Goal: Information Seeking & Learning: Learn about a topic

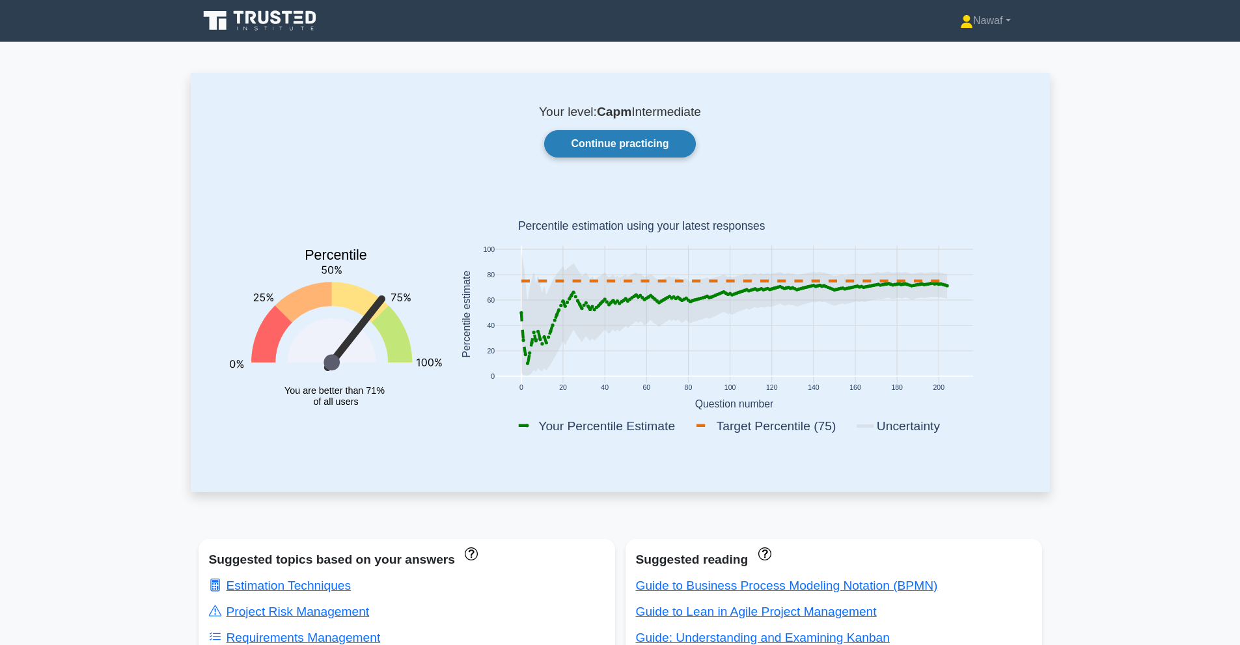
click at [646, 130] on link "Continue practicing" at bounding box center [619, 143] width 151 height 27
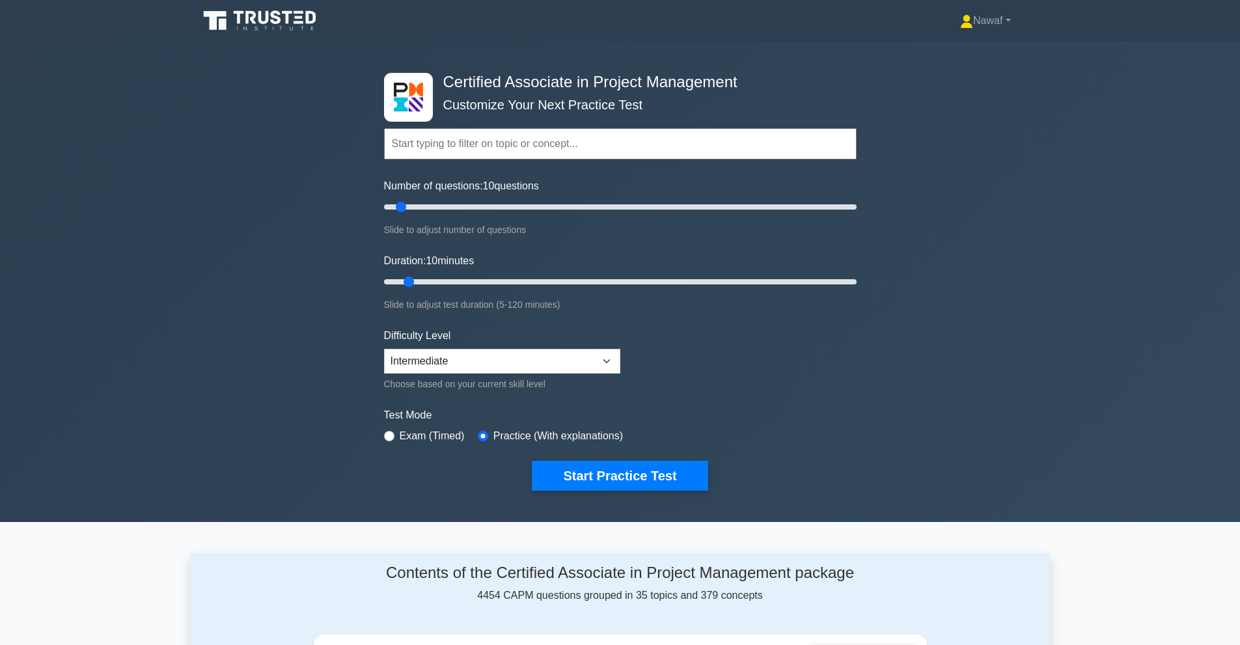
click at [431, 428] on label "Exam (Timed)" at bounding box center [432, 436] width 65 height 16
click at [433, 349] on select "Beginner Intermediate Expert" at bounding box center [502, 361] width 236 height 25
select select "expert"
click at [384, 349] on select "Beginner Intermediate Expert" at bounding box center [502, 361] width 236 height 25
click at [455, 384] on form "Topics Project Scope Management Project Time Management Project Cost Management…" at bounding box center [620, 290] width 473 height 402
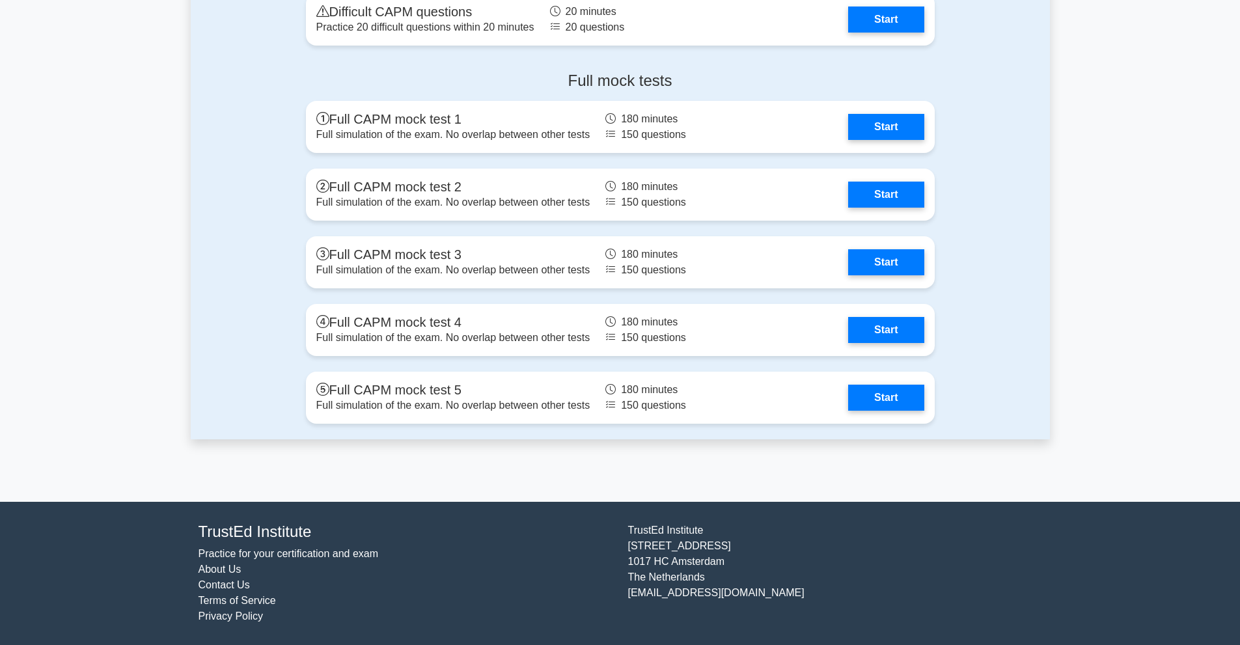
scroll to position [4955, 0]
click at [848, 407] on link "Start" at bounding box center [885, 394] width 75 height 26
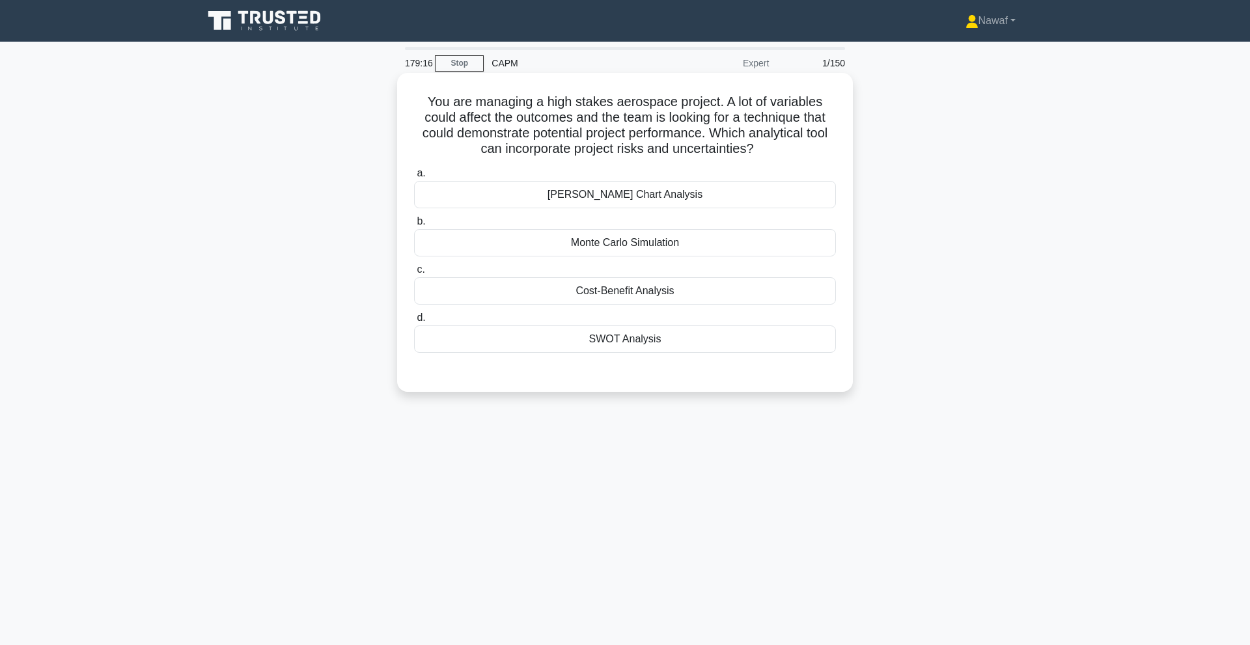
click at [592, 333] on div "SWOT Analysis" at bounding box center [625, 338] width 422 height 27
click at [414, 322] on input "d. SWOT Analysis" at bounding box center [414, 318] width 0 height 8
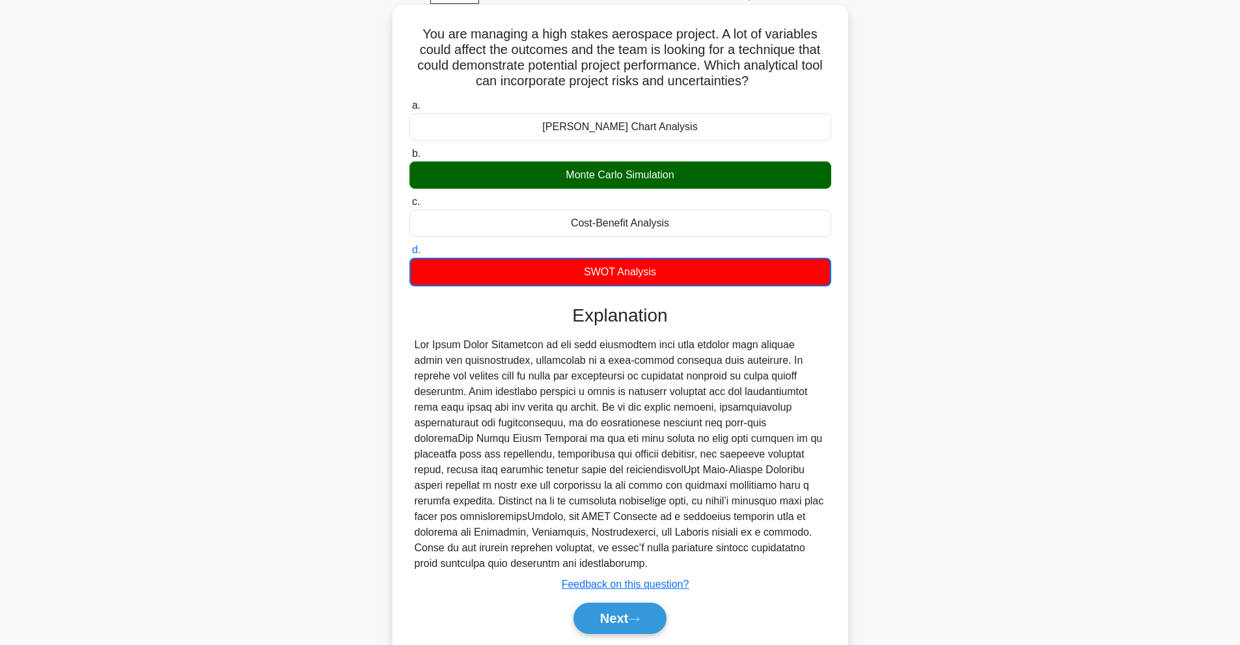
scroll to position [74, 0]
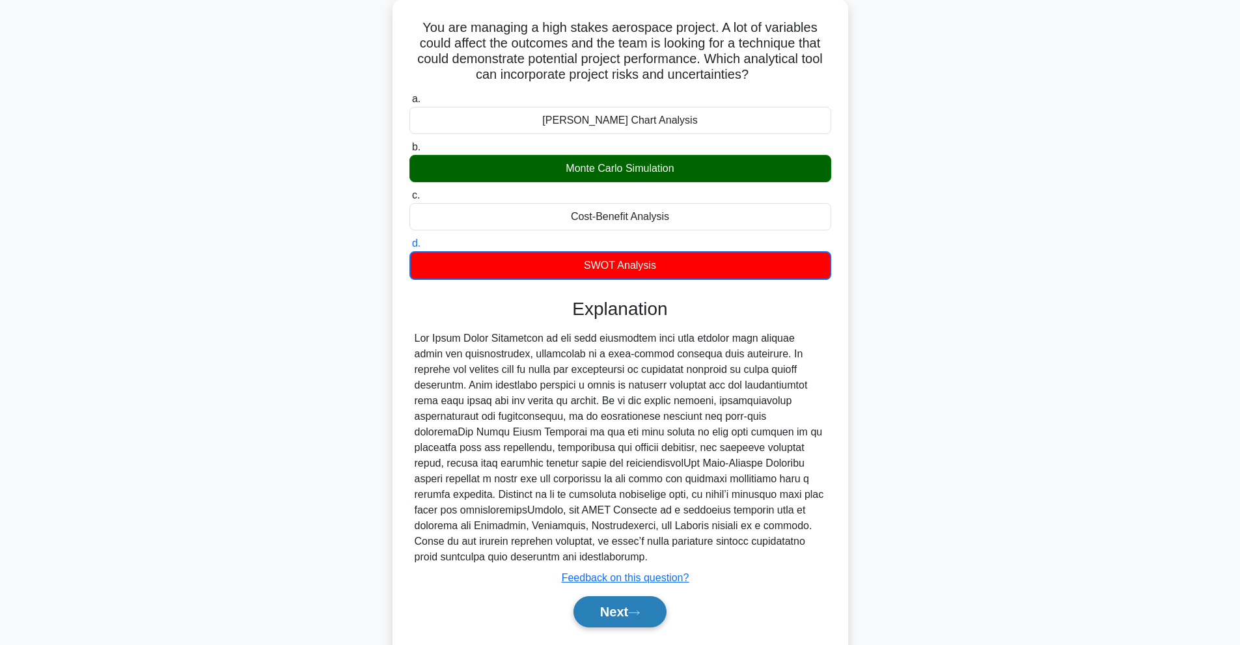
click at [629, 596] on button "Next" at bounding box center [619, 611] width 93 height 31
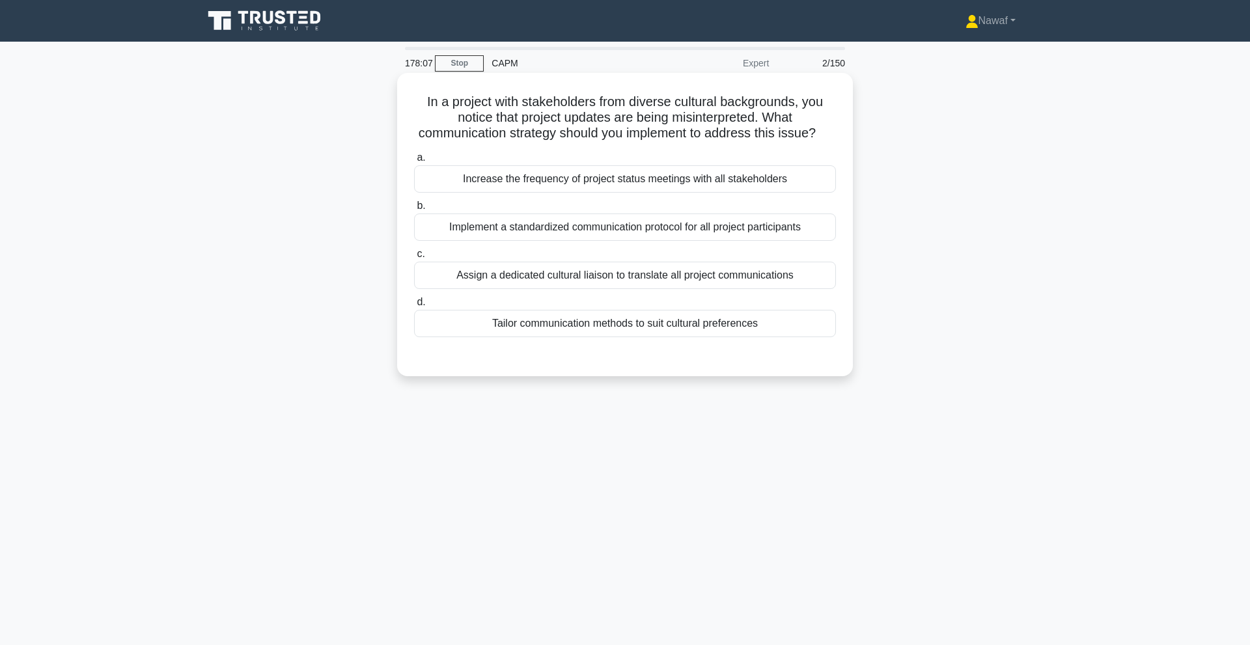
click at [599, 238] on div "Implement a standardized communication protocol for all project participants" at bounding box center [625, 226] width 422 height 27
click at [414, 210] on input "b. Implement a standardized communication protocol for all project participants" at bounding box center [414, 206] width 0 height 8
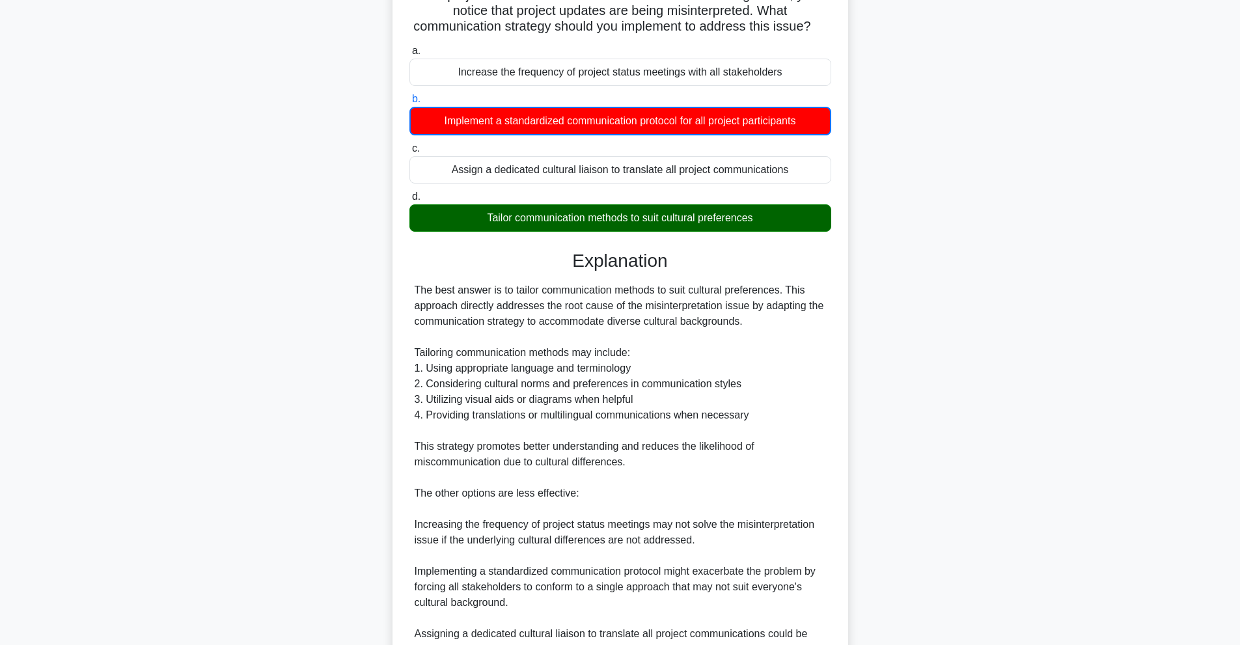
scroll to position [246, 0]
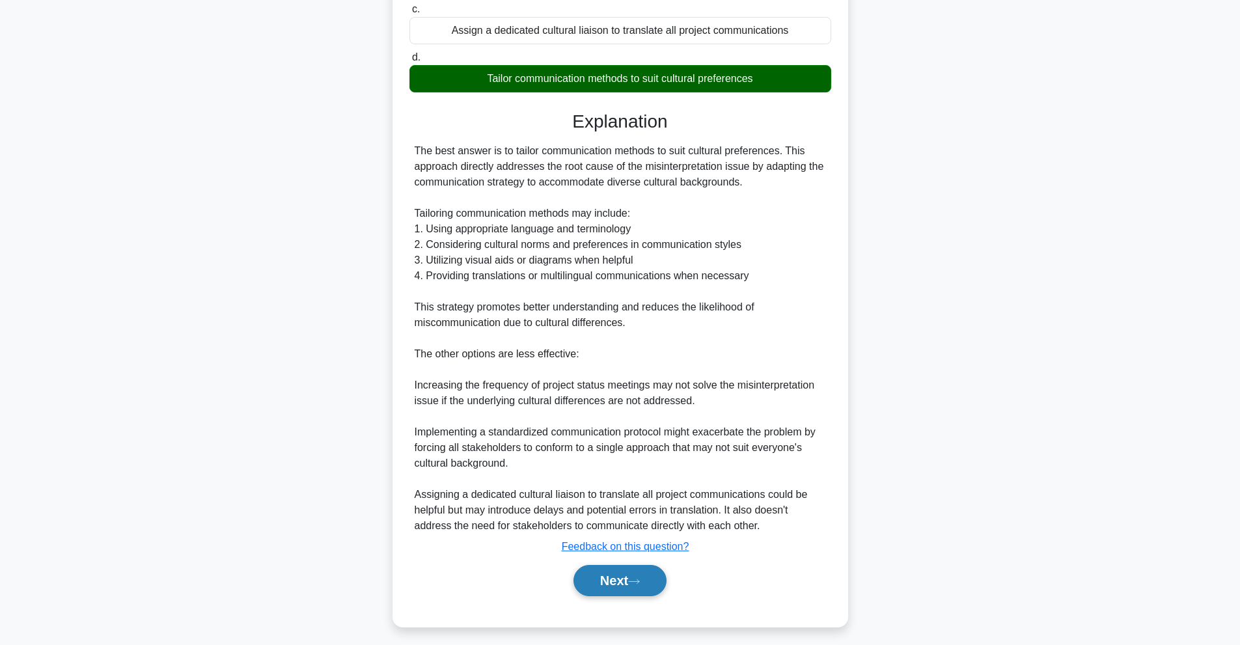
click at [621, 583] on button "Next" at bounding box center [619, 580] width 93 height 31
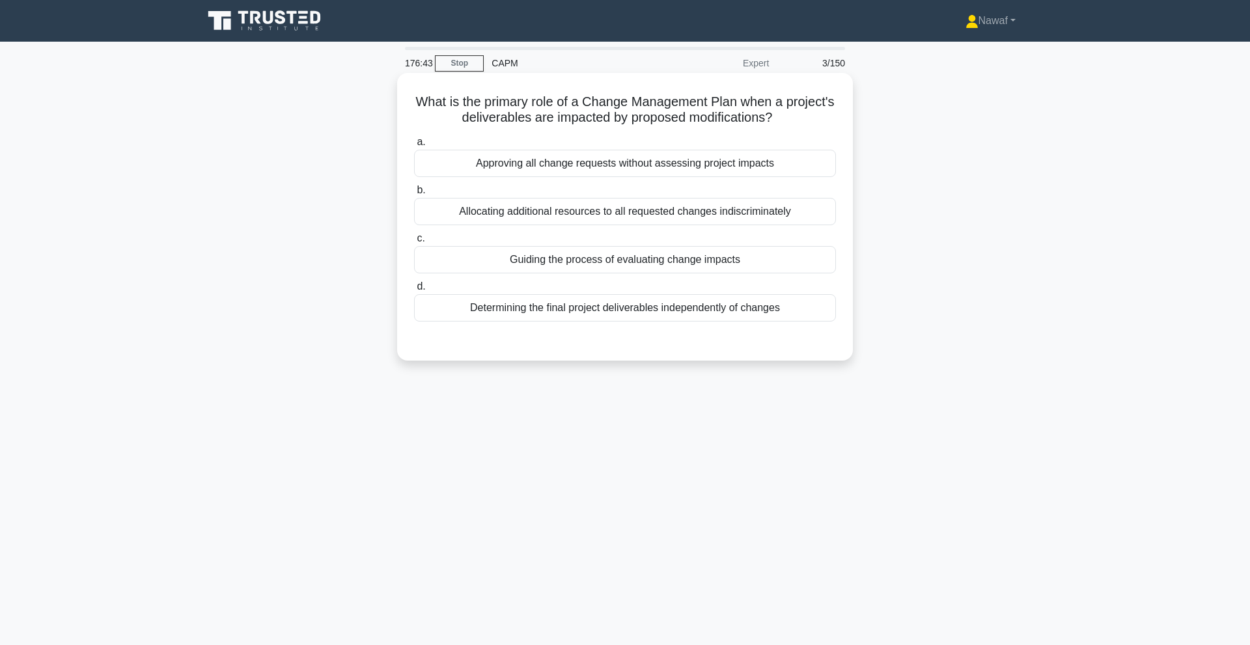
click at [603, 255] on div "Guiding the process of evaluating change impacts" at bounding box center [625, 259] width 422 height 27
click at [414, 243] on input "c. Guiding the process of evaluating change impacts" at bounding box center [414, 238] width 0 height 8
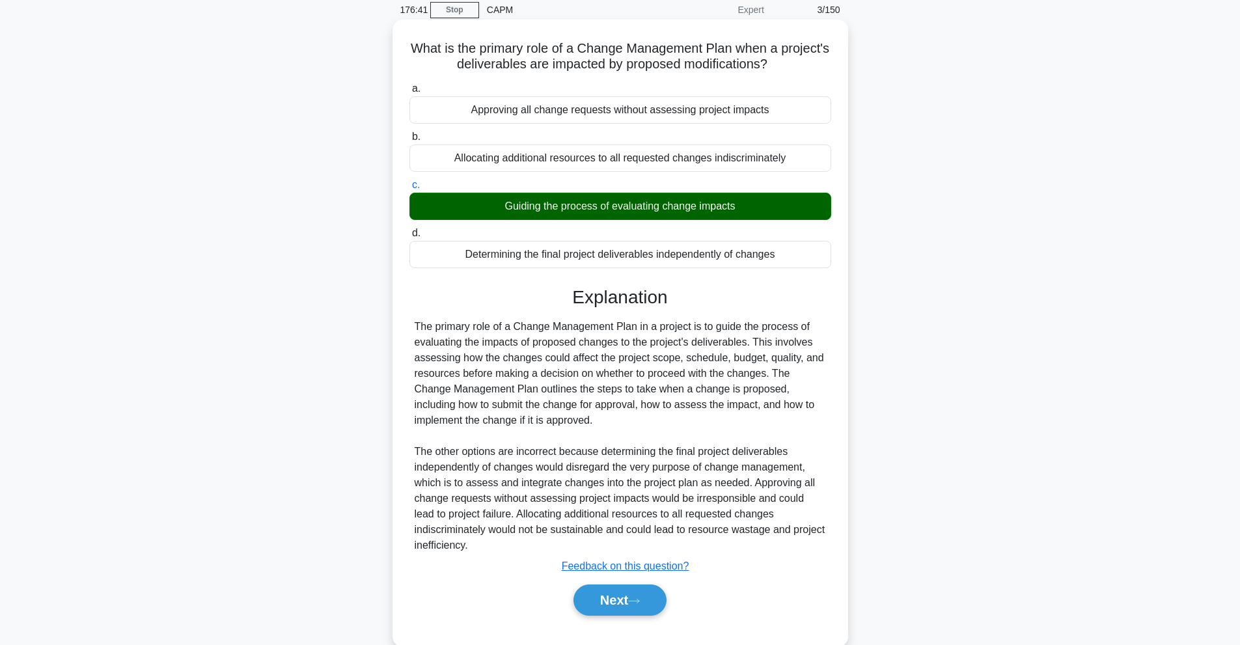
scroll to position [59, 0]
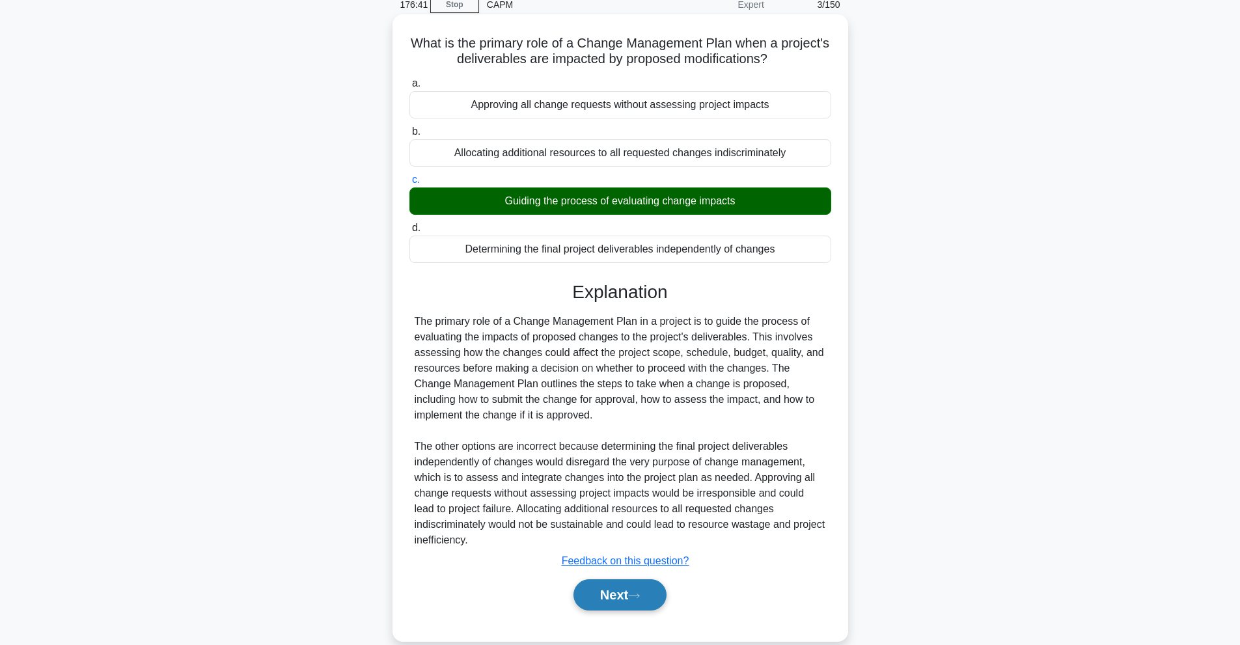
click at [607, 591] on button "Next" at bounding box center [619, 594] width 93 height 31
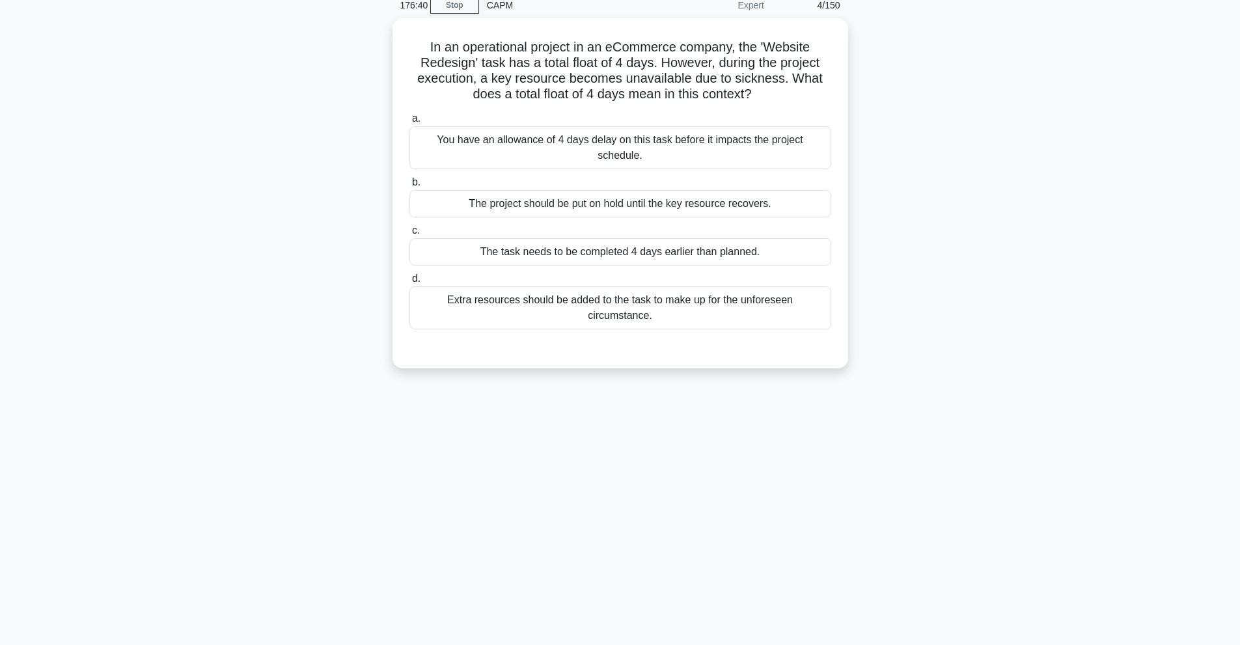
scroll to position [0, 0]
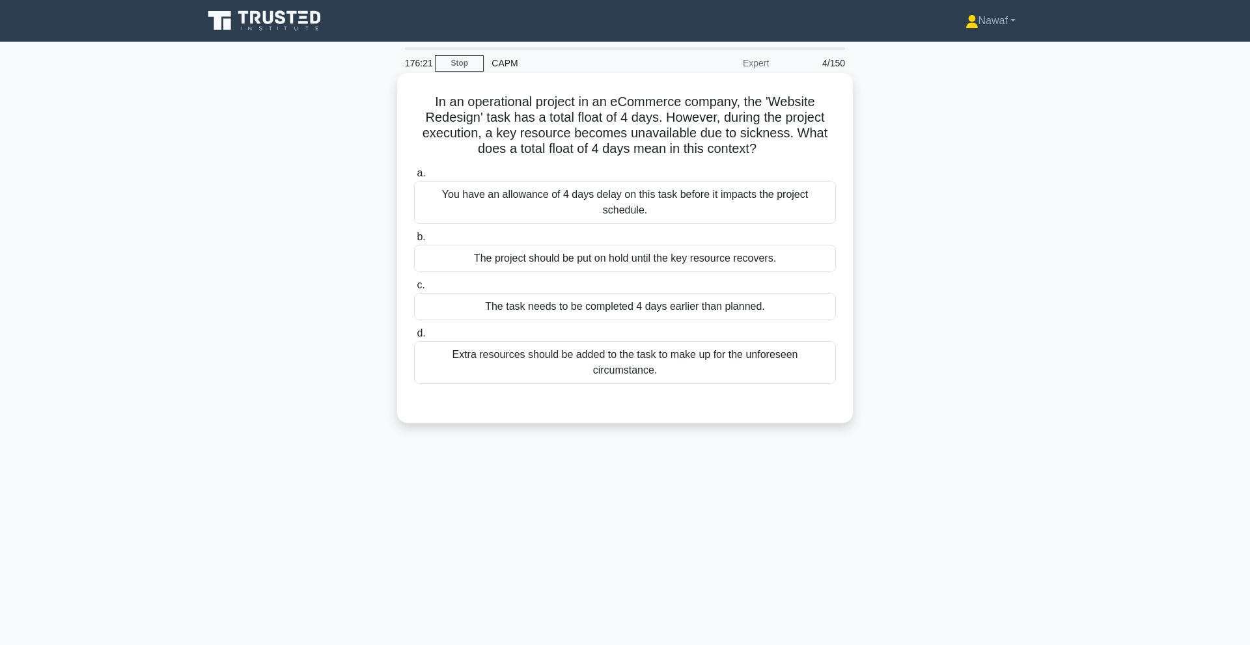
click at [570, 191] on div "You have an allowance of 4 days delay on this task before it impacts the projec…" at bounding box center [625, 202] width 422 height 43
click at [414, 178] on input "a. You have an allowance of 4 days delay on this task before it impacts the pro…" at bounding box center [414, 173] width 0 height 8
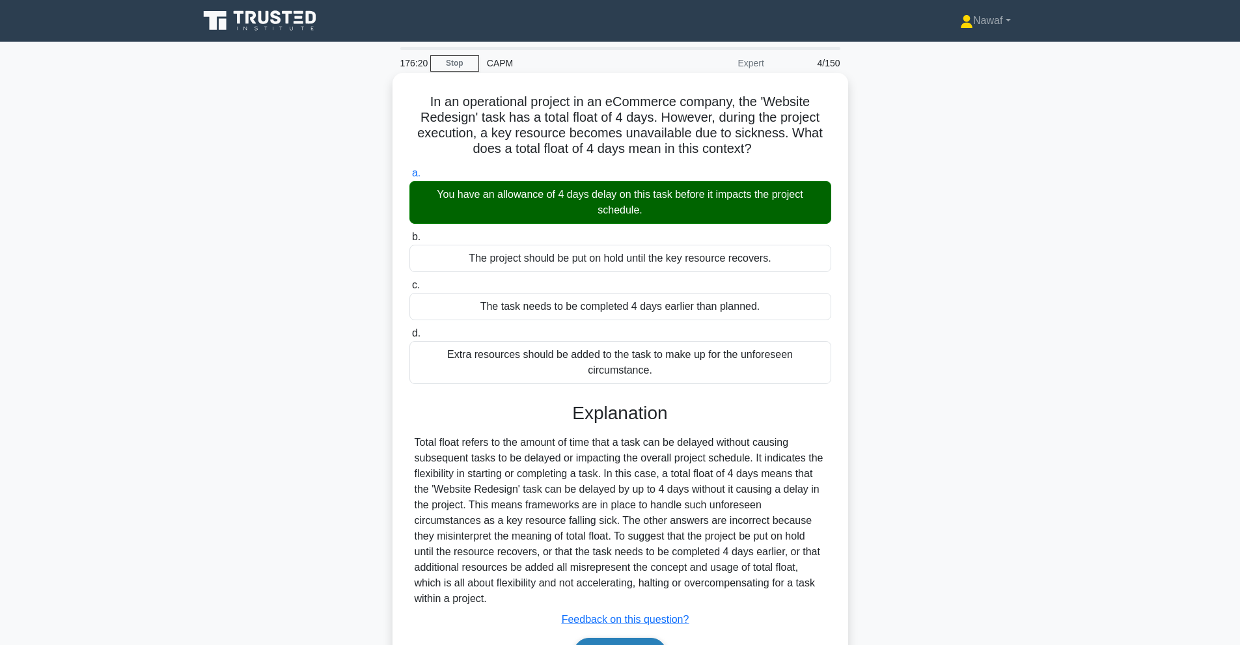
click at [625, 638] on button "Next" at bounding box center [619, 653] width 93 height 31
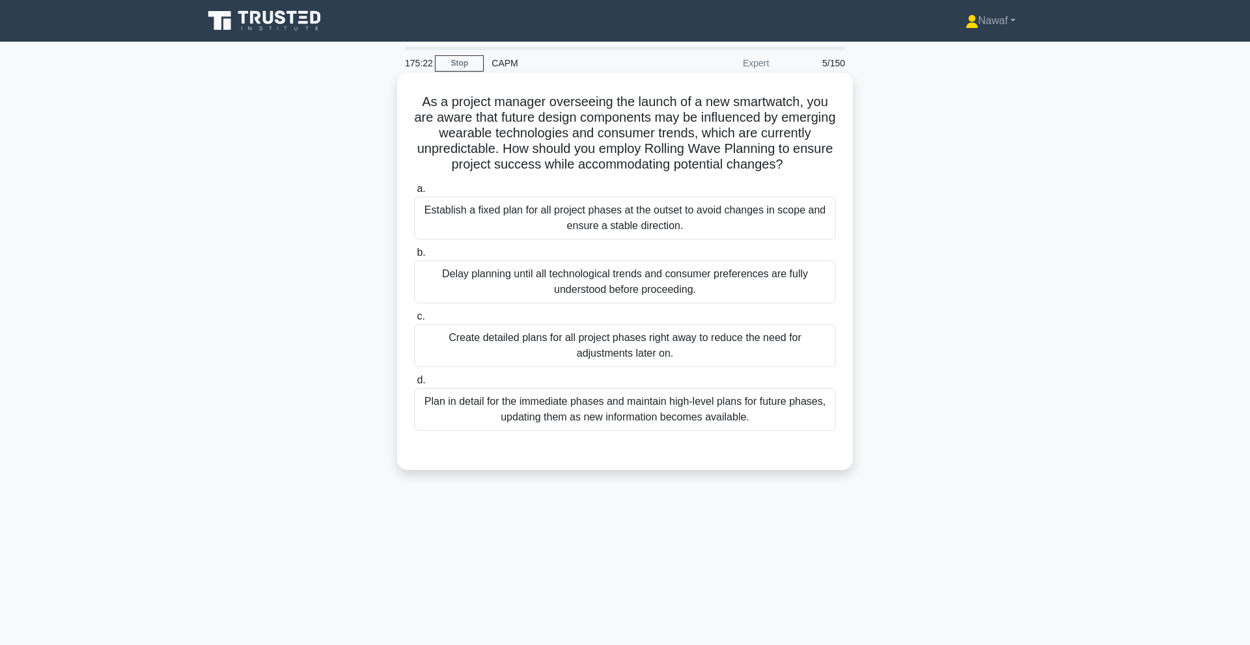
click at [643, 427] on div "Plan in detail for the immediate phases and maintain high-level plans for futur…" at bounding box center [625, 409] width 422 height 43
click at [414, 385] on input "d. Plan in detail for the immediate phases and maintain high-level plans for fu…" at bounding box center [414, 380] width 0 height 8
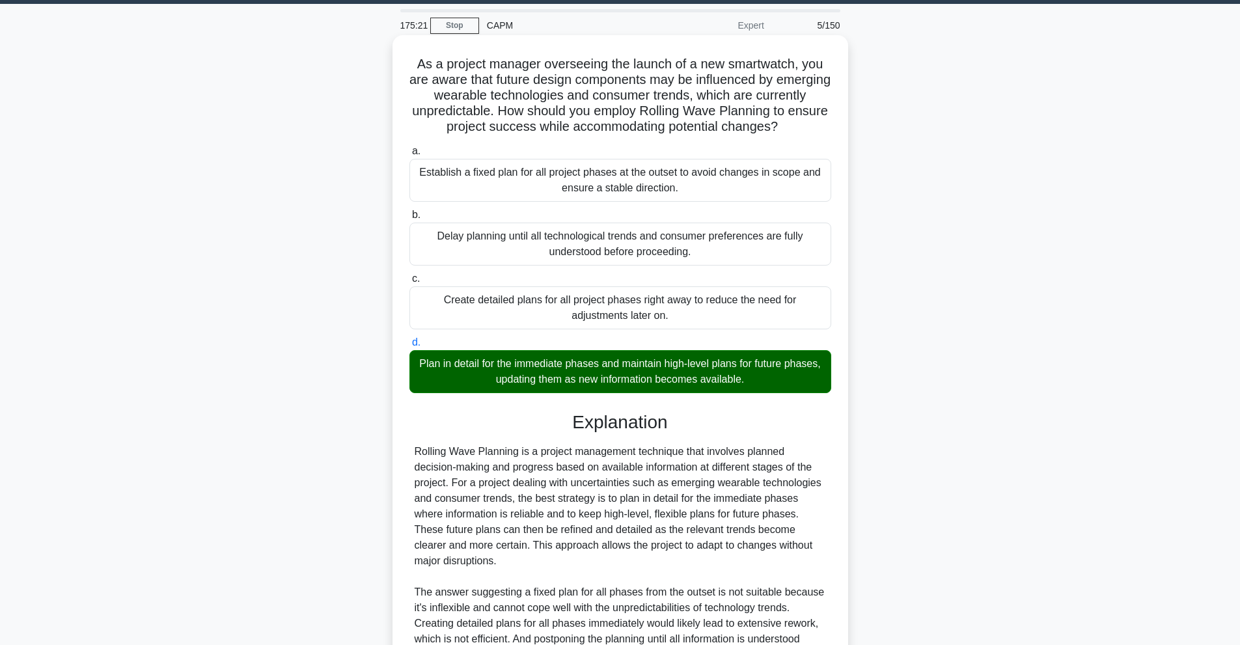
scroll to position [184, 0]
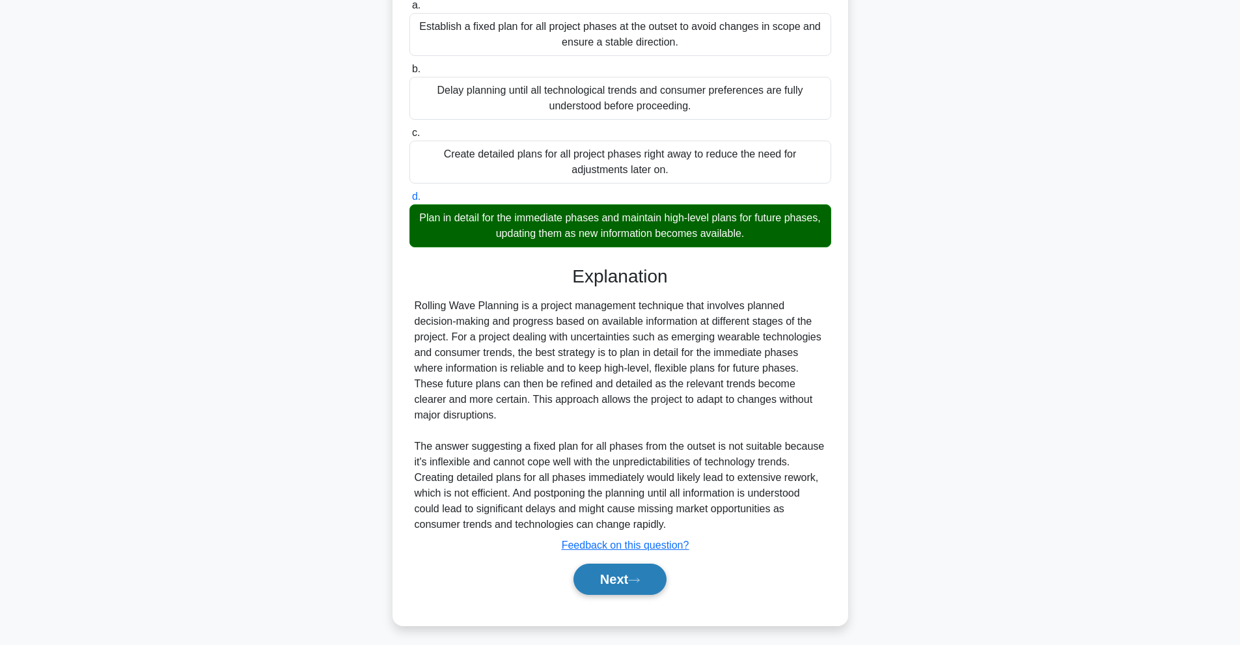
click at [603, 588] on button "Next" at bounding box center [619, 579] width 93 height 31
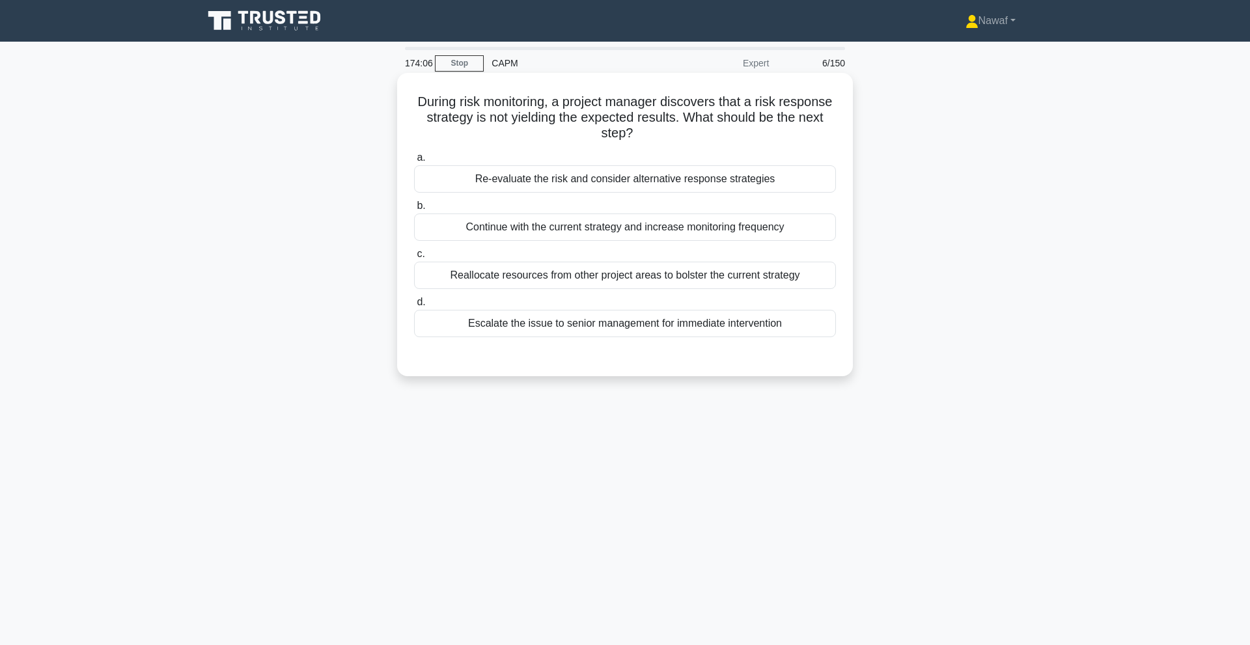
click at [554, 174] on div "Re-evaluate the risk and consider alternative response strategies" at bounding box center [625, 178] width 422 height 27
click at [414, 162] on input "a. Re-evaluate the risk and consider alternative response strategies" at bounding box center [414, 158] width 0 height 8
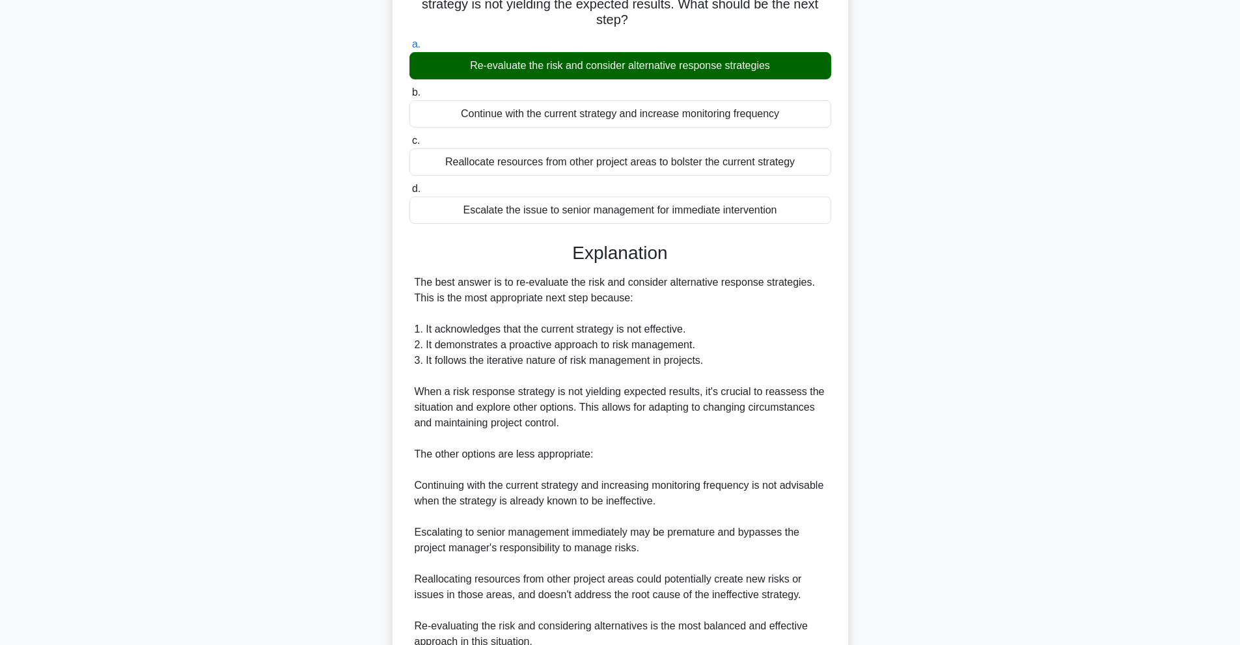
scroll to position [215, 0]
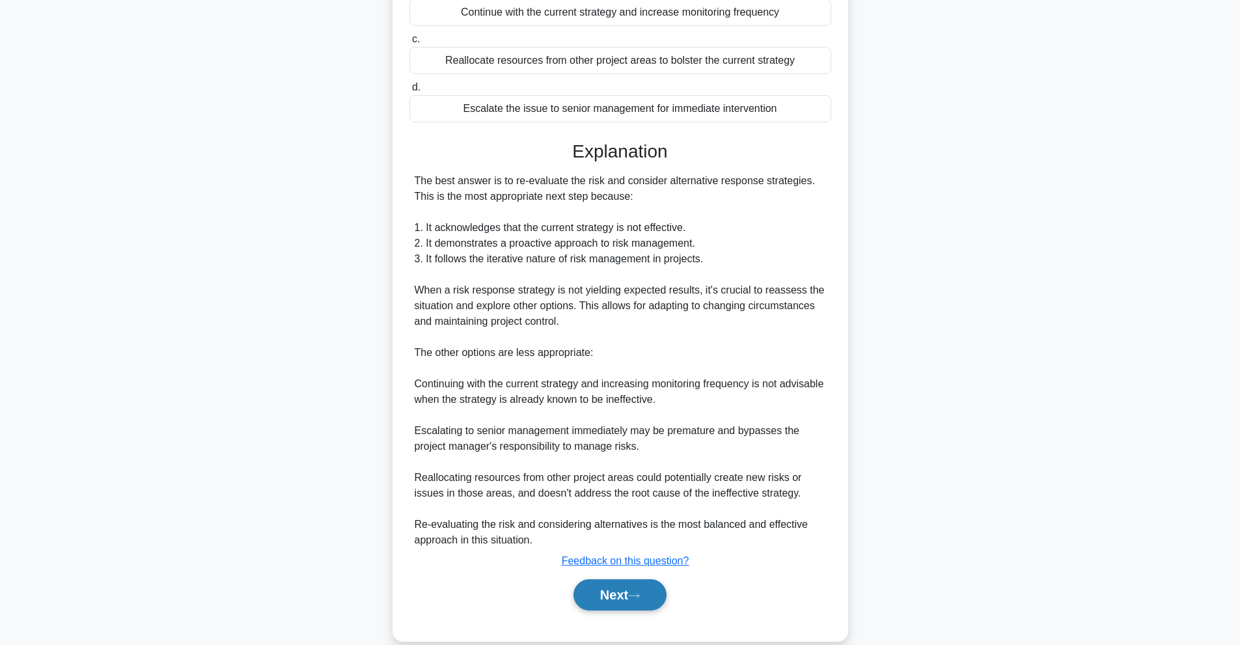
click at [633, 599] on button "Next" at bounding box center [619, 594] width 93 height 31
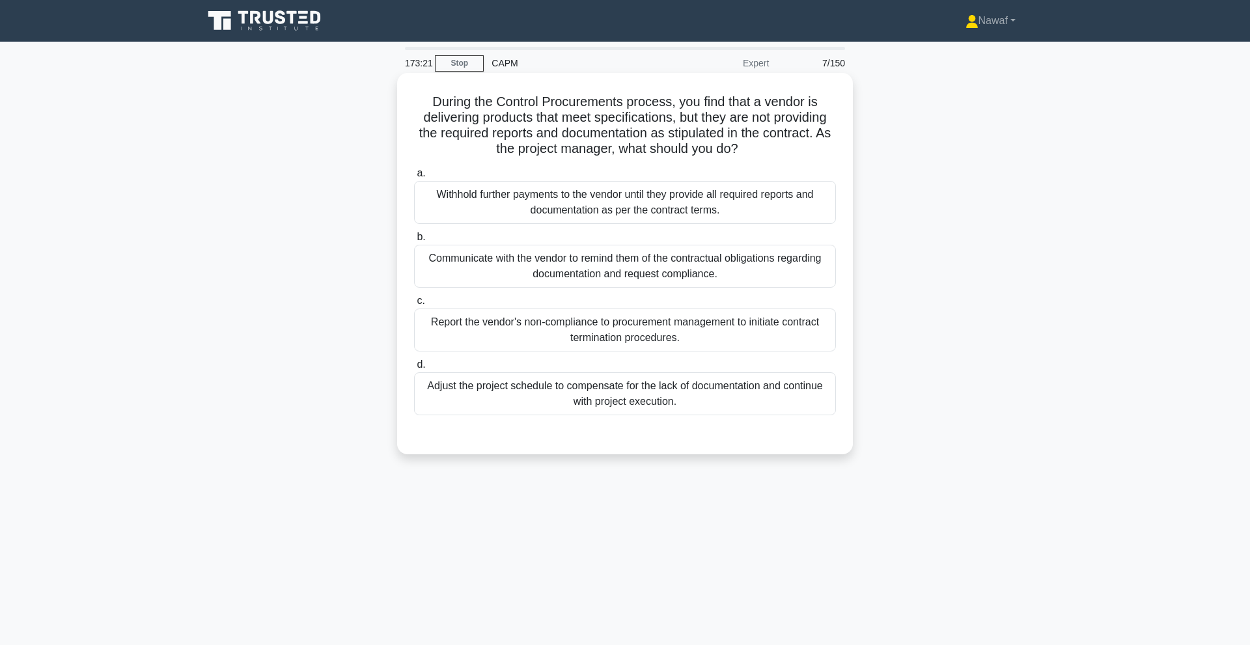
click at [536, 261] on div "Communicate with the vendor to remind them of the contractual obligations regar…" at bounding box center [625, 266] width 422 height 43
click at [414, 241] on input "b. Communicate with the vendor to remind them of the contractual obligations re…" at bounding box center [414, 237] width 0 height 8
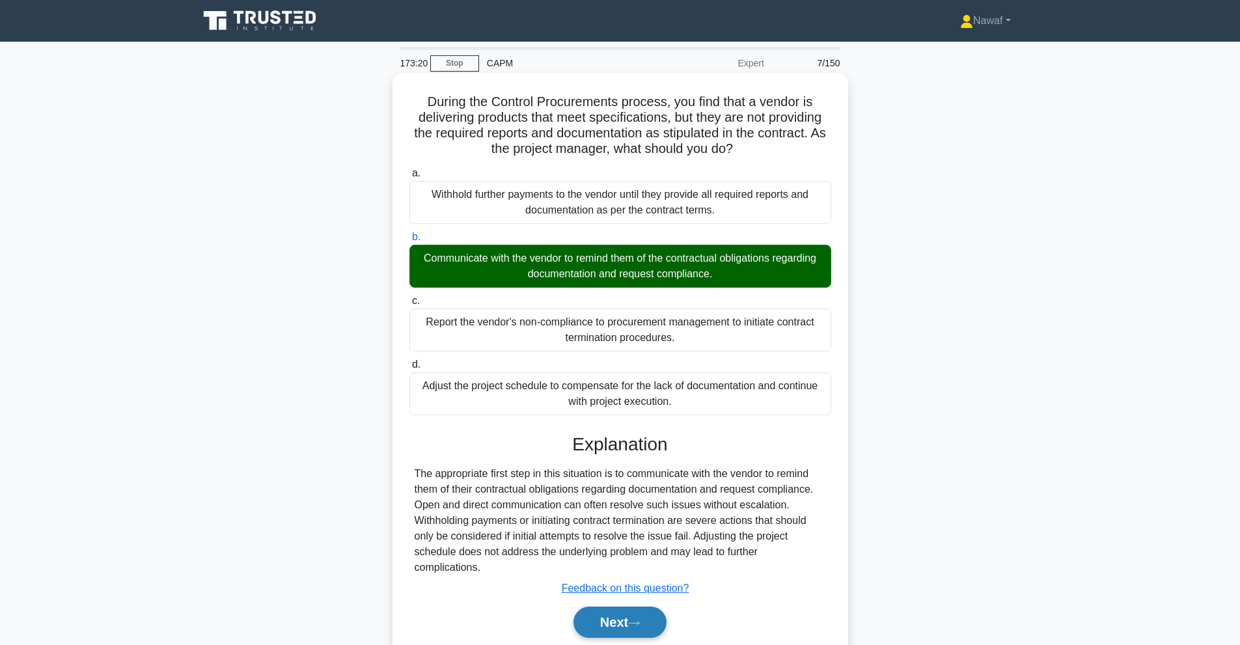
click at [621, 615] on button "Next" at bounding box center [619, 622] width 93 height 31
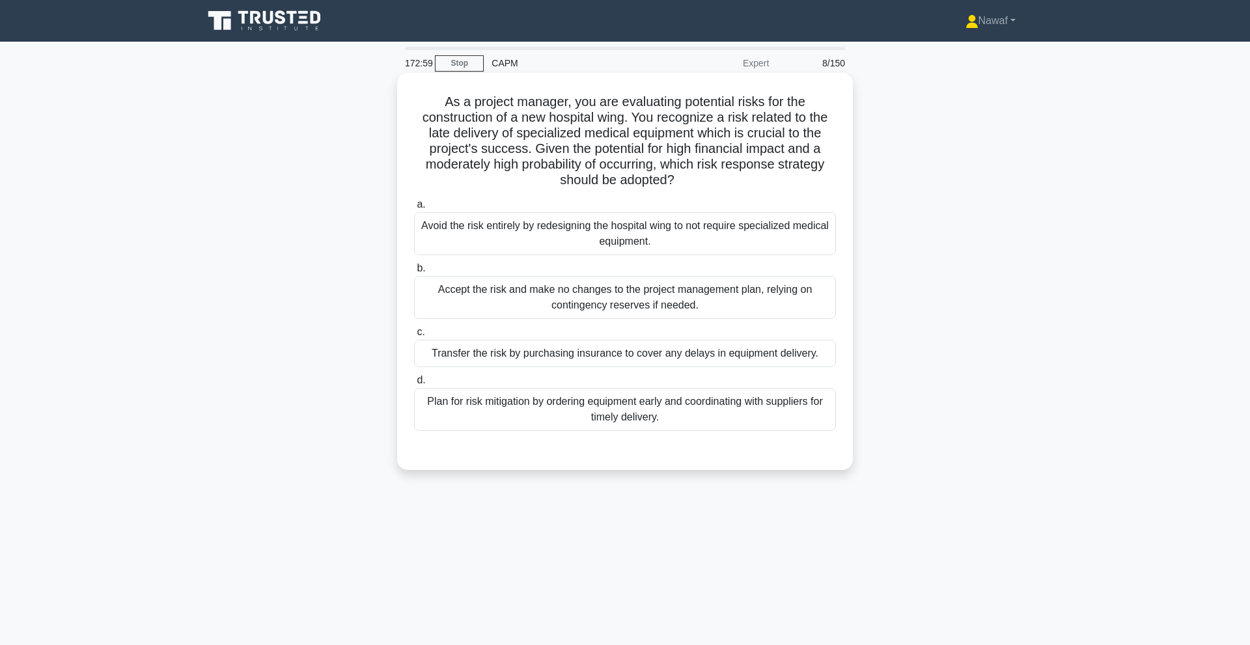
click at [769, 132] on h5 "As a project manager, you are evaluating potential risks for the construction o…" at bounding box center [625, 141] width 424 height 95
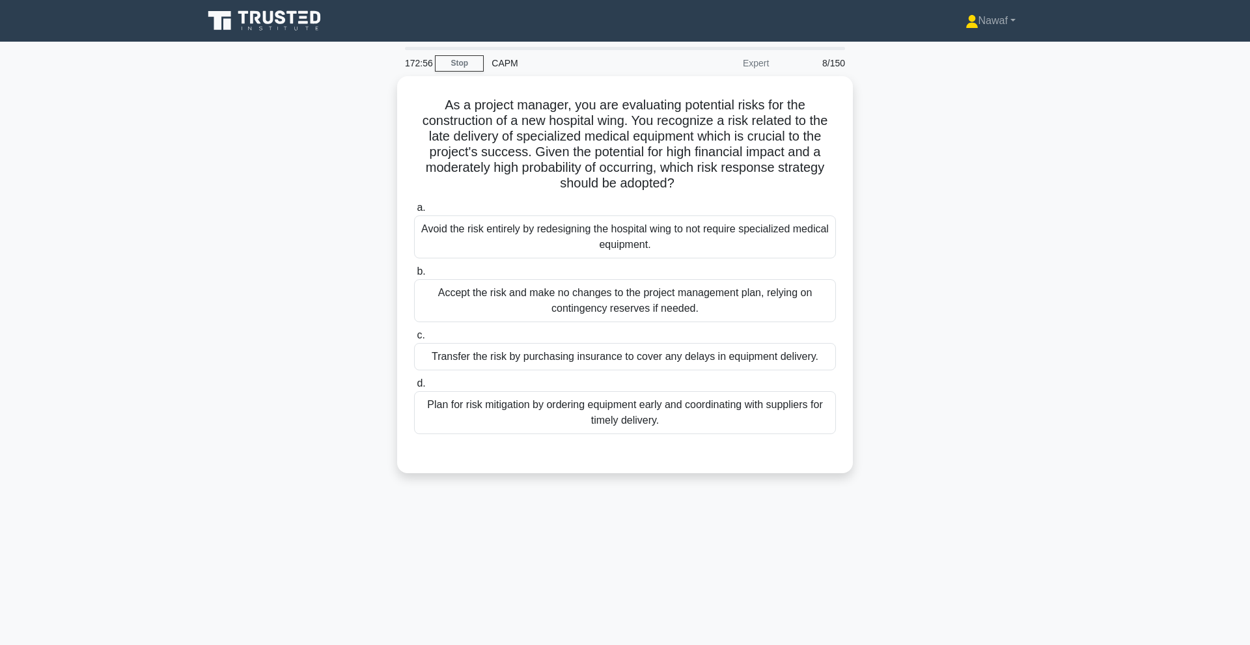
click at [292, 216] on div "As a project manager, you are evaluating potential risks for the construction o…" at bounding box center [624, 282] width 859 height 413
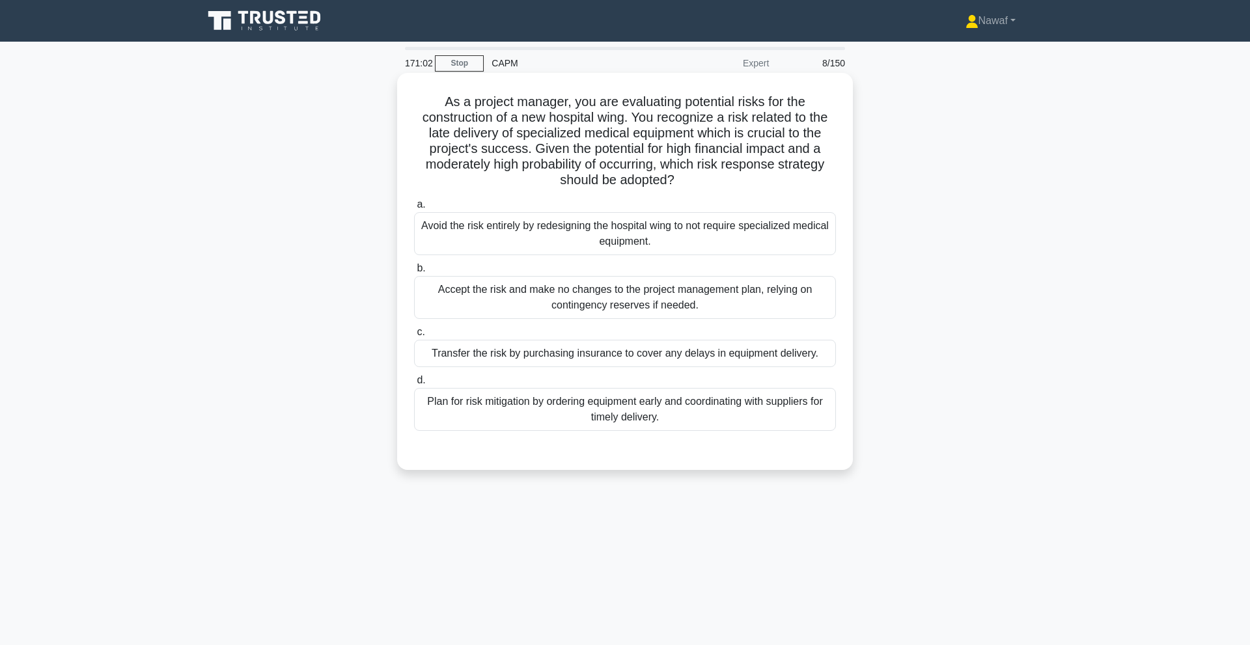
click at [703, 297] on div "Accept the risk and make no changes to the project management plan, relying on …" at bounding box center [625, 297] width 422 height 43
click at [414, 273] on input "b. Accept the risk and make no changes to the project management plan, relying …" at bounding box center [414, 268] width 0 height 8
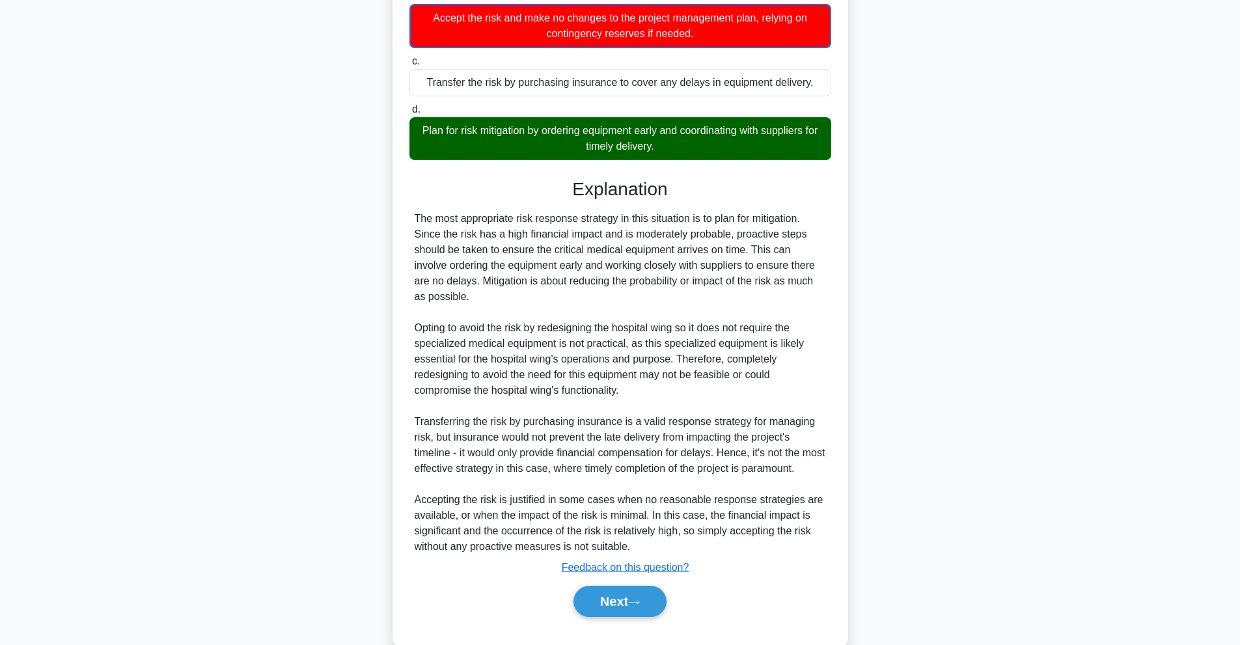
scroll to position [277, 0]
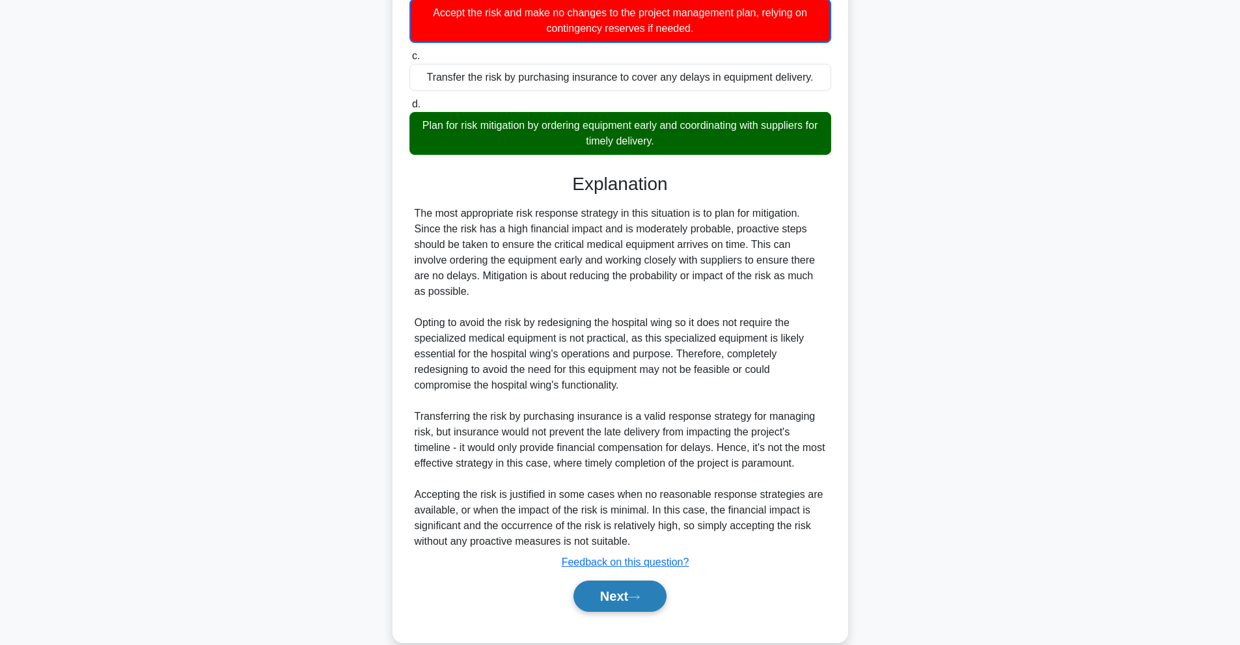
click at [648, 590] on button "Next" at bounding box center [619, 596] width 93 height 31
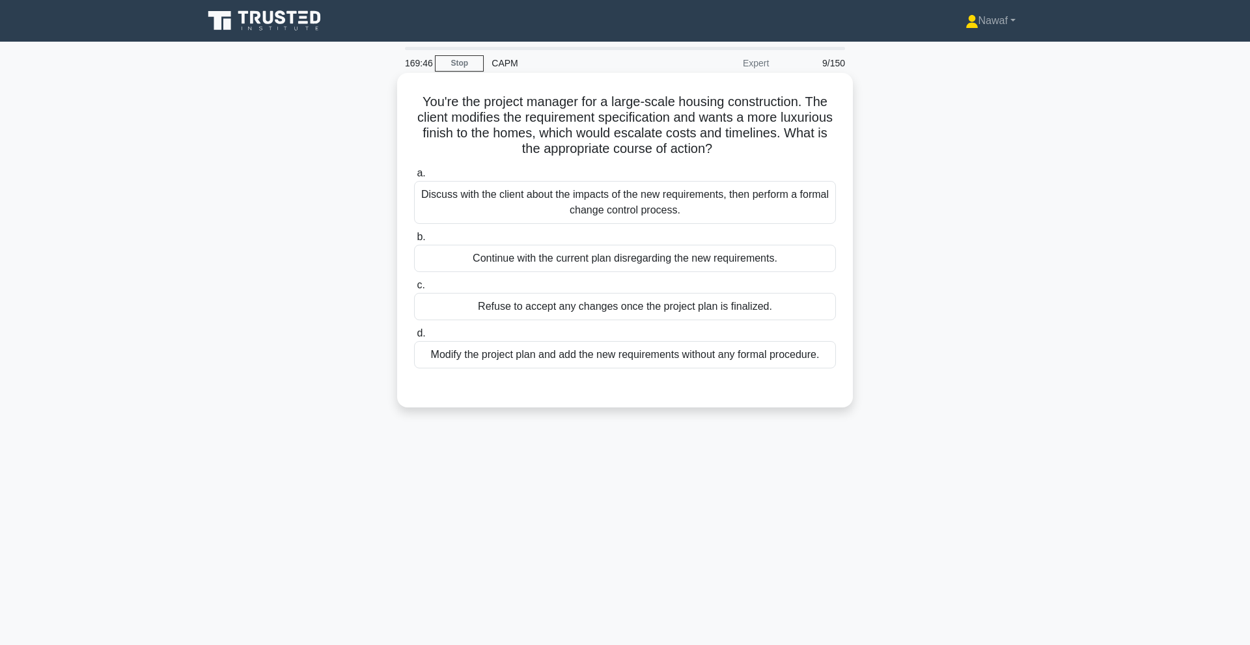
click at [729, 197] on div "Discuss with the client about the impacts of the new requirements, then perform…" at bounding box center [625, 202] width 422 height 43
click at [414, 178] on input "a. Discuss with the client about the impacts of the new requirements, then perf…" at bounding box center [414, 173] width 0 height 8
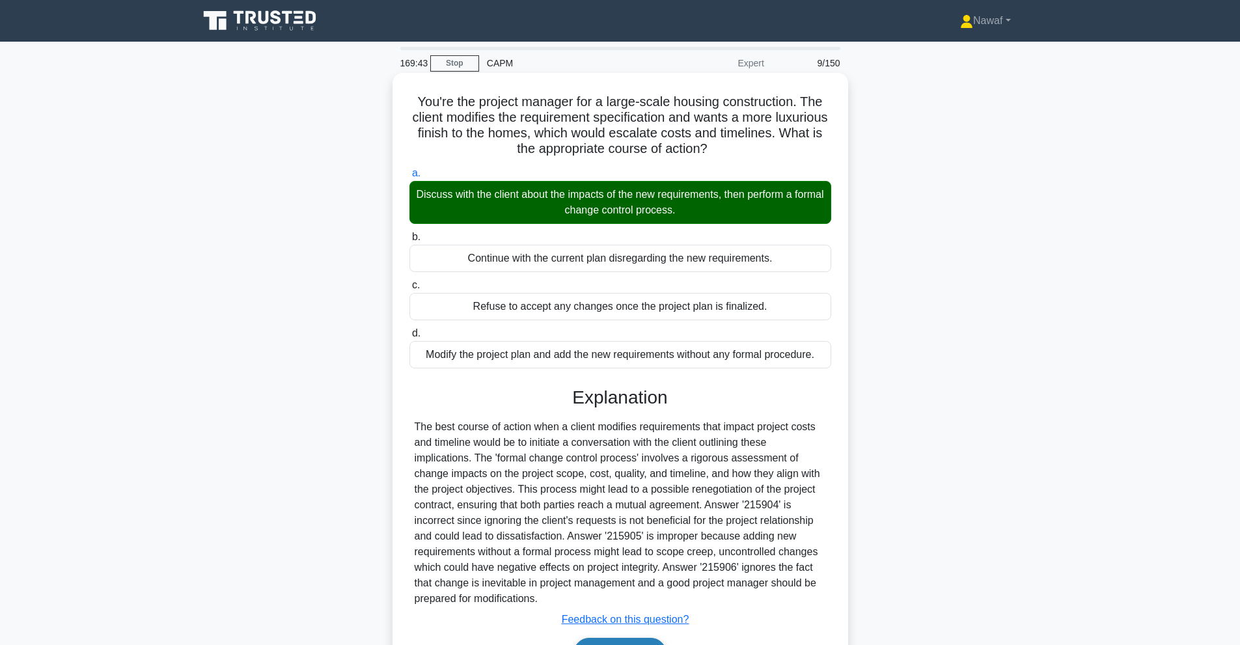
click at [612, 638] on button "Next" at bounding box center [619, 653] width 93 height 31
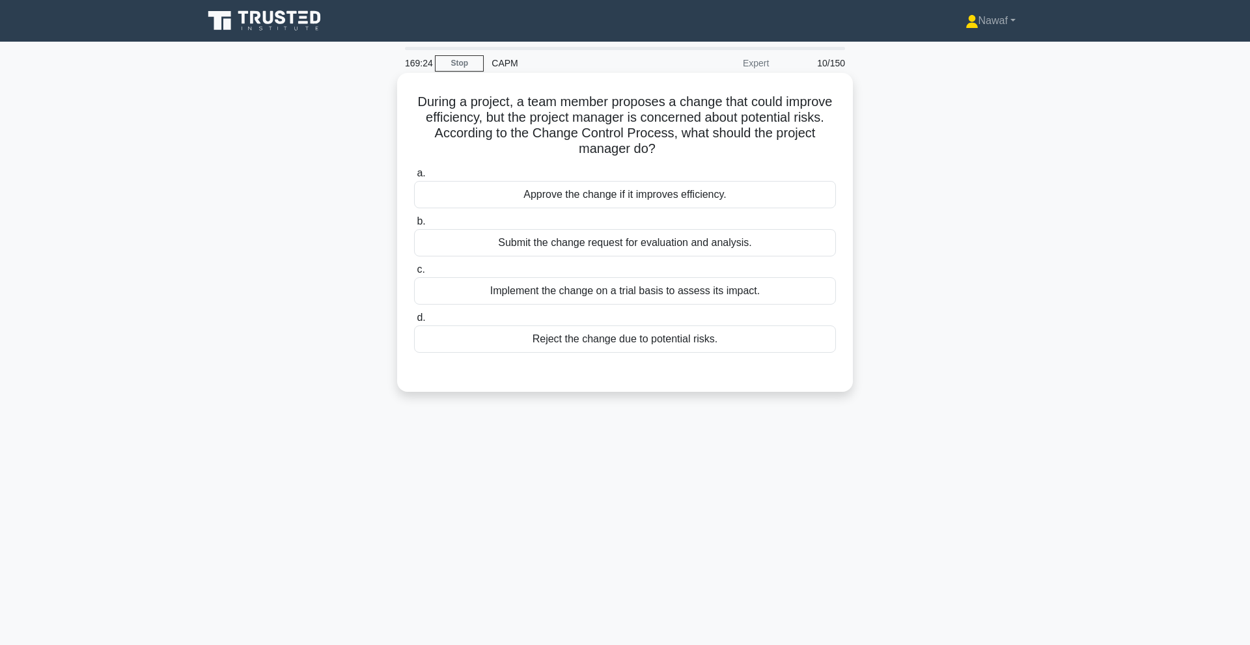
click at [608, 237] on div "Submit the change request for evaluation and analysis." at bounding box center [625, 242] width 422 height 27
click at [414, 226] on input "b. Submit the change request for evaluation and analysis." at bounding box center [414, 221] width 0 height 8
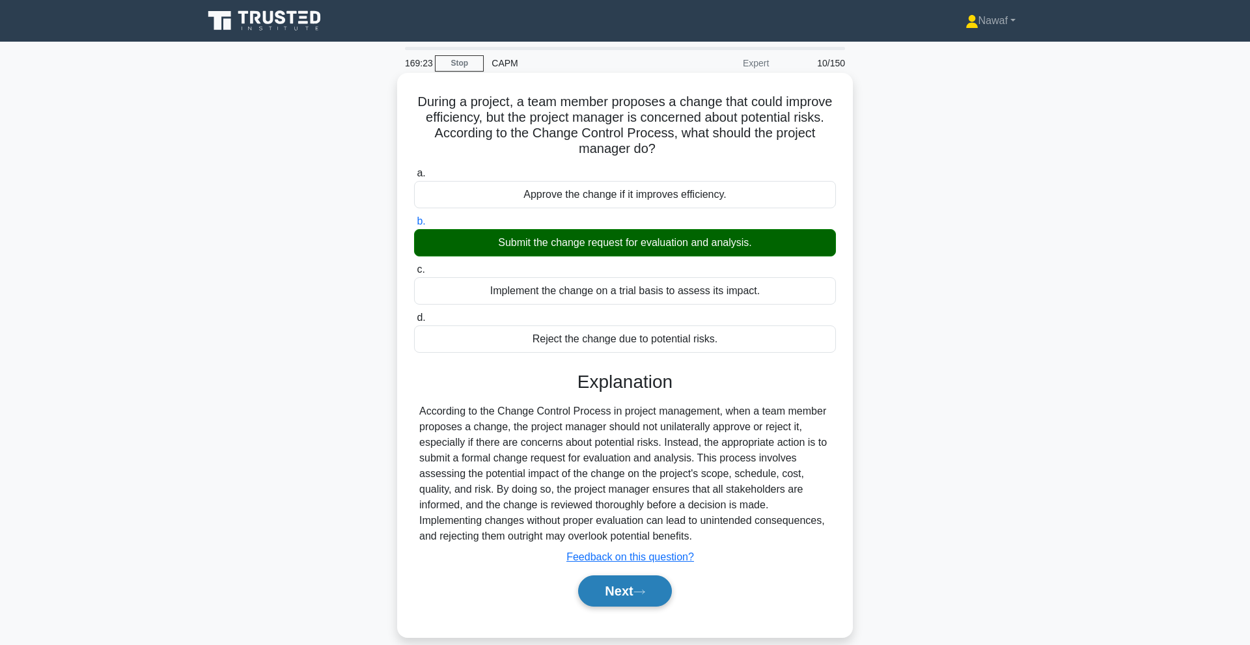
click at [629, 577] on button "Next" at bounding box center [624, 590] width 93 height 31
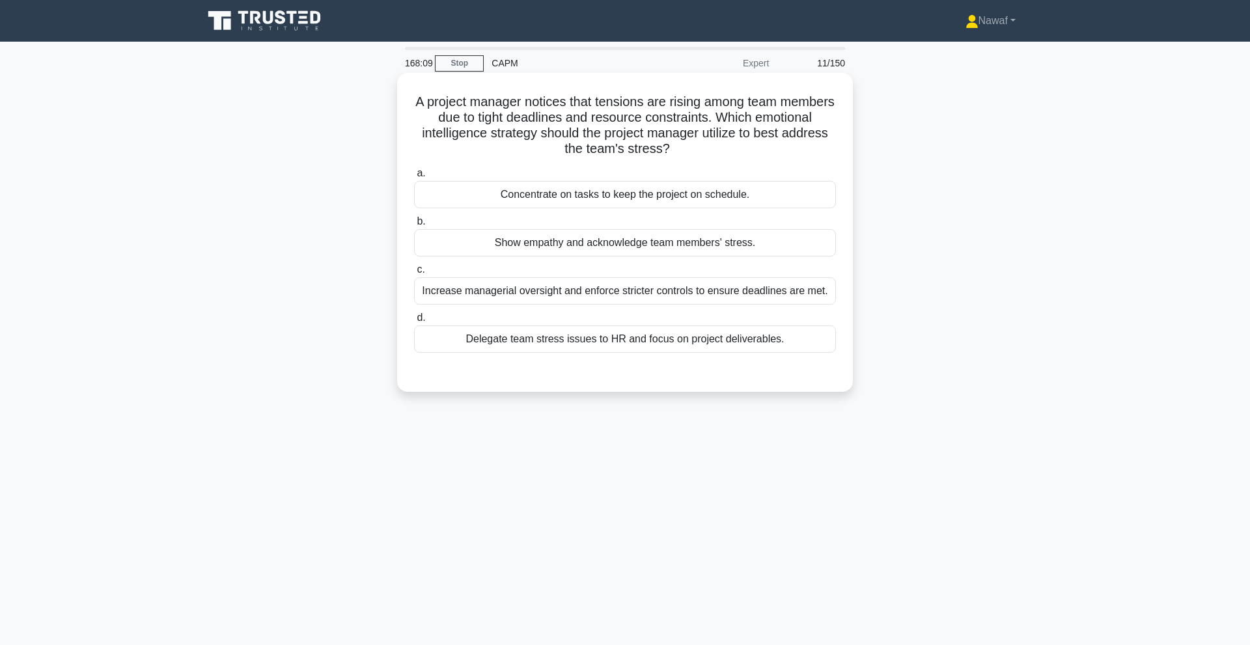
click at [702, 242] on div "Show empathy and acknowledge team members' stress." at bounding box center [625, 242] width 422 height 27
click at [414, 226] on input "b. Show empathy and acknowledge team members' stress." at bounding box center [414, 221] width 0 height 8
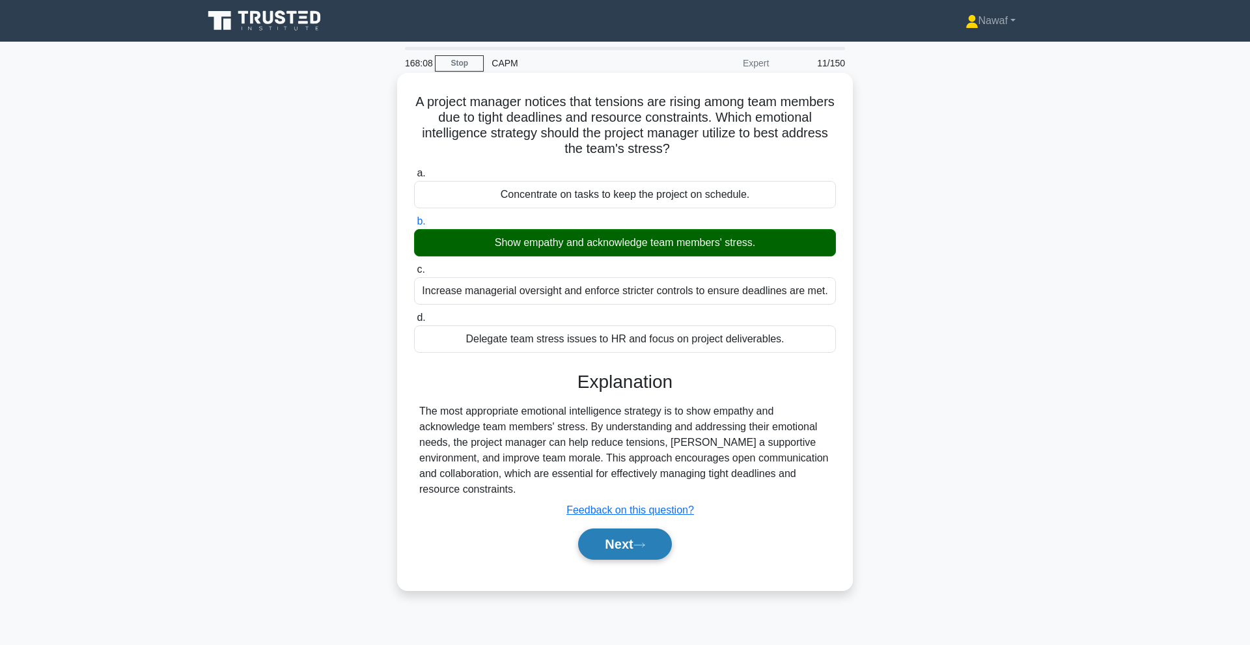
click at [635, 536] on button "Next" at bounding box center [624, 543] width 93 height 31
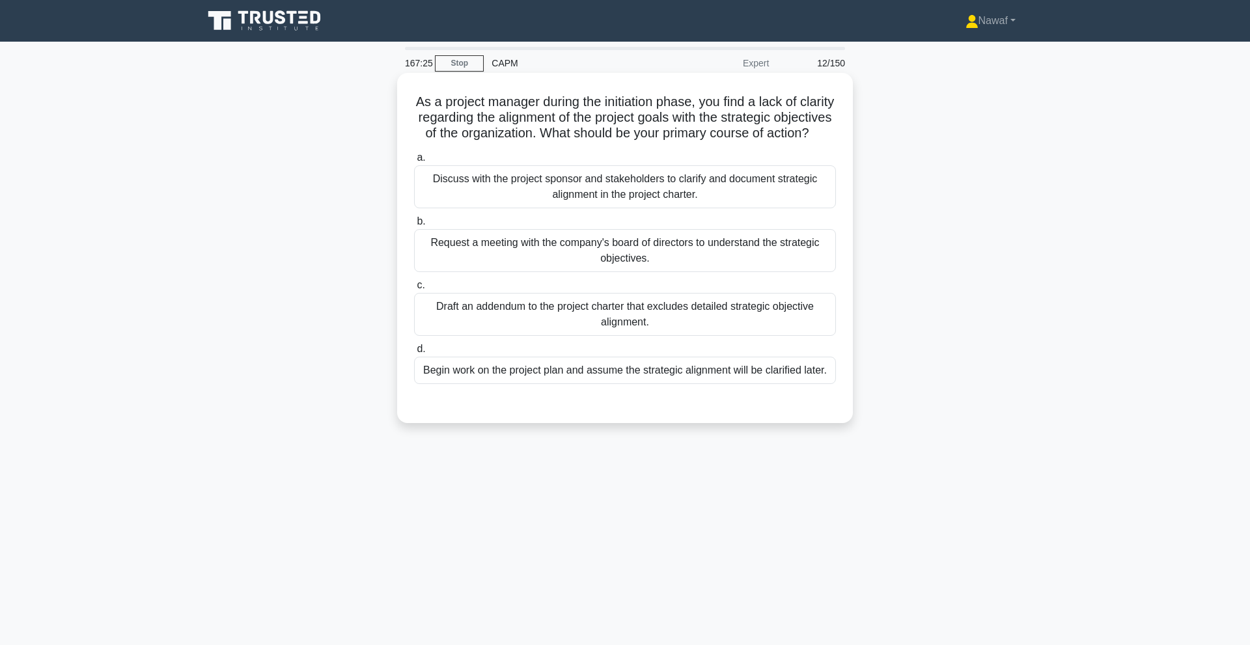
click at [754, 207] on div "Discuss with the project sponsor and stakeholders to clarify and document strat…" at bounding box center [625, 186] width 422 height 43
click at [414, 162] on input "a. Discuss with the project sponsor and stakeholders to clarify and document st…" at bounding box center [414, 158] width 0 height 8
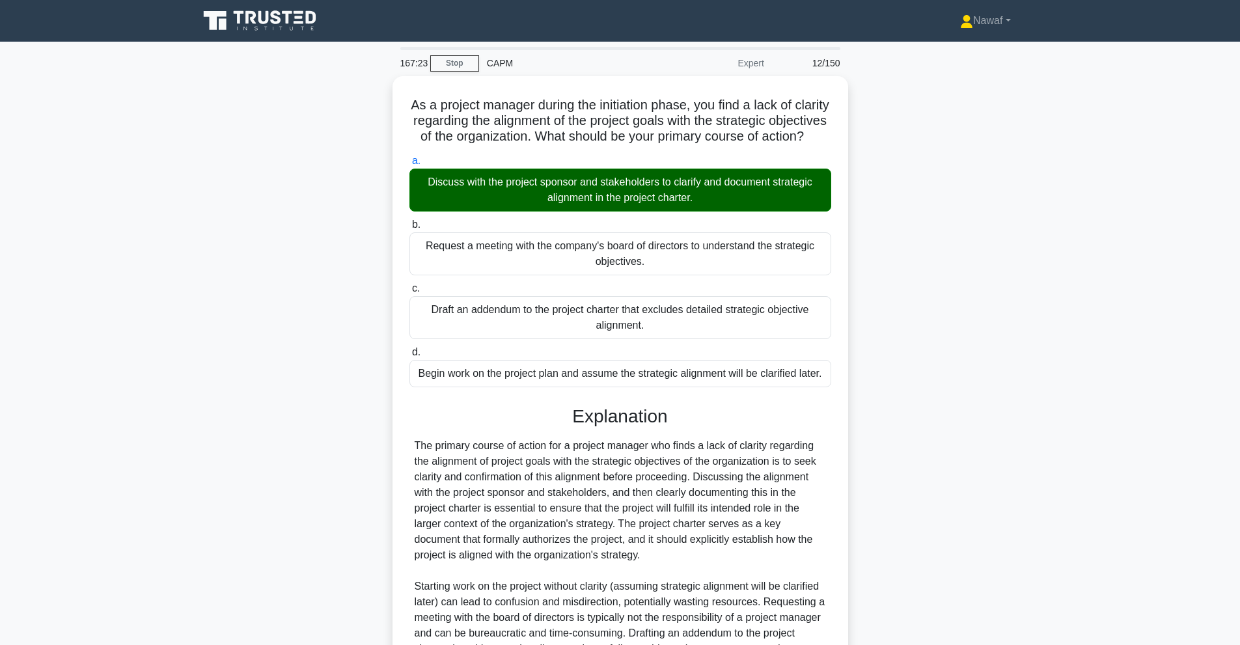
drag, startPoint x: 754, startPoint y: 207, endPoint x: 892, endPoint y: 474, distance: 301.3
click at [892, 474] on div "As a project manager during the initiation phase, you find a lack of clarity re…" at bounding box center [620, 444] width 859 height 736
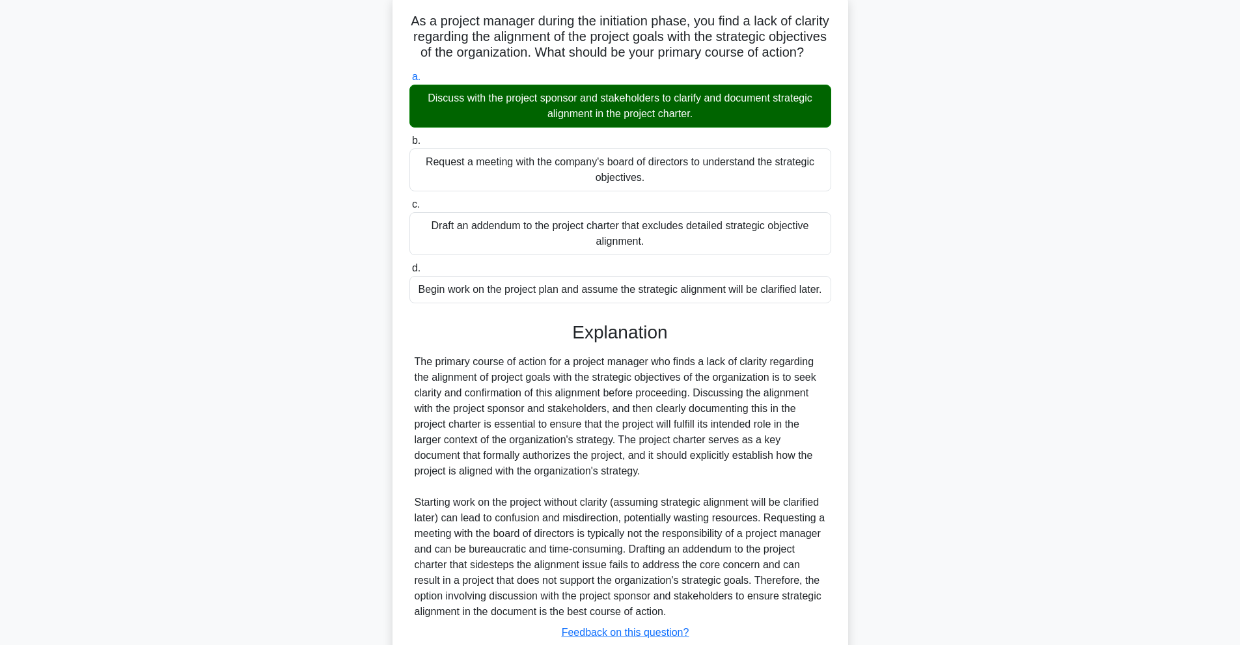
scroll to position [168, 0]
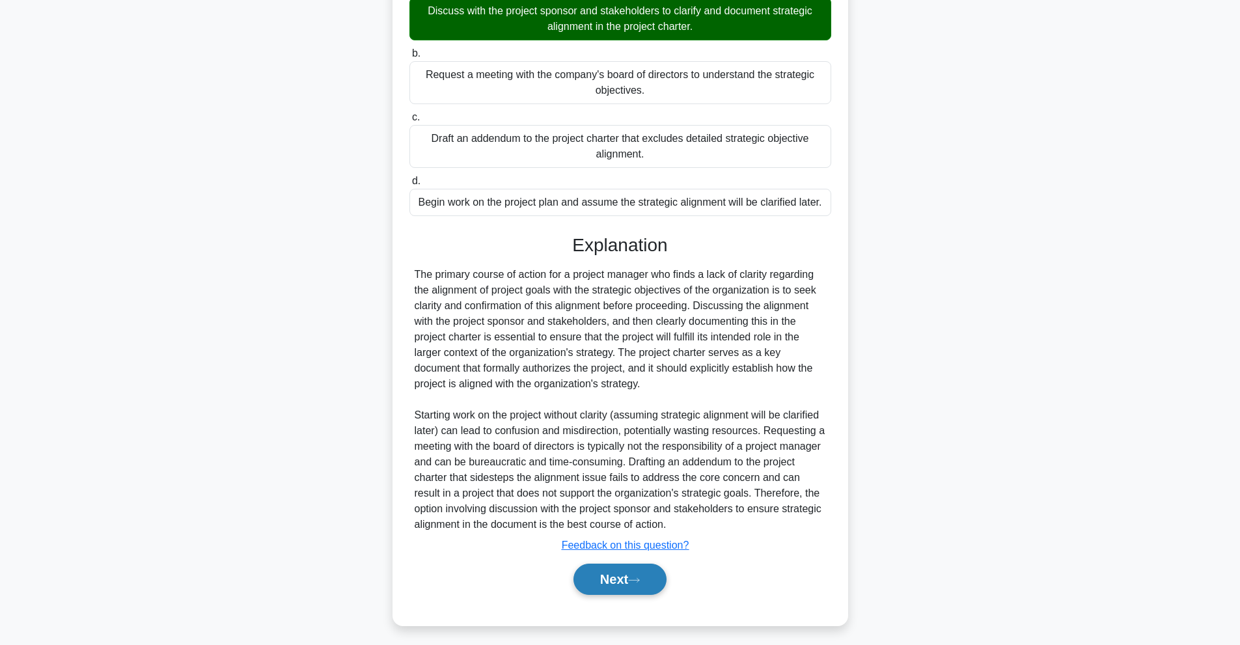
click at [618, 579] on button "Next" at bounding box center [619, 579] width 93 height 31
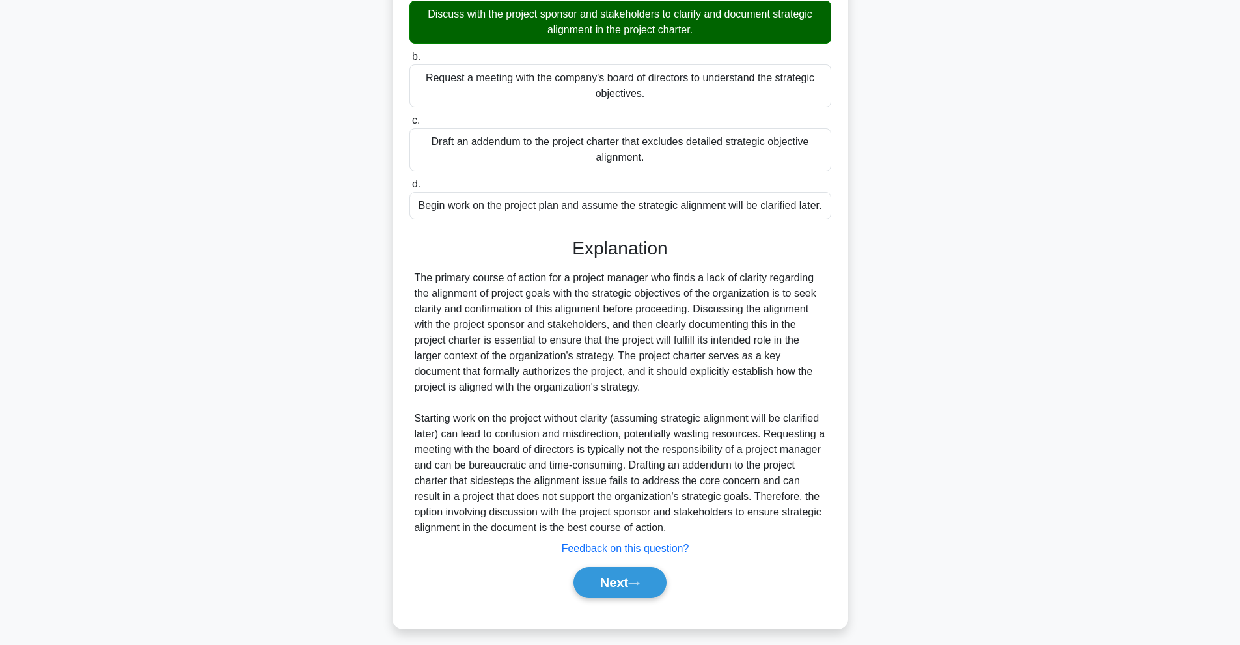
scroll to position [0, 0]
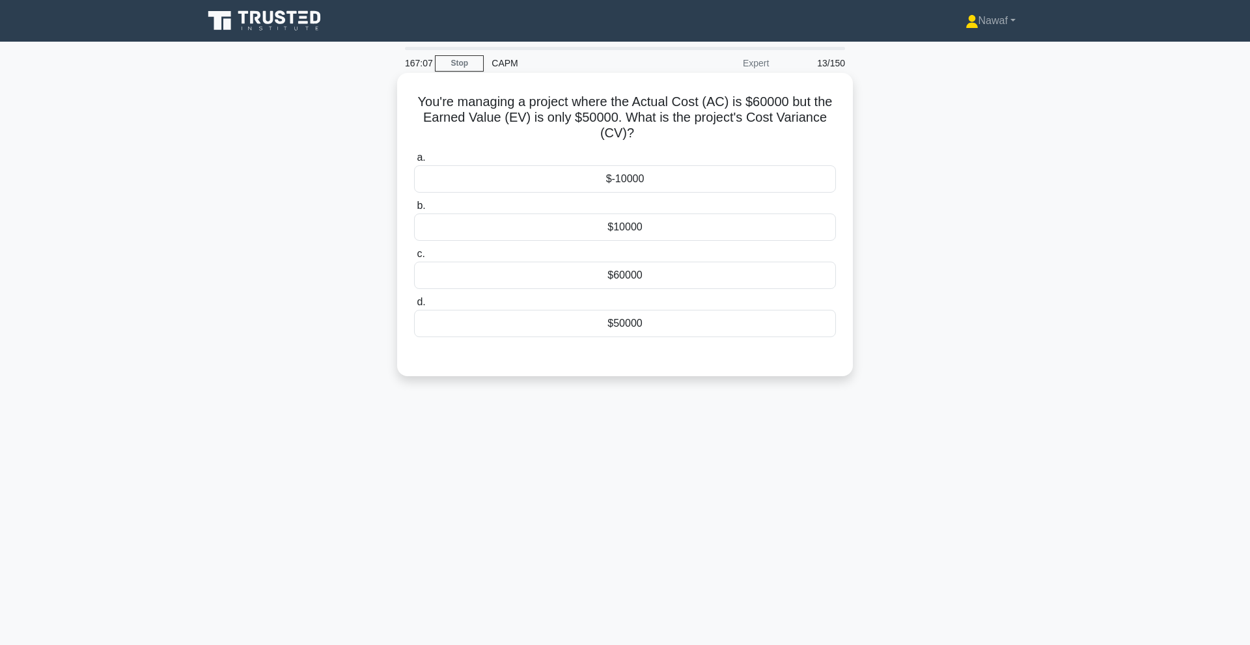
click at [634, 171] on div "$-10000" at bounding box center [625, 178] width 422 height 27
click at [414, 162] on input "a. $-10000" at bounding box center [414, 158] width 0 height 8
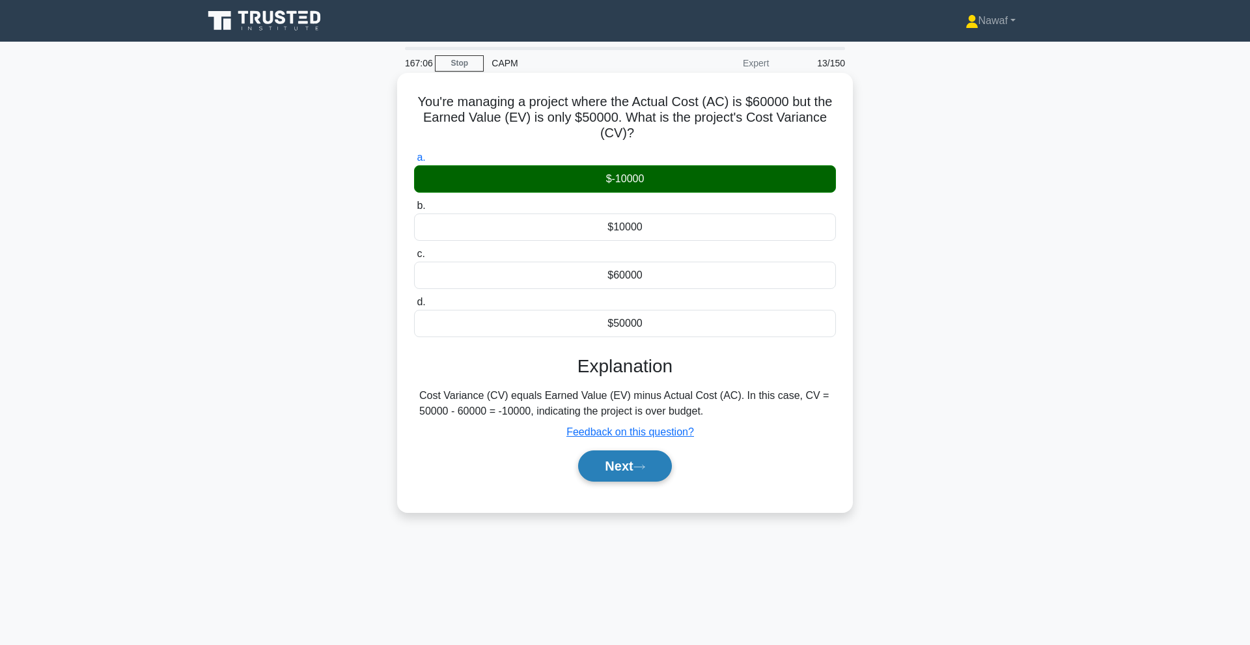
click at [612, 475] on button "Next" at bounding box center [624, 465] width 93 height 31
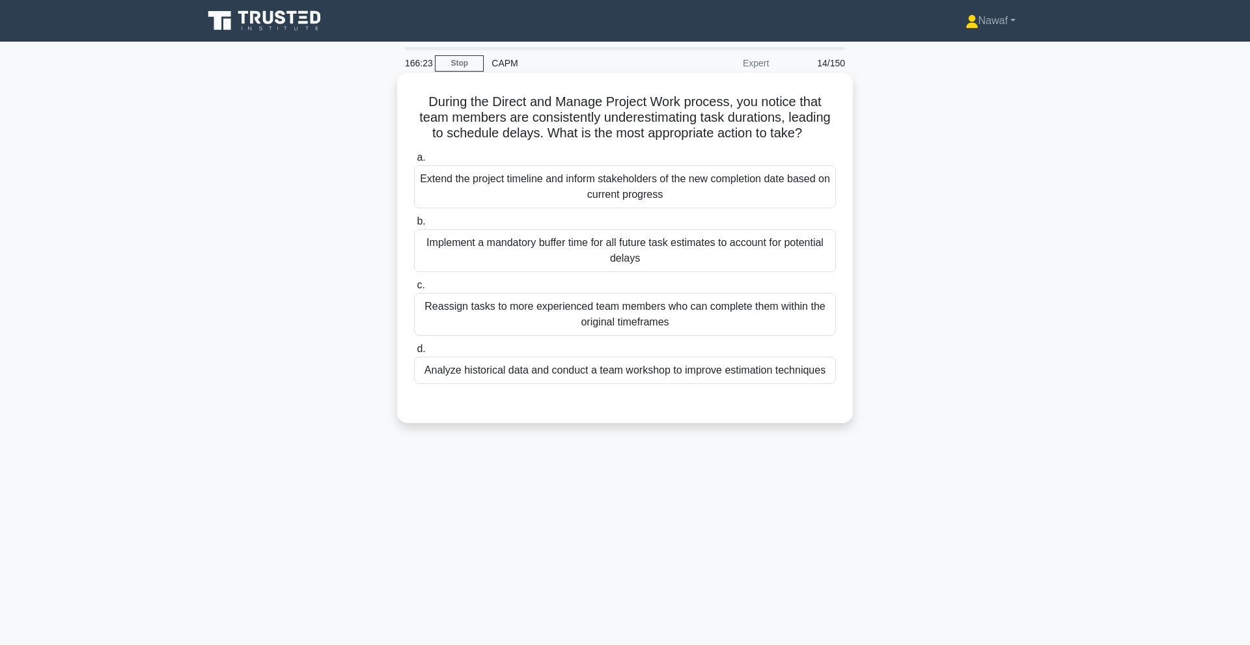
click at [592, 366] on div "Analyze historical data and conduct a team workshop to improve estimation techn…" at bounding box center [625, 370] width 422 height 27
click at [414, 353] on input "d. Analyze historical data and conduct a team workshop to improve estimation te…" at bounding box center [414, 349] width 0 height 8
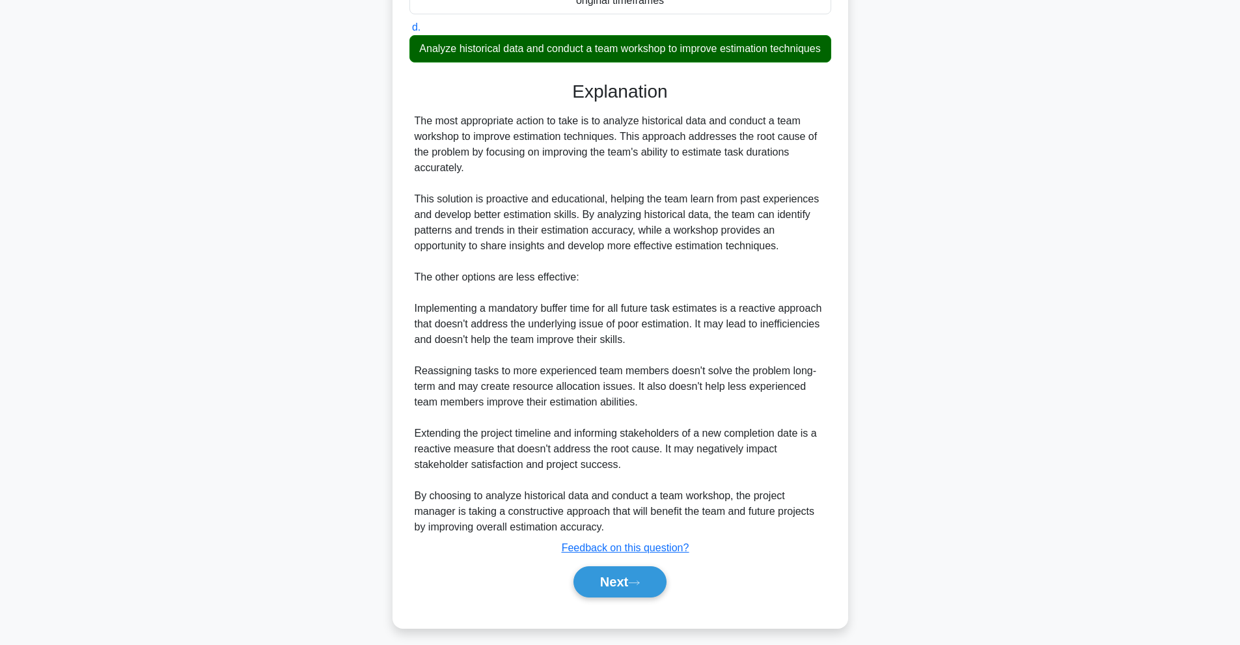
scroll to position [324, 0]
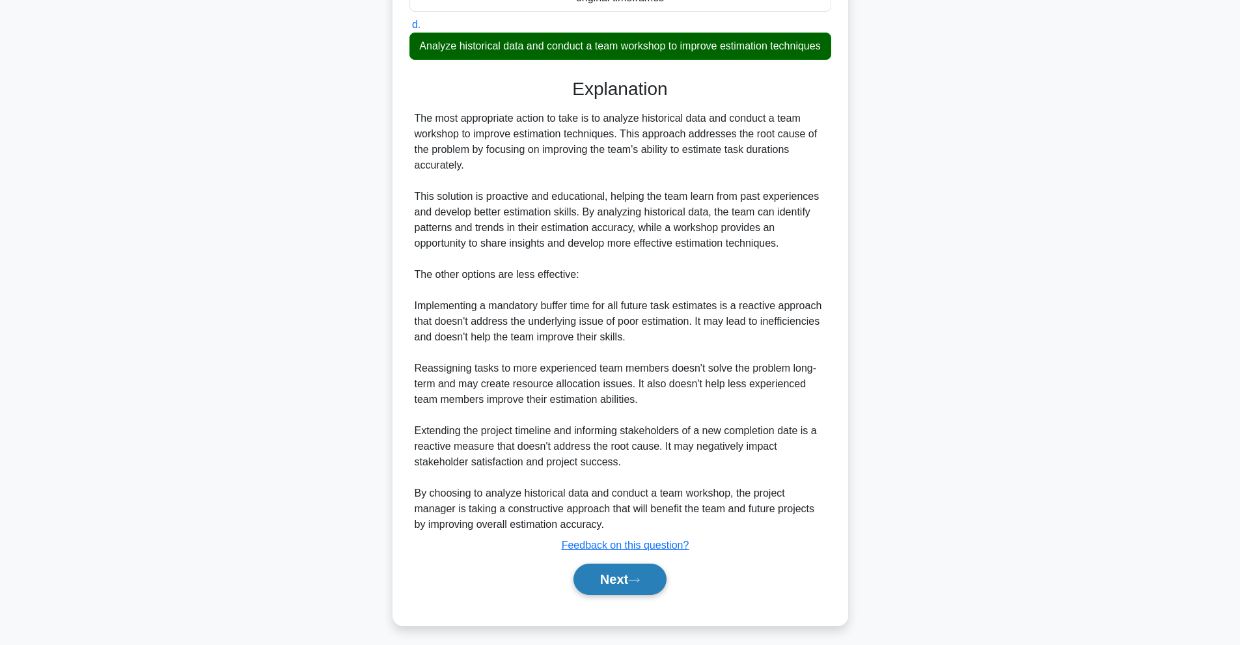
click at [646, 595] on button "Next" at bounding box center [619, 579] width 93 height 31
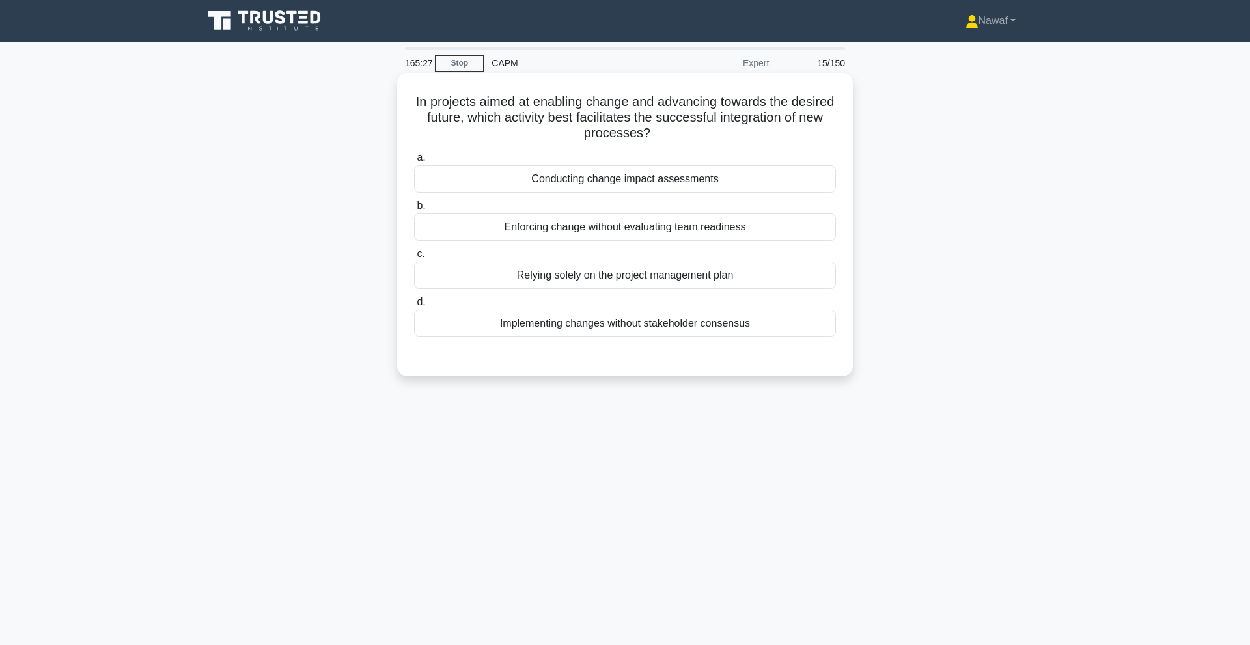
click at [730, 176] on div "Conducting change impact assessments" at bounding box center [625, 178] width 422 height 27
click at [414, 162] on input "a. Conducting change impact assessments" at bounding box center [414, 158] width 0 height 8
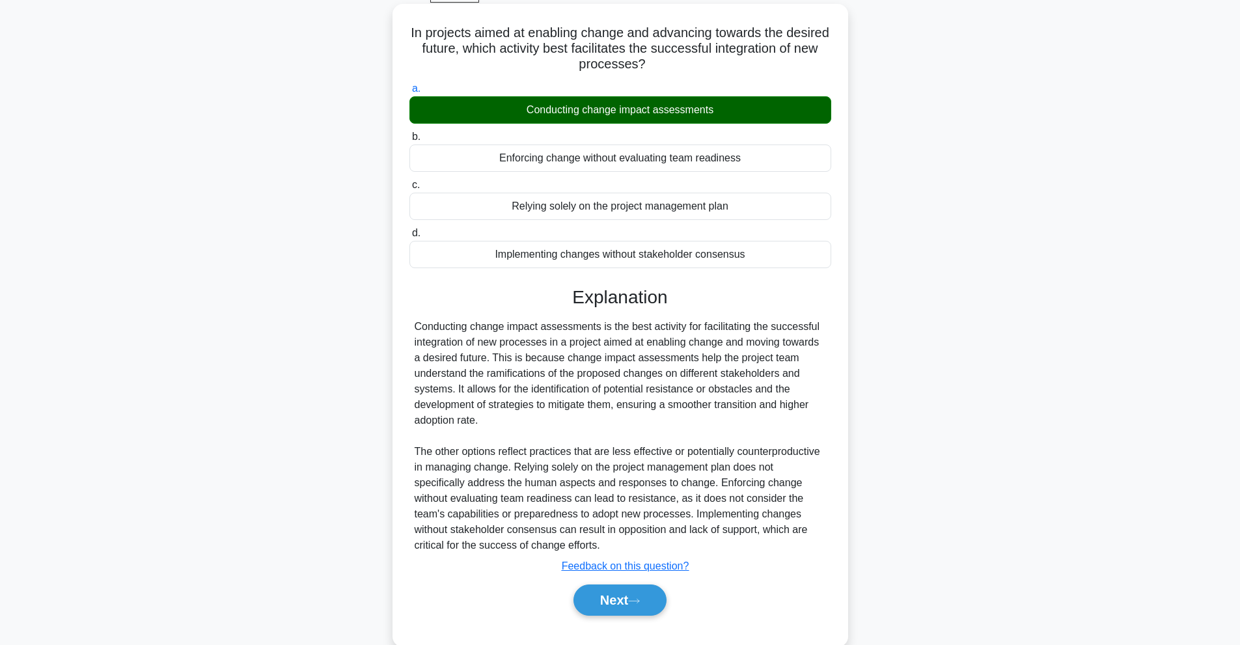
scroll to position [74, 0]
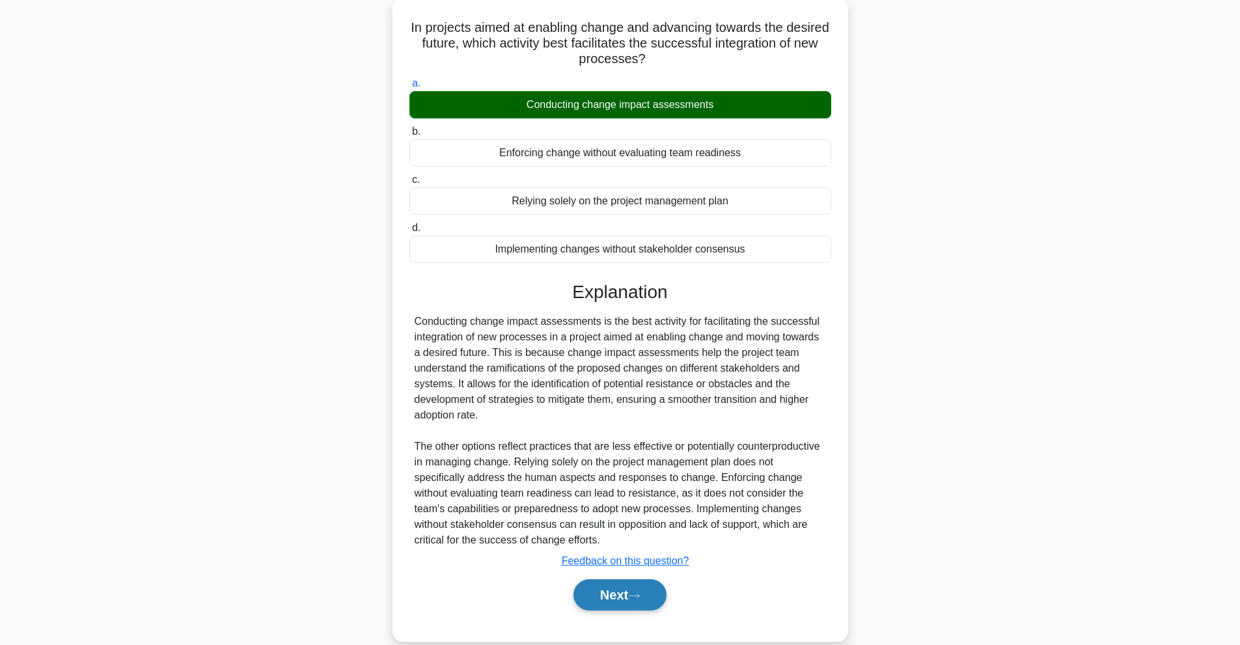
click at [605, 581] on button "Next" at bounding box center [619, 594] width 93 height 31
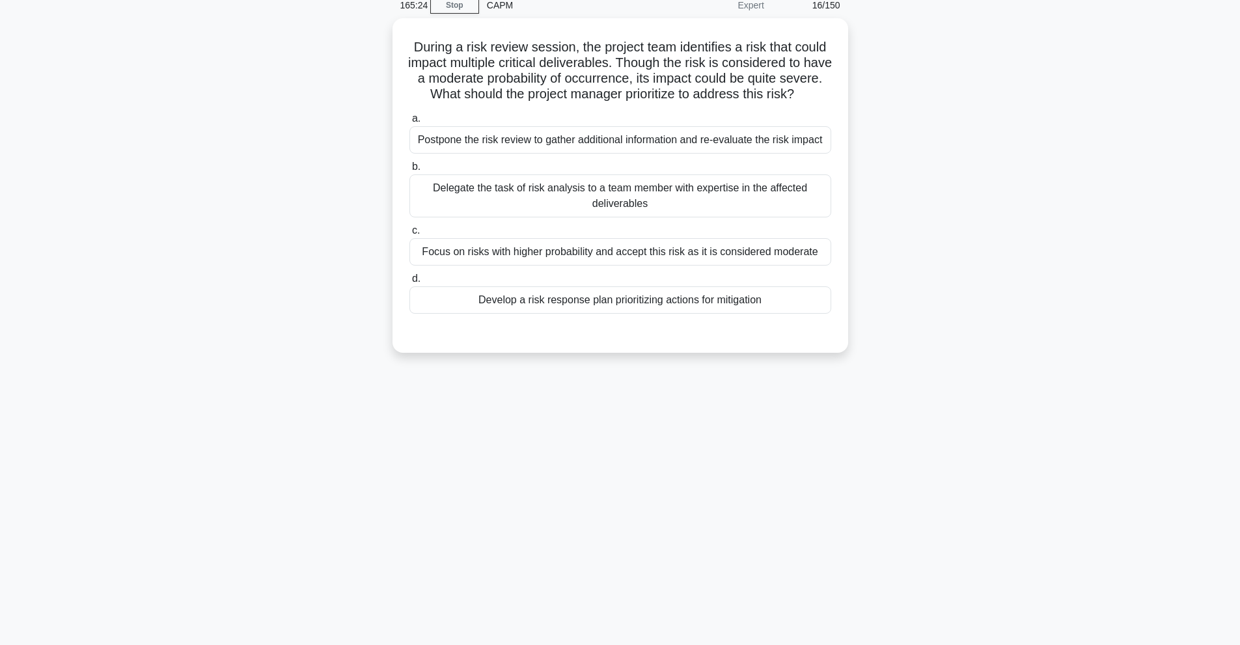
scroll to position [0, 0]
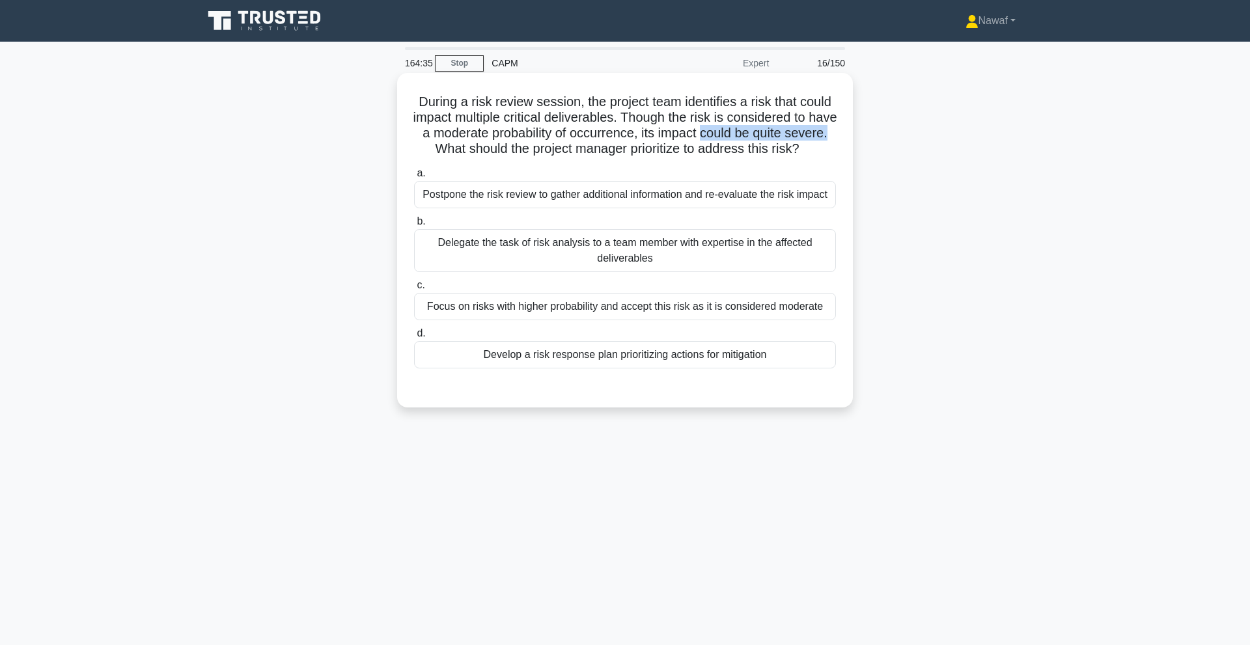
drag, startPoint x: 424, startPoint y: 146, endPoint x: 553, endPoint y: 143, distance: 129.6
click at [553, 143] on h5 "During a risk review session, the project team identifies a risk that could imp…" at bounding box center [625, 126] width 424 height 64
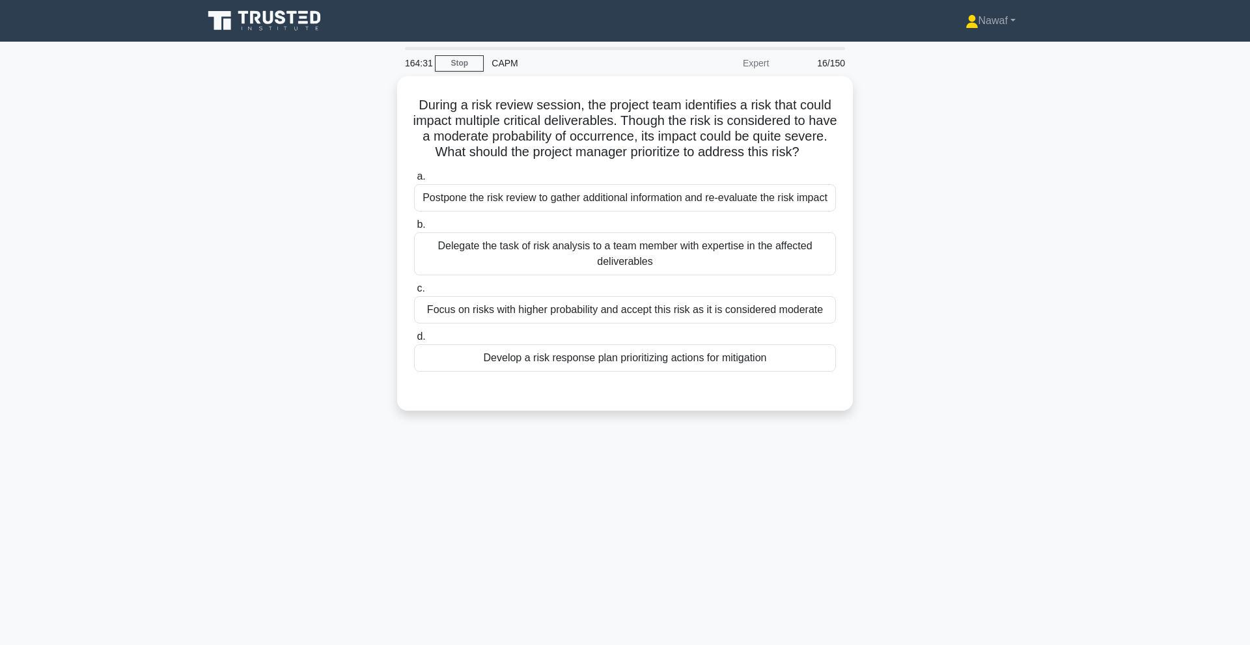
click at [342, 267] on div "During a risk review session, the project team identifies a risk that could imp…" at bounding box center [624, 251] width 859 height 350
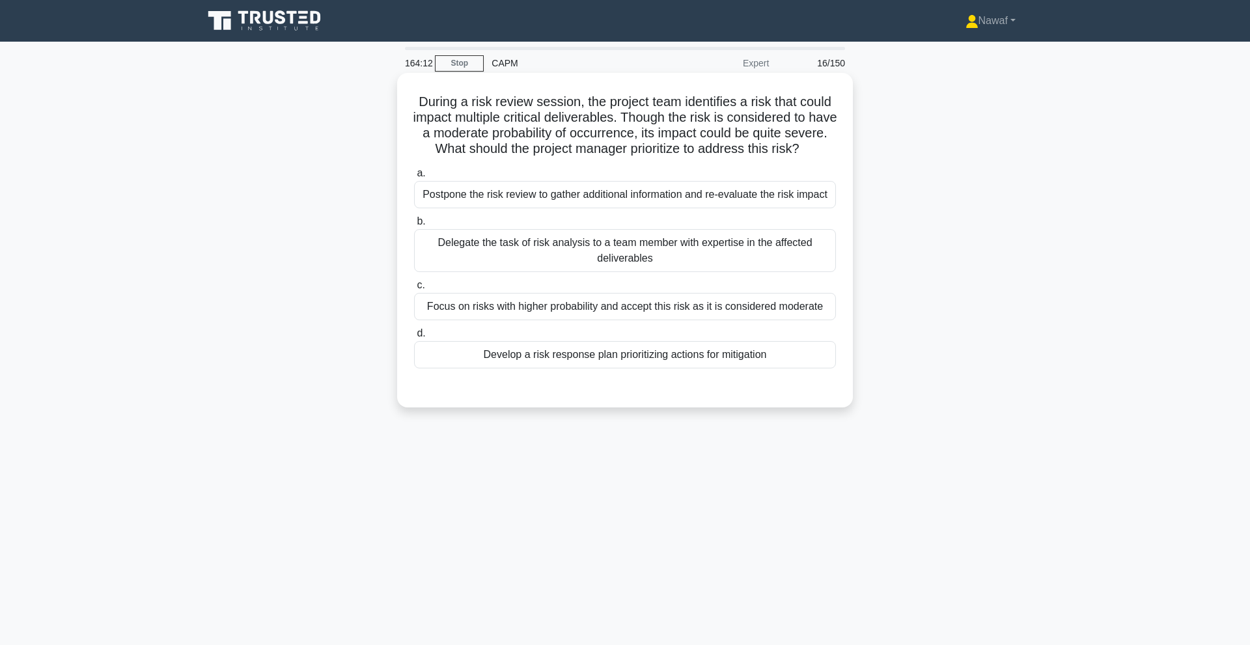
click at [569, 363] on div "Develop a risk response plan prioritizing actions for mitigation" at bounding box center [625, 354] width 422 height 27
click at [414, 338] on input "d. Develop a risk response plan prioritizing actions for mitigation" at bounding box center [414, 333] width 0 height 8
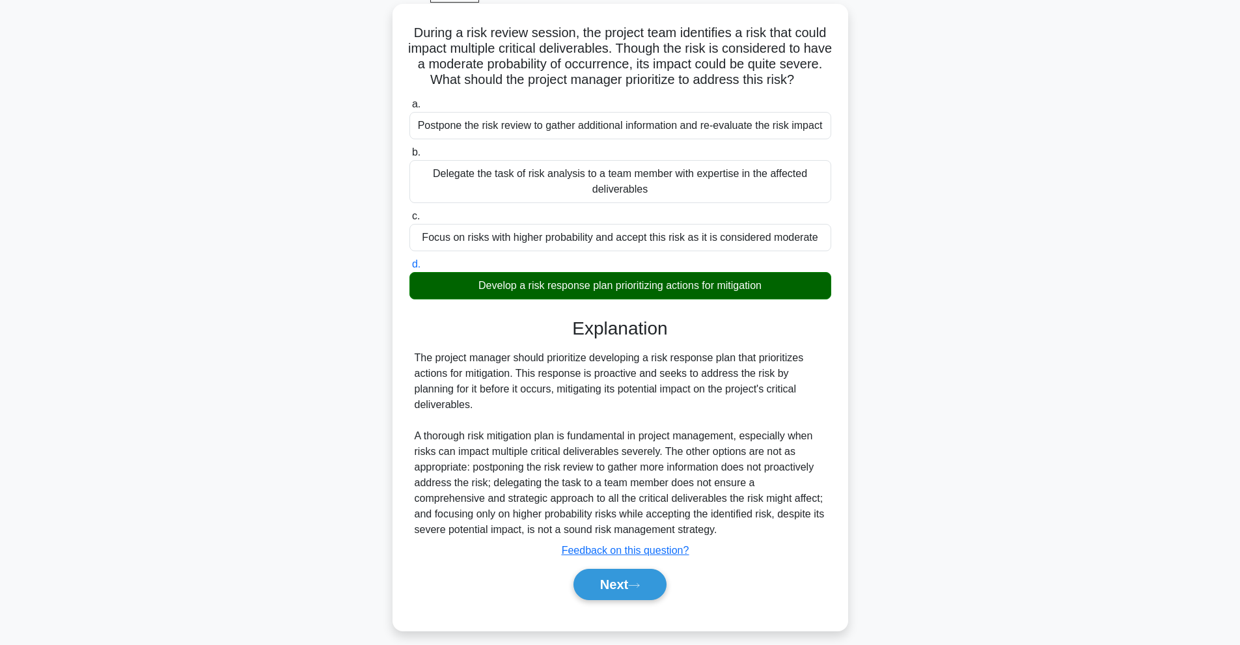
scroll to position [74, 0]
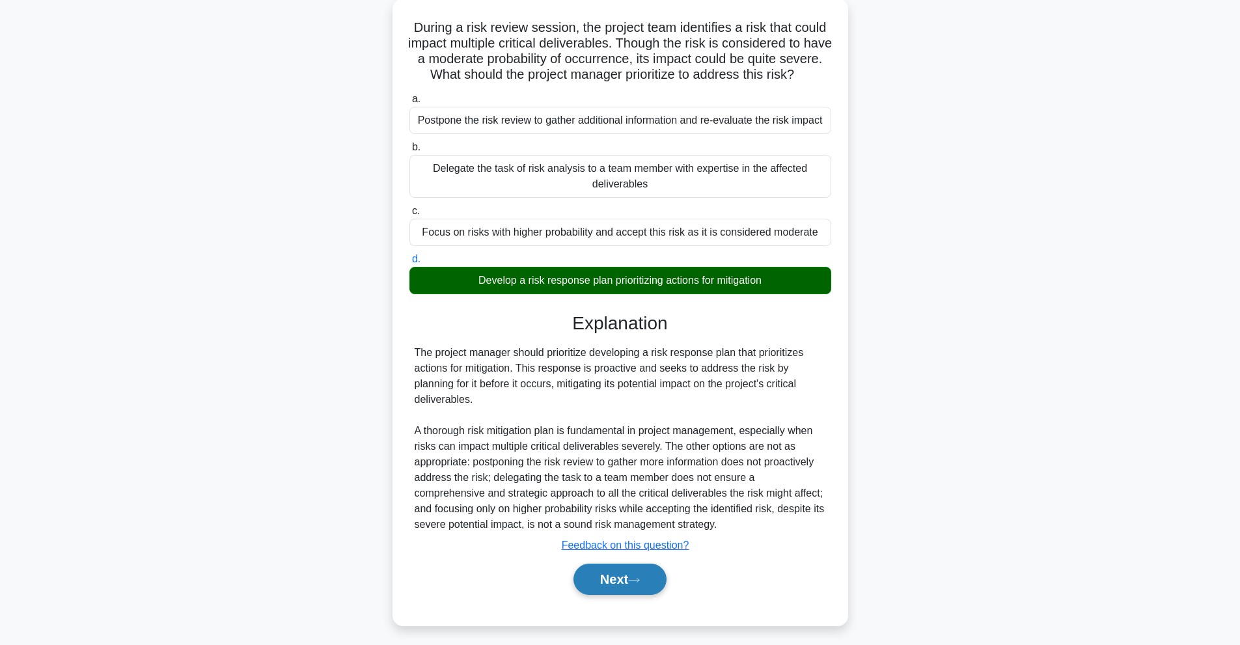
click at [592, 591] on button "Next" at bounding box center [619, 579] width 93 height 31
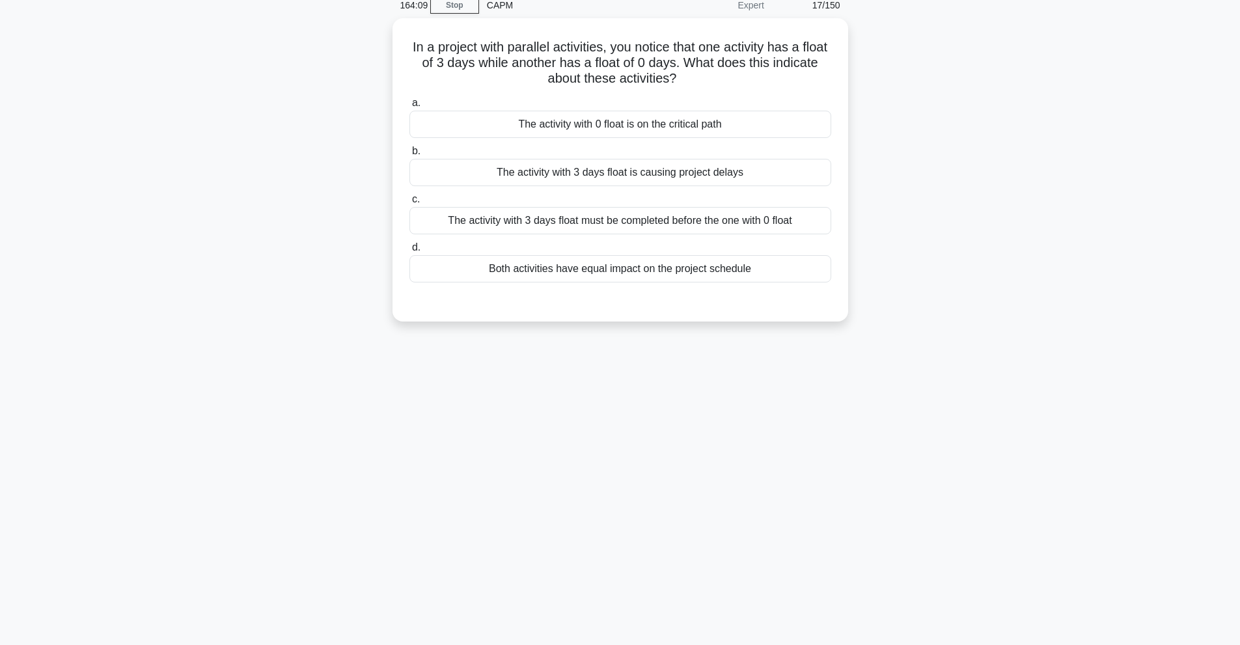
scroll to position [0, 0]
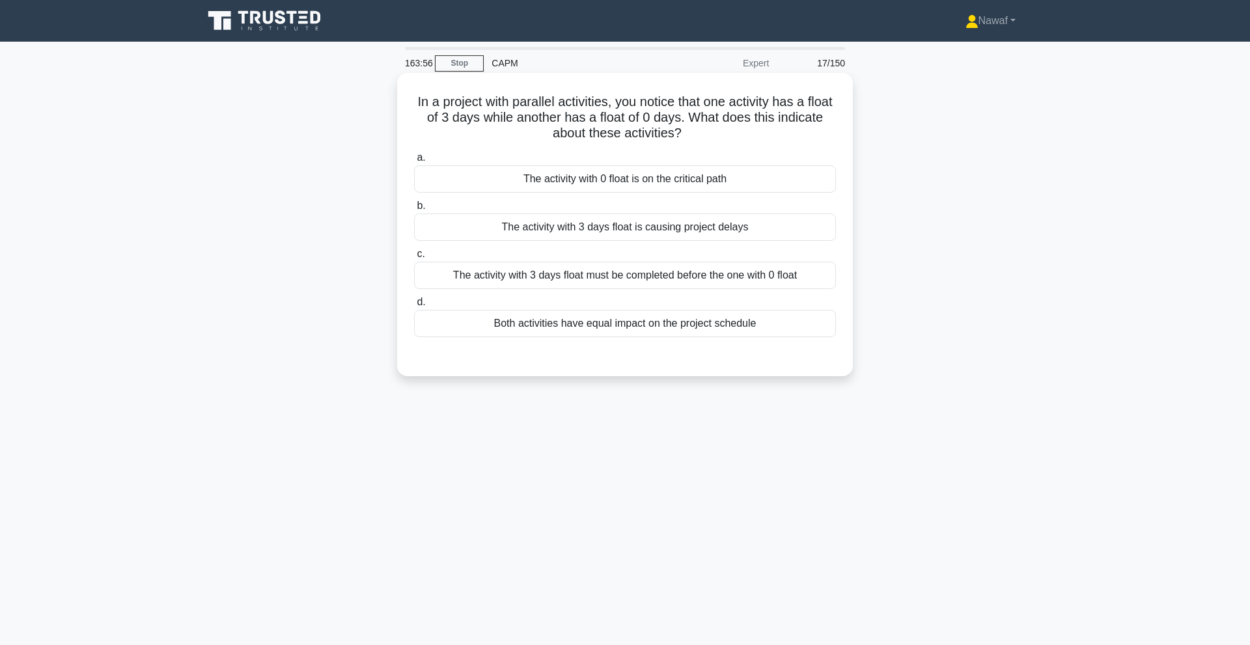
click at [614, 173] on div "The activity with 0 float is on the critical path" at bounding box center [625, 178] width 422 height 27
click at [414, 162] on input "a. The activity with 0 float is on the critical path" at bounding box center [414, 158] width 0 height 8
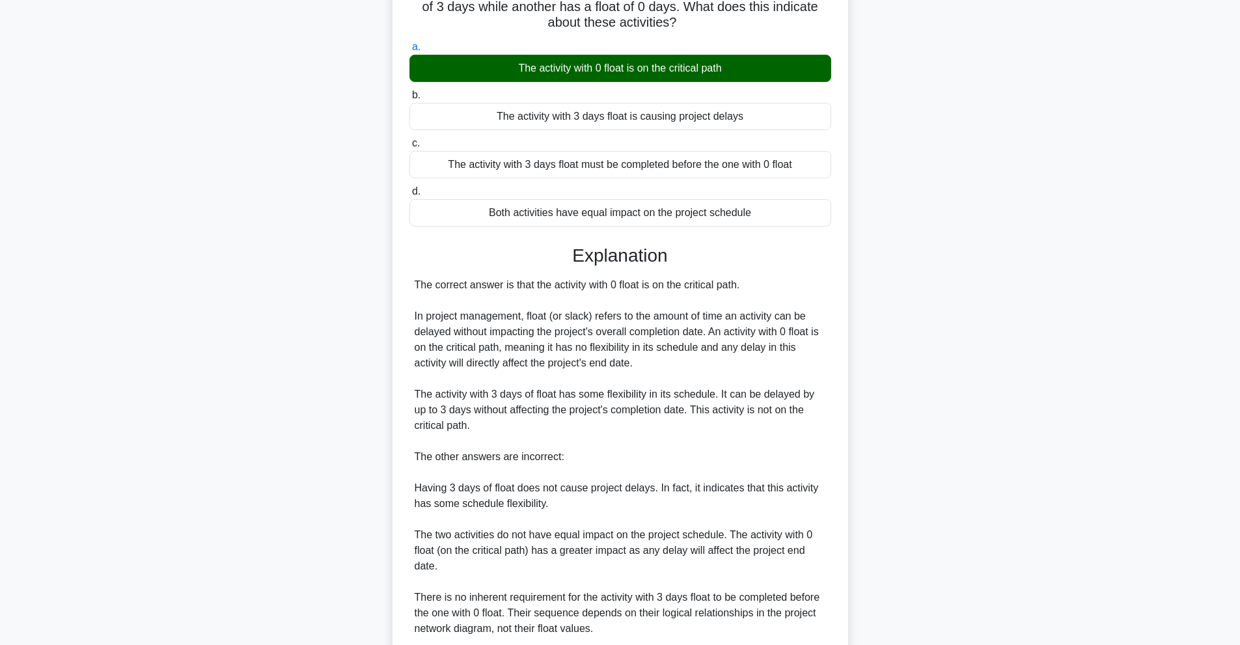
scroll to position [199, 0]
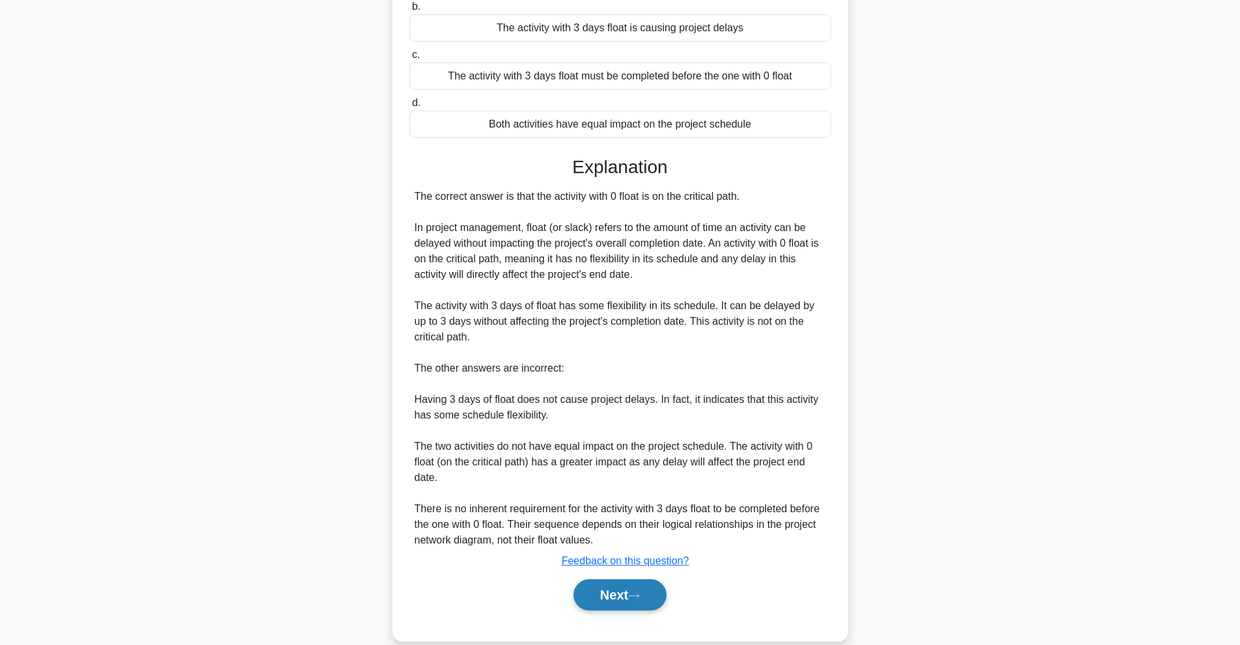
click at [637, 580] on button "Next" at bounding box center [619, 594] width 93 height 31
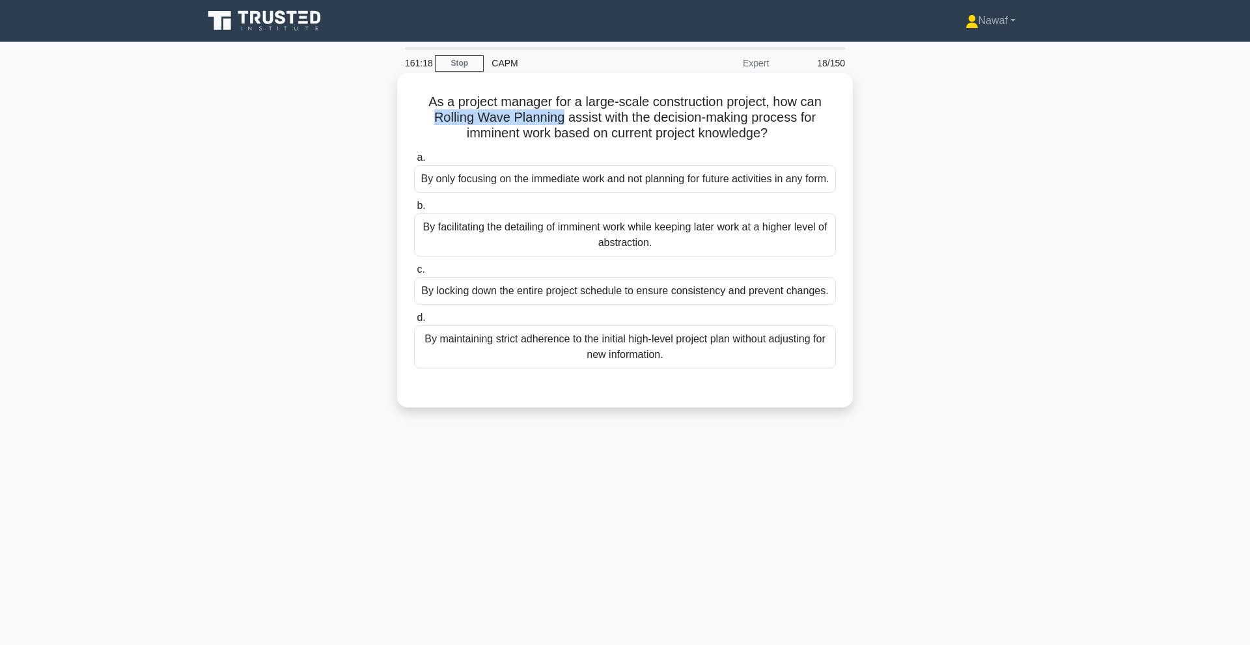
drag, startPoint x: 426, startPoint y: 108, endPoint x: 562, endPoint y: 115, distance: 136.2
click at [562, 115] on h5 "As a project manager for a large-scale construction project, how can Rolling Wa…" at bounding box center [625, 118] width 424 height 48
drag, startPoint x: 539, startPoint y: 101, endPoint x: 638, endPoint y: 163, distance: 117.6
click at [638, 165] on div "By only focusing on the immediate work and not planning for future activities i…" at bounding box center [625, 178] width 422 height 27
click at [414, 162] on input "a. By only focusing on the immediate work and not planning for future activitie…" at bounding box center [414, 158] width 0 height 8
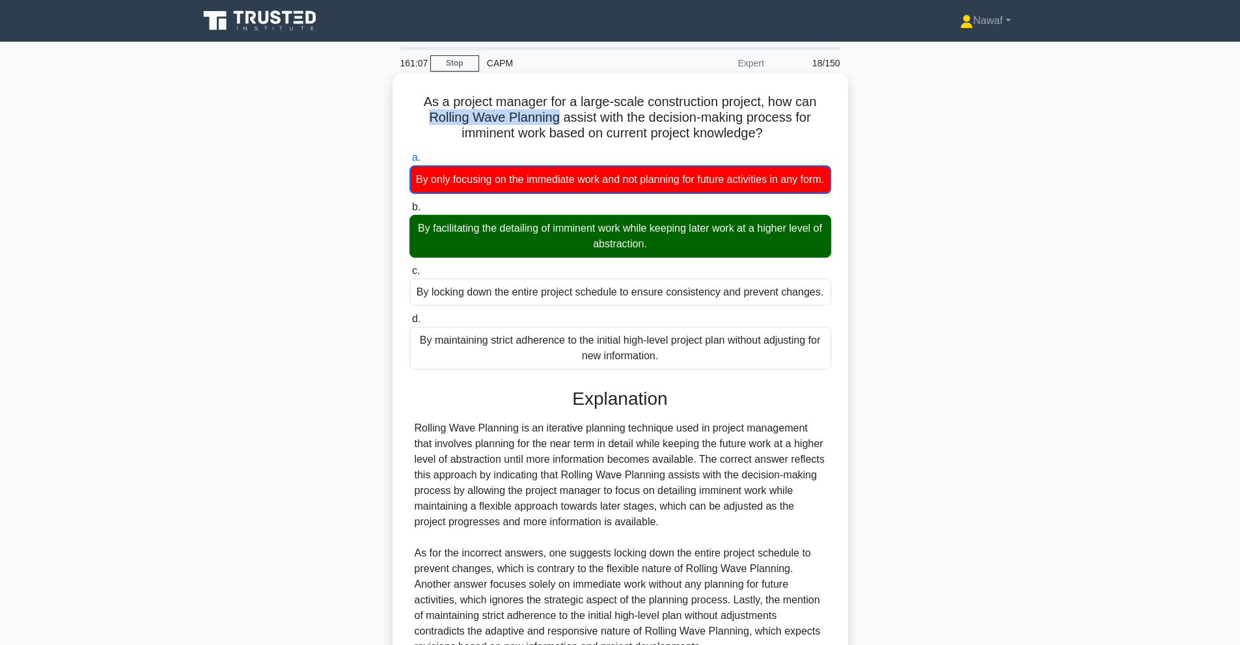
drag, startPoint x: 556, startPoint y: 103, endPoint x: 422, endPoint y: 111, distance: 134.9
click at [422, 111] on h5 "As a project manager for a large-scale construction project, how can Rolling Wa…" at bounding box center [620, 118] width 424 height 48
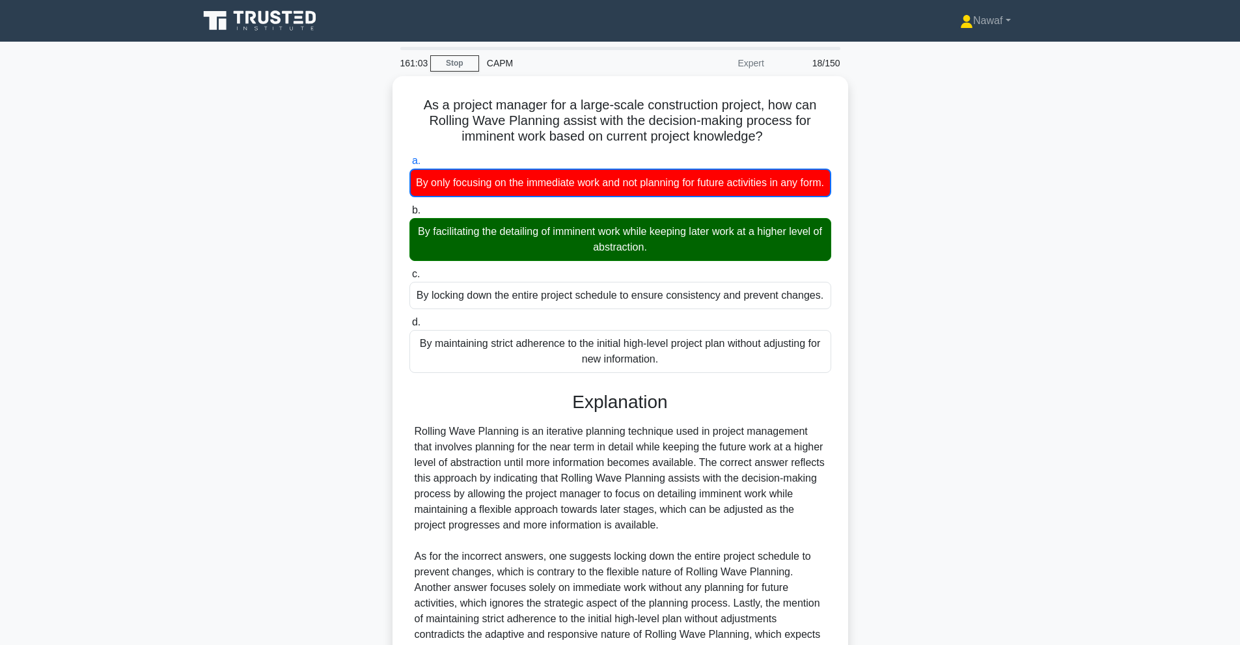
click at [374, 216] on div "As a project manager for a large-scale construction project, how can Rolling Wa…" at bounding box center [620, 421] width 859 height 691
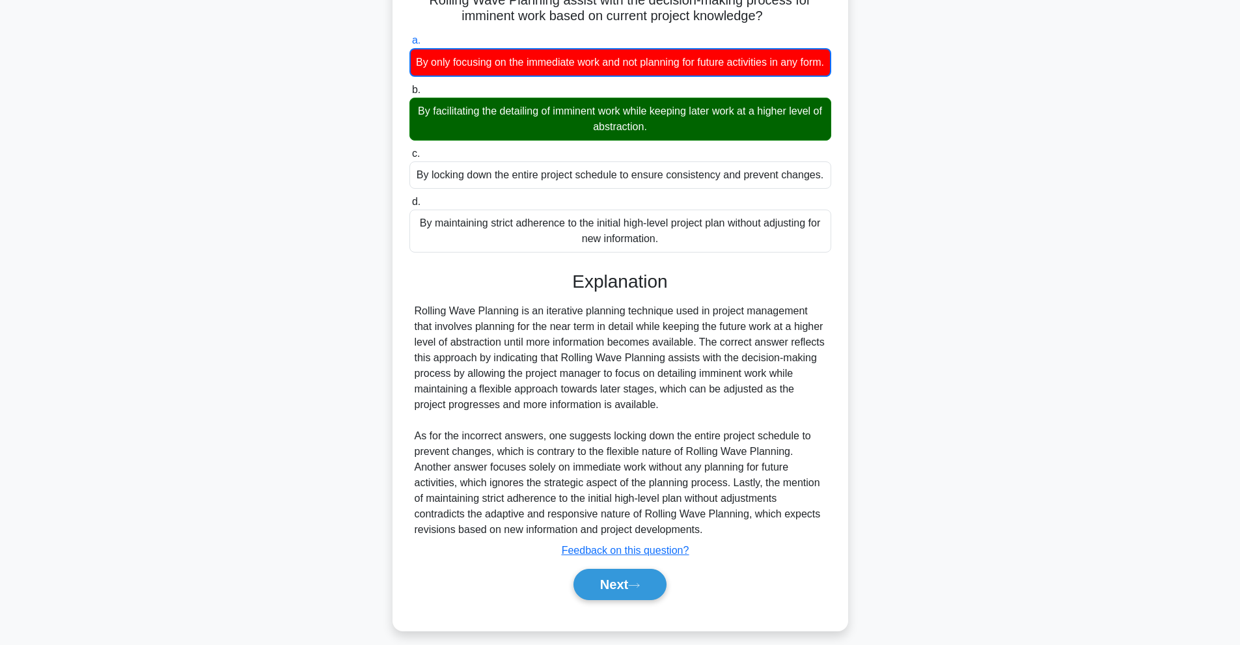
scroll to position [121, 0]
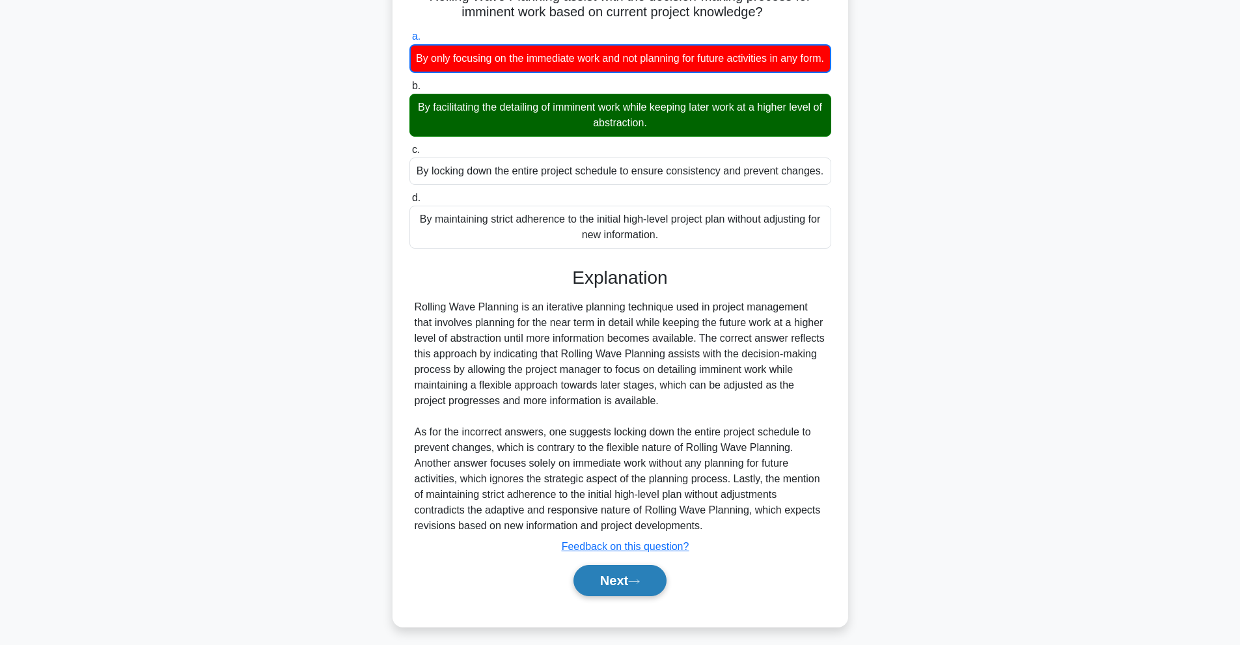
click at [623, 596] on button "Next" at bounding box center [619, 580] width 93 height 31
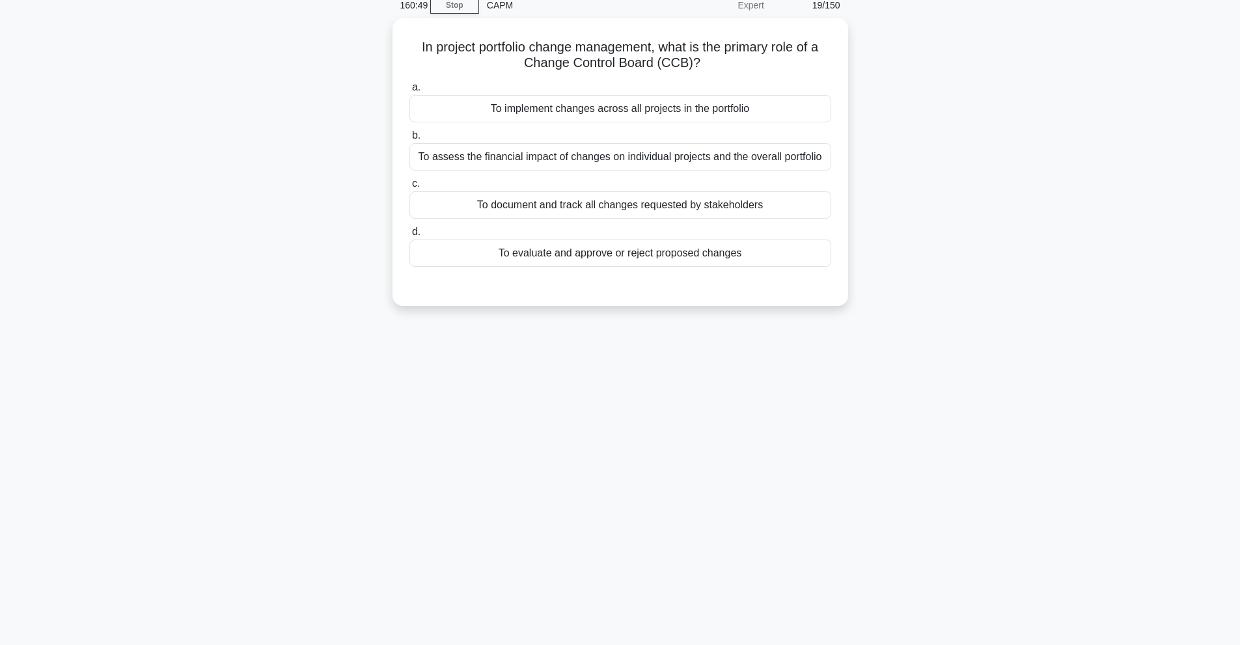
scroll to position [0, 0]
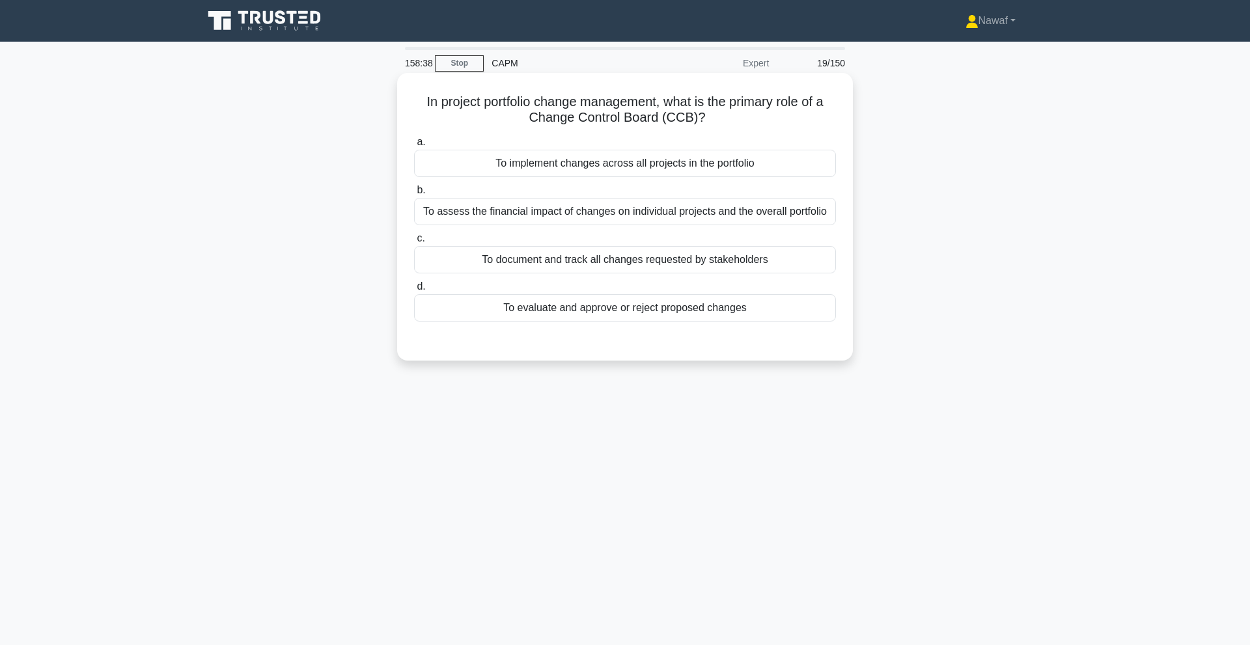
click at [686, 208] on div "To assess the financial impact of changes on individual projects and the overal…" at bounding box center [625, 211] width 422 height 27
click at [414, 195] on input "b. To assess the financial impact of changes on individual projects and the ove…" at bounding box center [414, 190] width 0 height 8
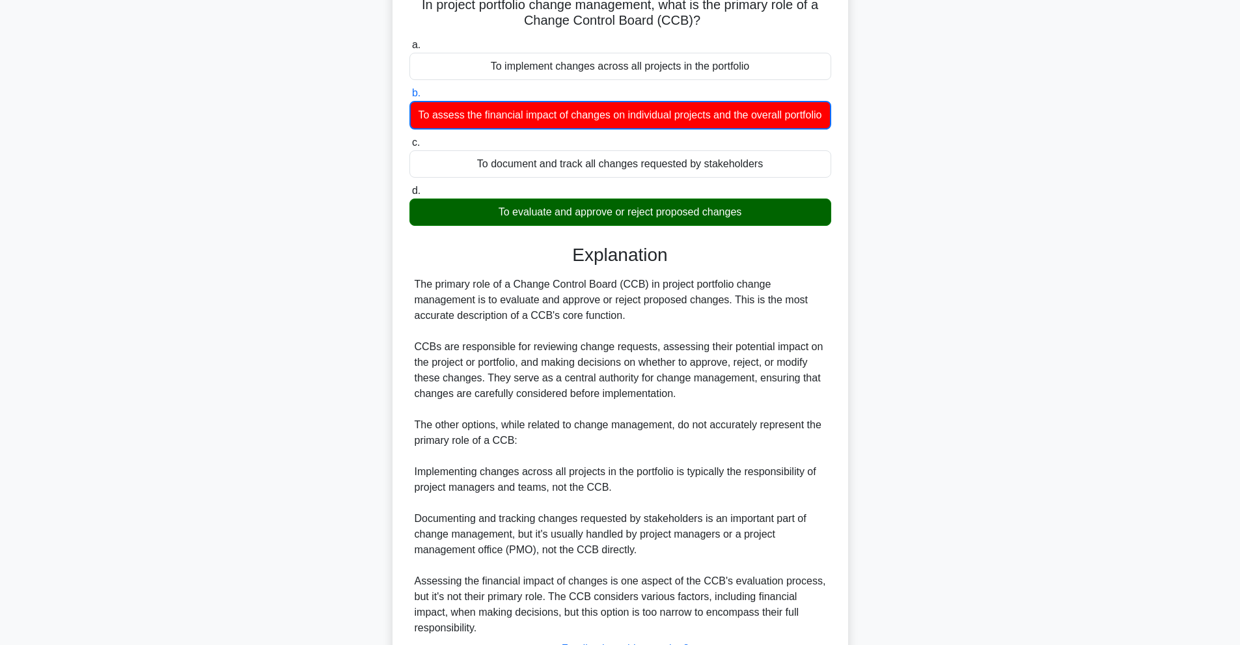
scroll to position [199, 0]
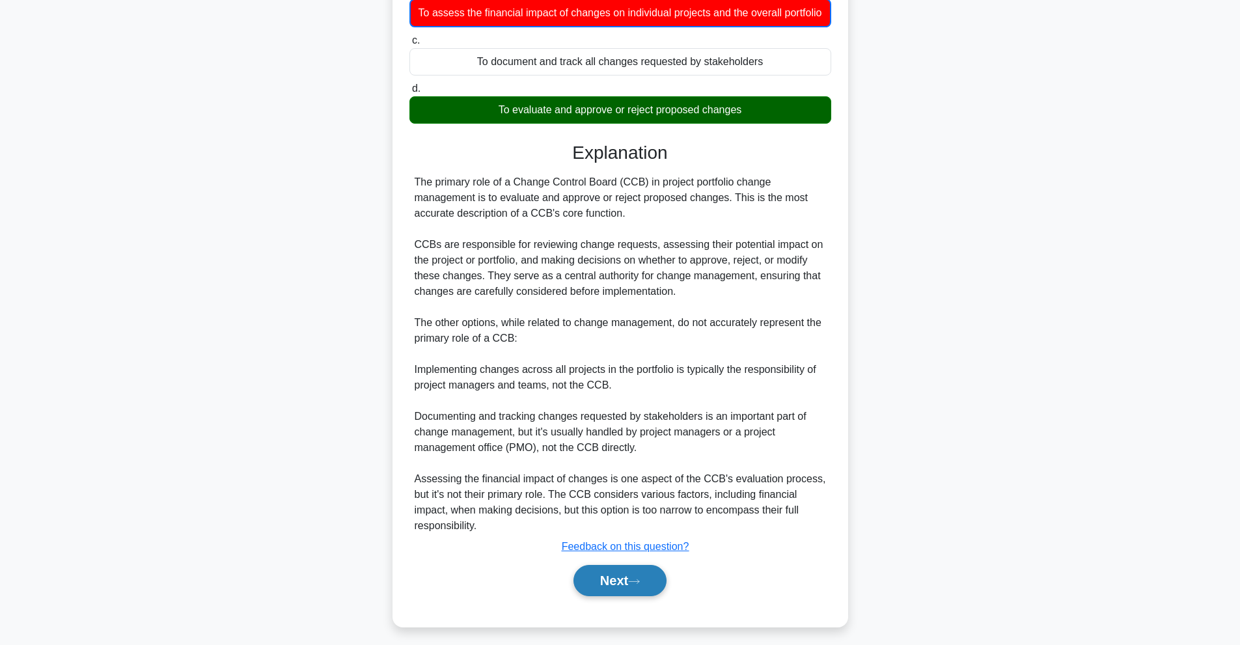
click at [618, 588] on button "Next" at bounding box center [619, 580] width 93 height 31
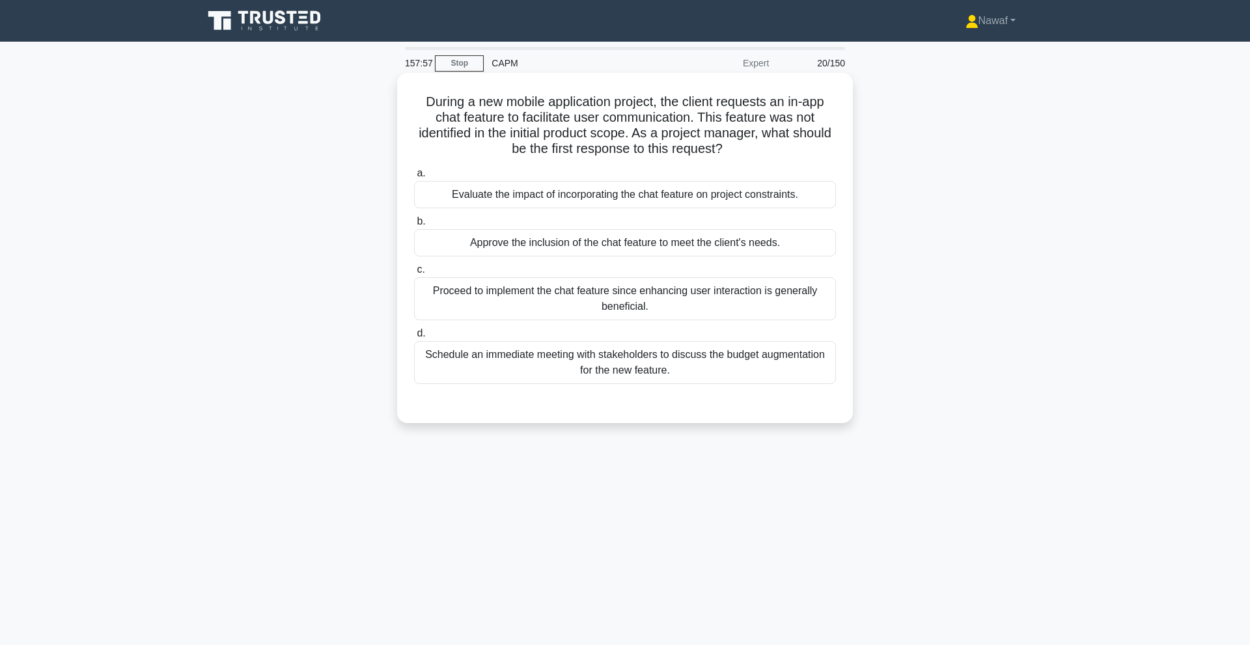
click at [573, 199] on div "Evaluate the impact of incorporating the chat feature on project constraints." at bounding box center [625, 194] width 422 height 27
click at [414, 178] on input "a. Evaluate the impact of incorporating the chat feature on project constraints." at bounding box center [414, 173] width 0 height 8
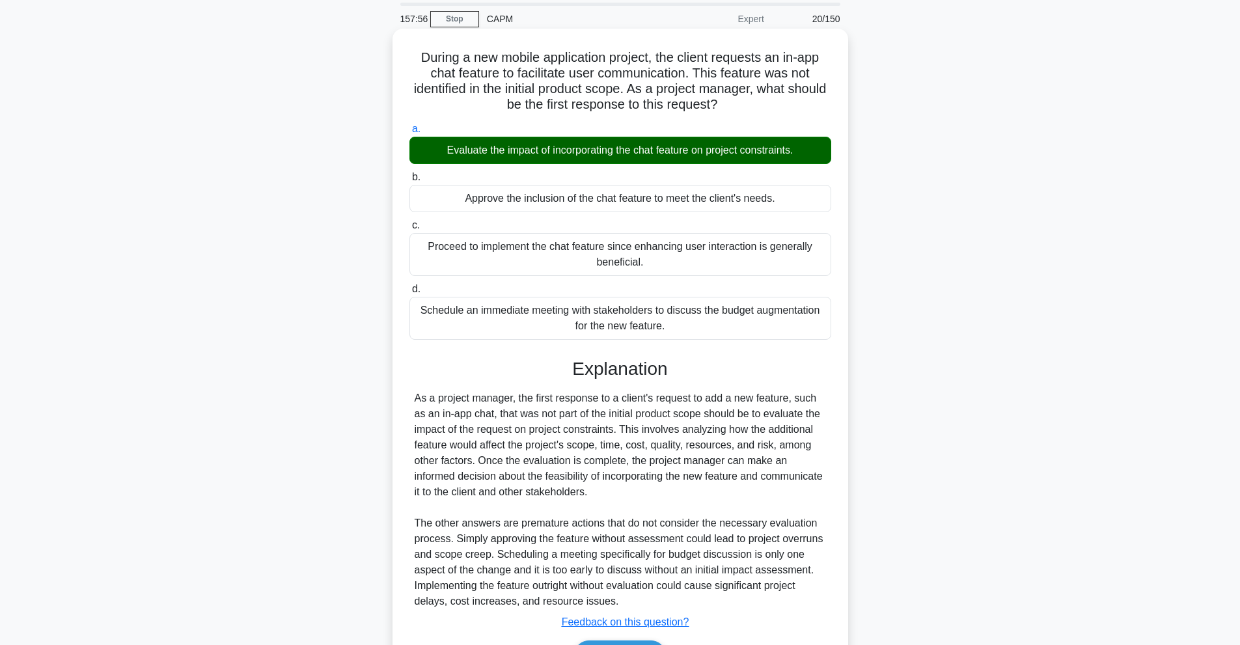
scroll to position [105, 0]
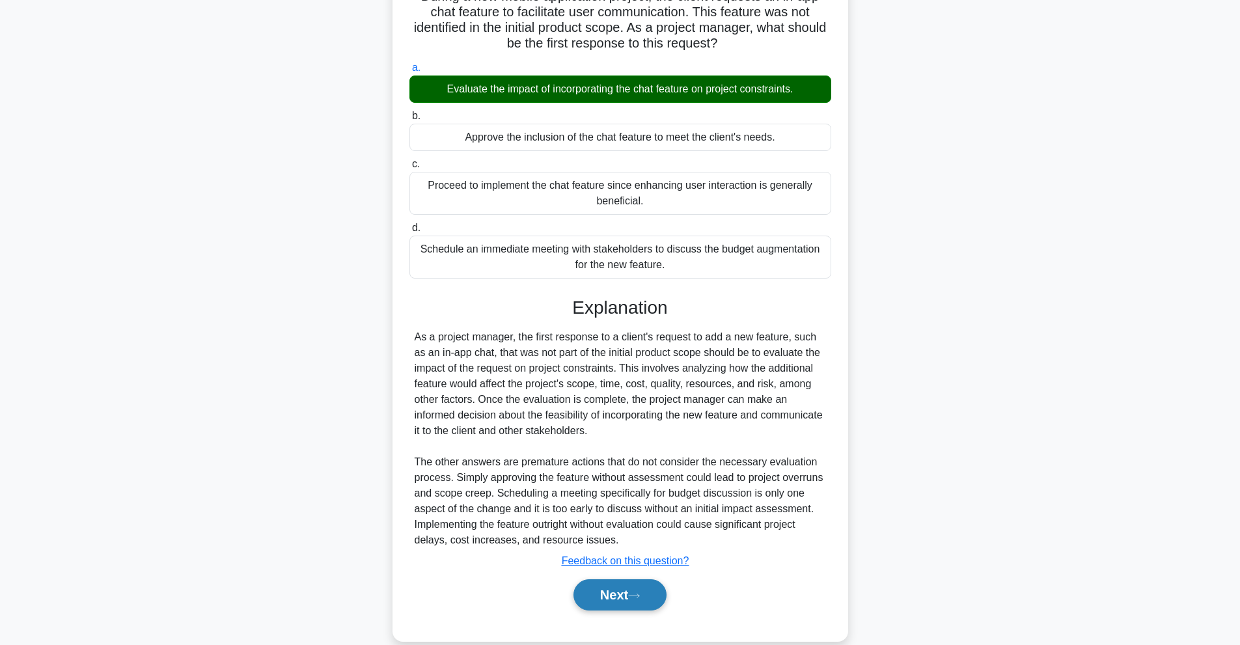
click at [629, 579] on button "Next" at bounding box center [619, 594] width 93 height 31
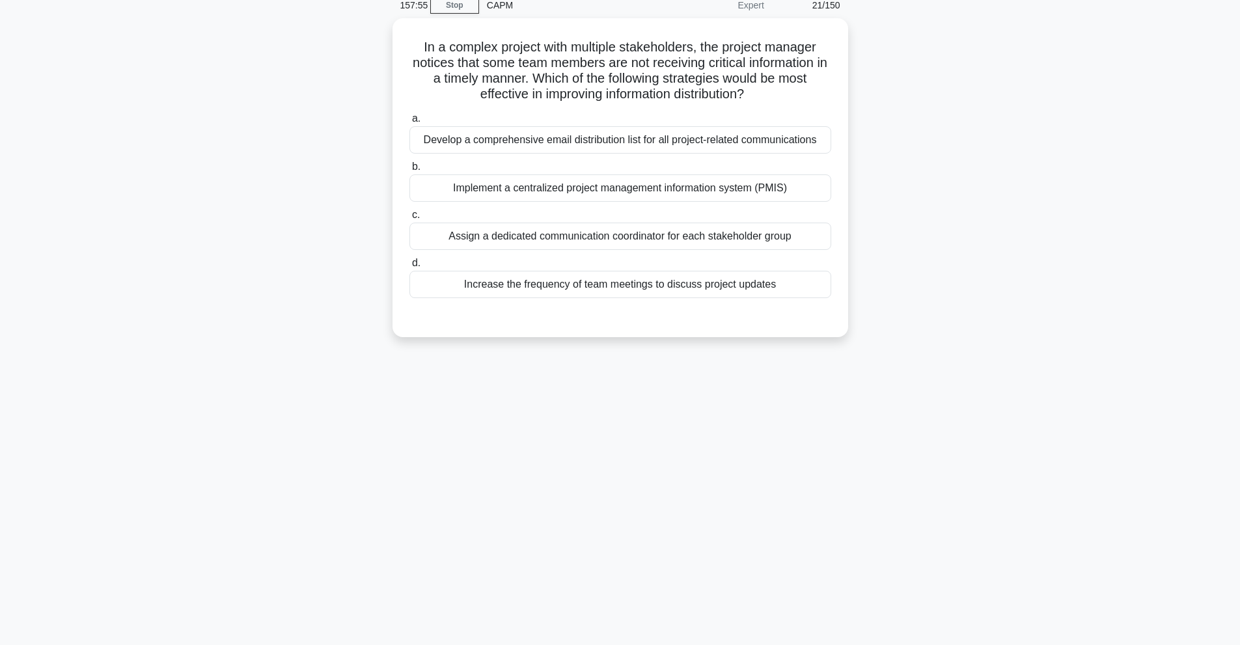
scroll to position [0, 0]
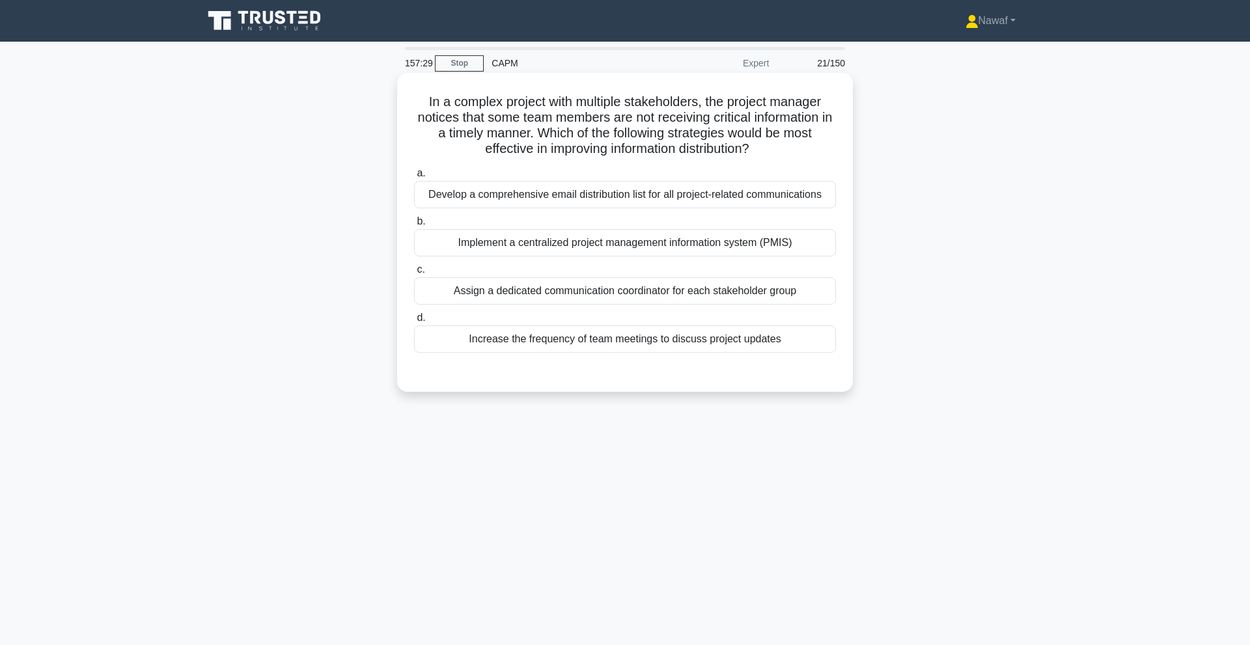
click at [588, 237] on div "Implement a centralized project management information system (PMIS)" at bounding box center [625, 242] width 422 height 27
click at [414, 226] on input "b. Implement a centralized project management information system (PMIS)" at bounding box center [414, 221] width 0 height 8
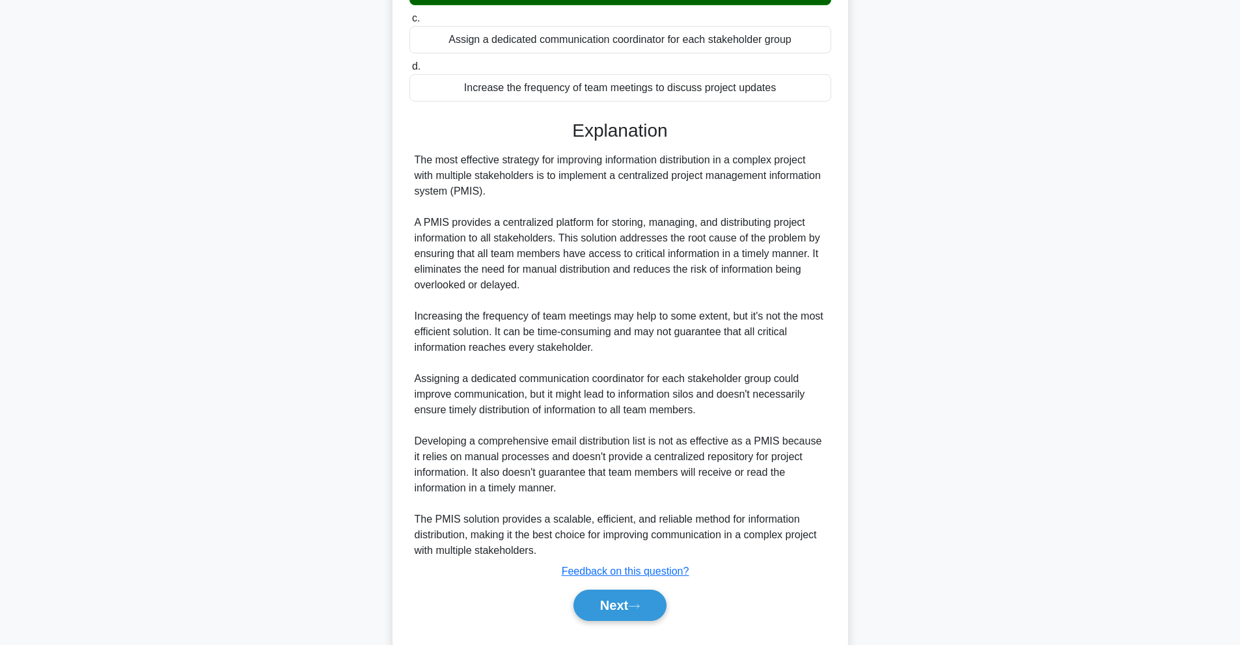
scroll to position [262, 0]
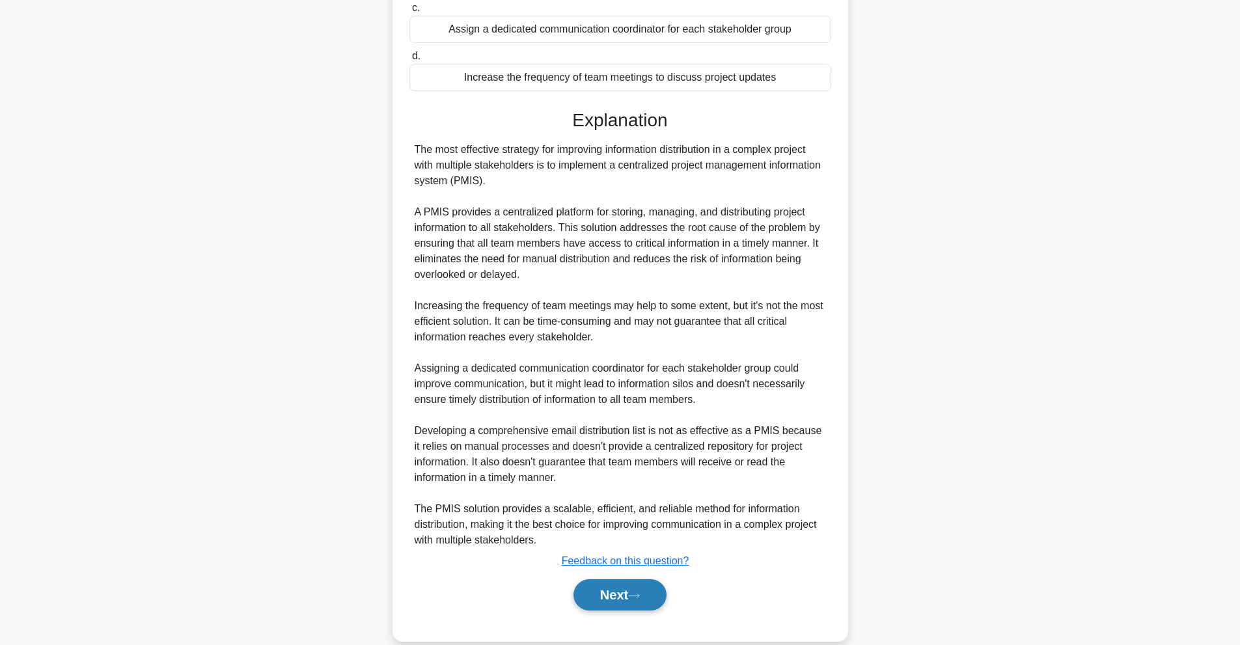
click at [626, 582] on button "Next" at bounding box center [619, 594] width 93 height 31
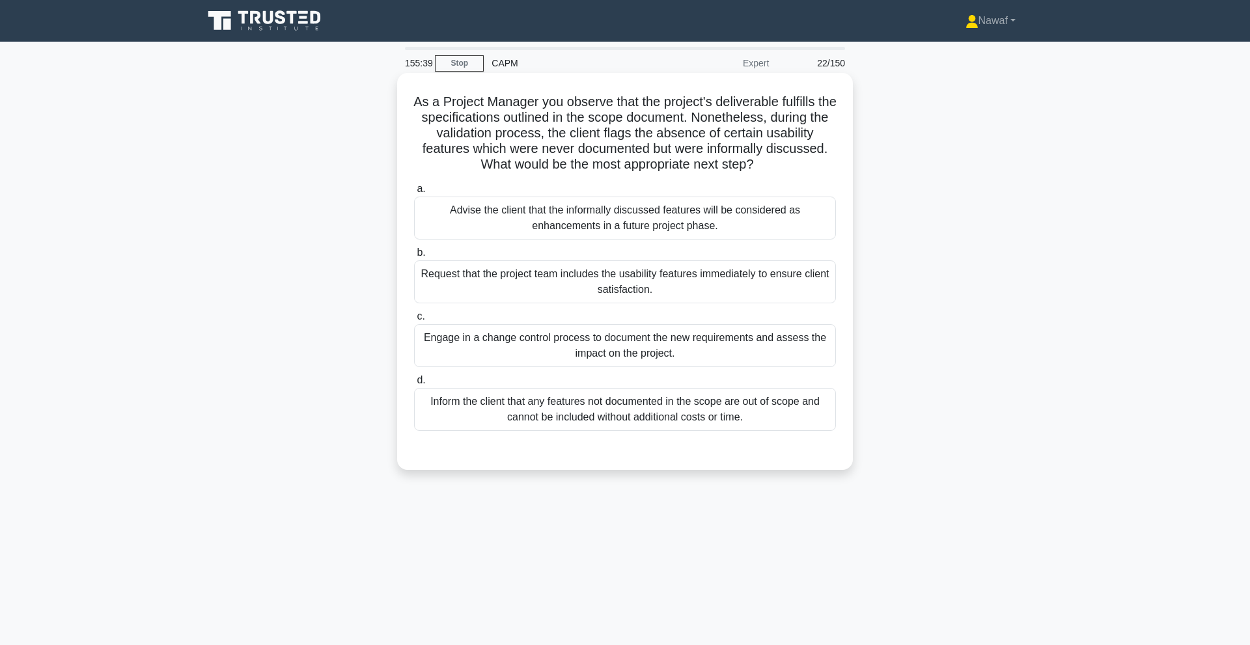
click at [569, 351] on div "Engage in a change control process to document the new requirements and assess …" at bounding box center [625, 345] width 422 height 43
click at [414, 321] on input "c. Engage in a change control process to document the new requirements and asse…" at bounding box center [414, 316] width 0 height 8
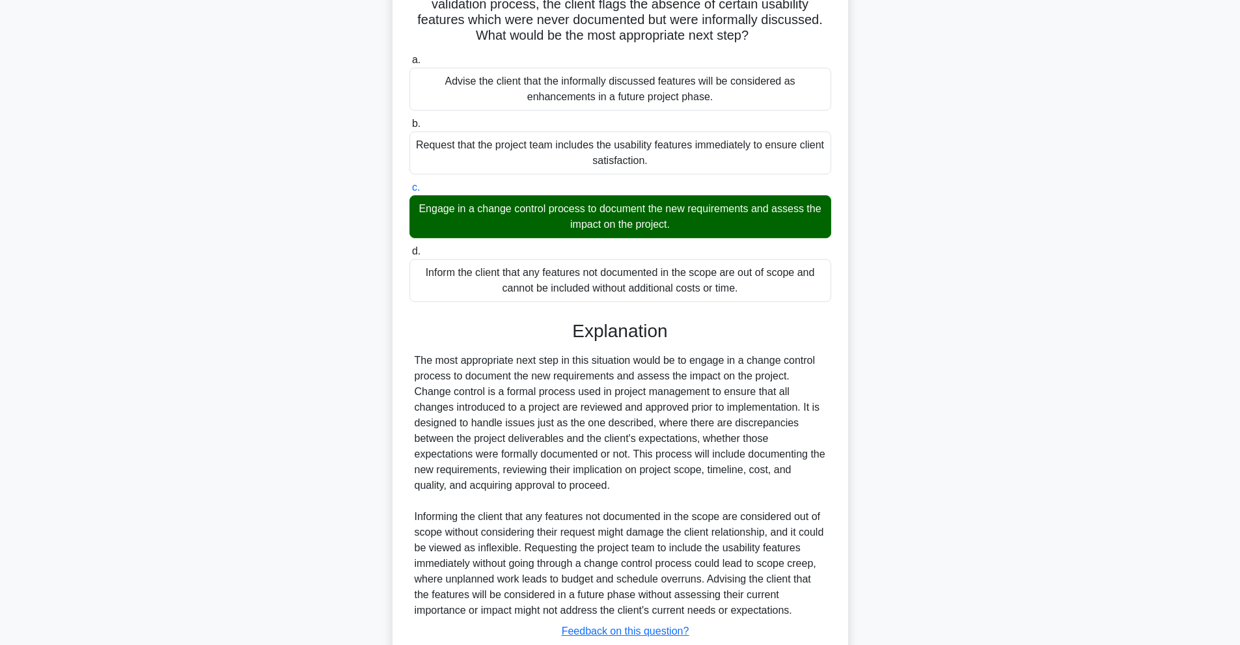
scroll to position [215, 0]
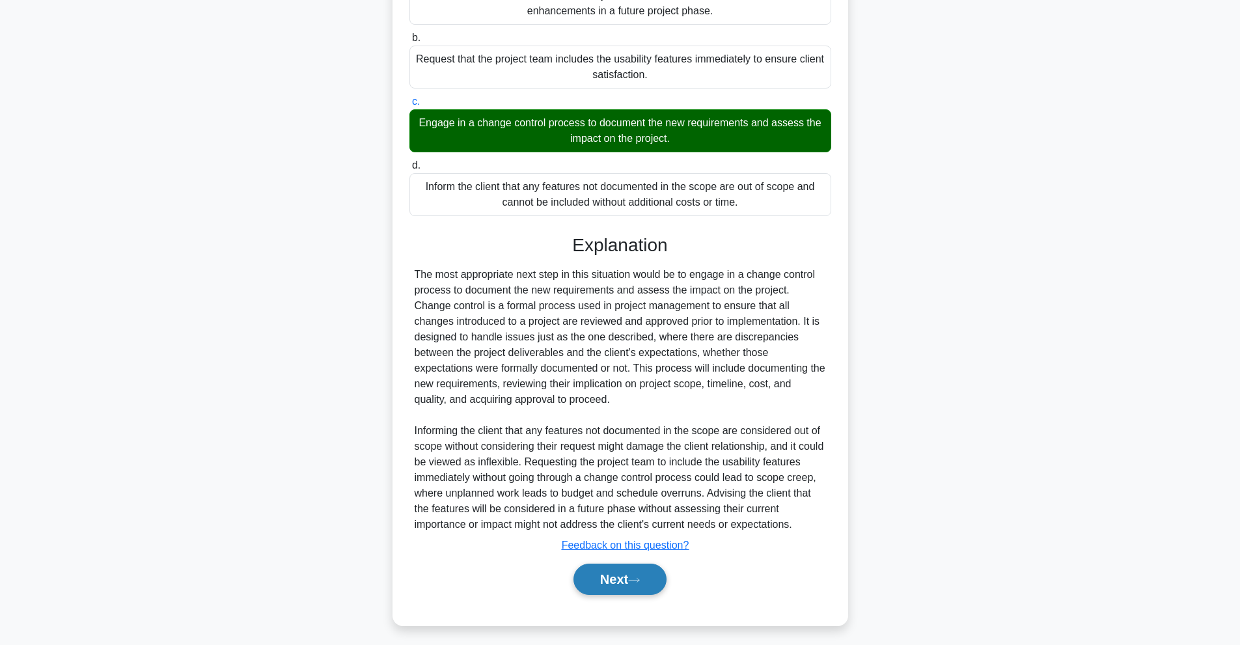
click at [638, 584] on icon at bounding box center [634, 580] width 12 height 7
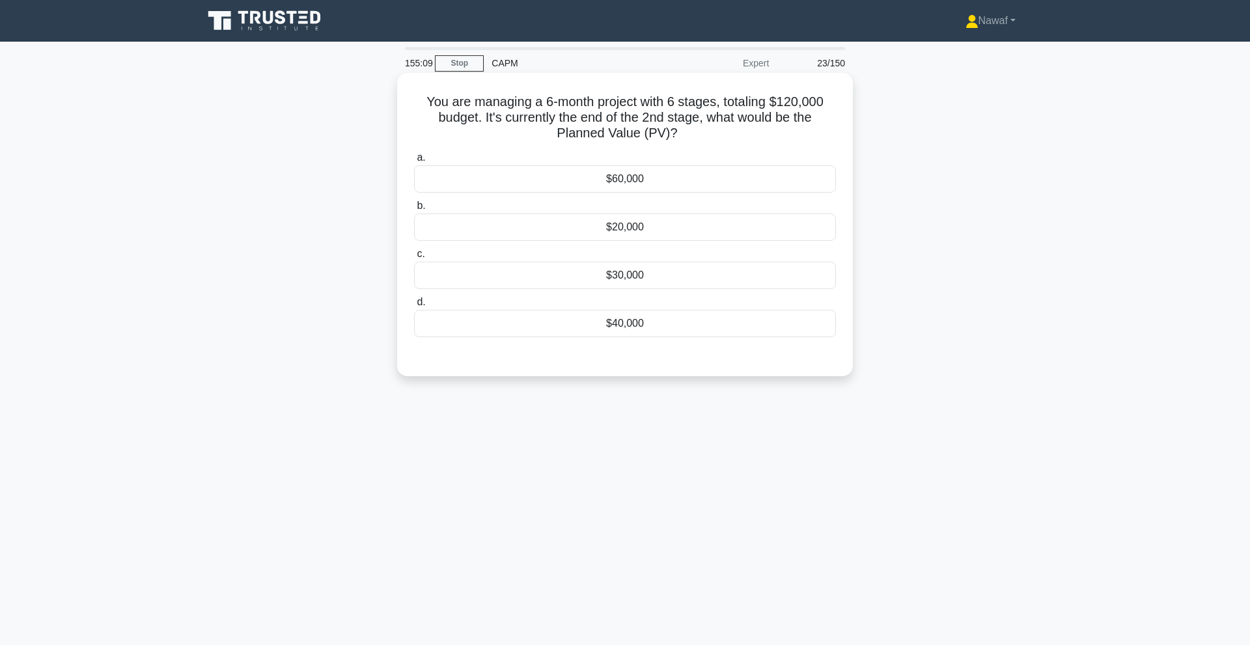
click at [676, 324] on div "$40,000" at bounding box center [625, 323] width 422 height 27
click at [414, 307] on input "d. $40,000" at bounding box center [414, 302] width 0 height 8
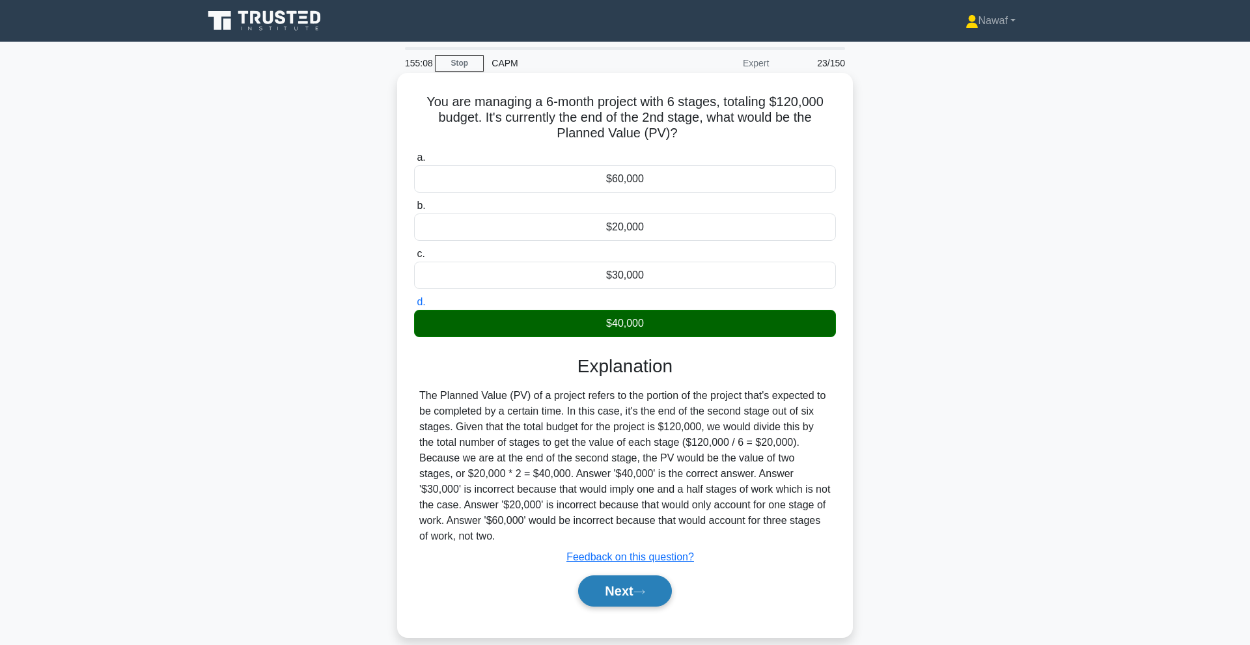
click at [627, 575] on button "Next" at bounding box center [624, 590] width 93 height 31
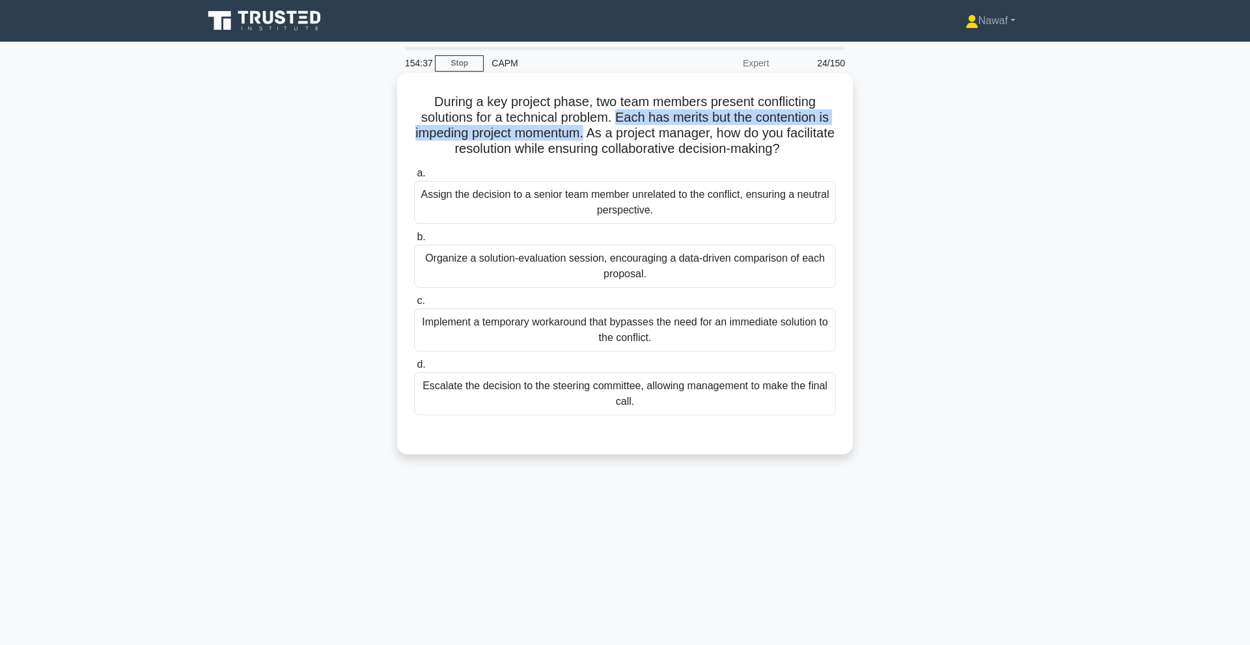
drag, startPoint x: 619, startPoint y: 109, endPoint x: 612, endPoint y: 123, distance: 15.7
click at [612, 123] on h5 "During a key project phase, two team members present conflicting solutions for …" at bounding box center [625, 126] width 424 height 64
click at [472, 137] on h5 "During a key project phase, two team members present conflicting solutions for …" at bounding box center [625, 126] width 424 height 64
click at [778, 255] on div "Organize a solution-evaluation session, encouraging a data-driven comparison of…" at bounding box center [625, 266] width 422 height 43
click at [414, 241] on input "b. Organize a solution-evaluation session, encouraging a data-driven comparison…" at bounding box center [414, 237] width 0 height 8
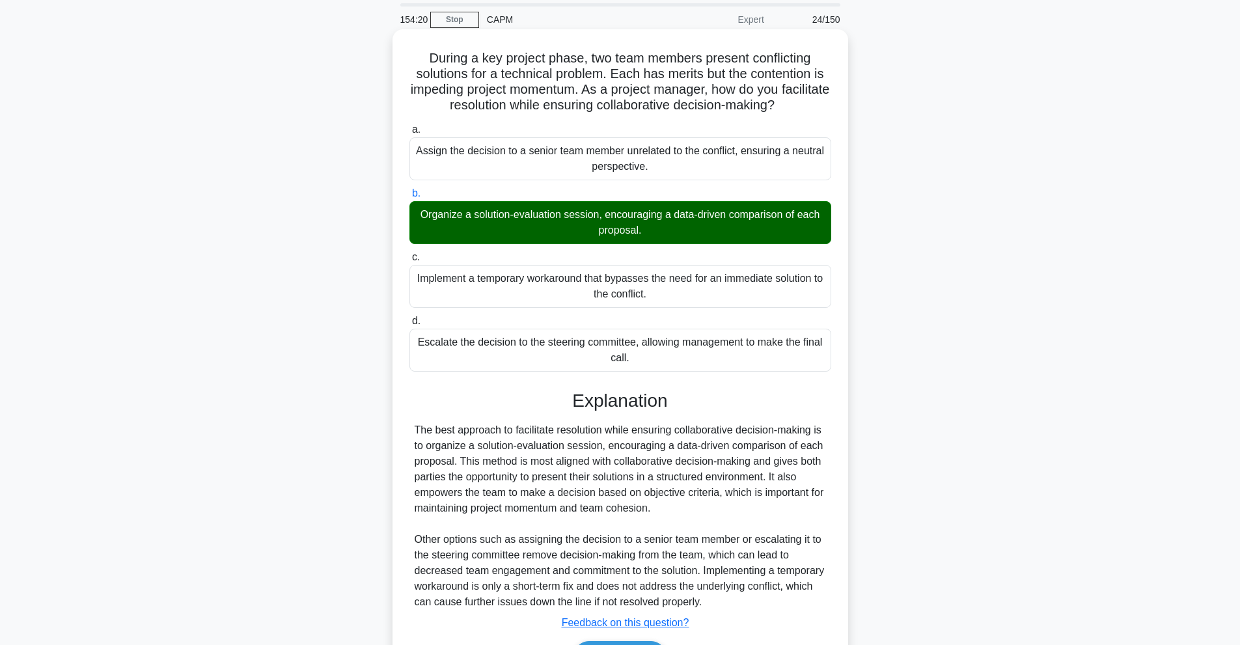
scroll to position [105, 0]
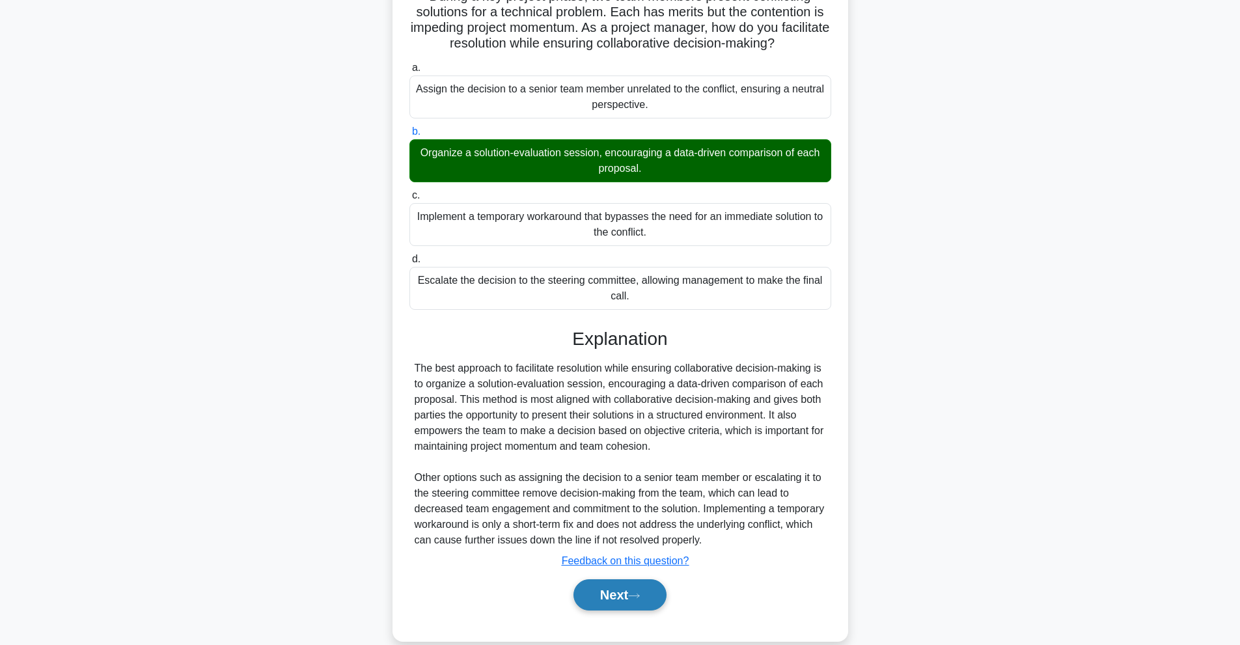
click at [620, 579] on button "Next" at bounding box center [619, 594] width 93 height 31
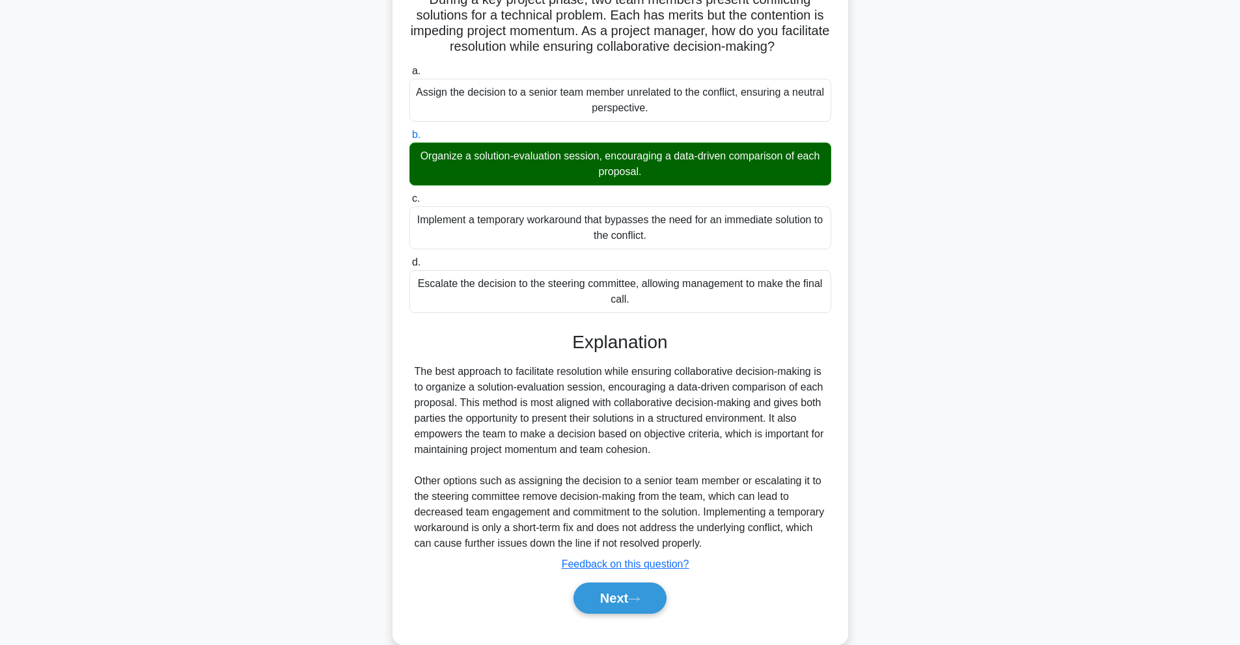
scroll to position [0, 0]
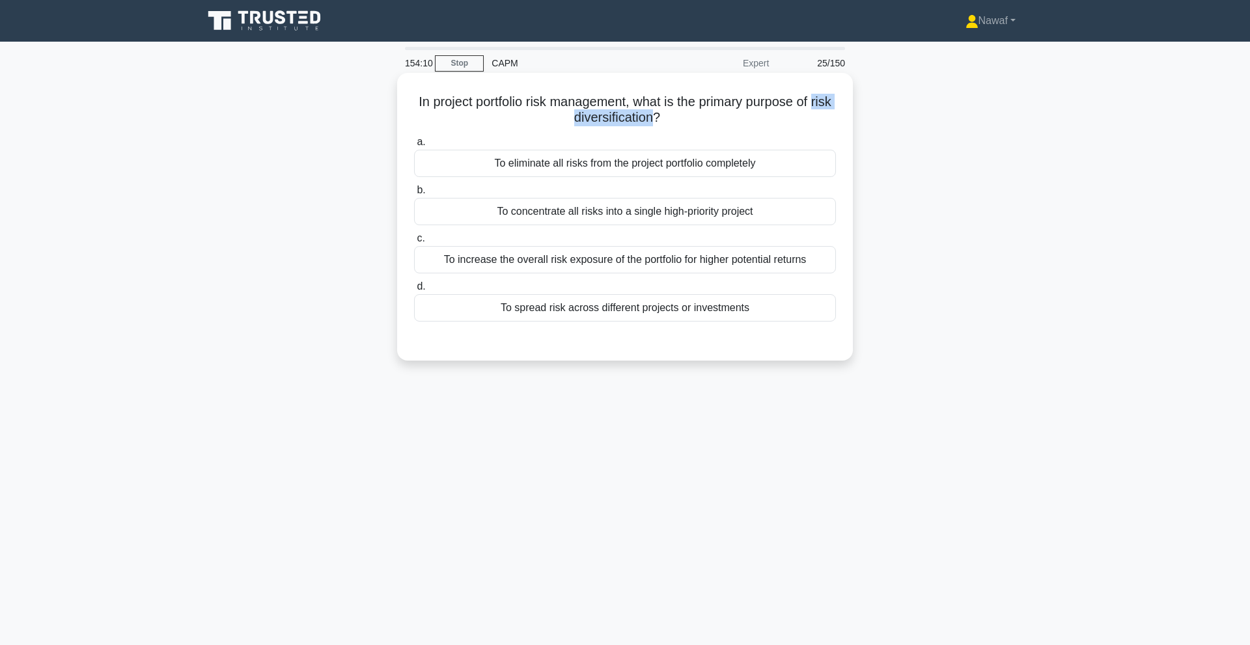
drag, startPoint x: 558, startPoint y: 110, endPoint x: 668, endPoint y: 115, distance: 110.1
click at [668, 115] on h5 "In project portfolio risk management, what is the primary purpose of risk diver…" at bounding box center [625, 110] width 424 height 33
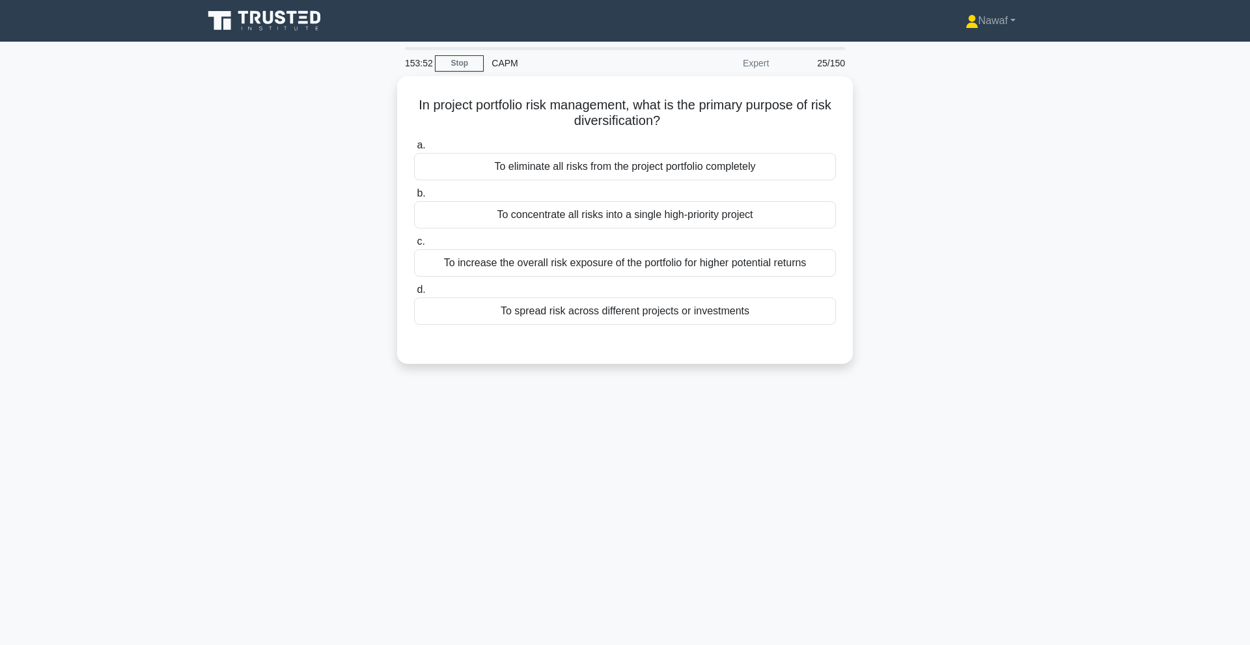
click at [1047, 264] on div "In project portfolio risk management, what is the primary purpose of risk diver…" at bounding box center [624, 227] width 859 height 303
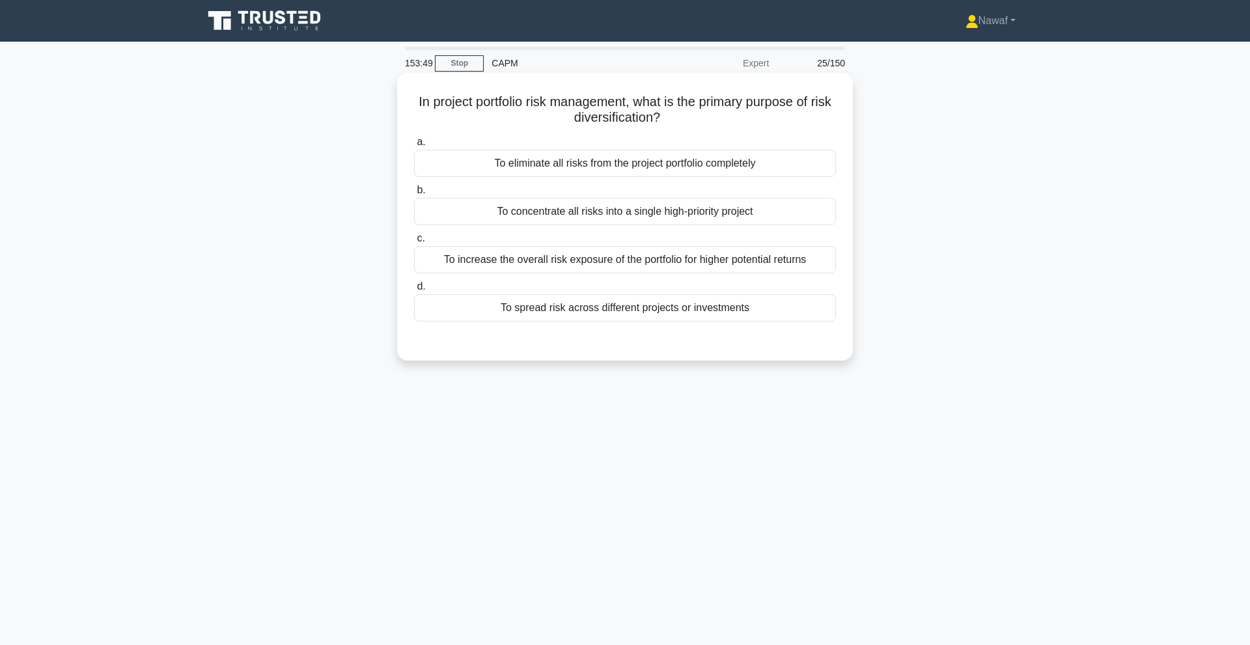
click at [704, 256] on div "To increase the overall risk exposure of the portfolio for higher potential ret…" at bounding box center [625, 259] width 422 height 27
click at [414, 243] on input "c. To increase the overall risk exposure of the portfolio for higher potential …" at bounding box center [414, 238] width 0 height 8
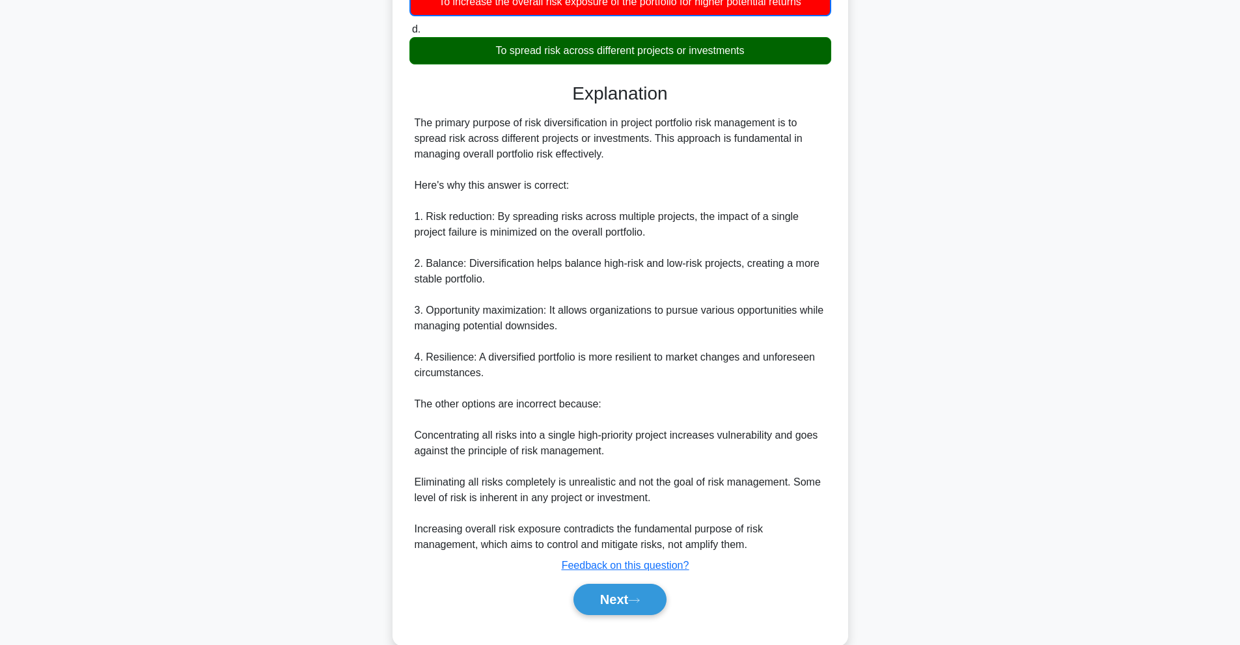
scroll to position [262, 0]
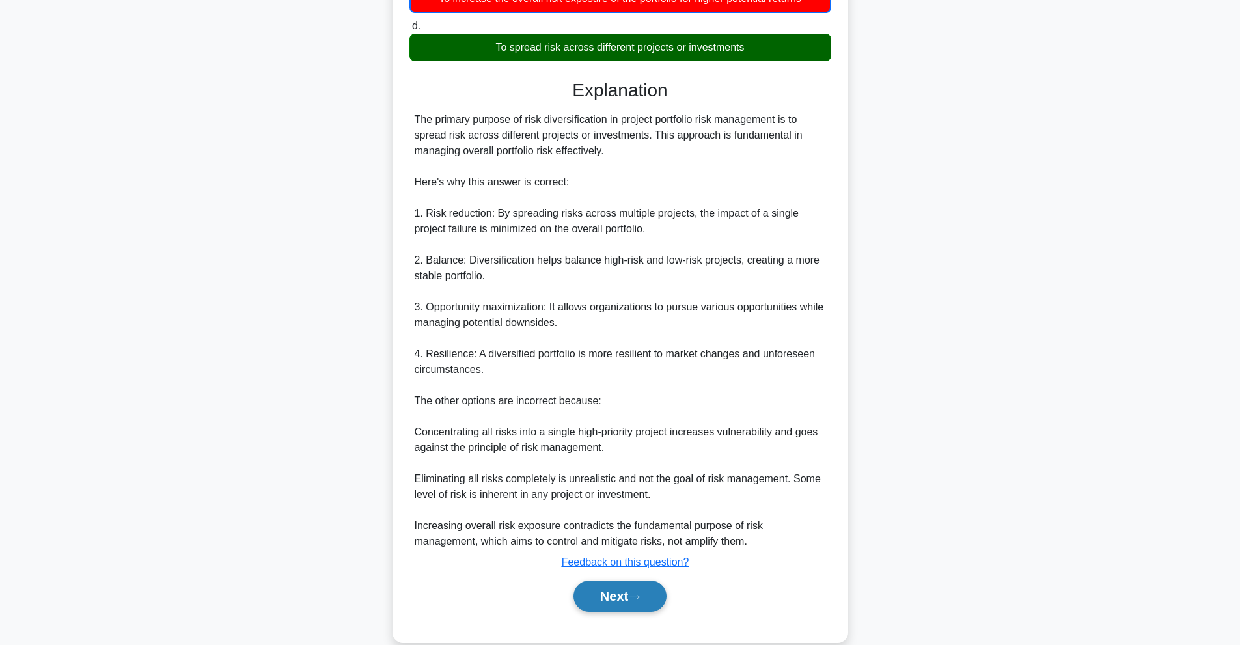
click at [615, 581] on button "Next" at bounding box center [619, 596] width 93 height 31
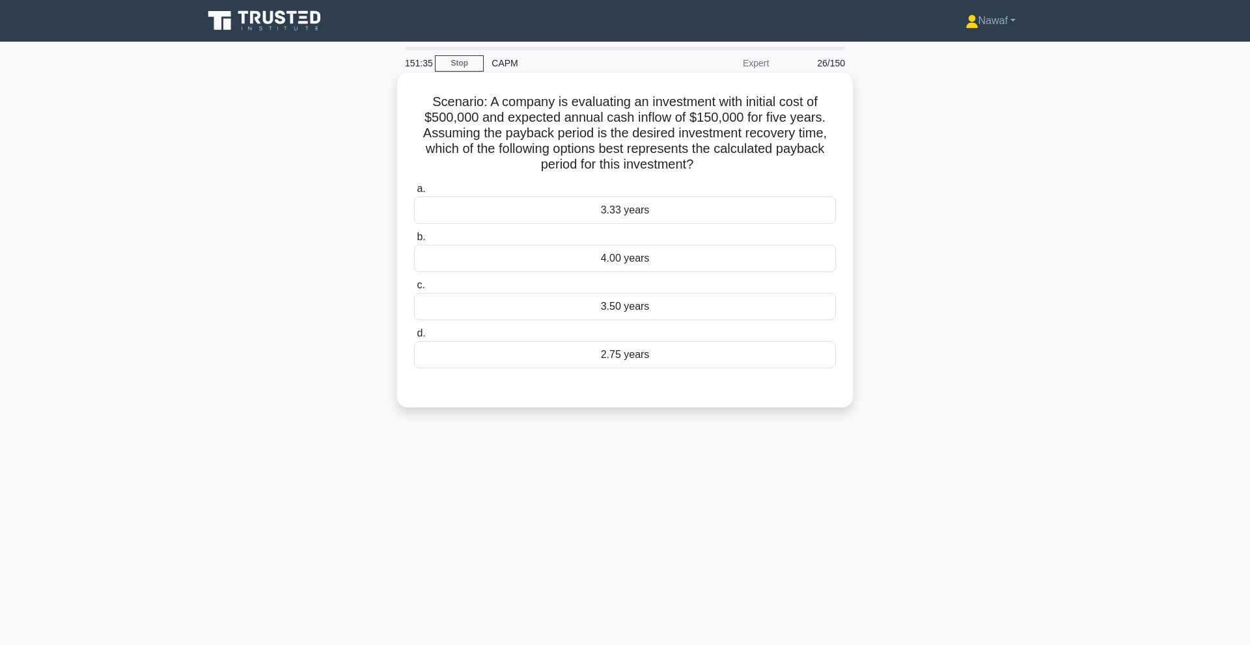
click at [663, 197] on div "3.33 years" at bounding box center [625, 210] width 422 height 27
click at [414, 193] on input "a. 3.33 years" at bounding box center [414, 189] width 0 height 8
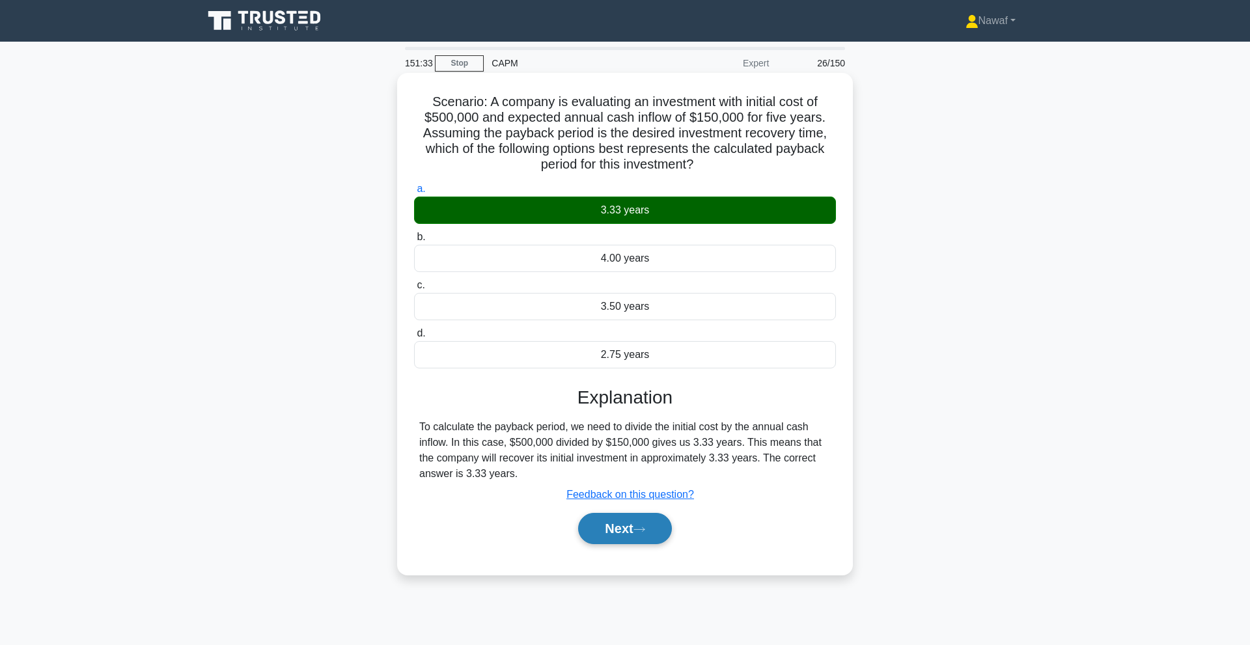
click at [644, 526] on icon at bounding box center [639, 529] width 12 height 7
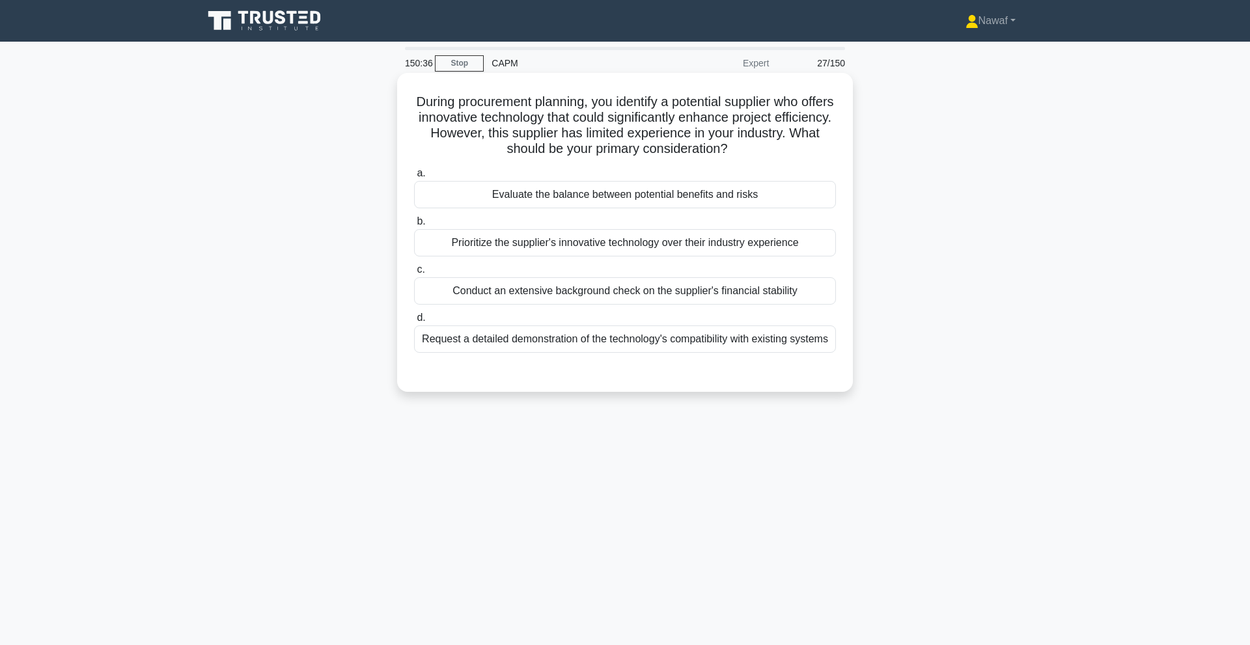
click at [778, 195] on div "Evaluate the balance between potential benefits and risks" at bounding box center [625, 194] width 422 height 27
click at [414, 178] on input "a. Evaluate the balance between potential benefits and risks" at bounding box center [414, 173] width 0 height 8
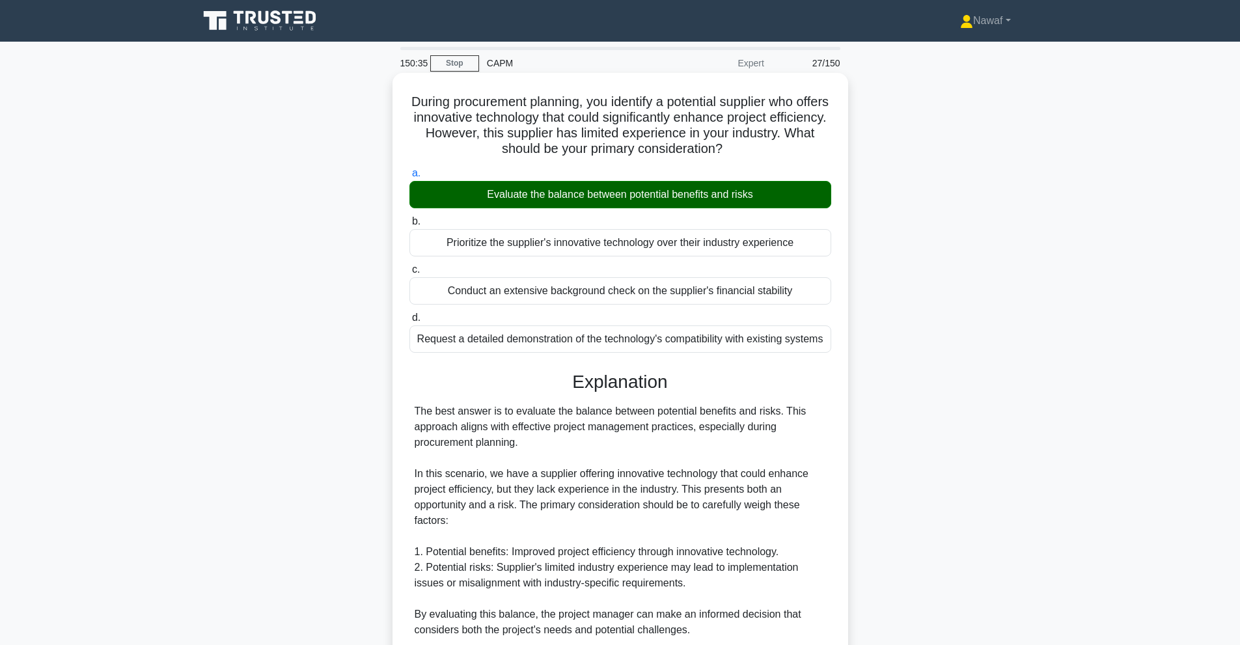
scroll to position [340, 0]
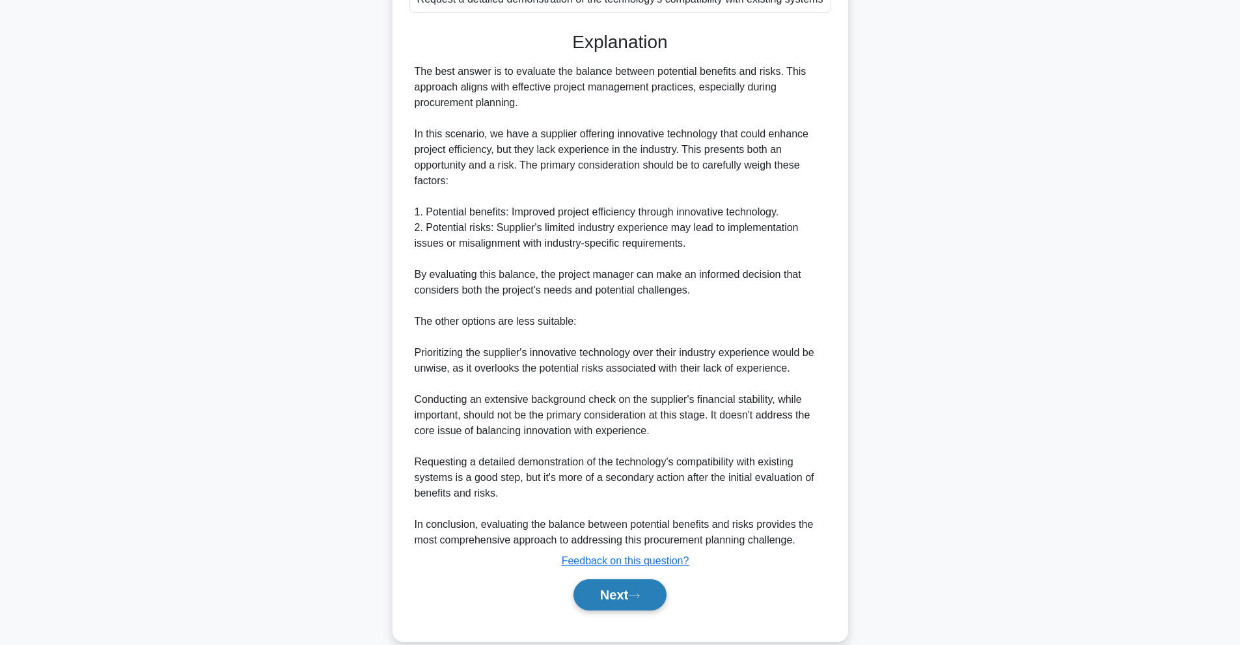
click at [633, 586] on button "Next" at bounding box center [619, 594] width 93 height 31
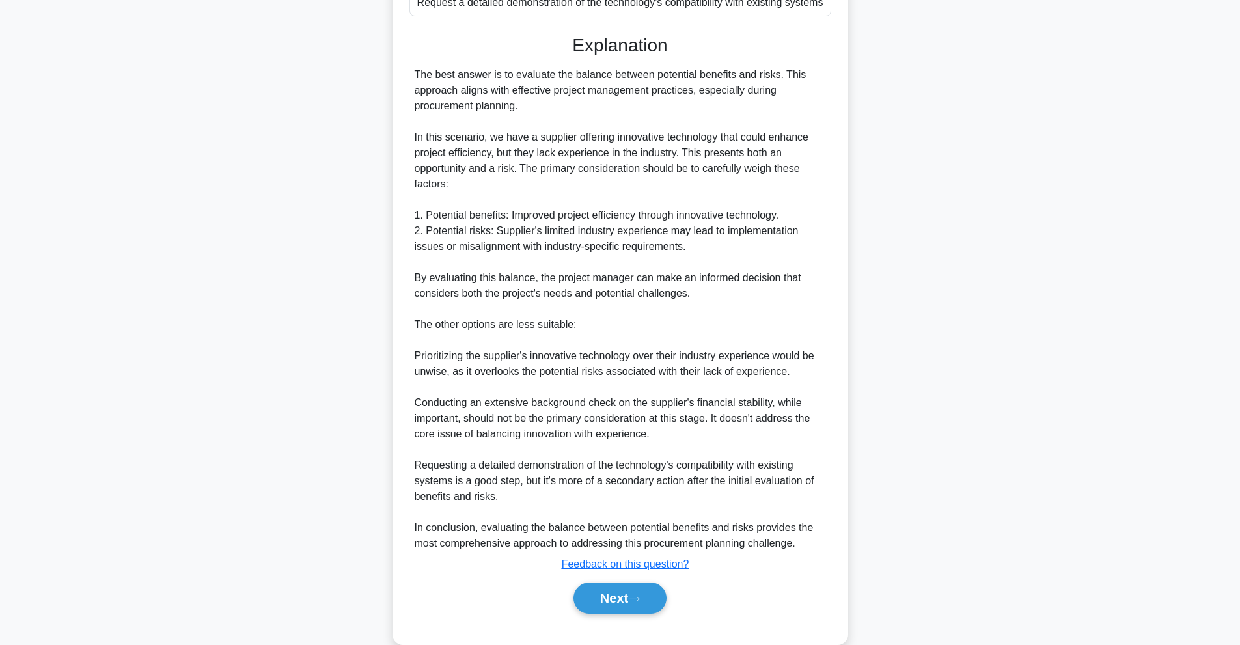
scroll to position [0, 0]
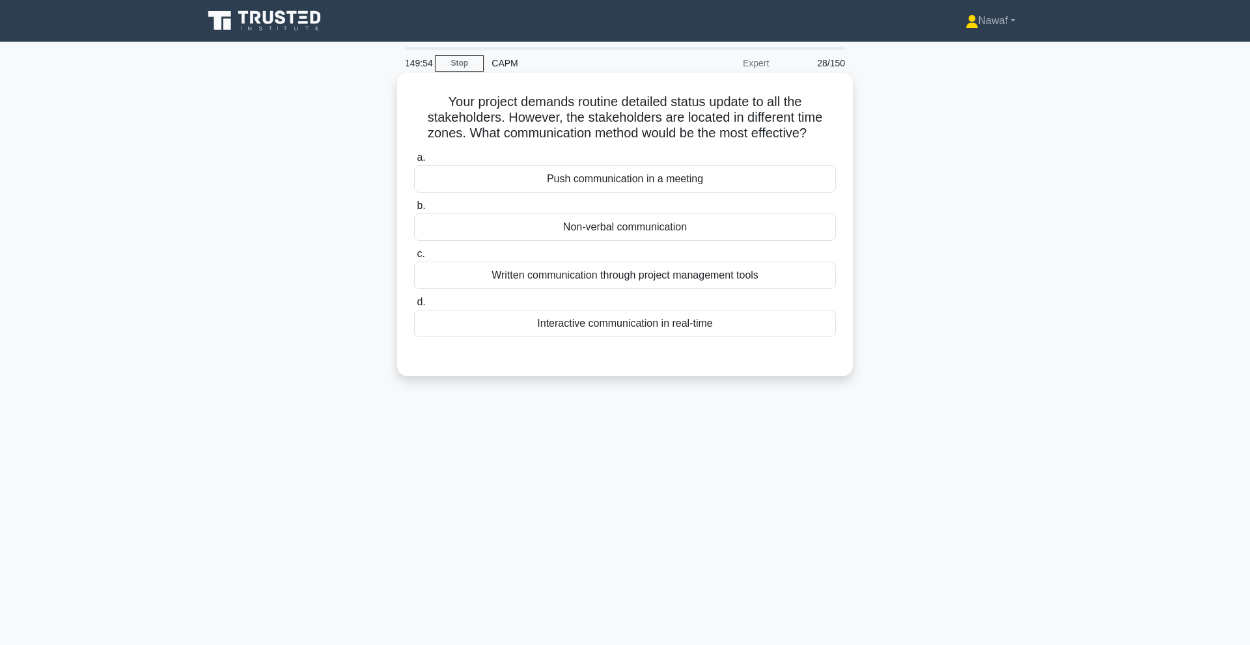
click at [674, 262] on div "Written communication through project management tools" at bounding box center [625, 275] width 422 height 27
click at [414, 258] on input "c. Written communication through project management tools" at bounding box center [414, 254] width 0 height 8
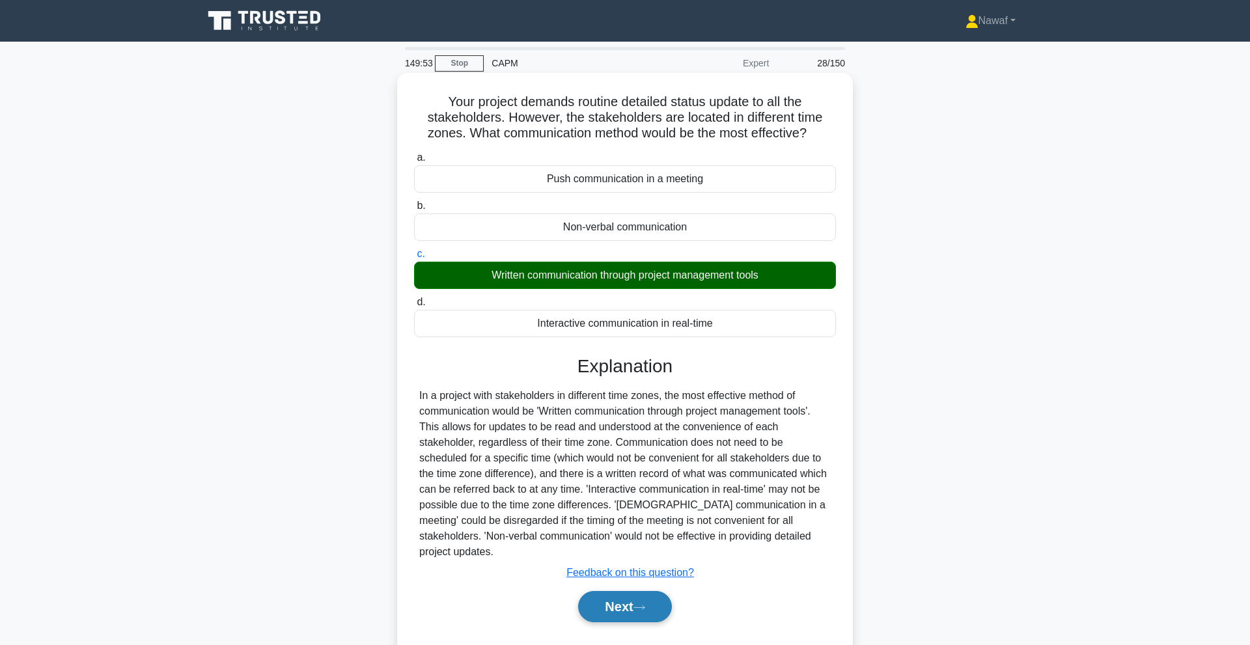
click at [635, 591] on button "Next" at bounding box center [624, 606] width 93 height 31
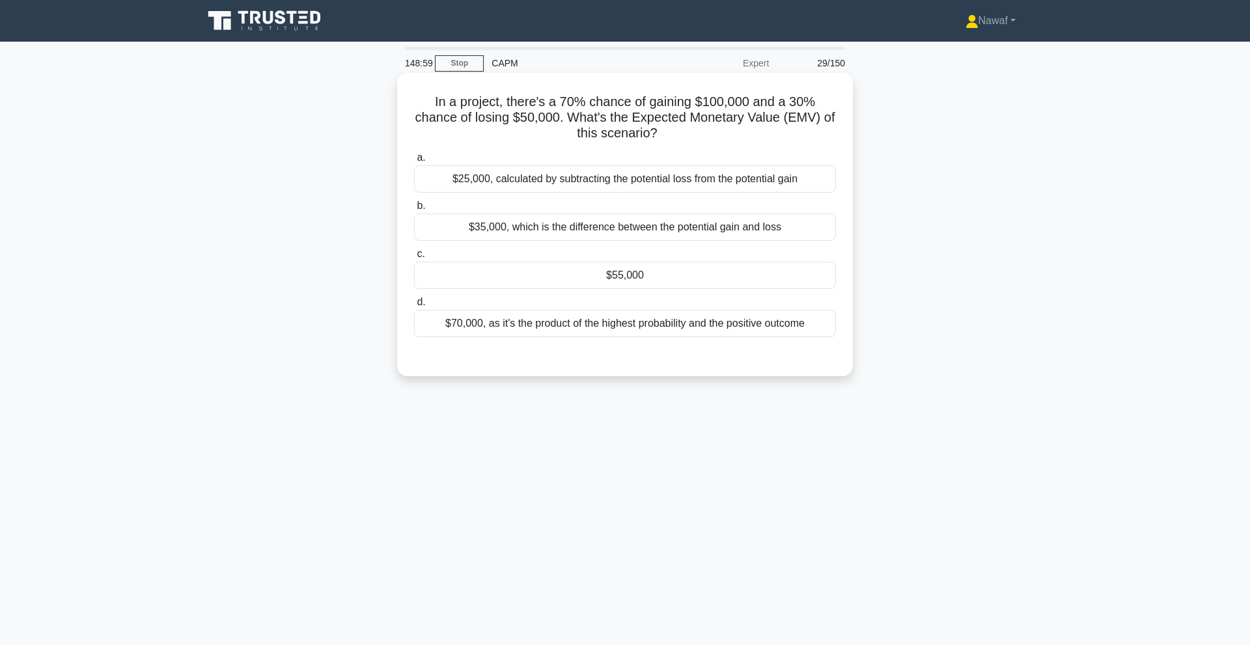
click at [700, 220] on div "$35,000, which is the difference between the potential gain and loss" at bounding box center [625, 226] width 422 height 27
click at [414, 210] on input "b. $35,000, which is the difference between the potential gain and loss" at bounding box center [414, 206] width 0 height 8
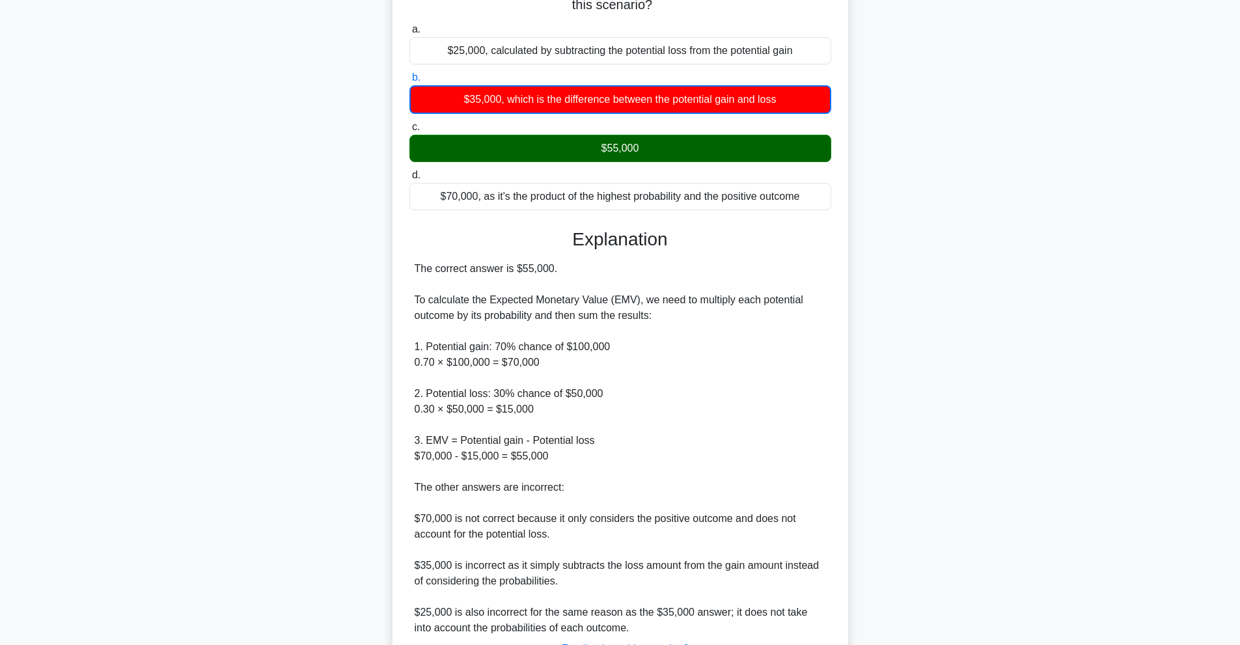
scroll to position [215, 0]
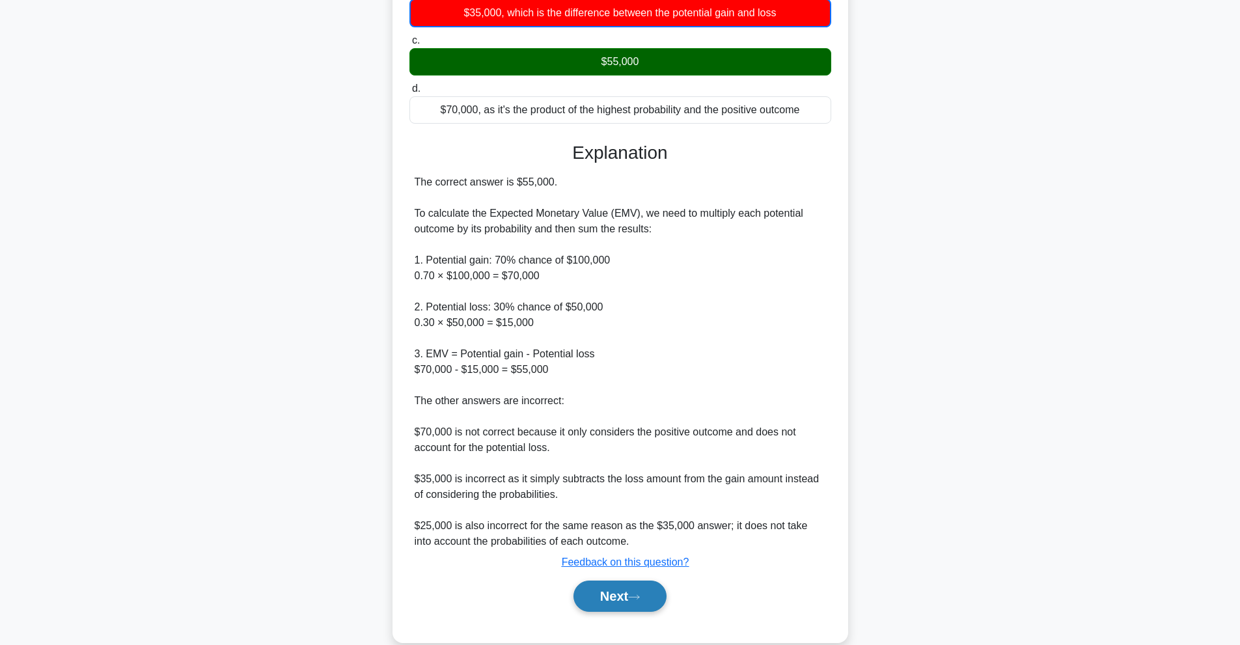
click at [634, 584] on button "Next" at bounding box center [619, 596] width 93 height 31
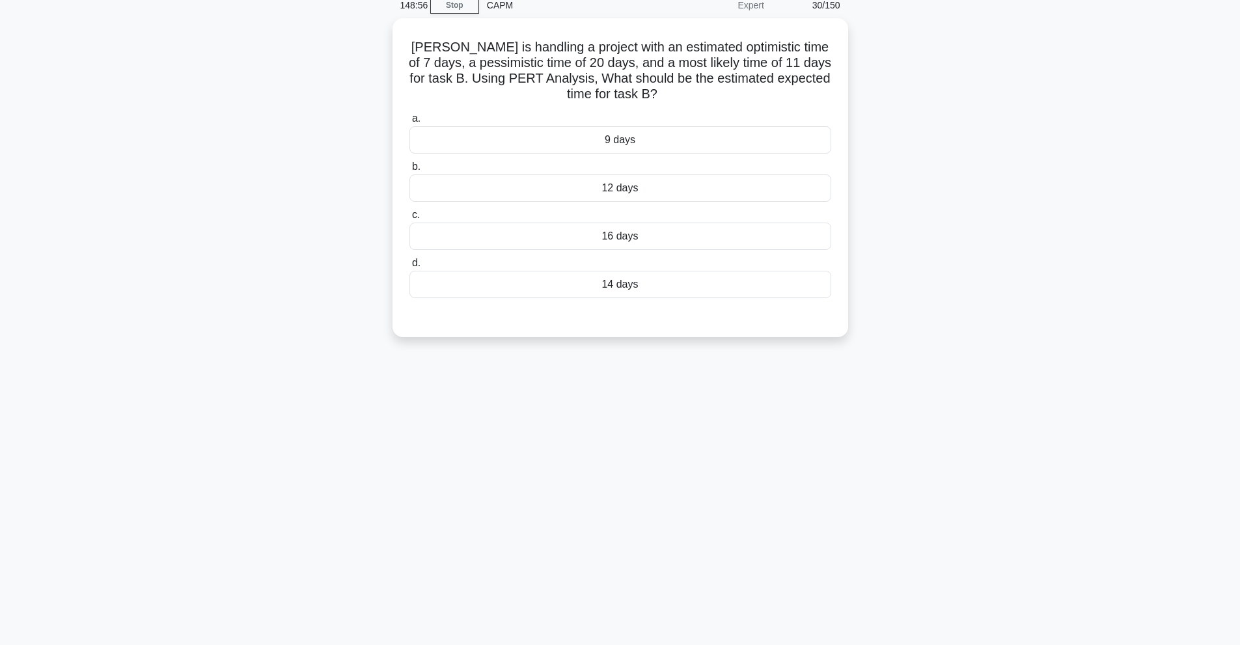
scroll to position [0, 0]
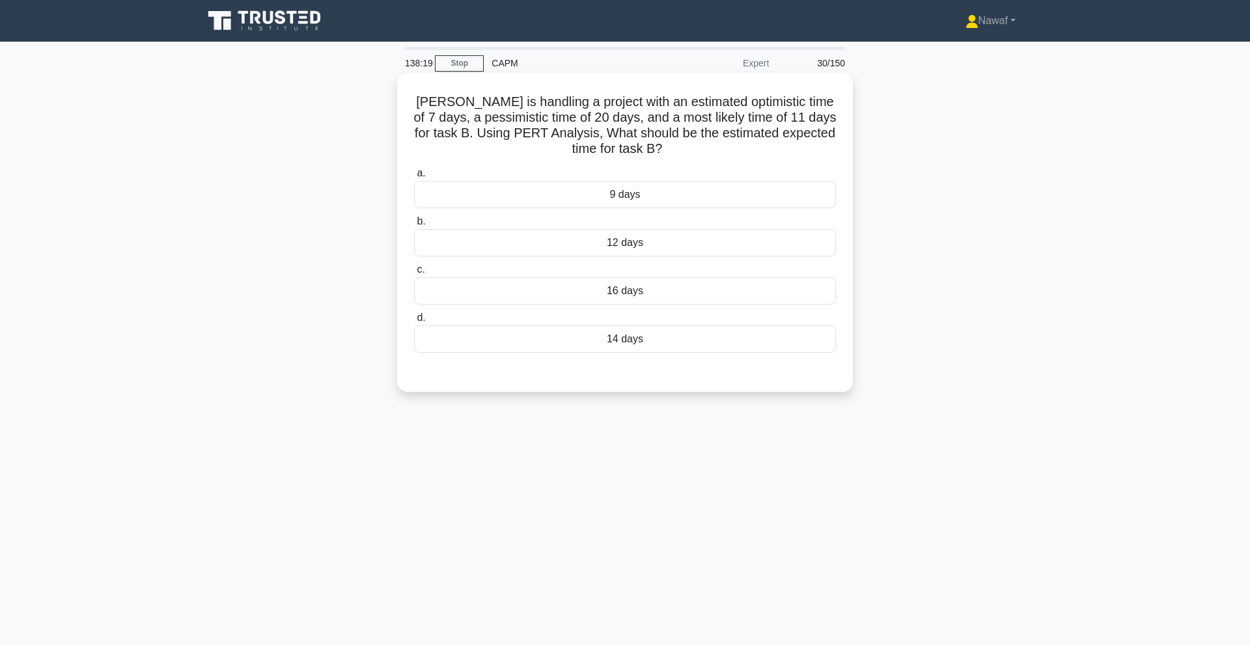
click at [655, 235] on div "12 days" at bounding box center [625, 242] width 422 height 27
click at [414, 226] on input "b. 12 days" at bounding box center [414, 221] width 0 height 8
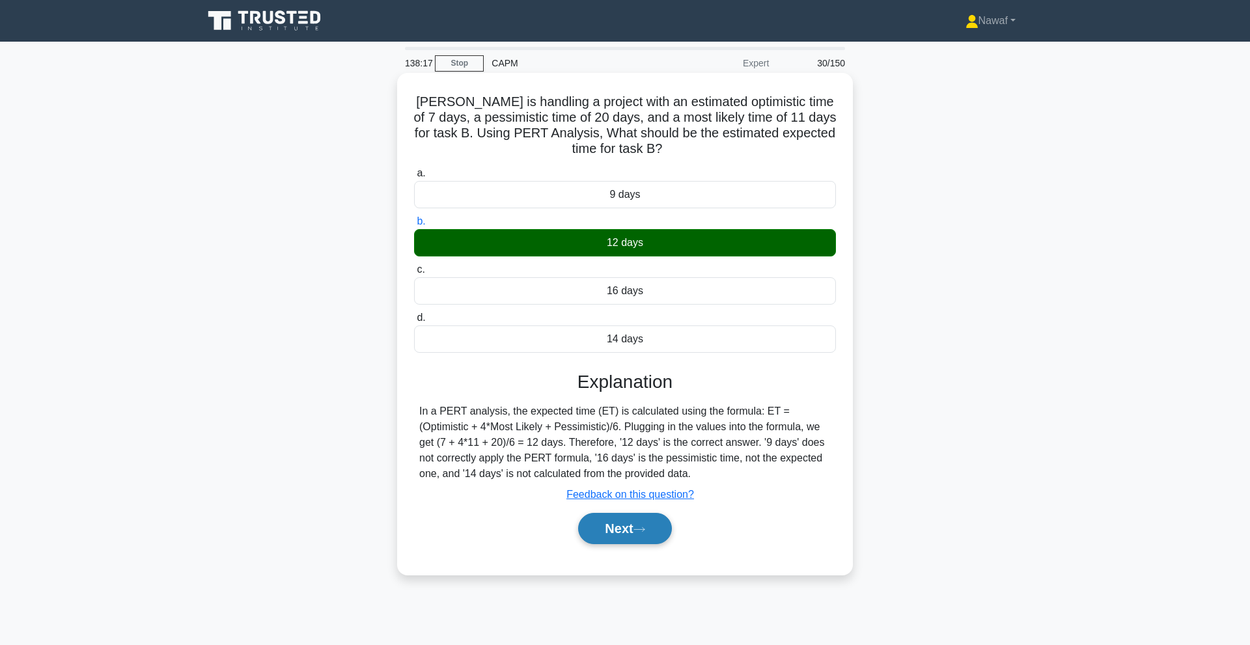
click at [625, 525] on button "Next" at bounding box center [624, 528] width 93 height 31
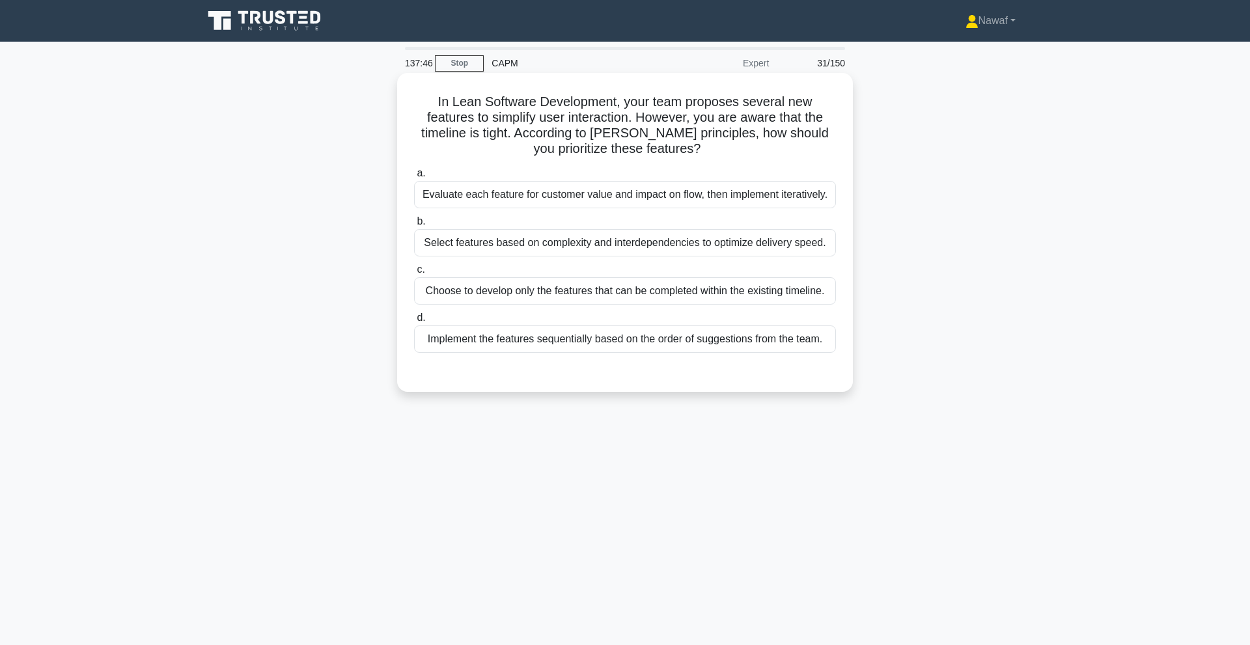
click at [703, 238] on div "Select features based on complexity and interdependencies to optimize delivery …" at bounding box center [625, 242] width 422 height 27
click at [414, 226] on input "b. Select features based on complexity and interdependencies to optimize delive…" at bounding box center [414, 221] width 0 height 8
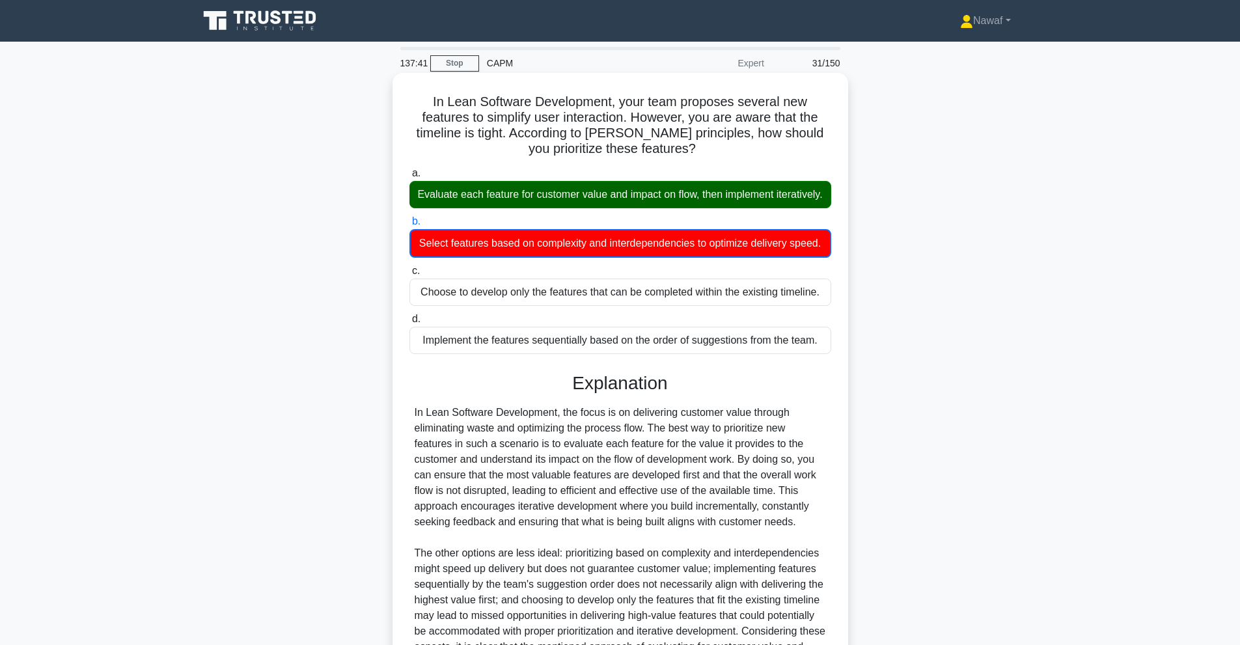
click at [631, 208] on div "Evaluate each feature for customer value and impact on flow, then implement ite…" at bounding box center [620, 194] width 422 height 27
click at [409, 178] on input "a. Evaluate each feature for customer value and impact on flow, then implement …" at bounding box center [409, 173] width 0 height 8
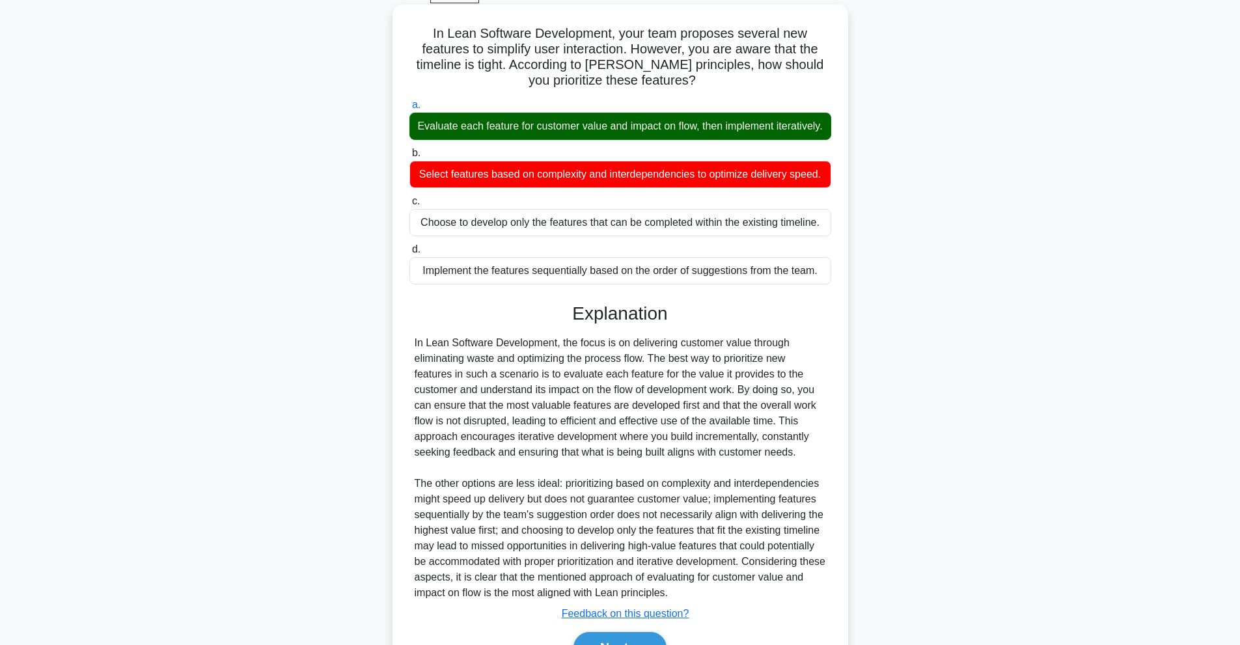
scroll to position [152, 0]
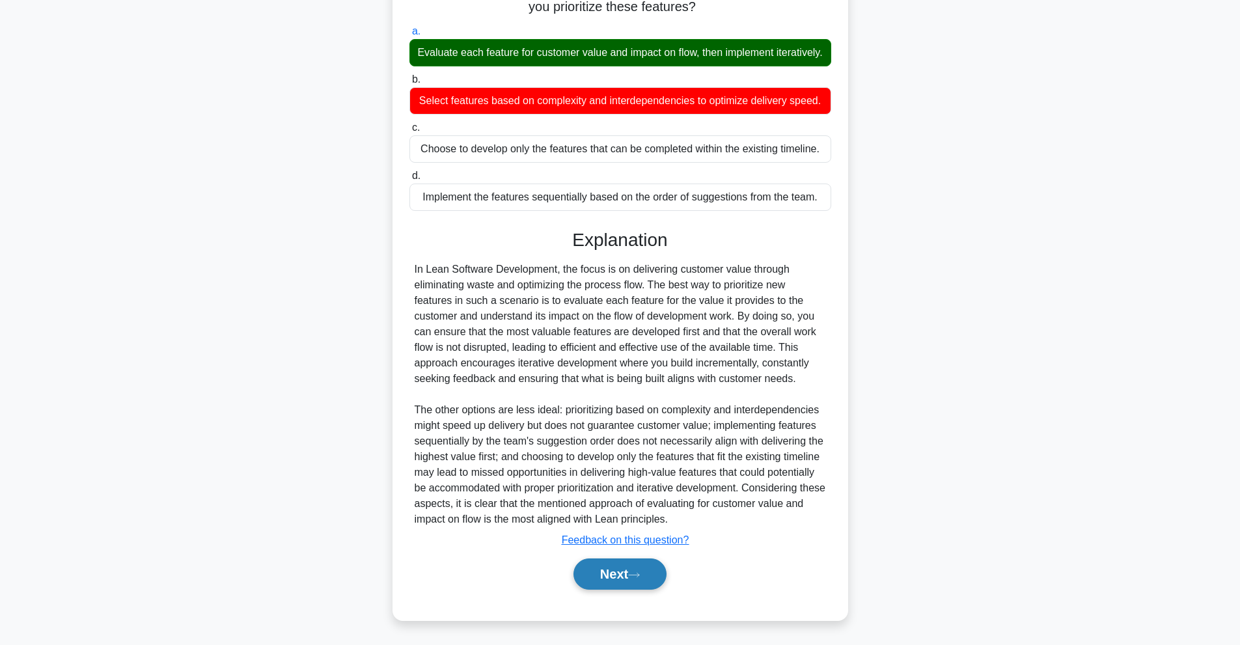
click at [609, 584] on button "Next" at bounding box center [619, 573] width 93 height 31
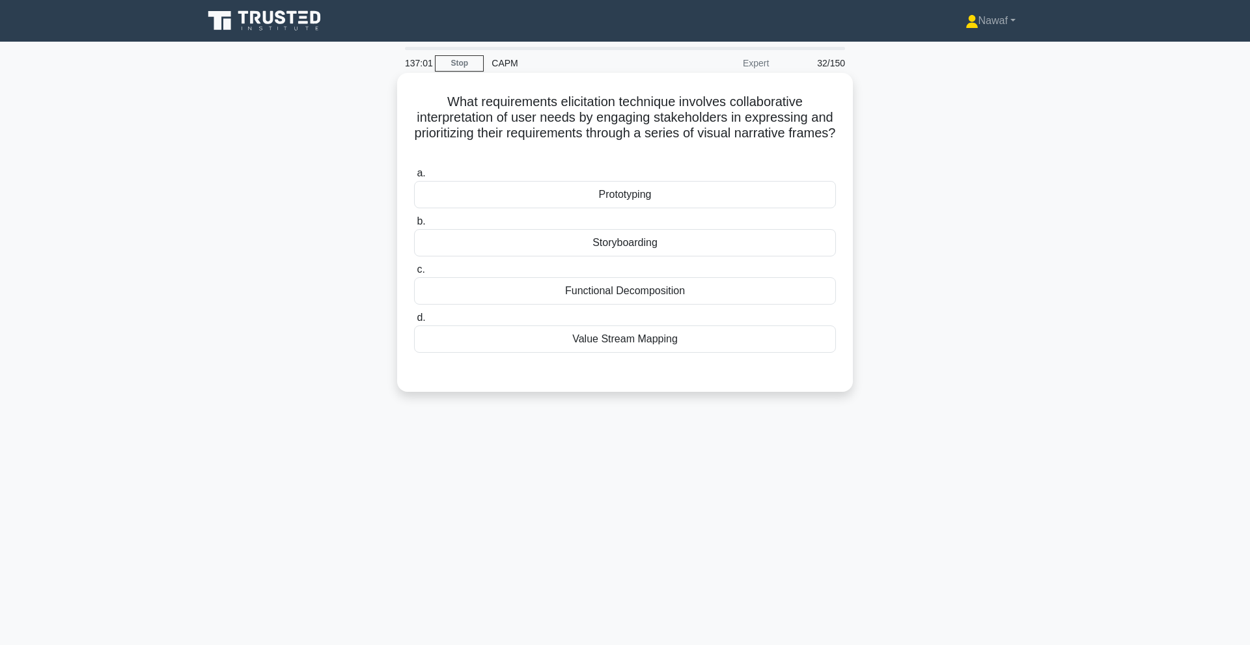
click at [607, 187] on div "Prototyping" at bounding box center [625, 194] width 422 height 27
click at [414, 178] on input "a. Prototyping" at bounding box center [414, 173] width 0 height 8
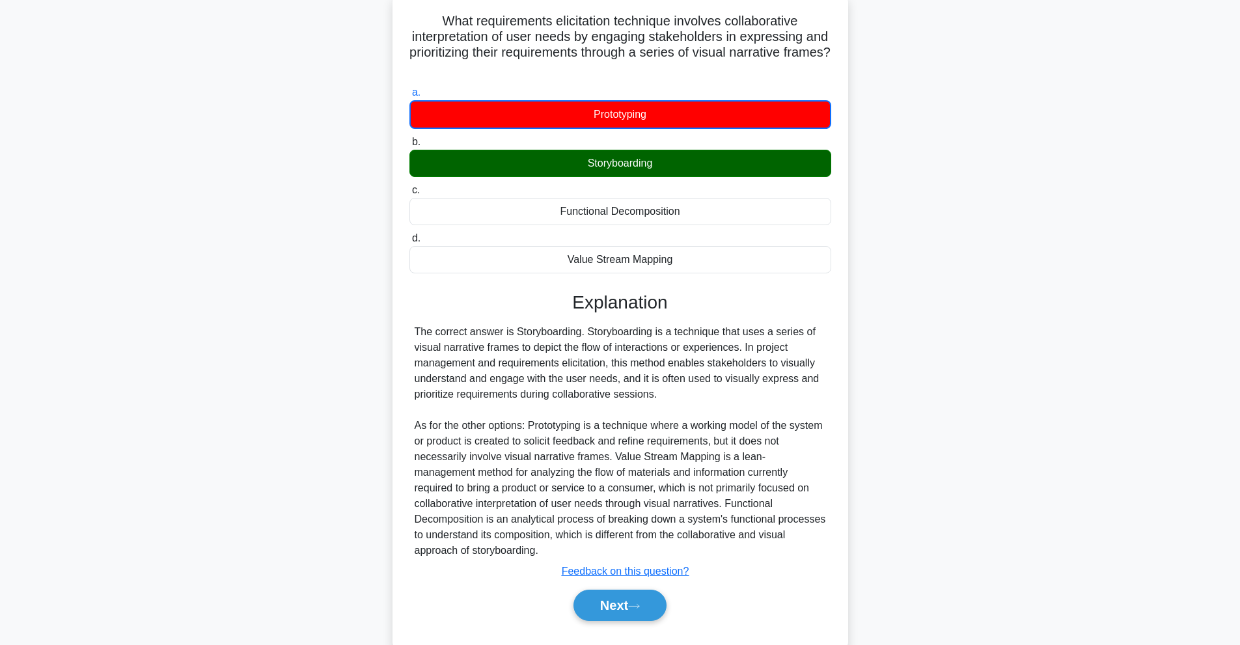
scroll to position [90, 0]
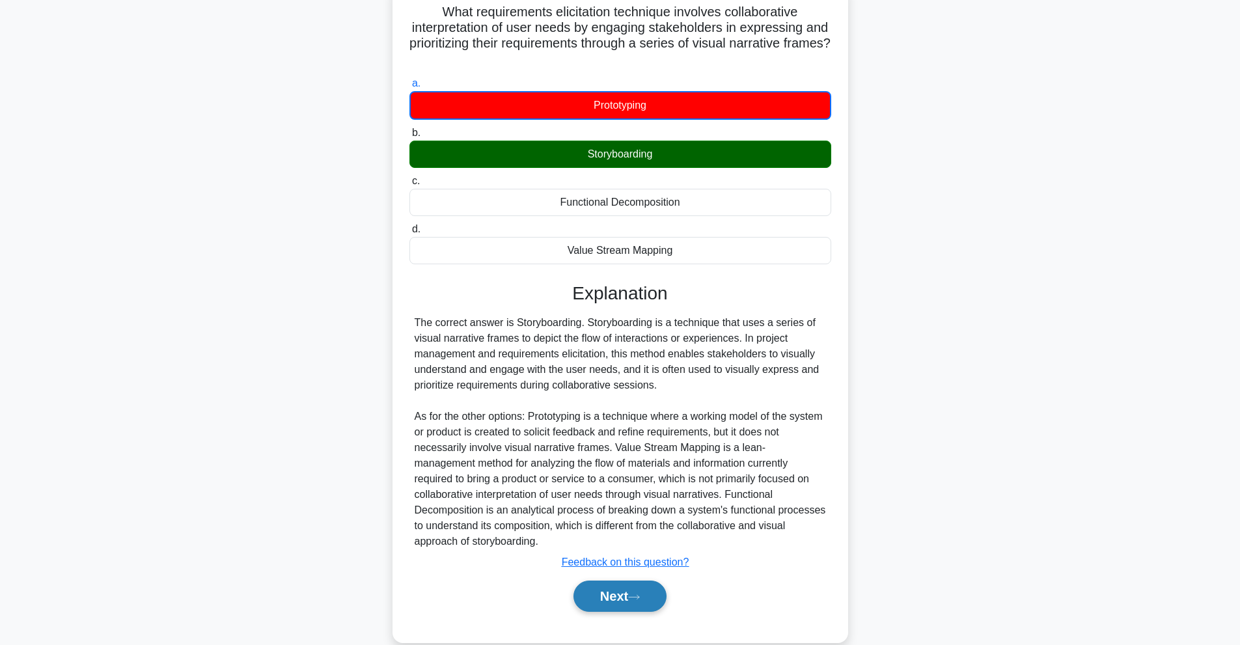
click at [637, 597] on button "Next" at bounding box center [619, 596] width 93 height 31
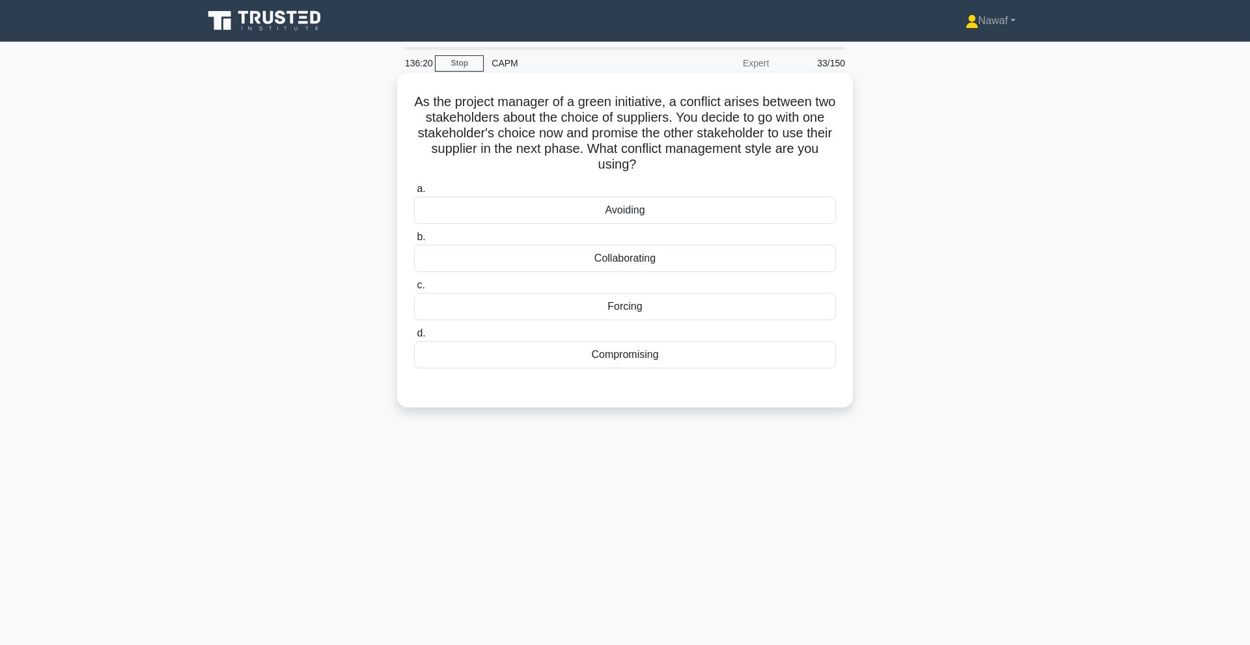
click at [620, 260] on div "Collaborating" at bounding box center [625, 258] width 422 height 27
click at [414, 241] on input "b. Collaborating" at bounding box center [414, 237] width 0 height 8
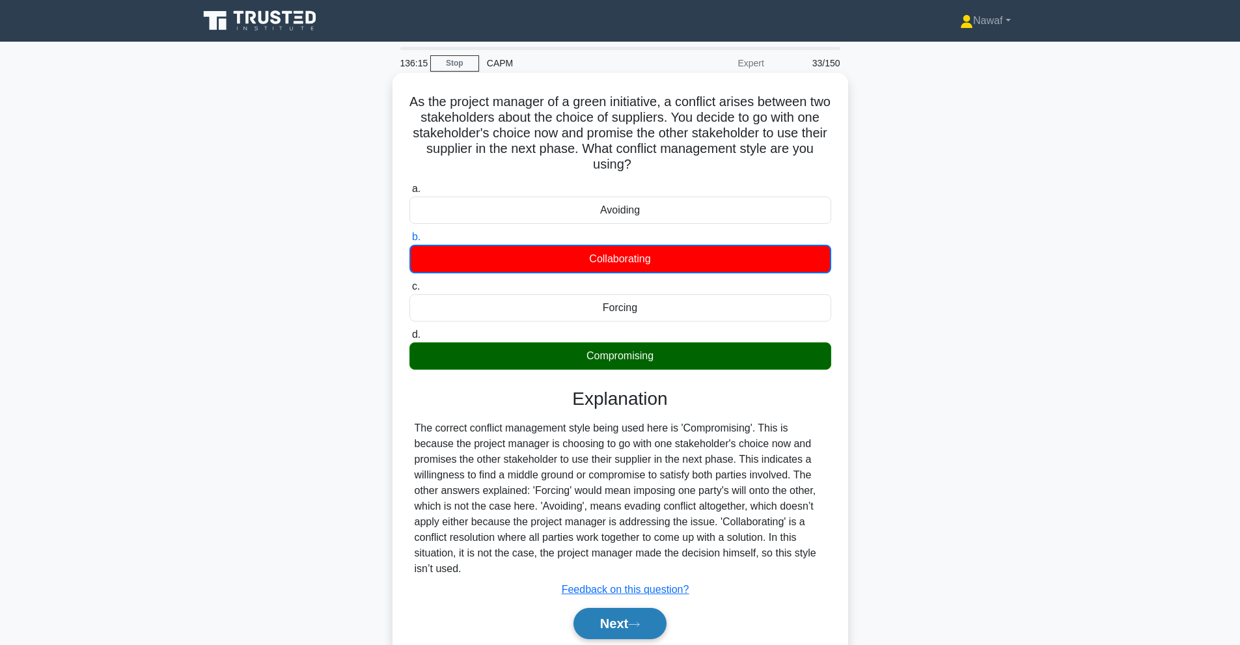
click at [638, 621] on icon at bounding box center [634, 624] width 12 height 7
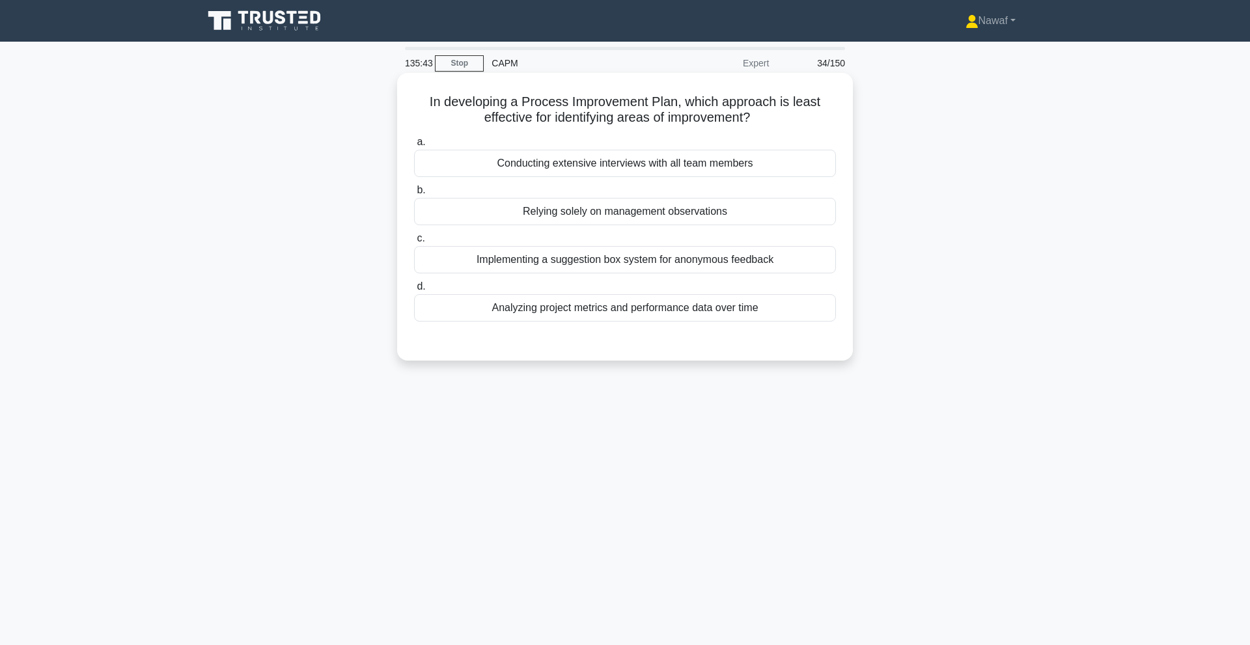
click at [605, 215] on div "Relying solely on management observations" at bounding box center [625, 211] width 422 height 27
click at [414, 195] on input "b. Relying solely on management observations" at bounding box center [414, 190] width 0 height 8
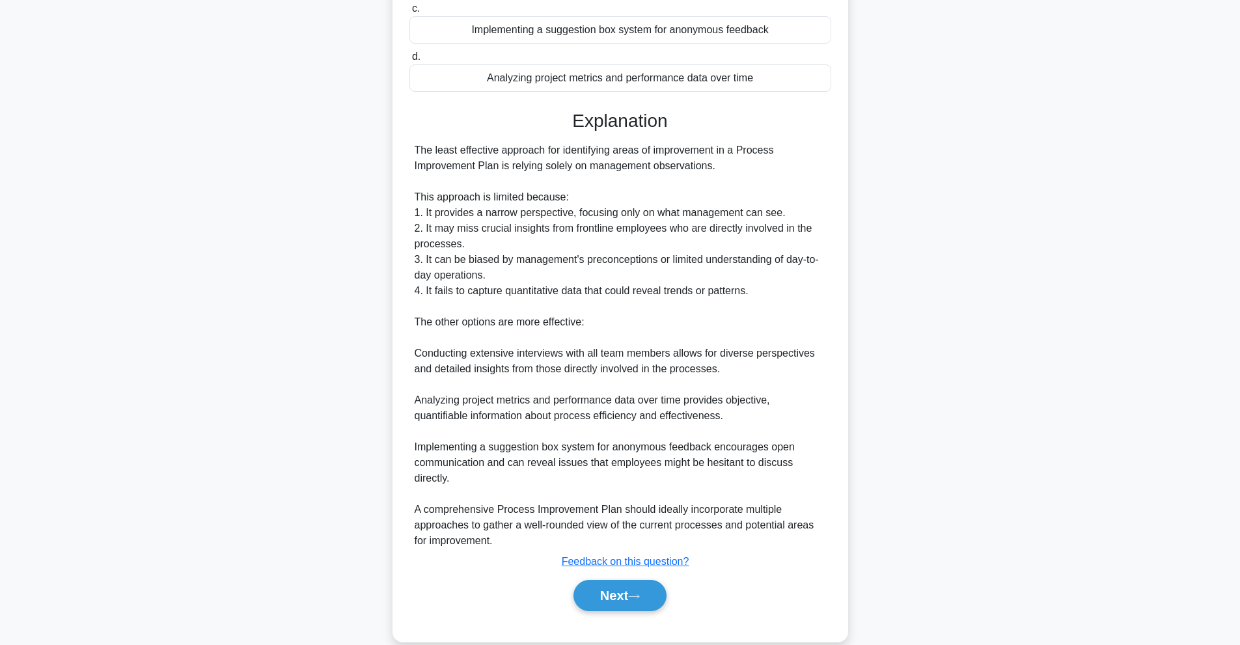
scroll to position [230, 0]
click at [628, 594] on button "Next" at bounding box center [619, 594] width 93 height 31
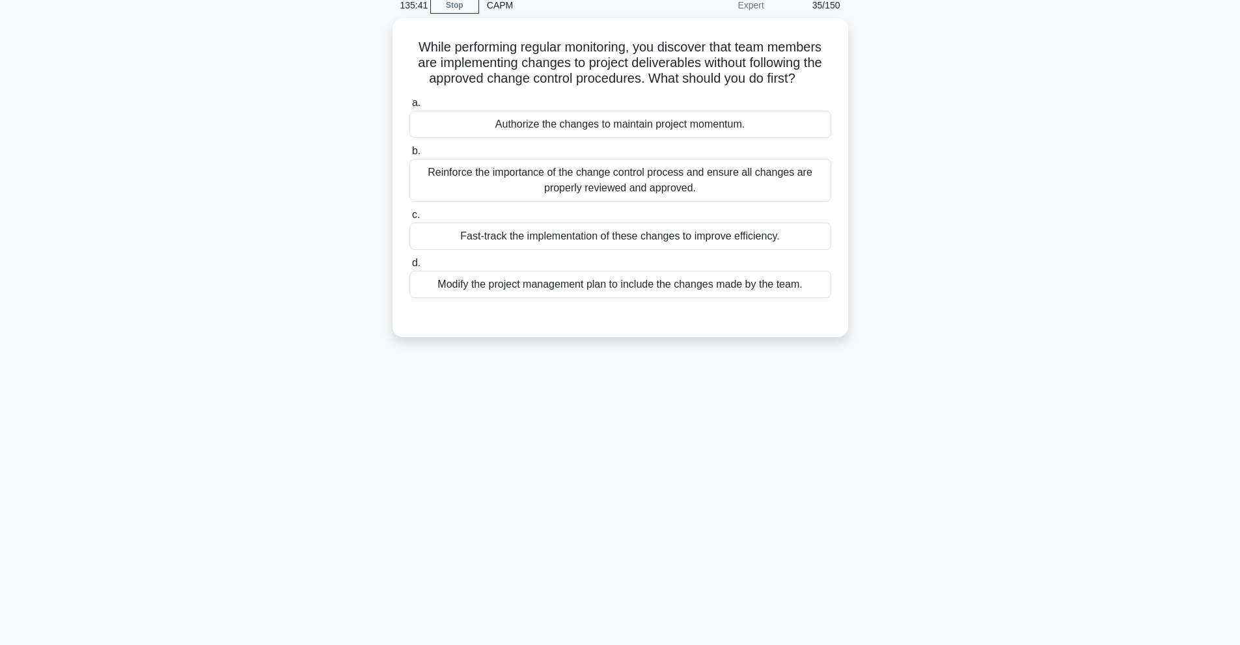
scroll to position [0, 0]
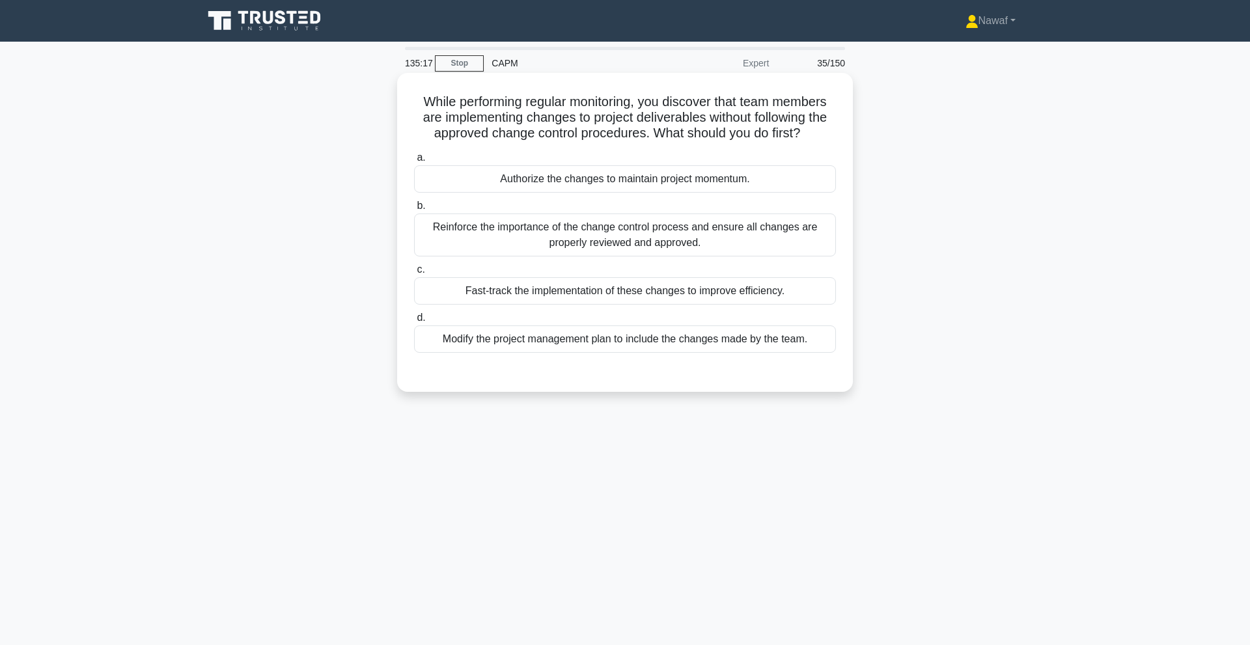
click at [612, 243] on div "Reinforce the importance of the change control process and ensure all changes a…" at bounding box center [625, 234] width 422 height 43
click at [414, 210] on input "b. Reinforce the importance of the change control process and ensure all change…" at bounding box center [414, 206] width 0 height 8
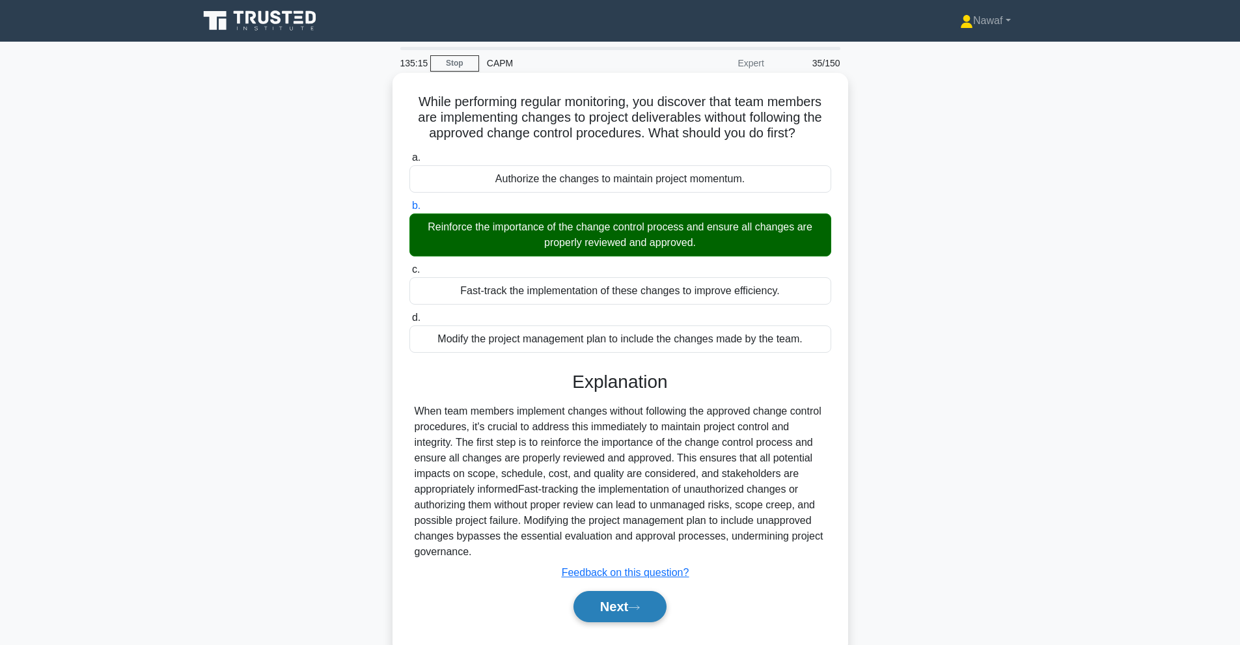
click at [636, 604] on icon at bounding box center [634, 607] width 12 height 7
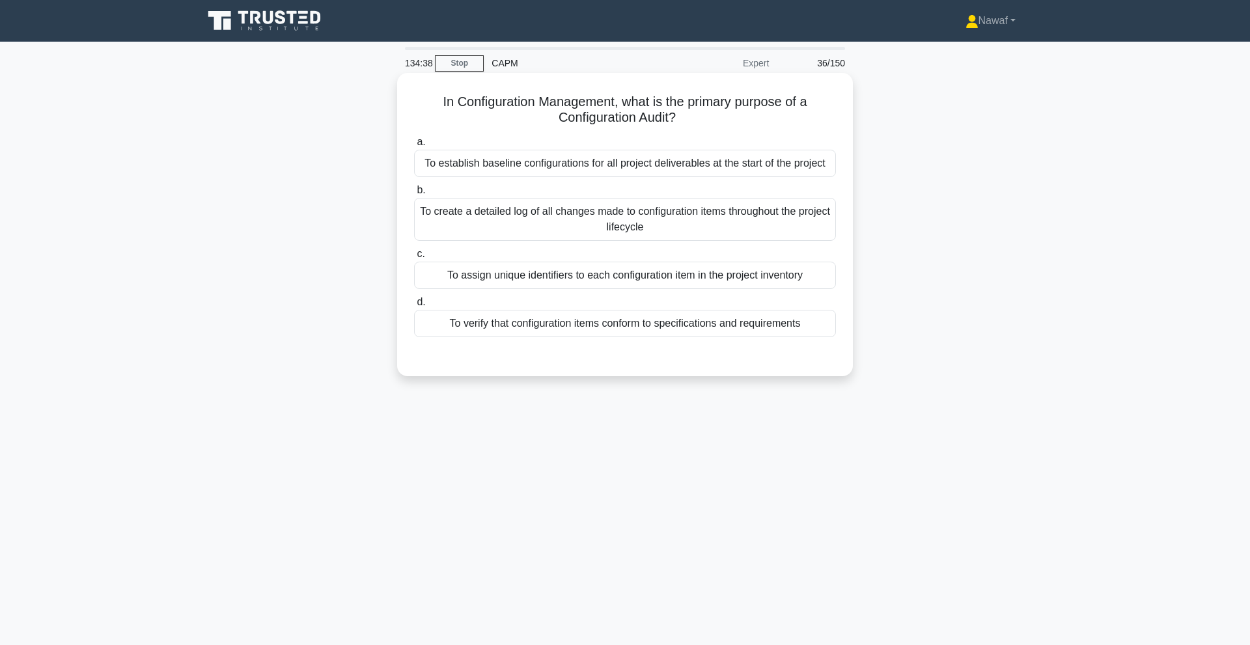
drag, startPoint x: 689, startPoint y: 97, endPoint x: 680, endPoint y: 119, distance: 23.9
click at [680, 119] on h5 "In Configuration Management, what is the primary purpose of a Configuration Aud…" at bounding box center [625, 110] width 424 height 33
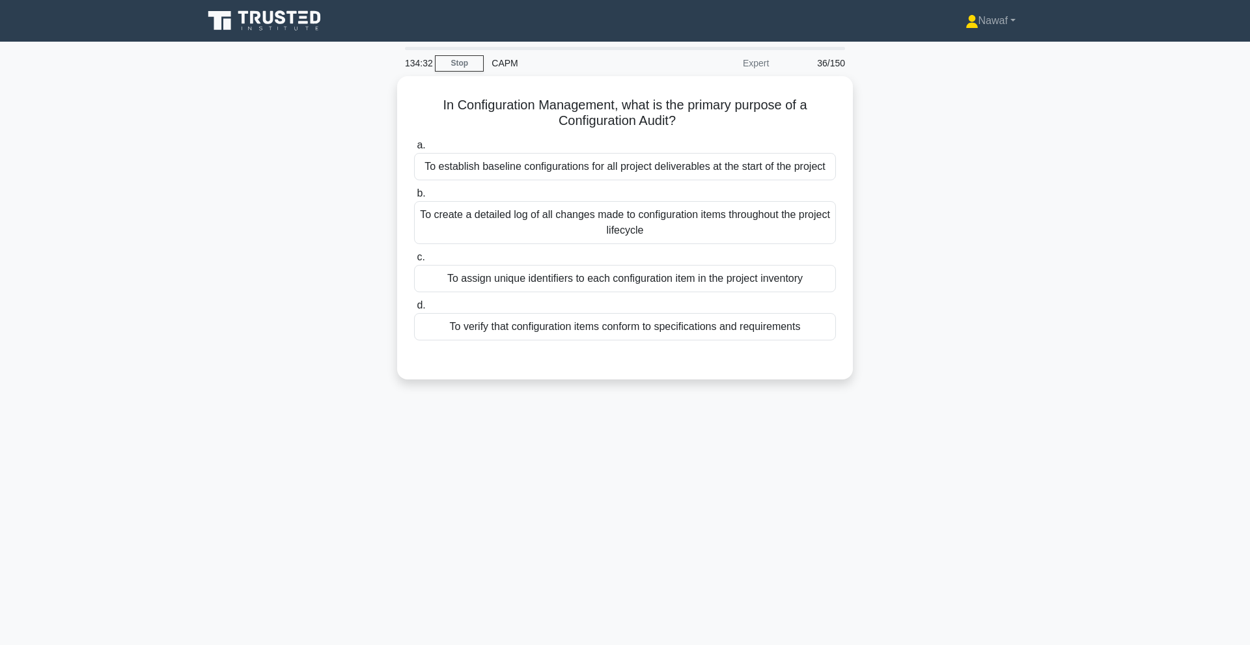
click at [207, 171] on div "In Configuration Management, what is the primary purpose of a Configuration Aud…" at bounding box center [624, 235] width 859 height 319
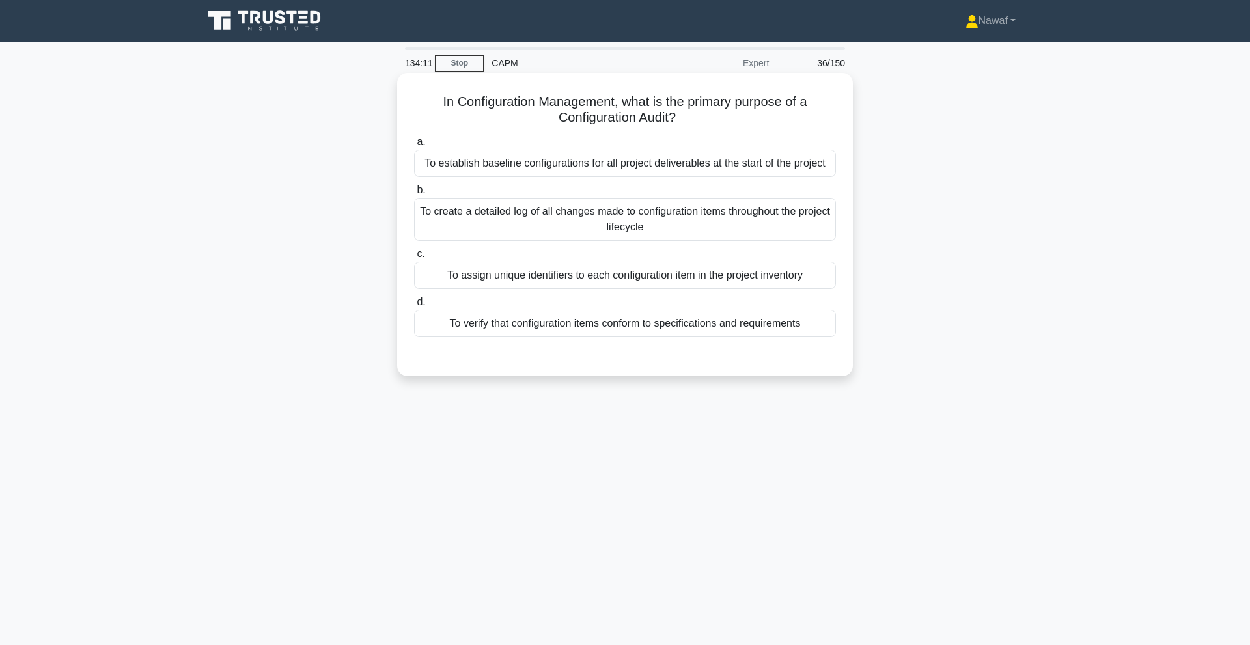
drag, startPoint x: 432, startPoint y: 94, endPoint x: 703, endPoint y: 109, distance: 271.8
click at [703, 109] on h5 "In Configuration Management, what is the primary purpose of a Configuration Aud…" at bounding box center [625, 110] width 424 height 33
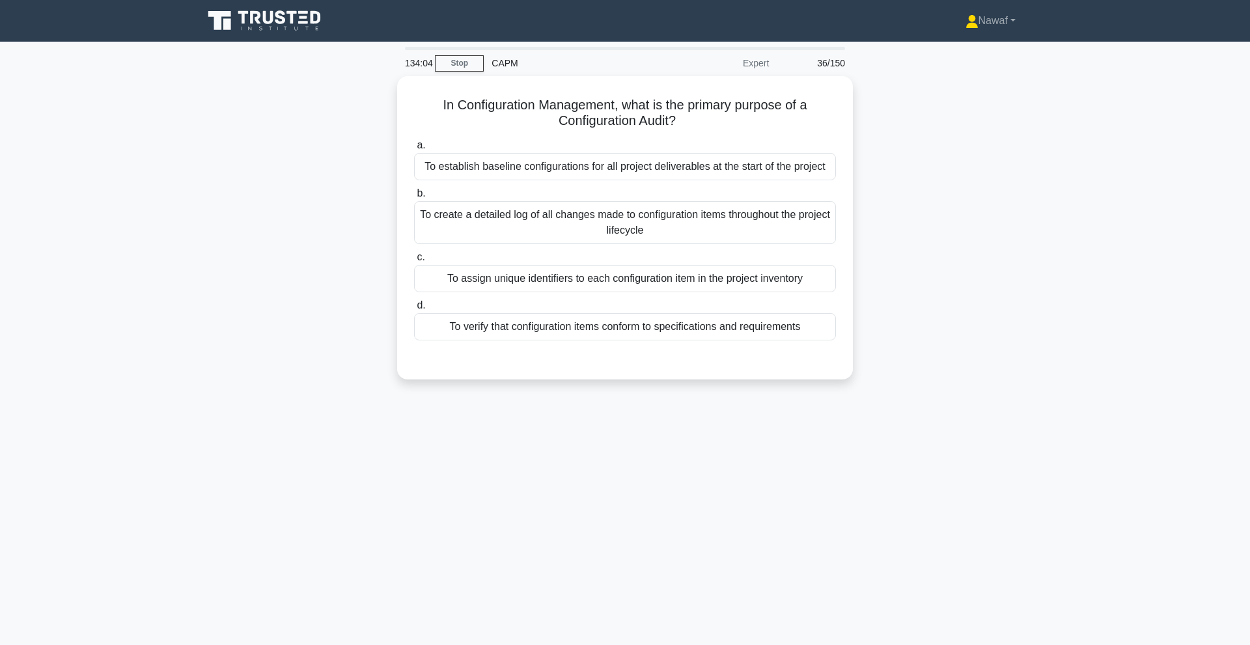
click at [311, 207] on div "In Configuration Management, what is the primary purpose of a Configuration Aud…" at bounding box center [624, 235] width 859 height 319
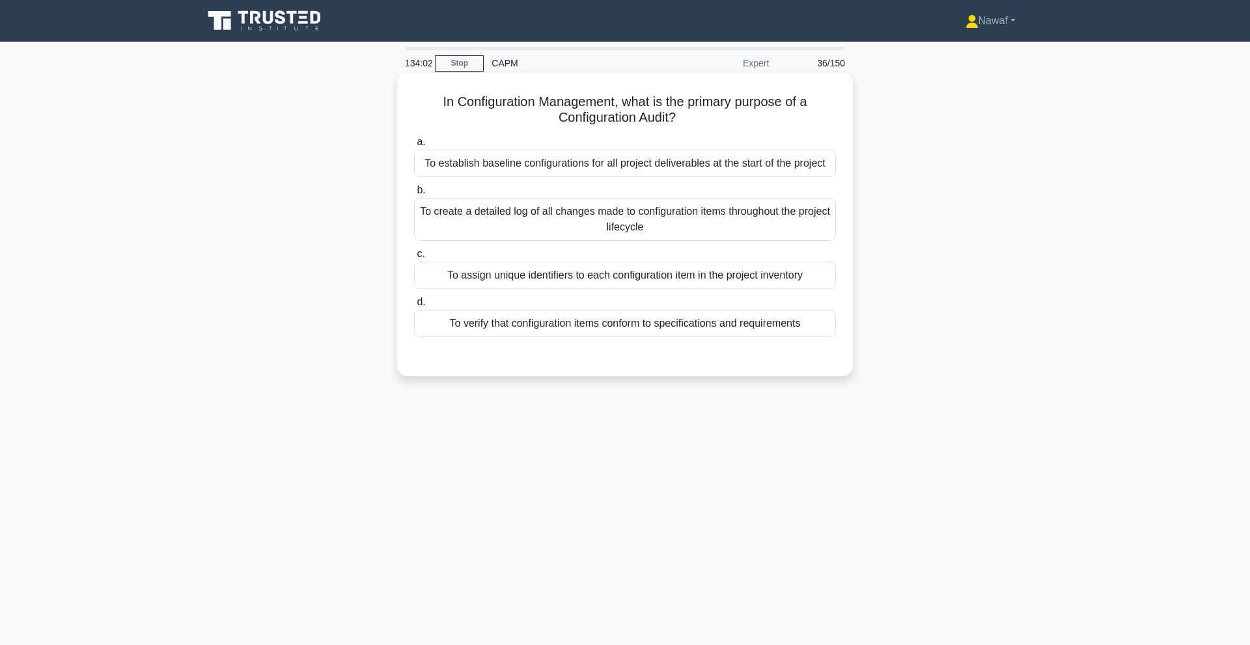
click at [582, 215] on div "To create a detailed log of all changes made to configuration items throughout …" at bounding box center [625, 219] width 422 height 43
click at [414, 195] on input "b. To create a detailed log of all changes made to configuration items througho…" at bounding box center [414, 190] width 0 height 8
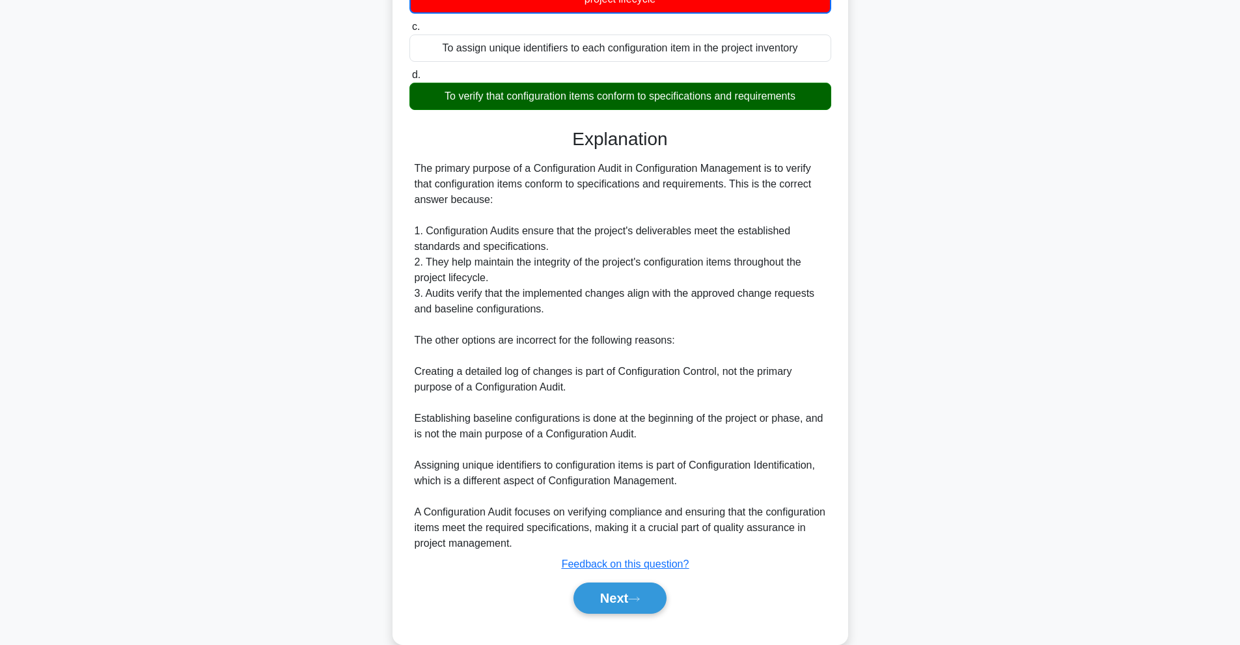
scroll to position [230, 0]
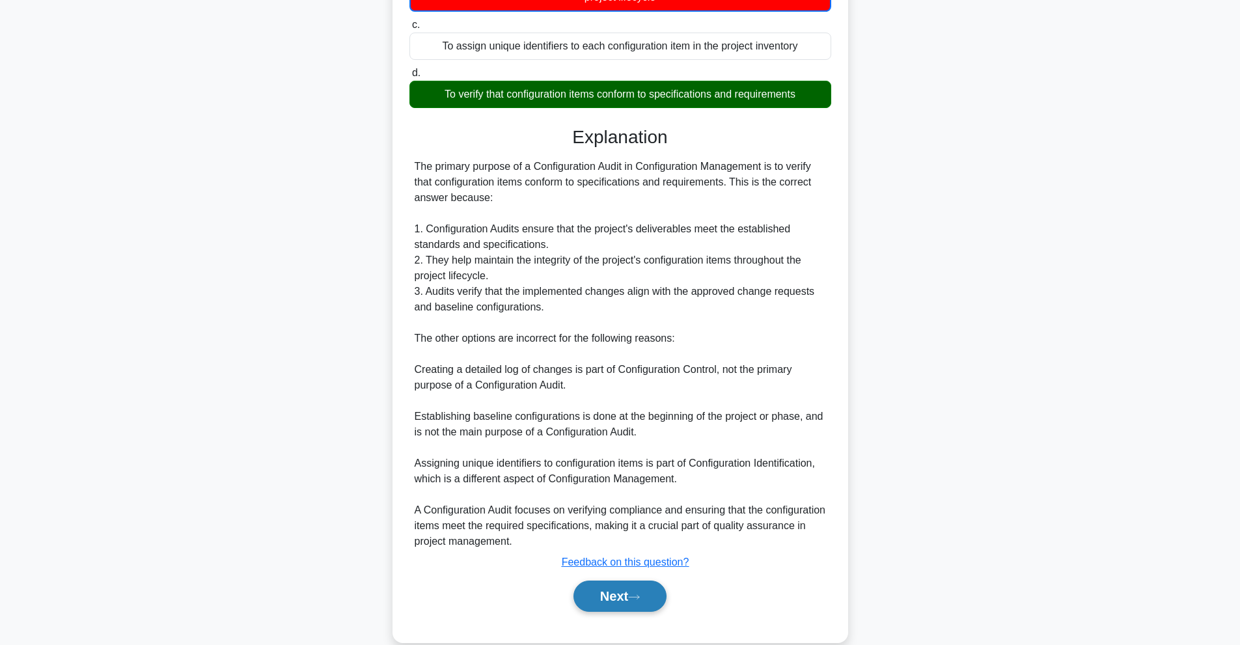
click at [627, 586] on button "Next" at bounding box center [619, 596] width 93 height 31
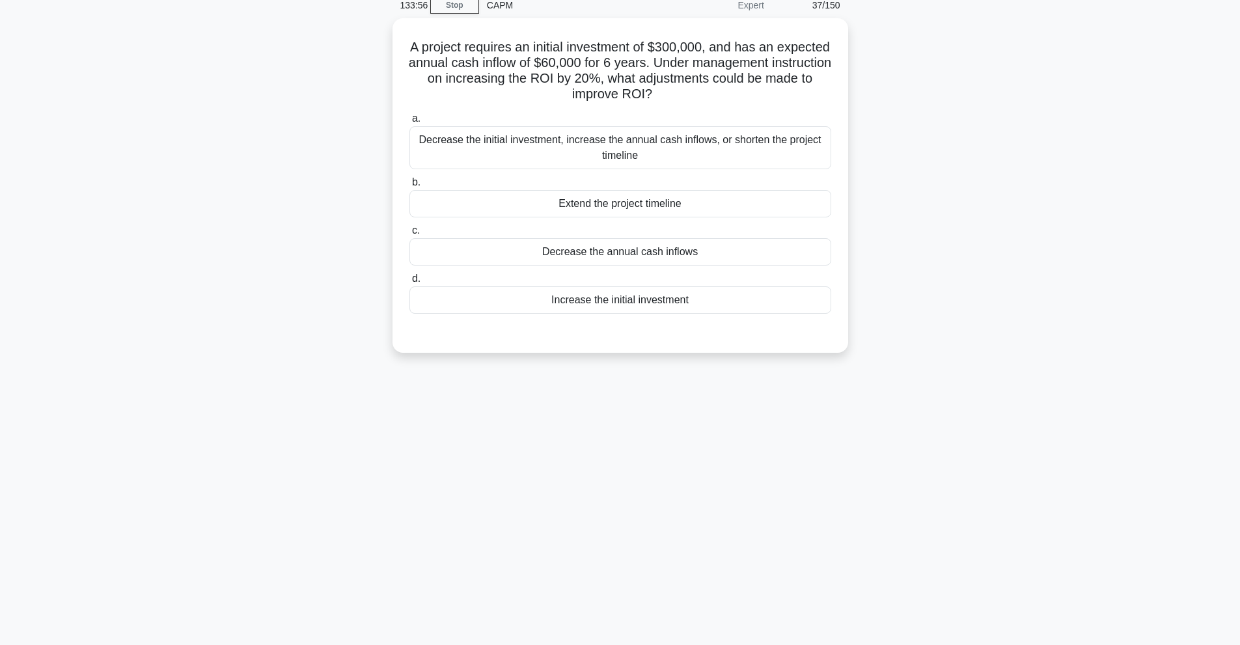
scroll to position [0, 0]
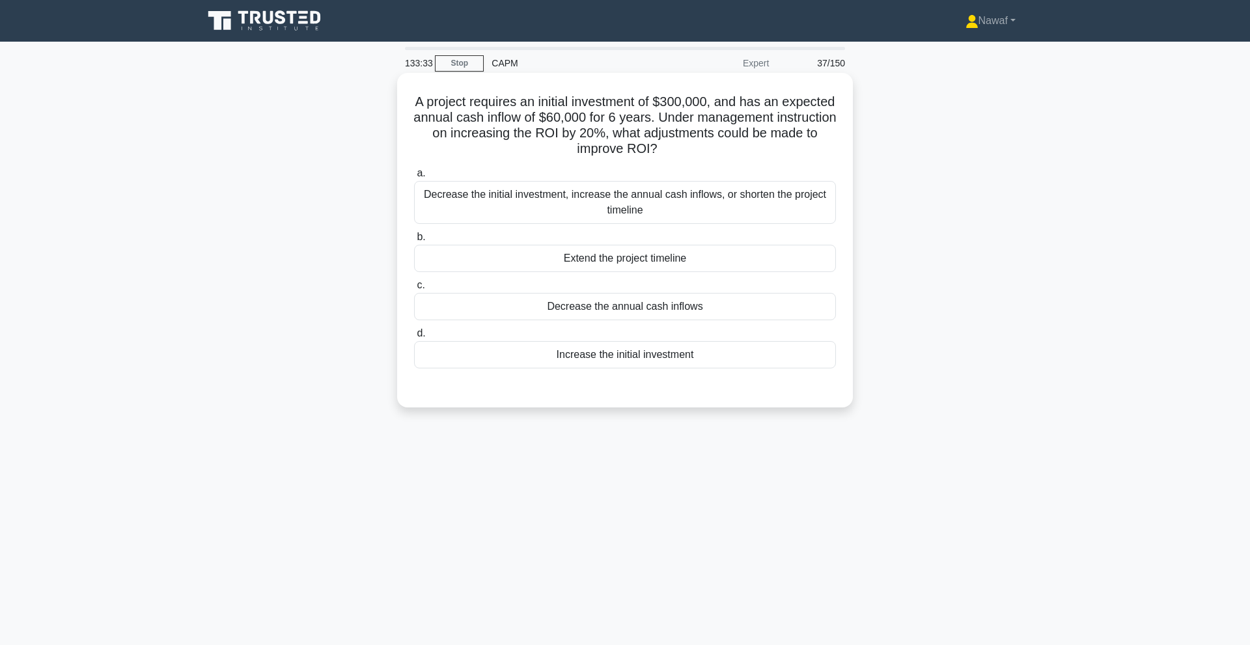
click at [647, 200] on div "Decrease the initial investment, increase the annual cash inflows, or shorten t…" at bounding box center [625, 202] width 422 height 43
click at [414, 178] on input "a. Decrease the initial investment, increase the annual cash inflows, or shorte…" at bounding box center [414, 173] width 0 height 8
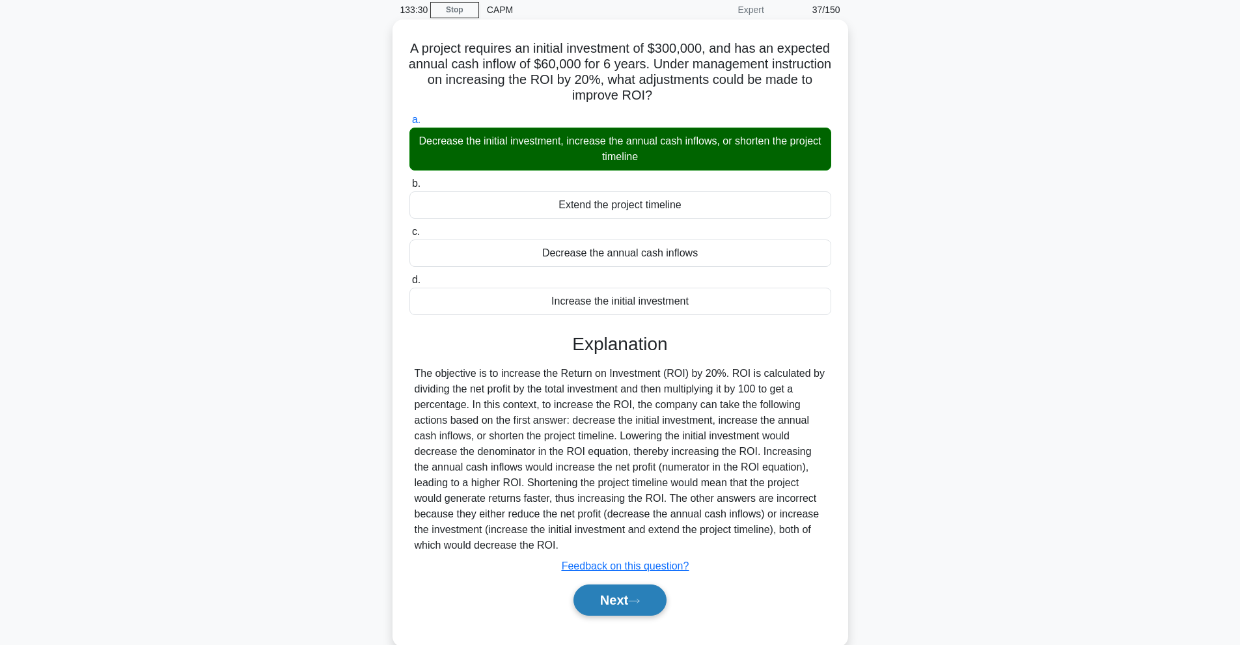
scroll to position [59, 0]
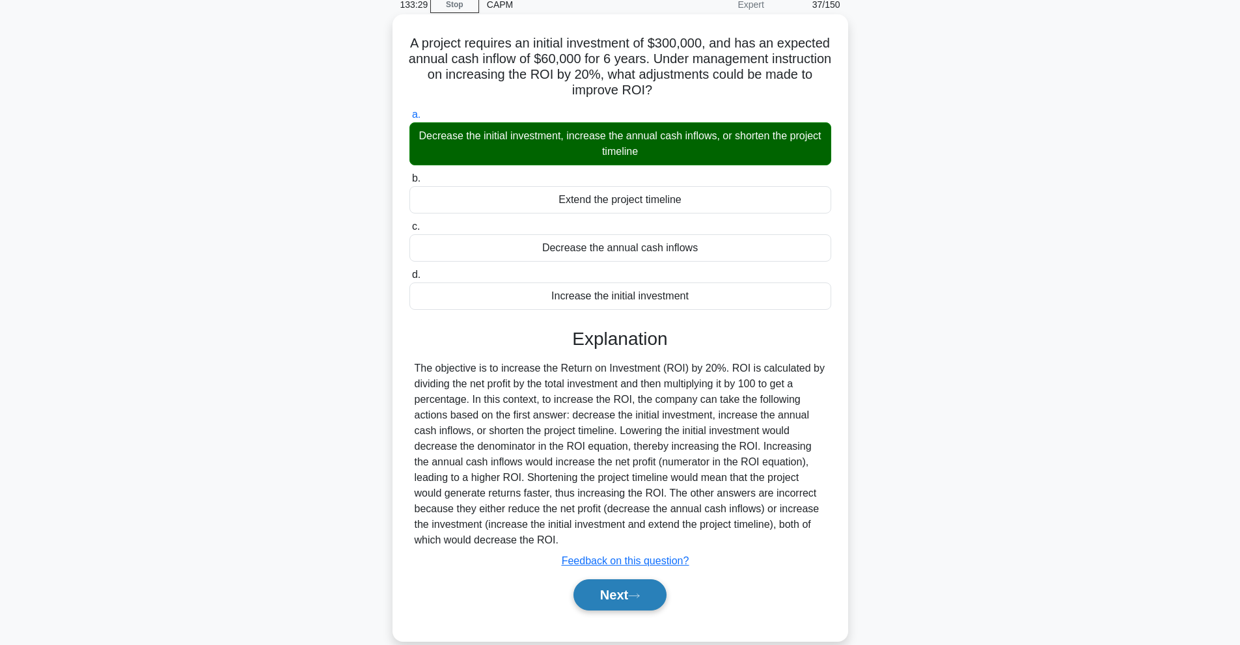
click at [624, 597] on button "Next" at bounding box center [619, 594] width 93 height 31
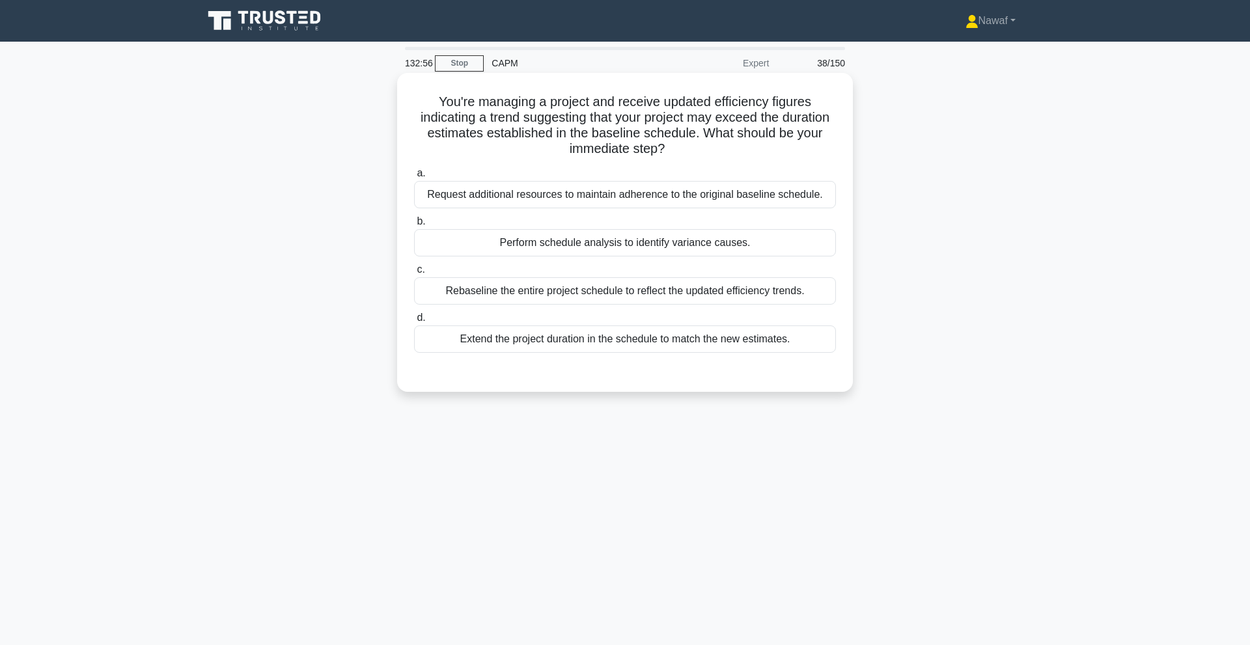
click at [523, 246] on div "Perform schedule analysis to identify variance causes." at bounding box center [625, 242] width 422 height 27
click at [414, 226] on input "b. Perform schedule analysis to identify variance causes." at bounding box center [414, 221] width 0 height 8
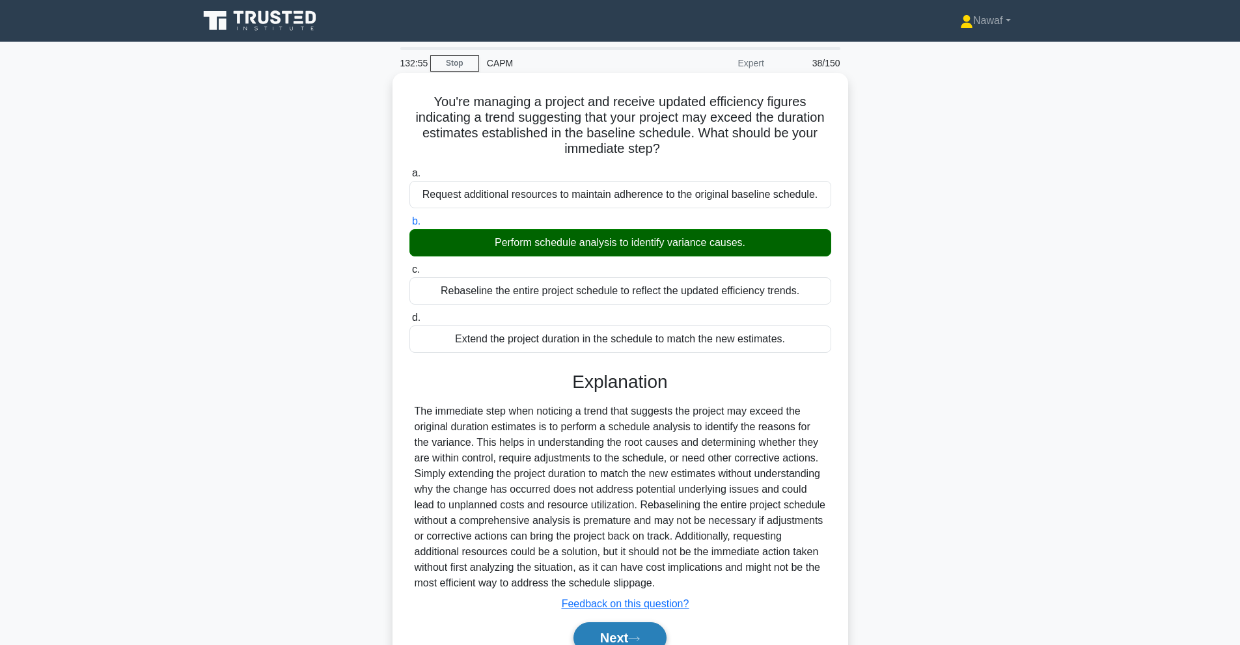
click at [611, 635] on button "Next" at bounding box center [619, 637] width 93 height 31
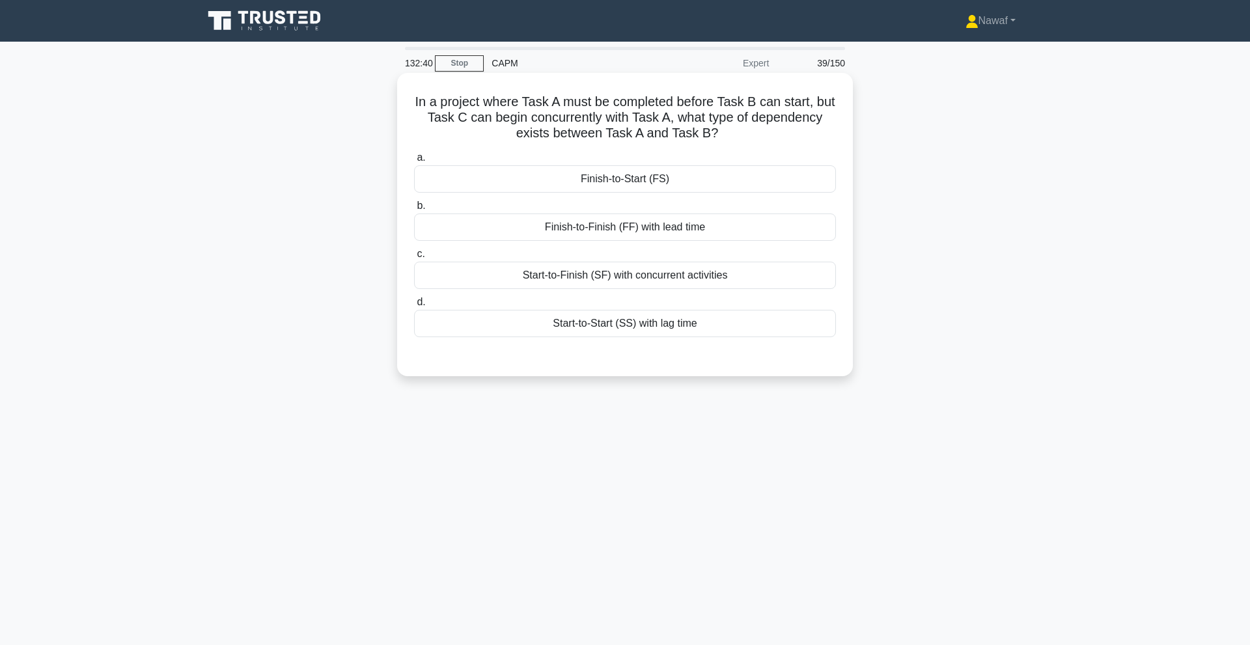
click at [610, 170] on div "Finish-to-Start (FS)" at bounding box center [625, 178] width 422 height 27
click at [414, 162] on input "a. Finish-to-Start (FS)" at bounding box center [414, 158] width 0 height 8
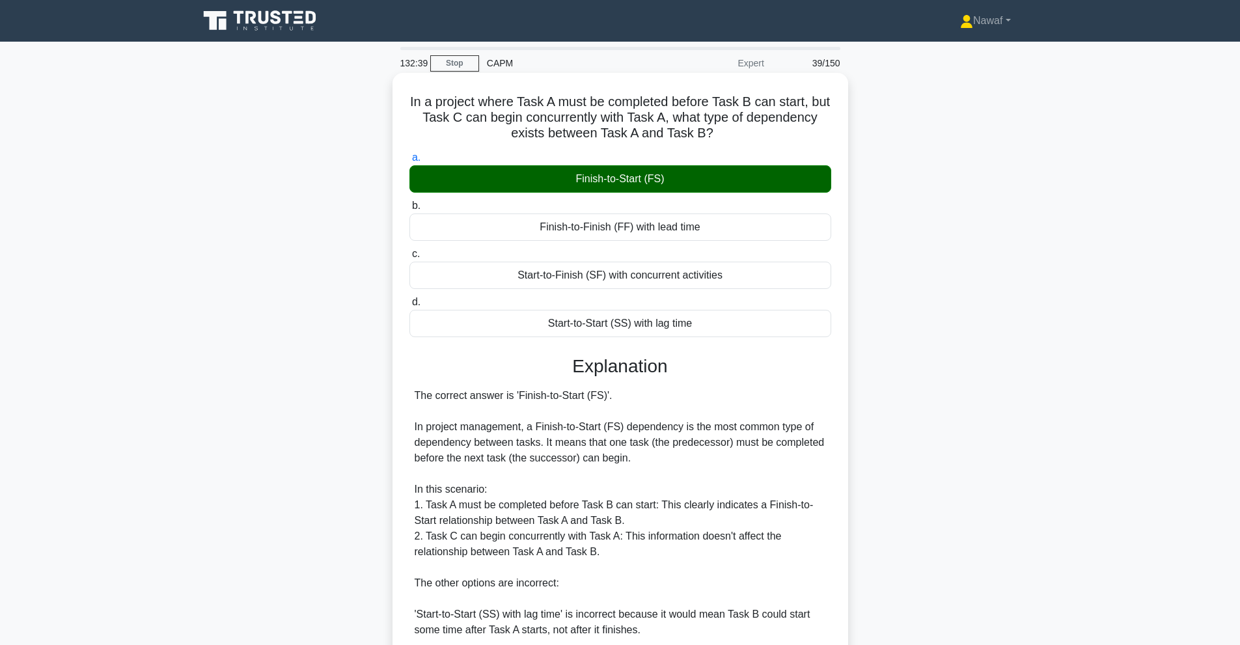
scroll to position [217, 0]
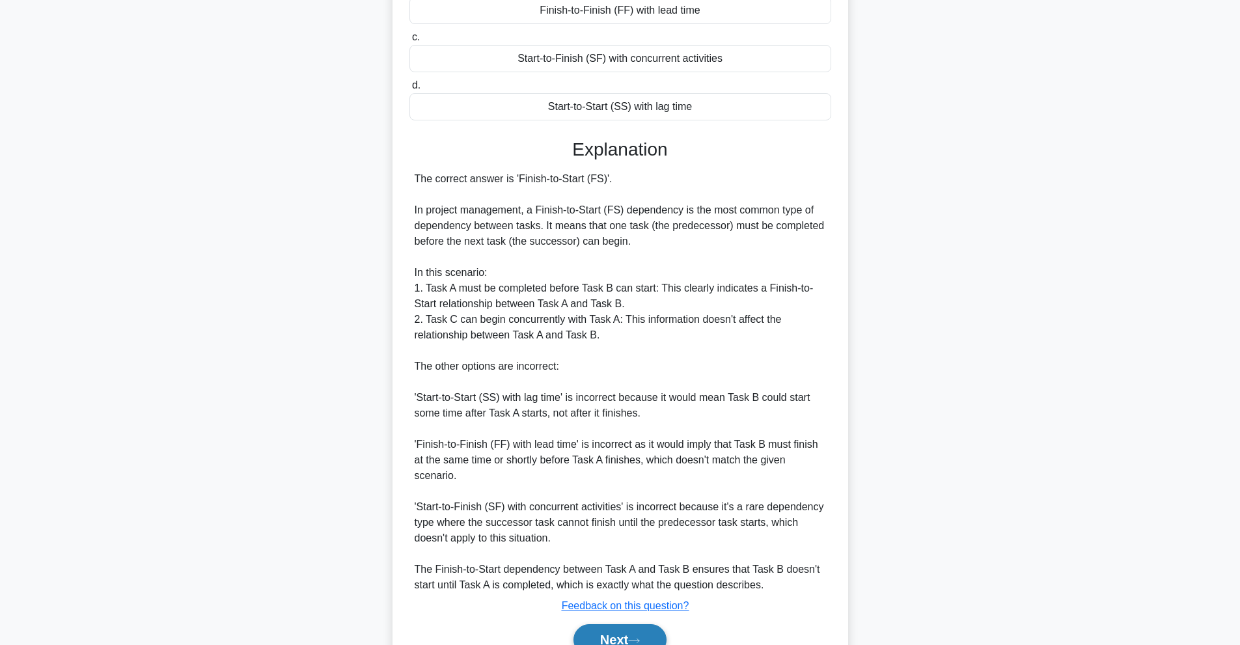
click at [613, 635] on button "Next" at bounding box center [619, 639] width 93 height 31
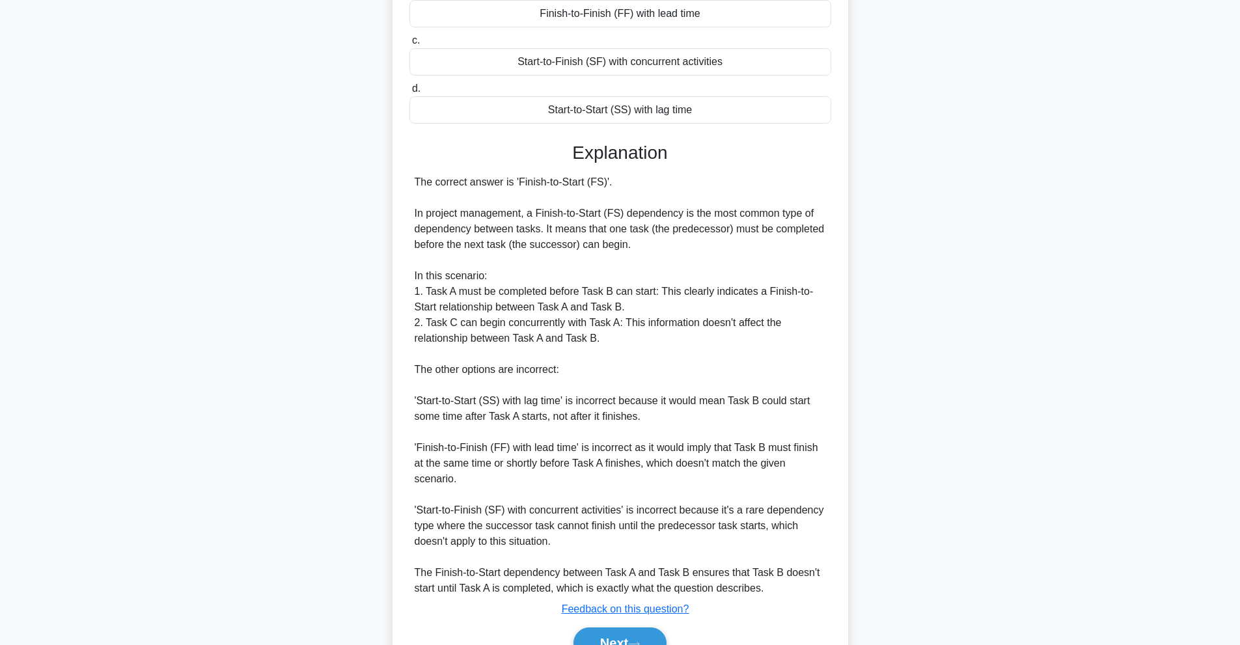
scroll to position [0, 0]
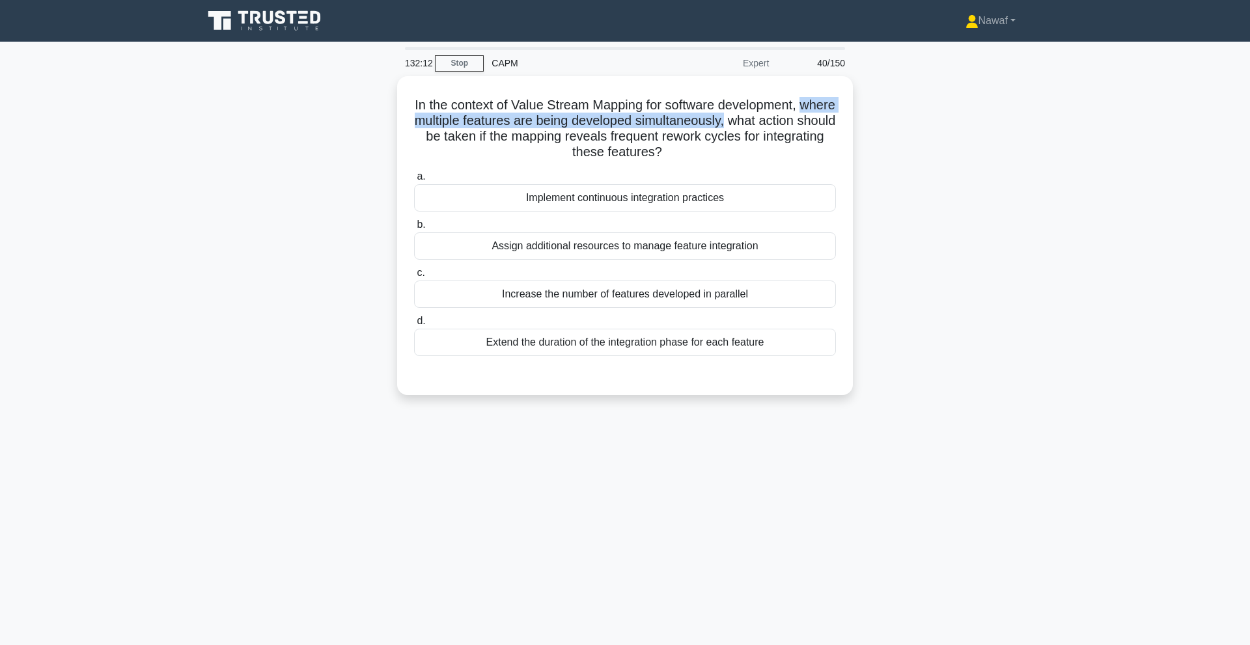
drag, startPoint x: 789, startPoint y: 109, endPoint x: 394, endPoint y: 115, distance: 394.4
click at [394, 115] on div "In the context of Value Stream Mapping for software development, where multiple…" at bounding box center [624, 243] width 859 height 335
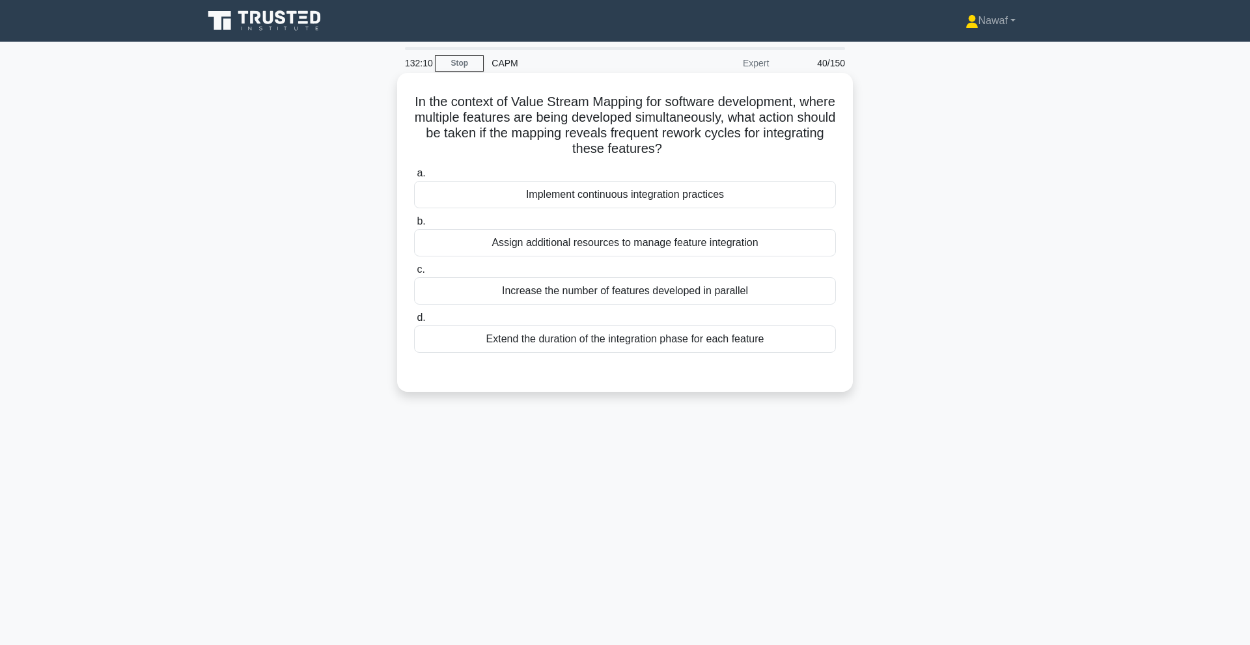
drag, startPoint x: 471, startPoint y: 102, endPoint x: 558, endPoint y: 111, distance: 88.3
click at [558, 111] on h5 "In the context of Value Stream Mapping for software development, where multiple…" at bounding box center [625, 126] width 424 height 64
drag, startPoint x: 431, startPoint y: 113, endPoint x: 784, endPoint y: 105, distance: 352.8
click at [784, 105] on h5 "In the context of Value Stream Mapping for software development, where multiple…" at bounding box center [625, 126] width 424 height 64
click at [513, 150] on h5 "In the context of Value Stream Mapping for software development, where multiple…" at bounding box center [625, 126] width 424 height 64
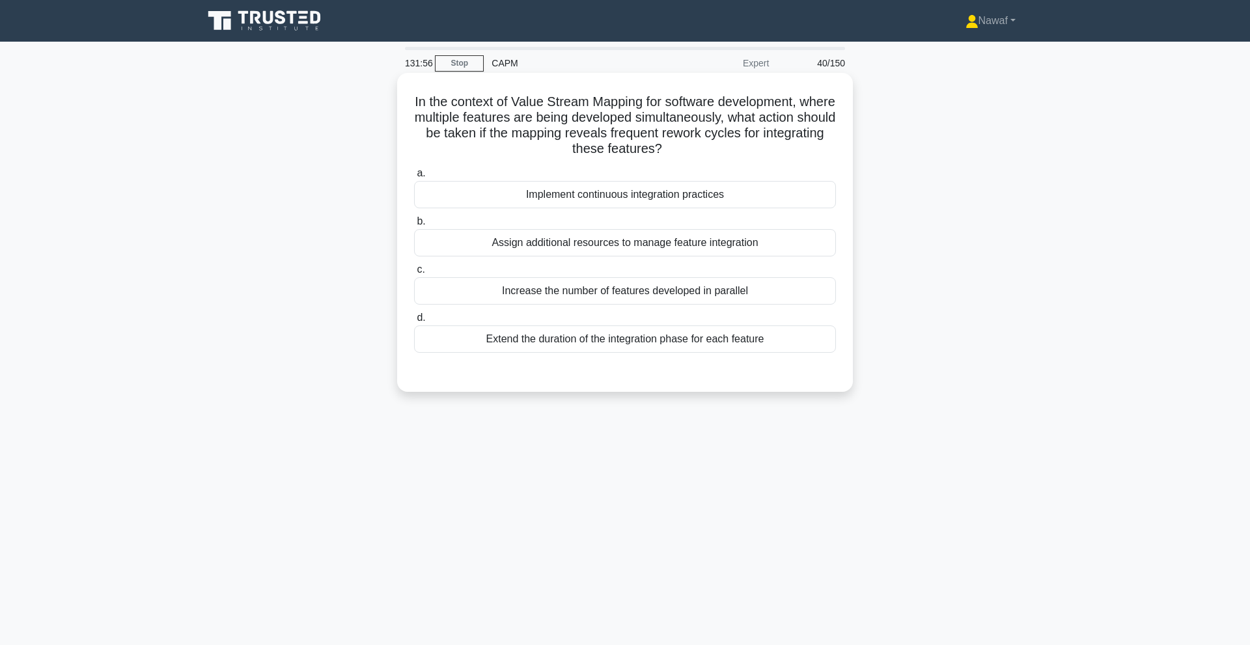
drag, startPoint x: 793, startPoint y: 108, endPoint x: 780, endPoint y: 144, distance: 38.5
click at [780, 144] on h5 "In the context of Value Stream Mapping for software development, where multiple…" at bounding box center [625, 126] width 424 height 64
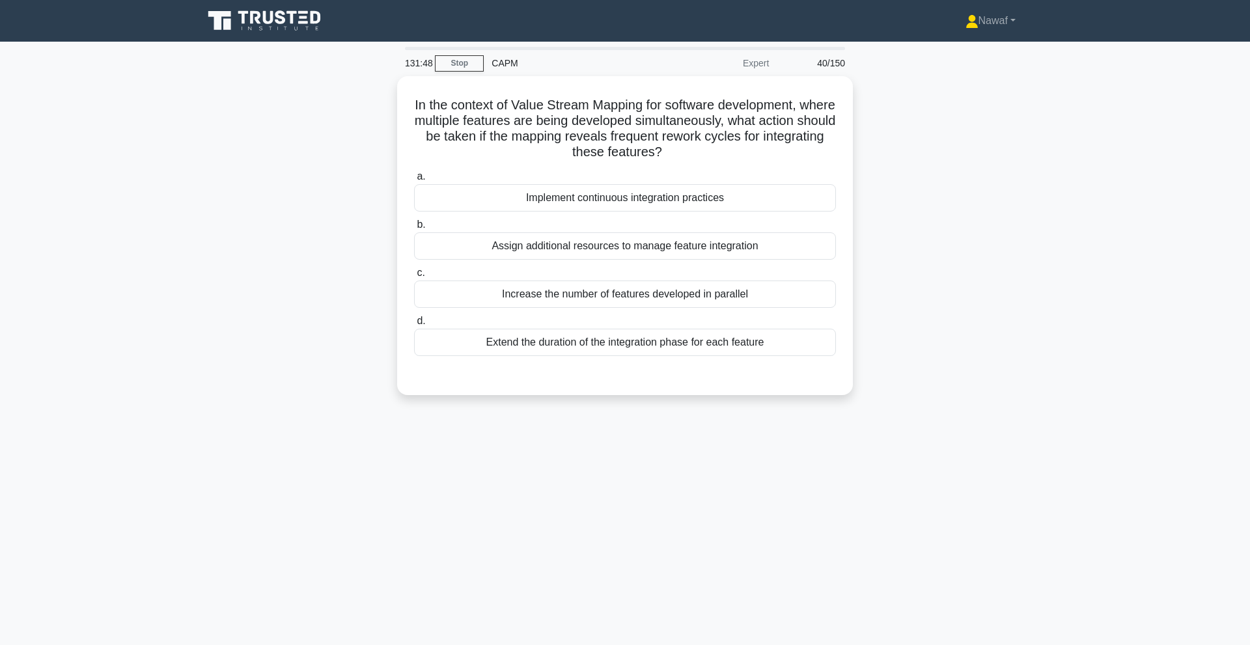
click at [144, 258] on main "131:48 Stop CAPM Expert 40/150 In the context of Value Stream Mapping for softw…" at bounding box center [625, 372] width 1250 height 661
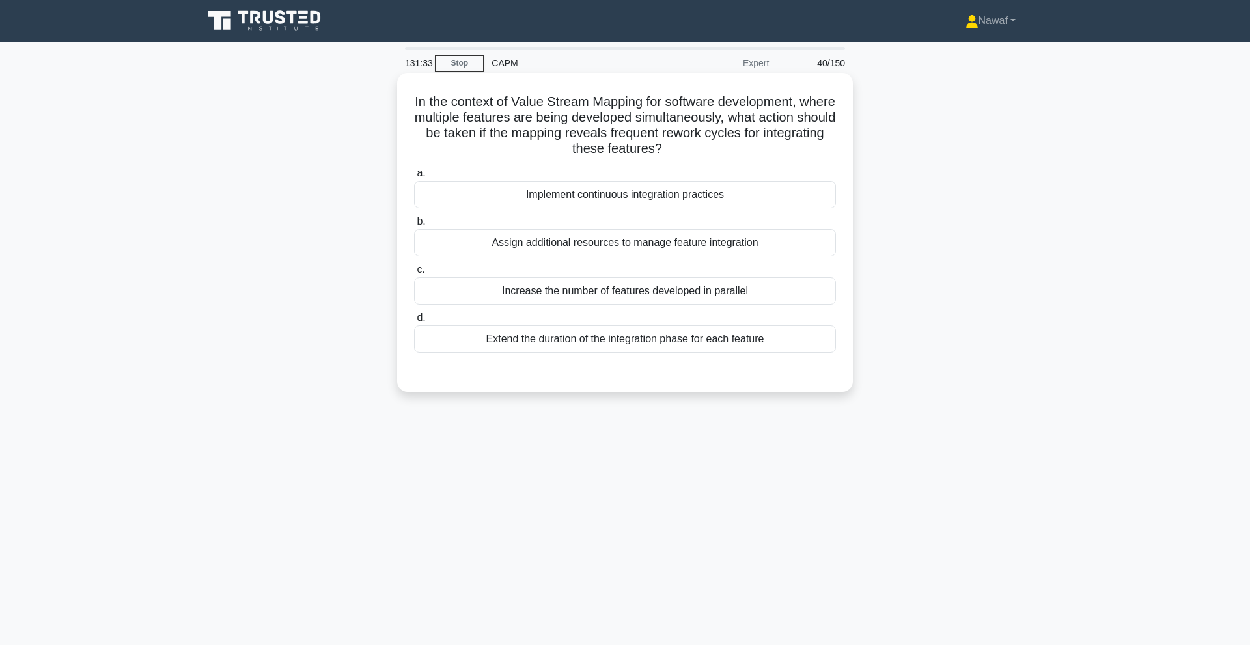
click at [657, 193] on div "Implement continuous integration practices" at bounding box center [625, 194] width 422 height 27
click at [414, 178] on input "a. Implement continuous integration practices" at bounding box center [414, 173] width 0 height 8
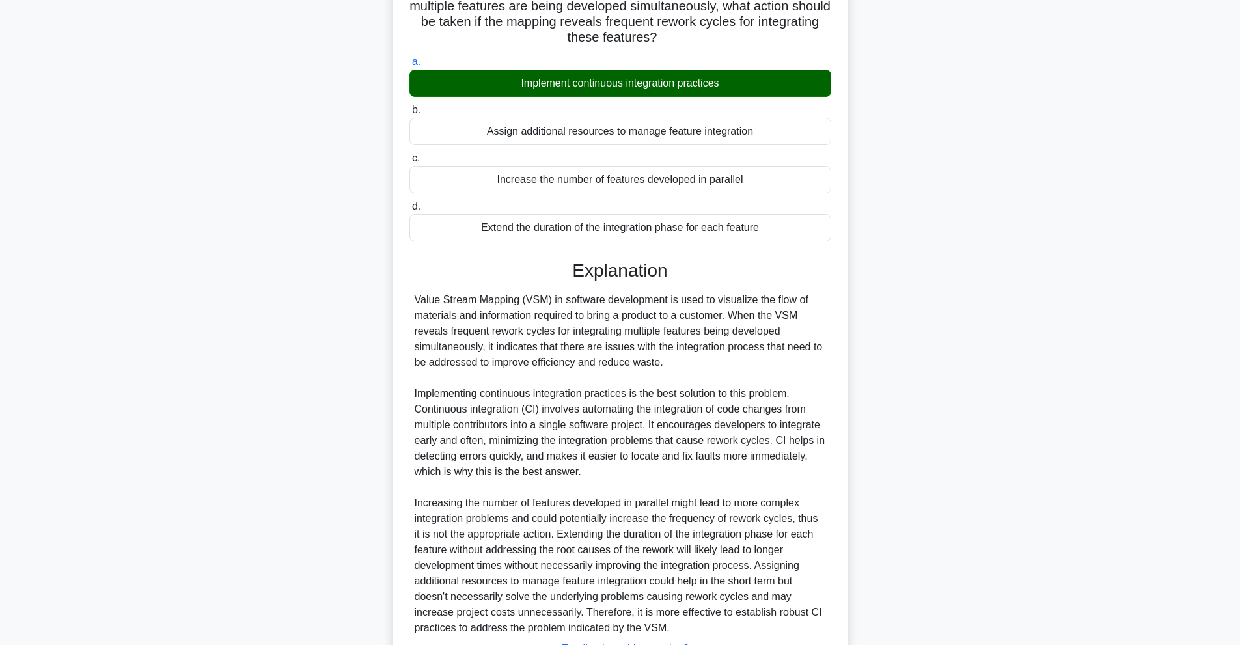
scroll to position [199, 0]
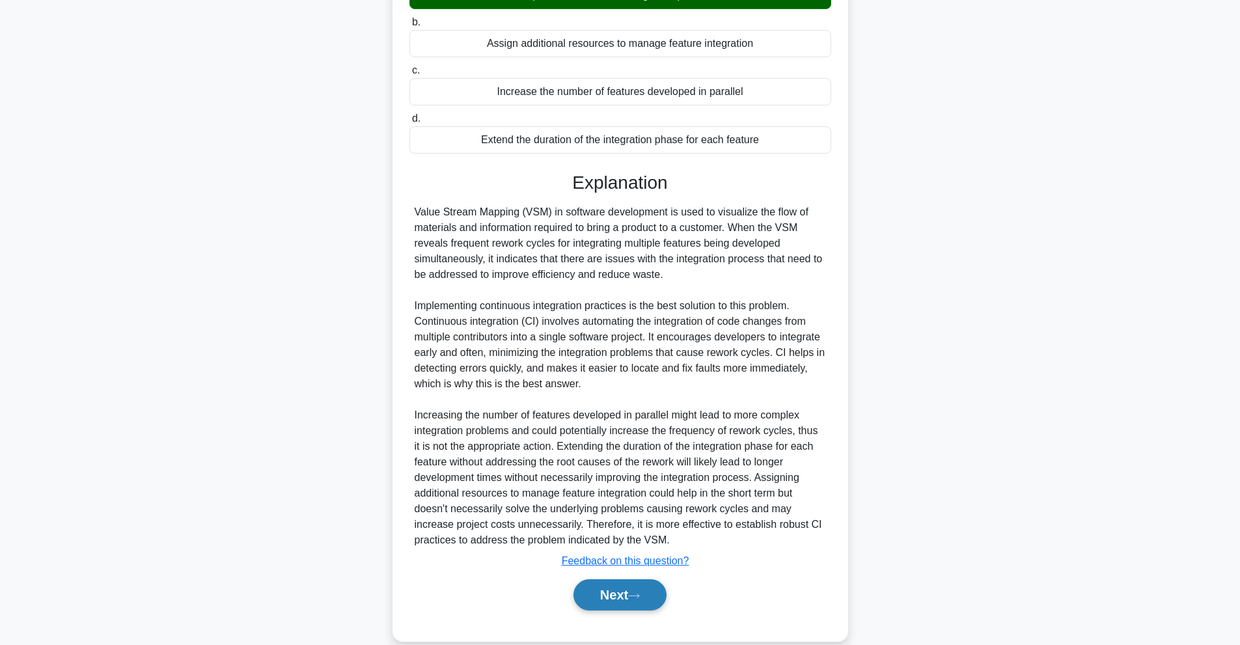
click at [627, 595] on button "Next" at bounding box center [619, 594] width 93 height 31
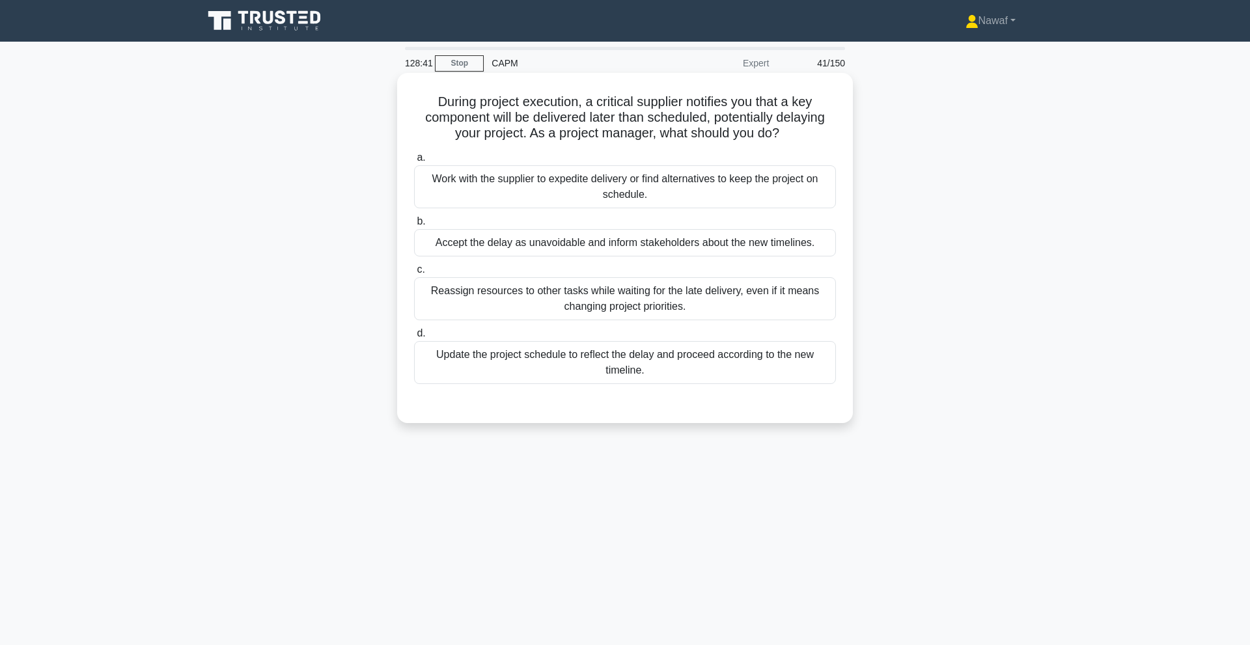
click at [613, 361] on div "Update the project schedule to reflect the delay and proceed according to the n…" at bounding box center [625, 362] width 422 height 43
click at [414, 338] on input "d. Update the project schedule to reflect the delay and proceed according to th…" at bounding box center [414, 333] width 0 height 8
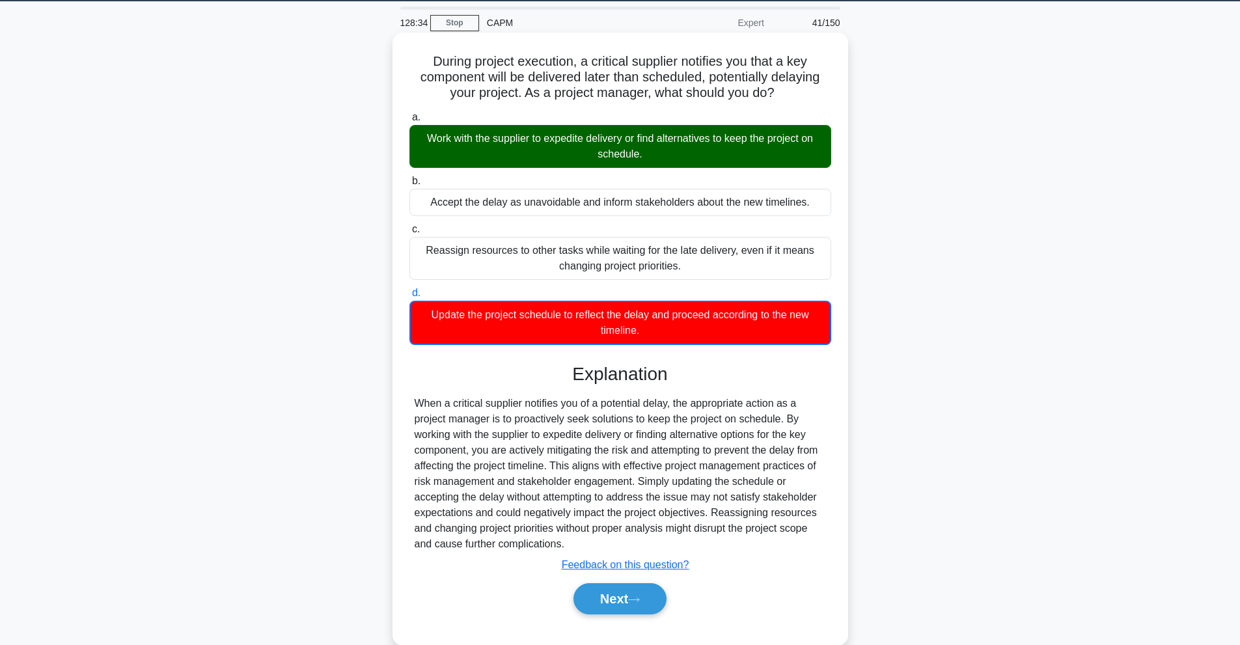
scroll to position [43, 0]
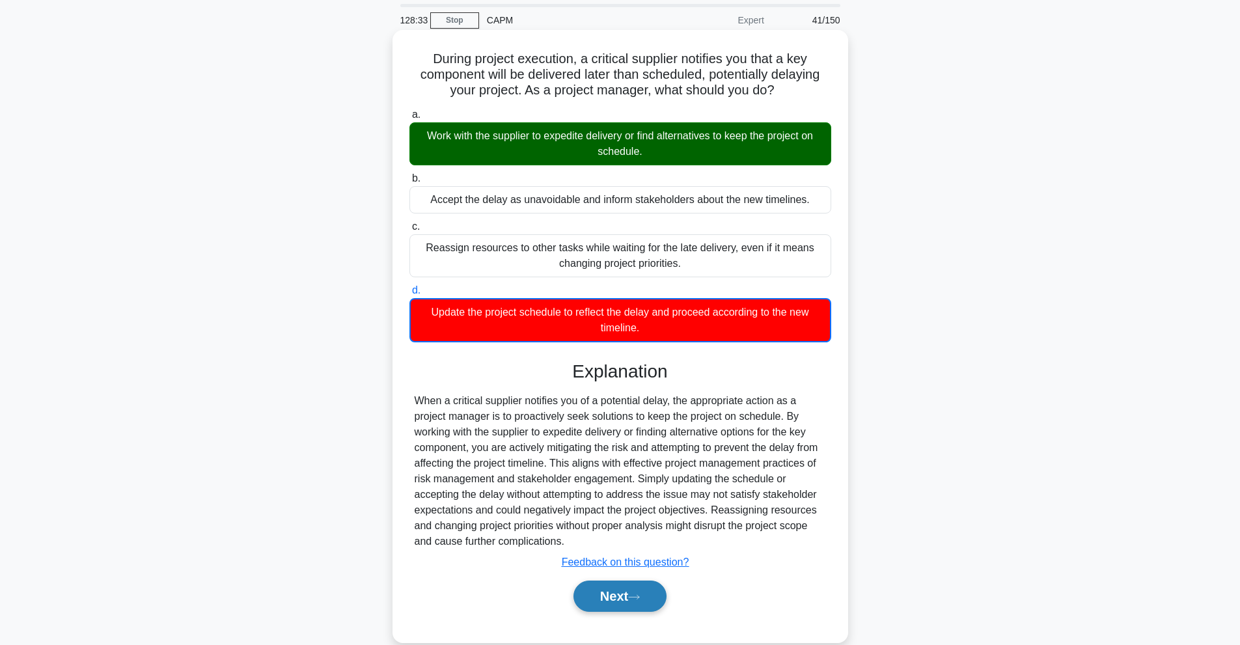
click at [626, 601] on button "Next" at bounding box center [619, 596] width 93 height 31
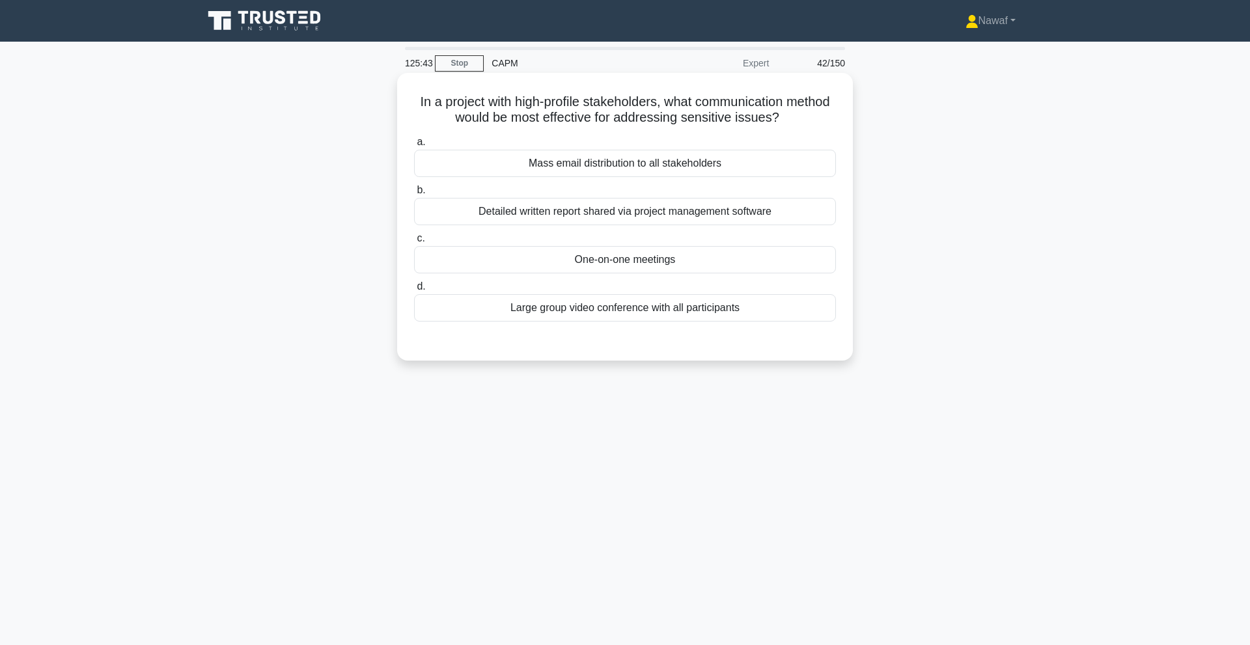
click at [648, 260] on div "One-on-one meetings" at bounding box center [625, 259] width 422 height 27
click at [414, 243] on input "c. One-on-one meetings" at bounding box center [414, 238] width 0 height 8
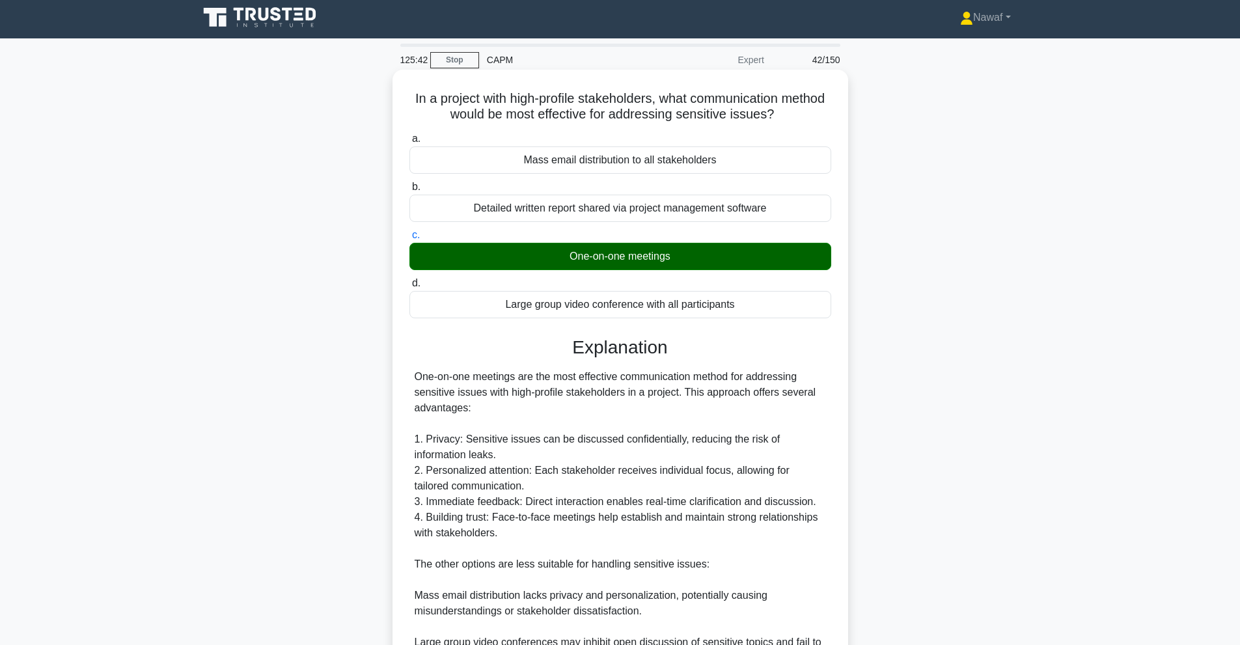
scroll to position [215, 0]
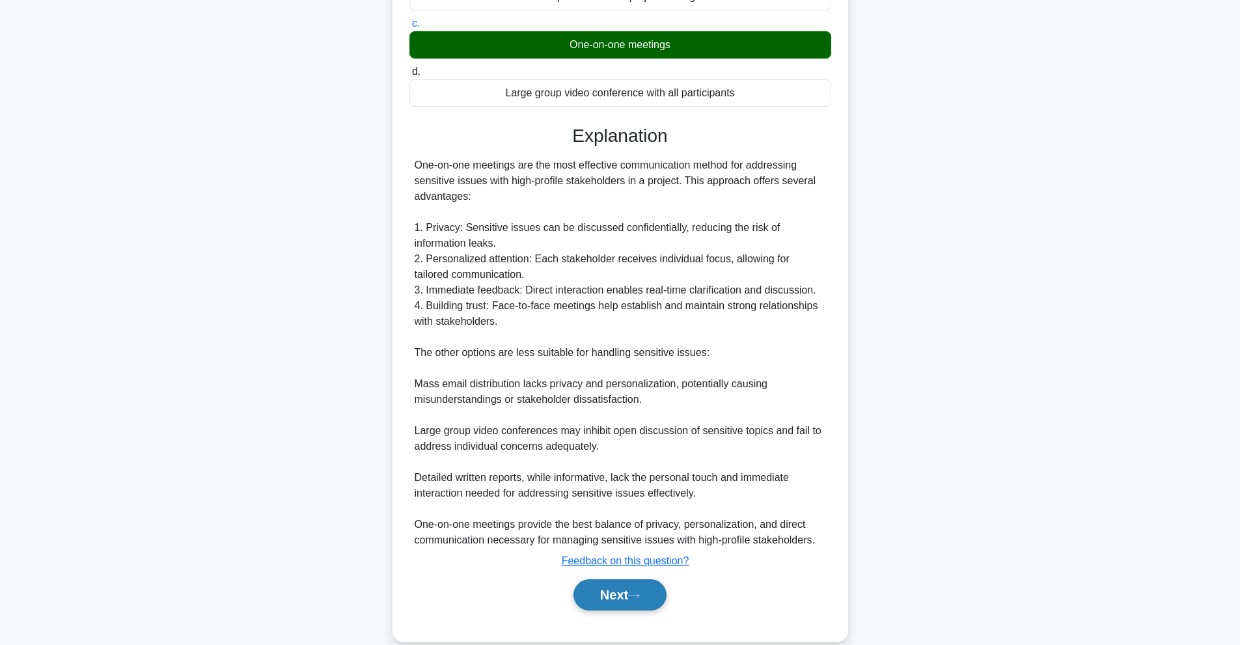
click at [610, 582] on button "Next" at bounding box center [619, 594] width 93 height 31
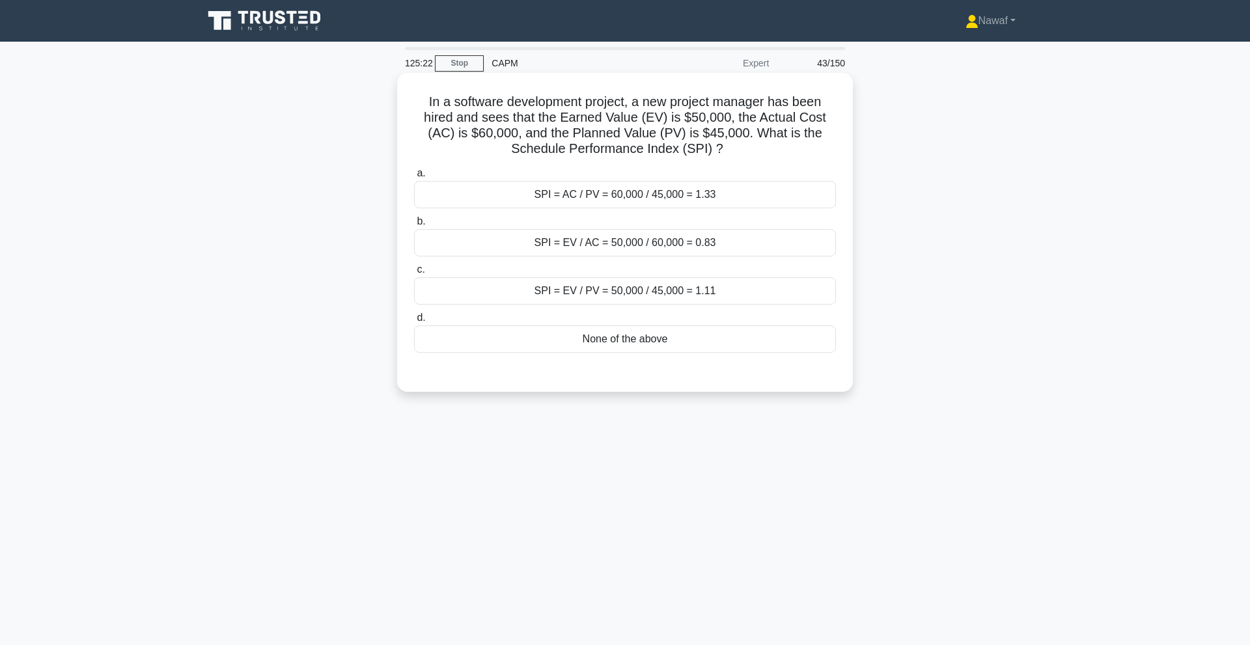
click at [569, 290] on div "SPI = EV / PV = 50,000 / 45,000 = 1.11" at bounding box center [625, 290] width 422 height 27
click at [414, 274] on input "c. SPI = EV / PV = 50,000 / 45,000 = 1.11" at bounding box center [414, 270] width 0 height 8
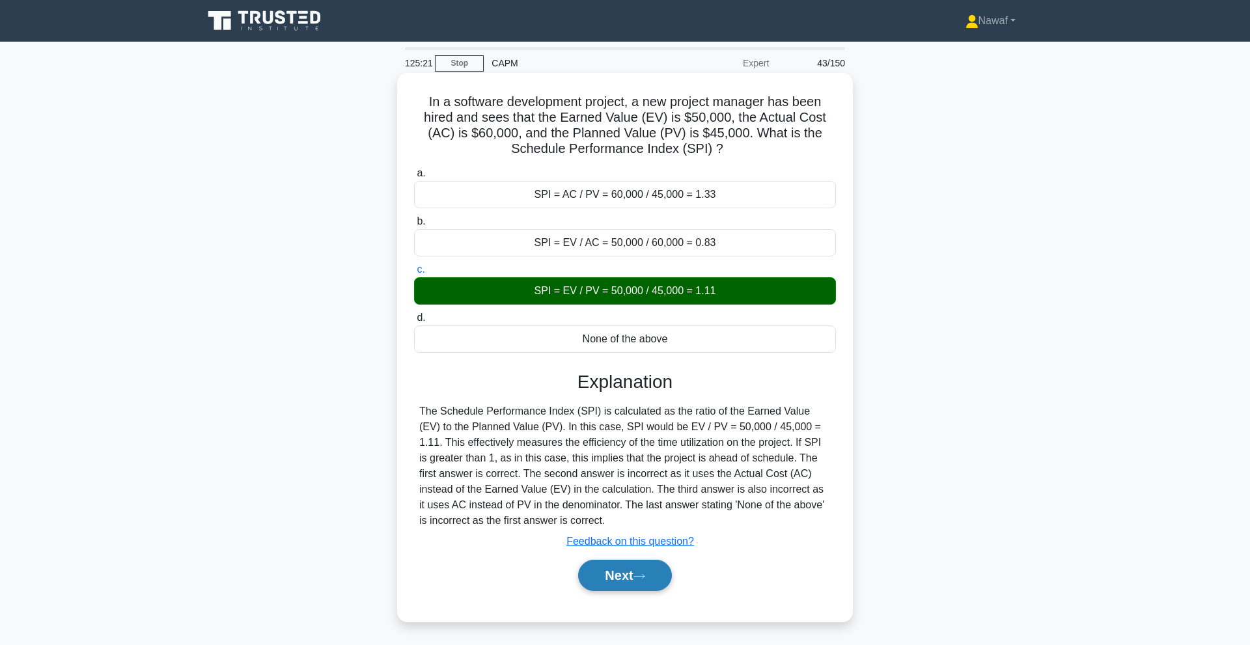
click at [623, 577] on button "Next" at bounding box center [624, 575] width 93 height 31
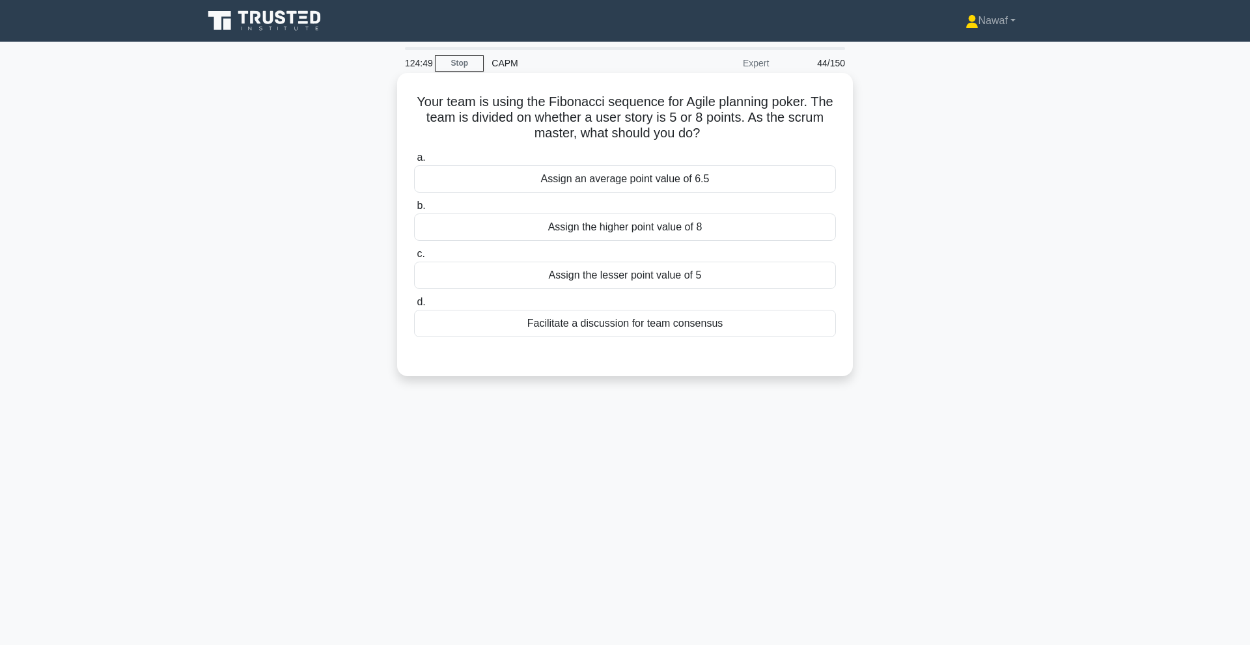
click at [654, 275] on div "Assign the lesser point value of 5" at bounding box center [625, 275] width 422 height 27
click at [414, 258] on input "c. Assign the lesser point value of 5" at bounding box center [414, 254] width 0 height 8
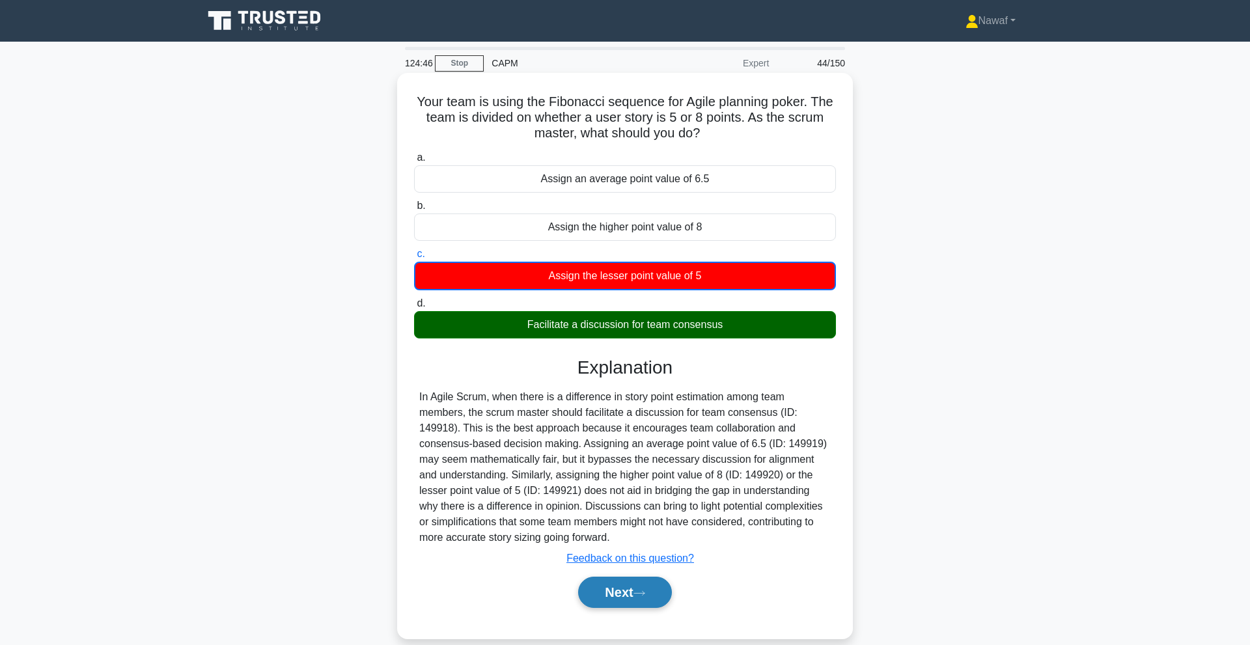
click at [625, 584] on button "Next" at bounding box center [624, 592] width 93 height 31
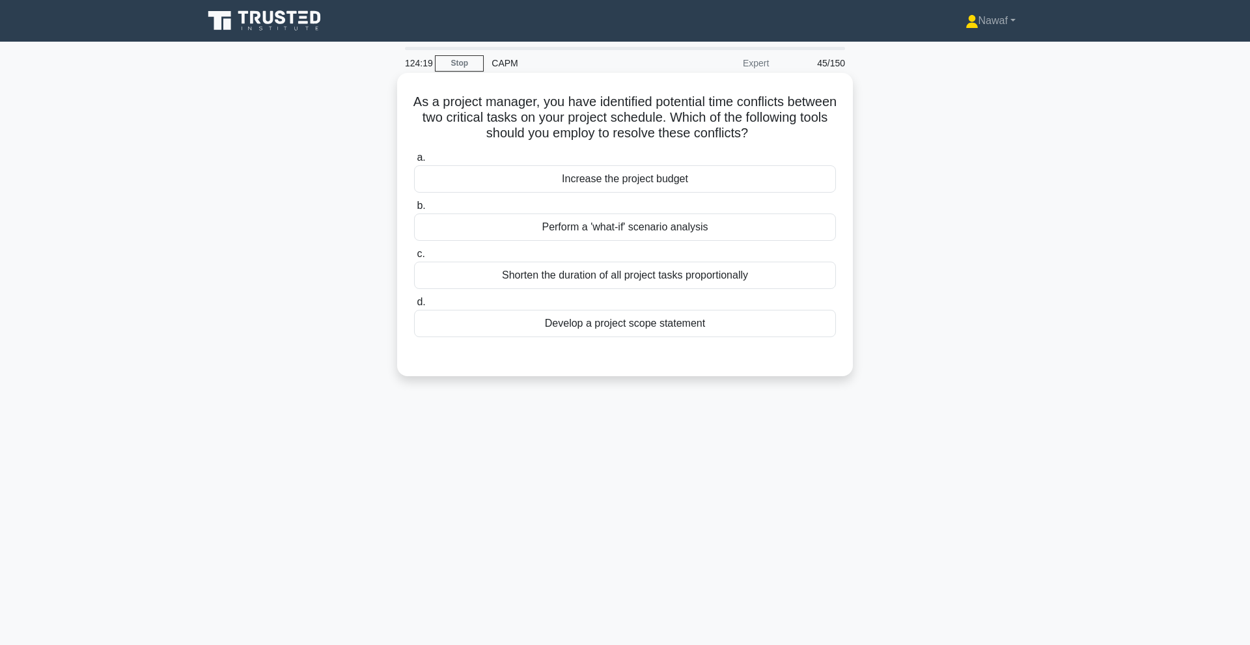
click at [548, 225] on div "Perform a 'what-if' scenario analysis" at bounding box center [625, 226] width 422 height 27
click at [414, 210] on input "b. Perform a 'what-if' scenario analysis" at bounding box center [414, 206] width 0 height 8
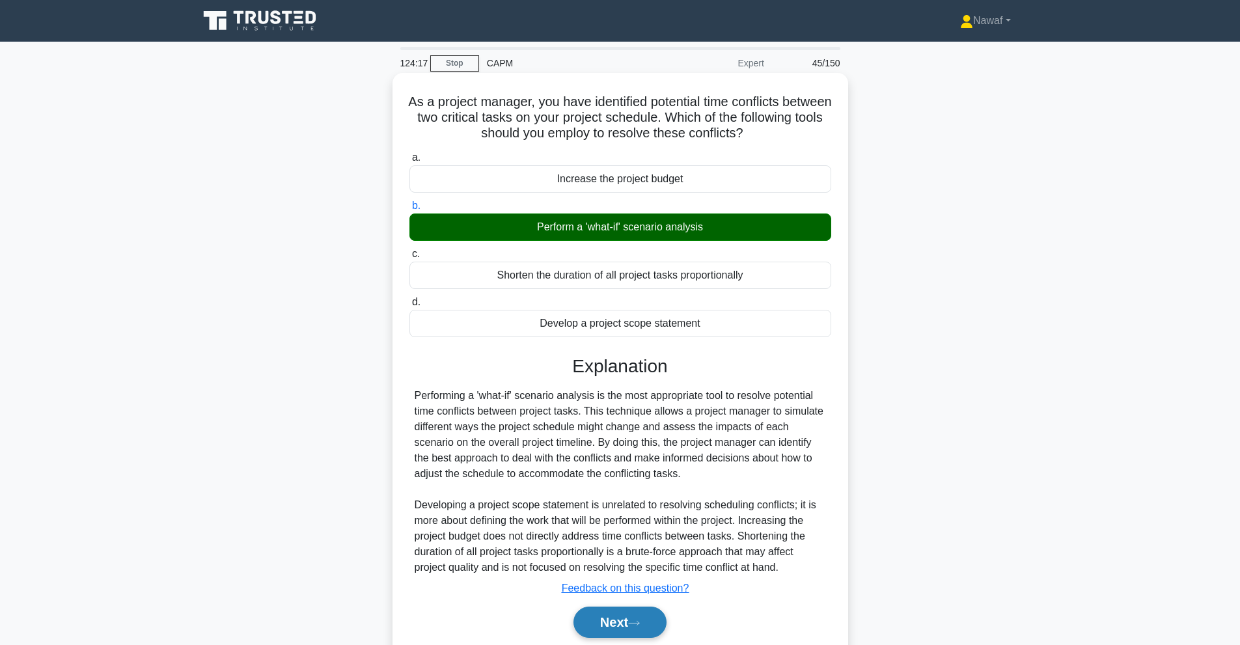
click at [635, 608] on button "Next" at bounding box center [619, 622] width 93 height 31
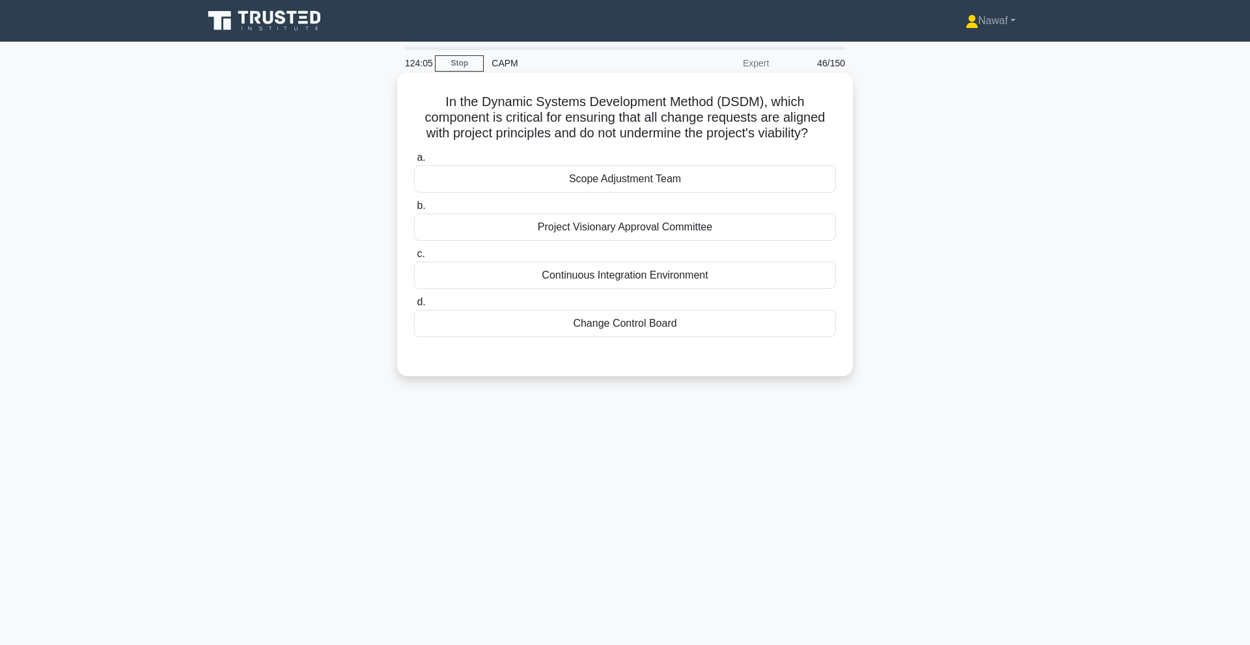
click at [640, 322] on div "Change Control Board" at bounding box center [625, 323] width 422 height 27
click at [414, 307] on input "d. Change Control Board" at bounding box center [414, 302] width 0 height 8
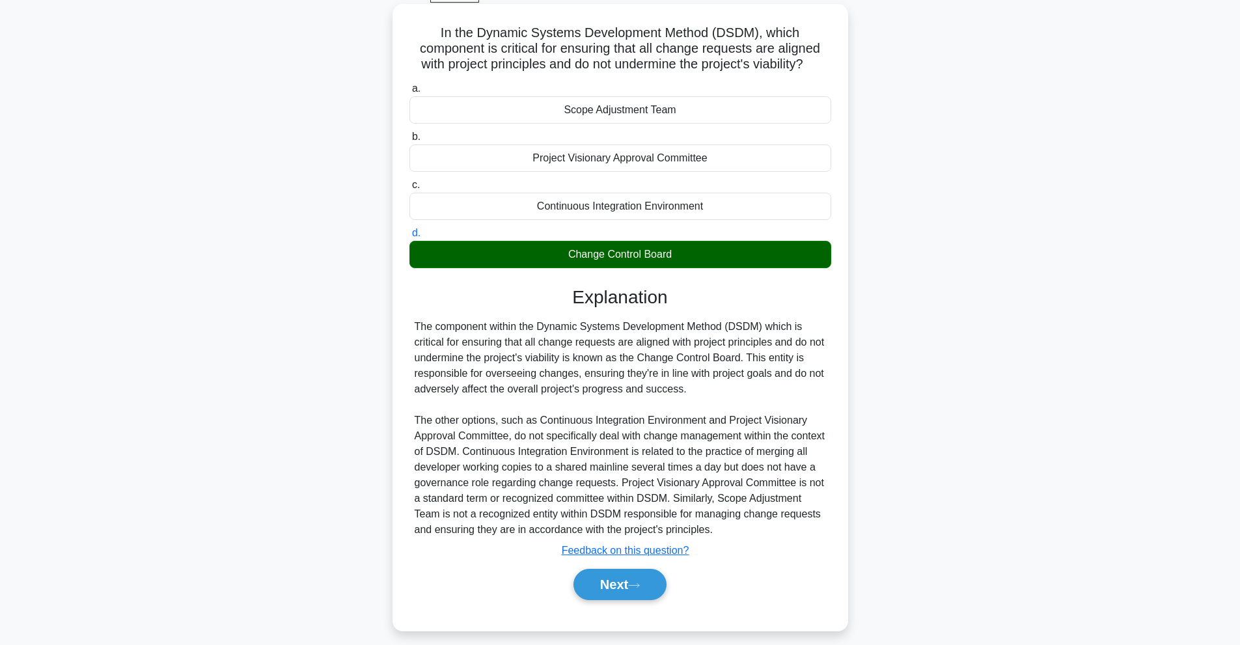
scroll to position [74, 0]
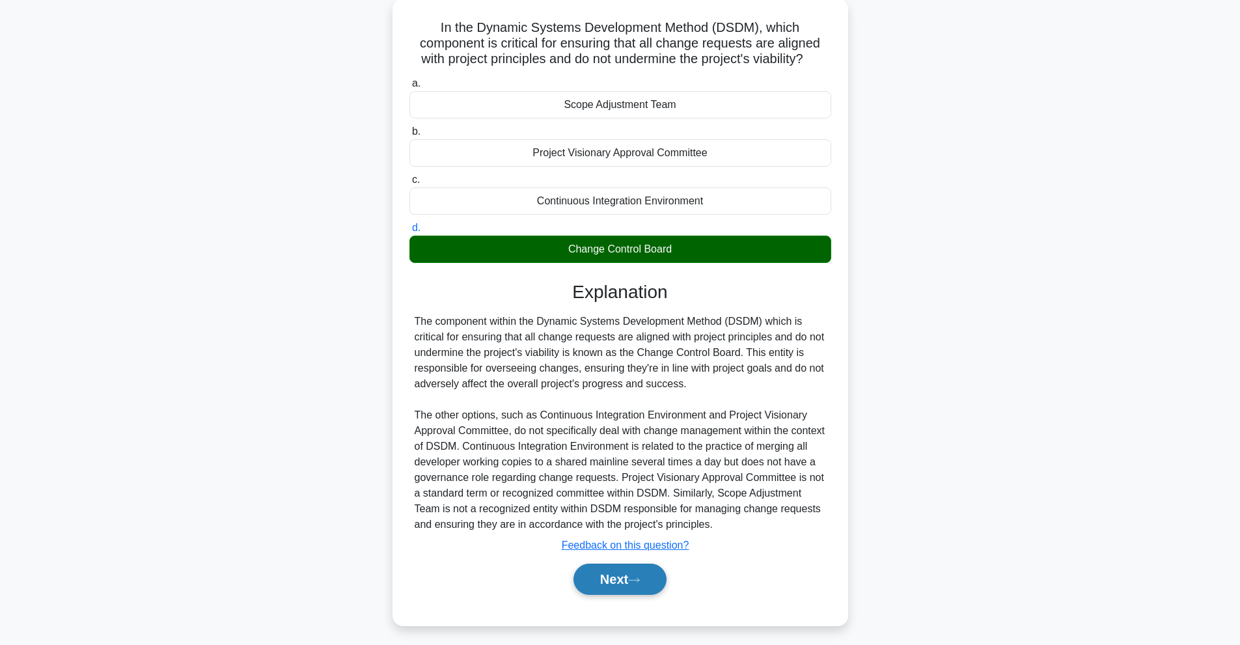
click at [635, 585] on button "Next" at bounding box center [619, 579] width 93 height 31
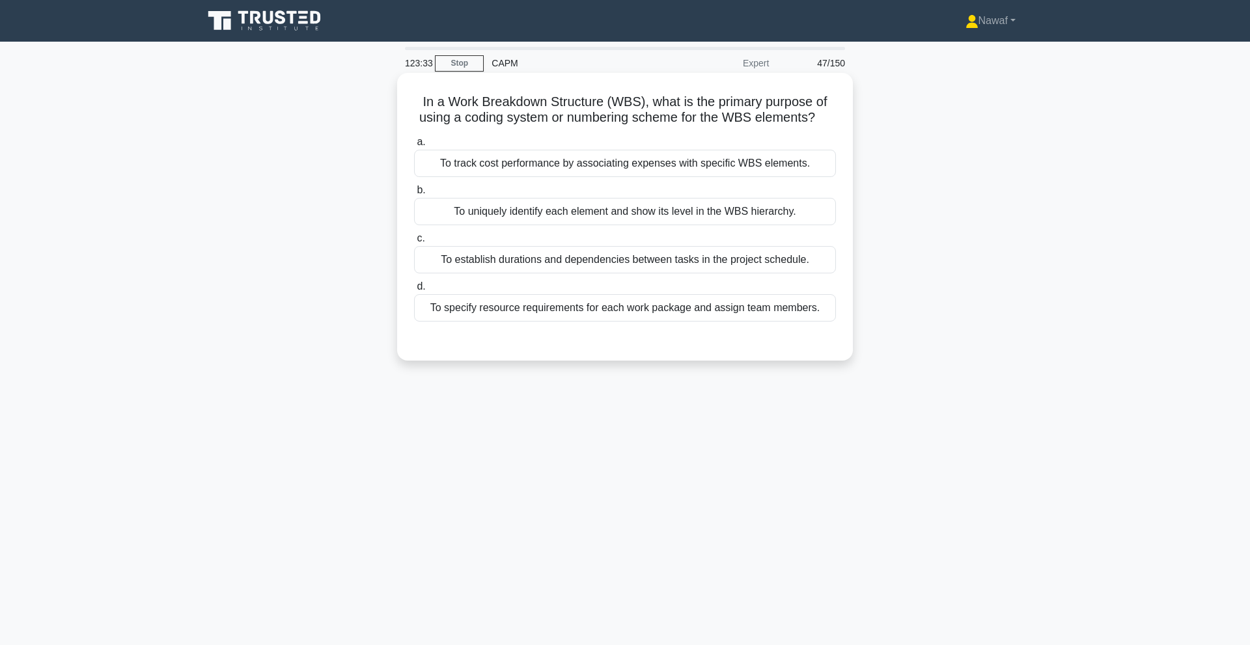
click at [635, 308] on div "To specify resource requirements for each work package and assign team members." at bounding box center [625, 307] width 422 height 27
click at [414, 291] on input "d. To specify resource requirements for each work package and assign team membe…" at bounding box center [414, 286] width 0 height 8
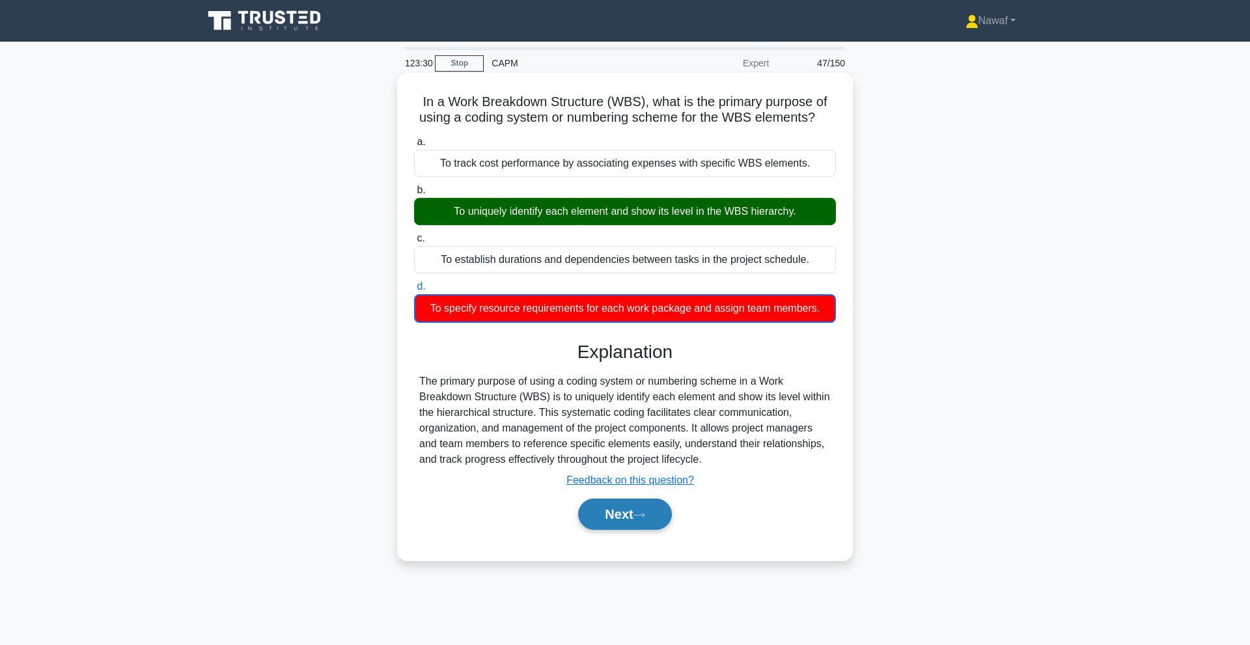
click at [622, 515] on button "Next" at bounding box center [624, 514] width 93 height 31
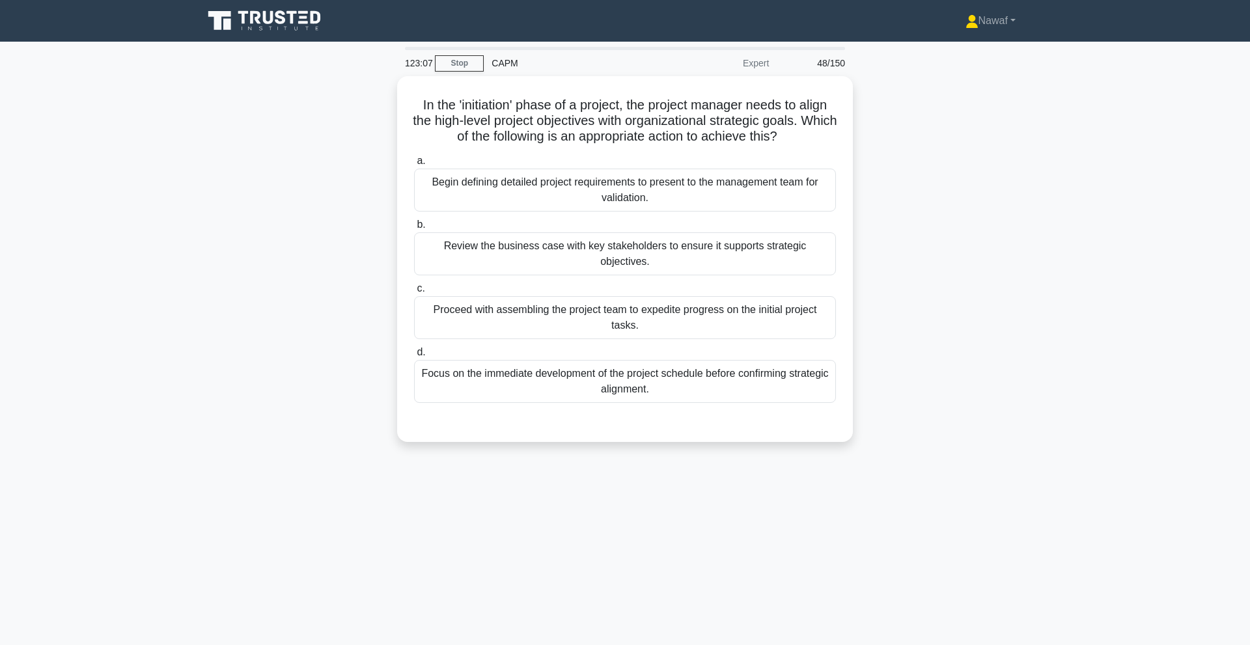
click at [446, 458] on main "123:07 Stop CAPM Expert 48/150 In the 'initiation' phase of a project, the proj…" at bounding box center [625, 372] width 1250 height 661
click at [264, 515] on main "122:26 Stop CAPM Expert 48/150 In the 'initiation' phase of a project, the proj…" at bounding box center [625, 372] width 1250 height 661
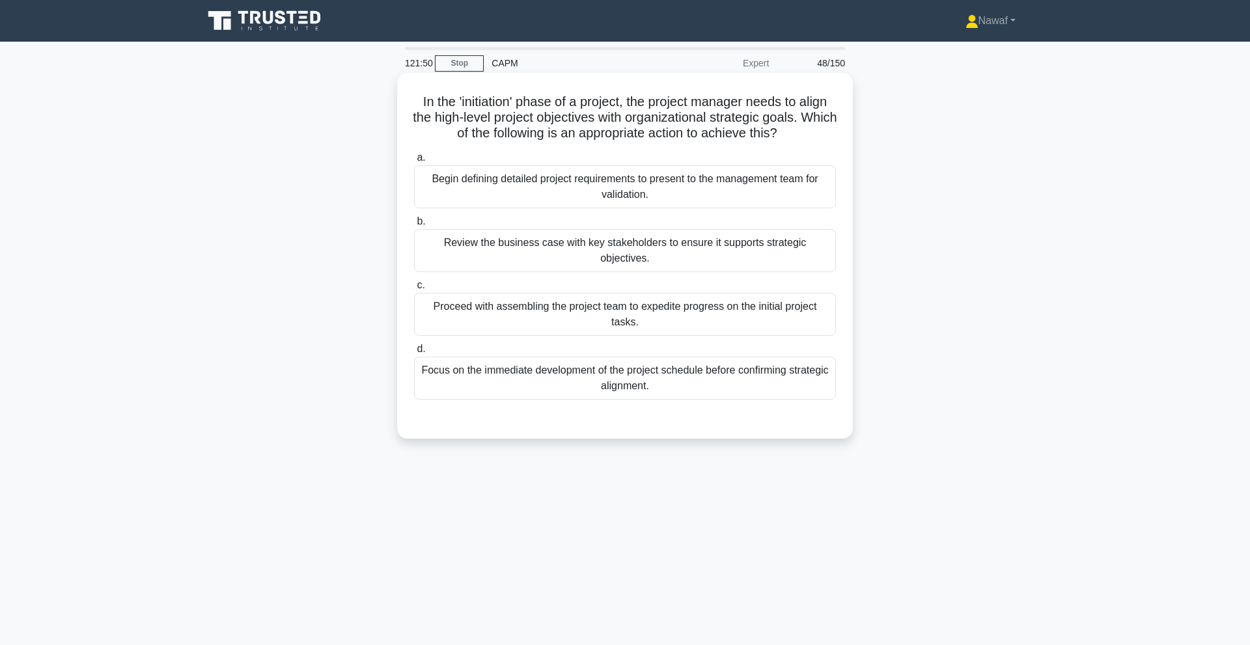
click at [728, 192] on div "Begin defining detailed project requirements to present to the management team …" at bounding box center [625, 186] width 422 height 43
click at [414, 162] on input "a. Begin defining detailed project requirements to present to the management te…" at bounding box center [414, 158] width 0 height 8
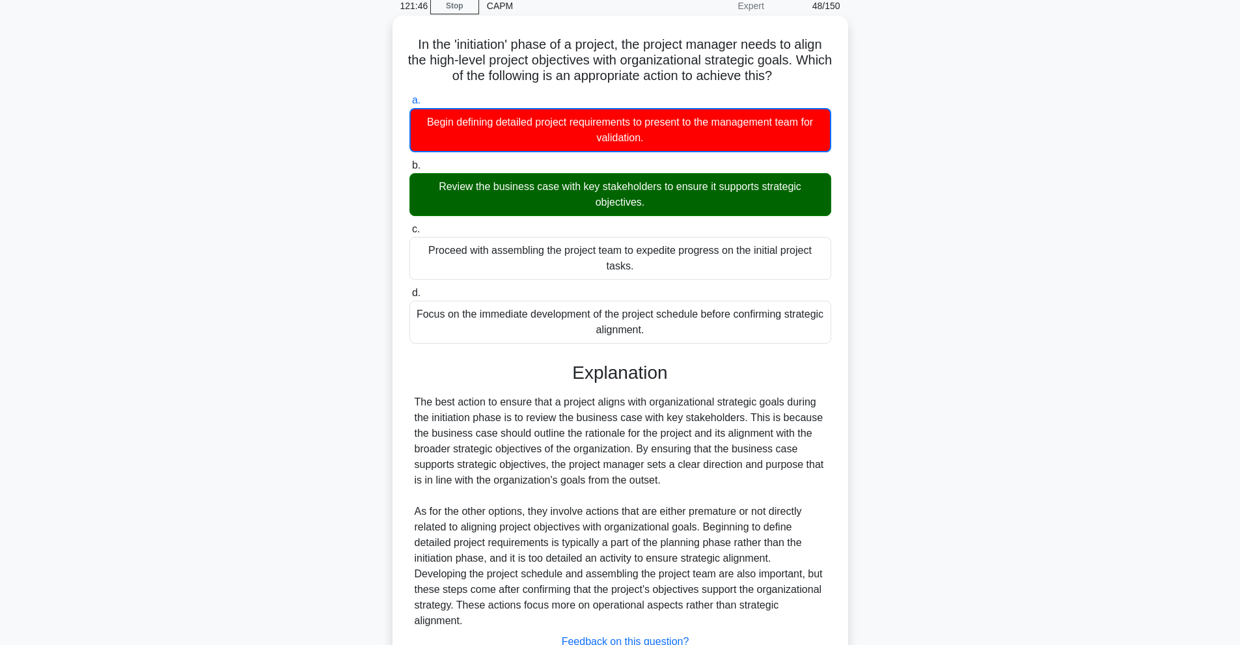
scroll to position [137, 0]
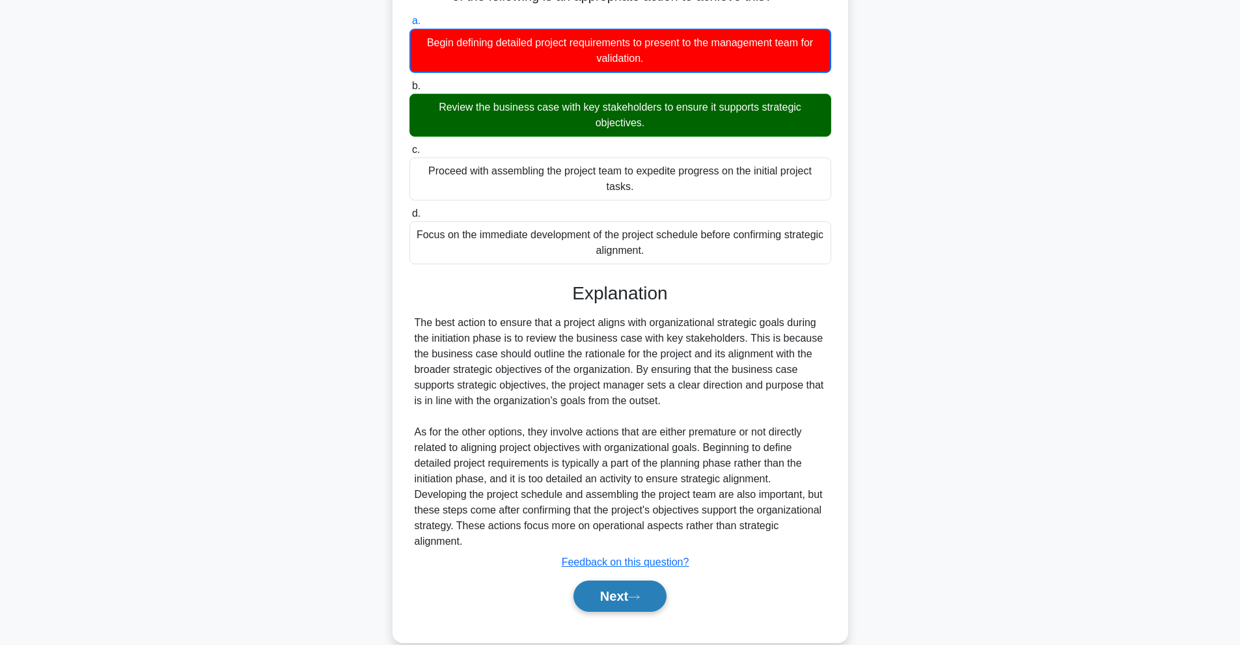
click at [636, 596] on button "Next" at bounding box center [619, 596] width 93 height 31
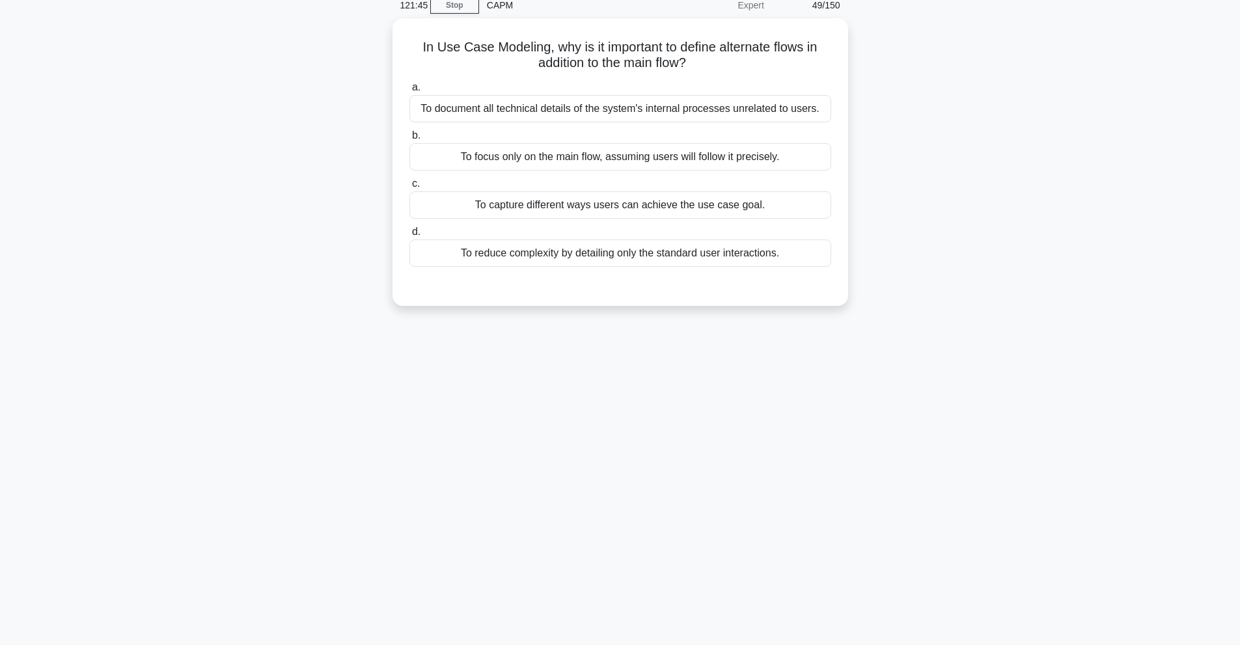
scroll to position [0, 0]
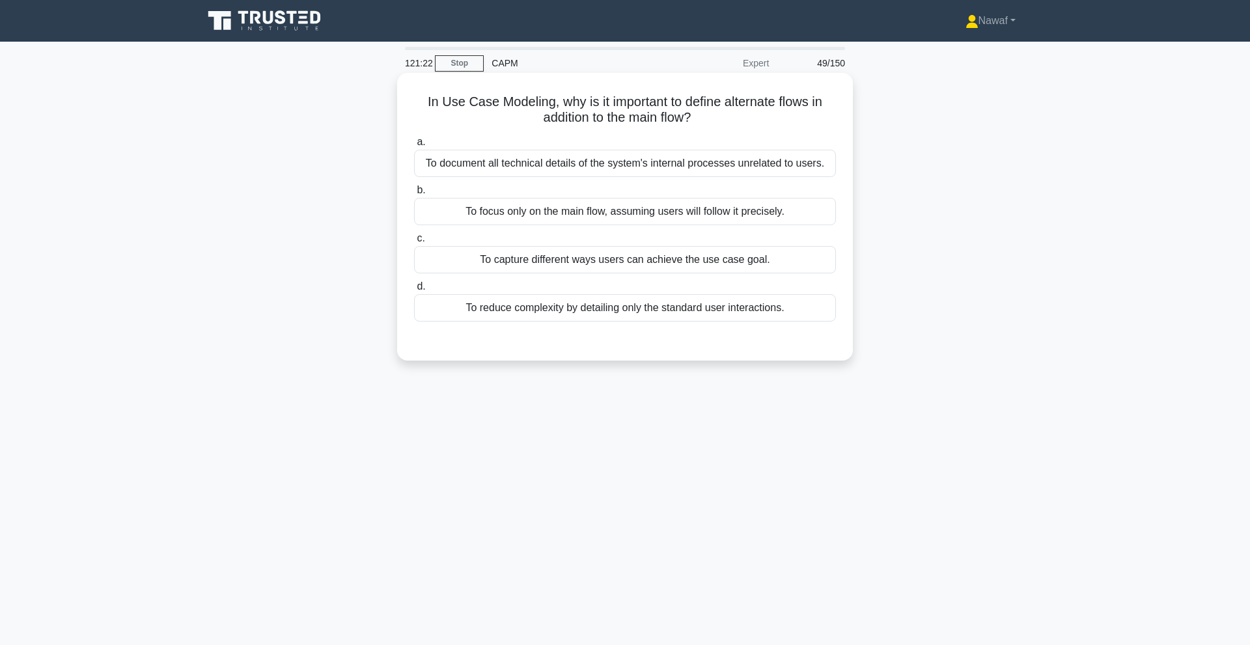
click at [655, 156] on div "To document all technical details of the system's internal processes unrelated …" at bounding box center [625, 163] width 422 height 27
click at [414, 146] on input "a. To document all technical details of the system's internal processes unrelat…" at bounding box center [414, 142] width 0 height 8
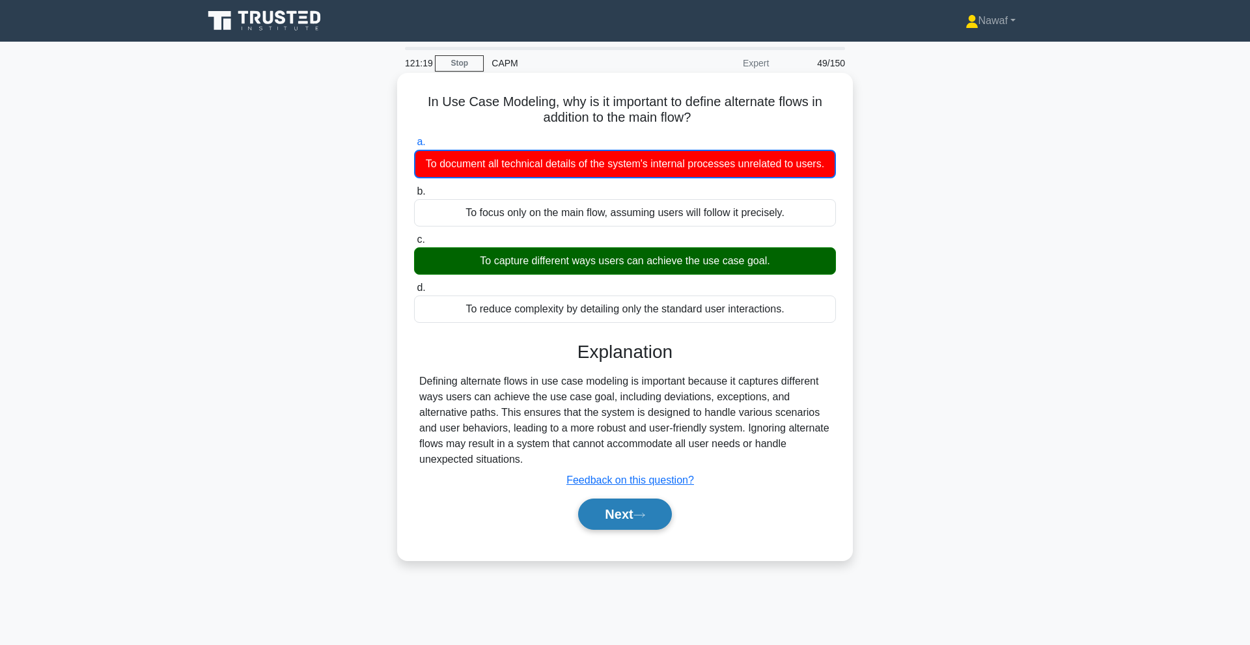
click at [621, 518] on button "Next" at bounding box center [624, 514] width 93 height 31
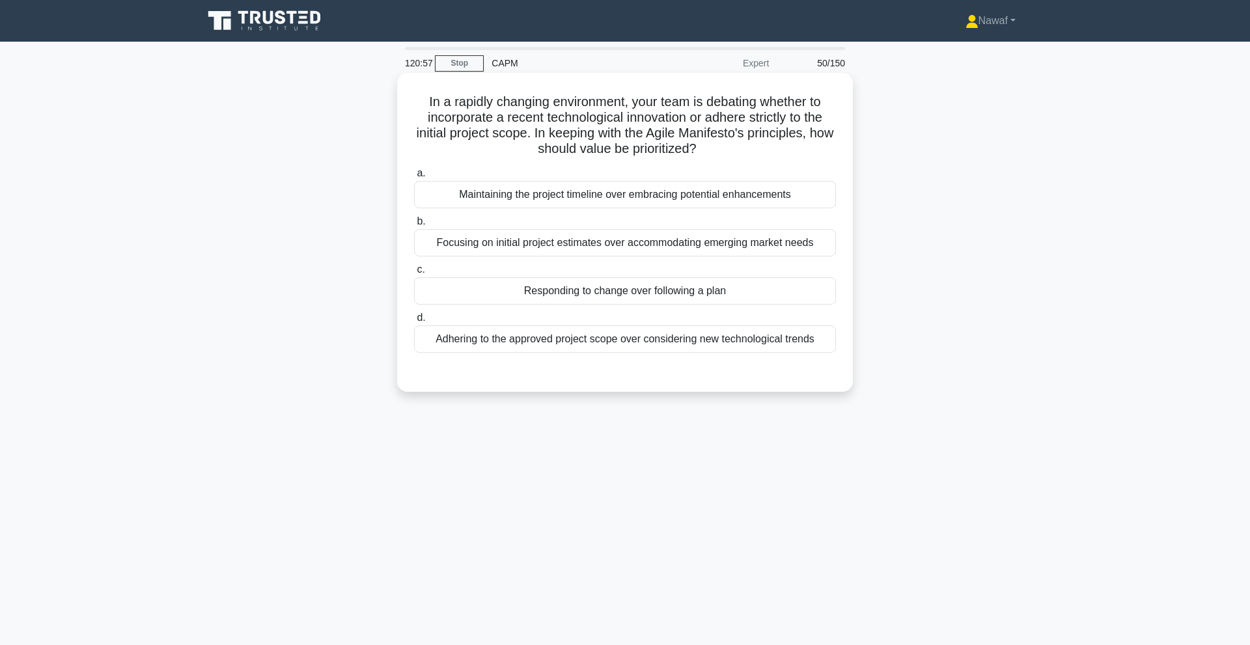
click at [733, 107] on h5 "In a rapidly changing environment, your team is debating whether to incorporate…" at bounding box center [625, 126] width 424 height 64
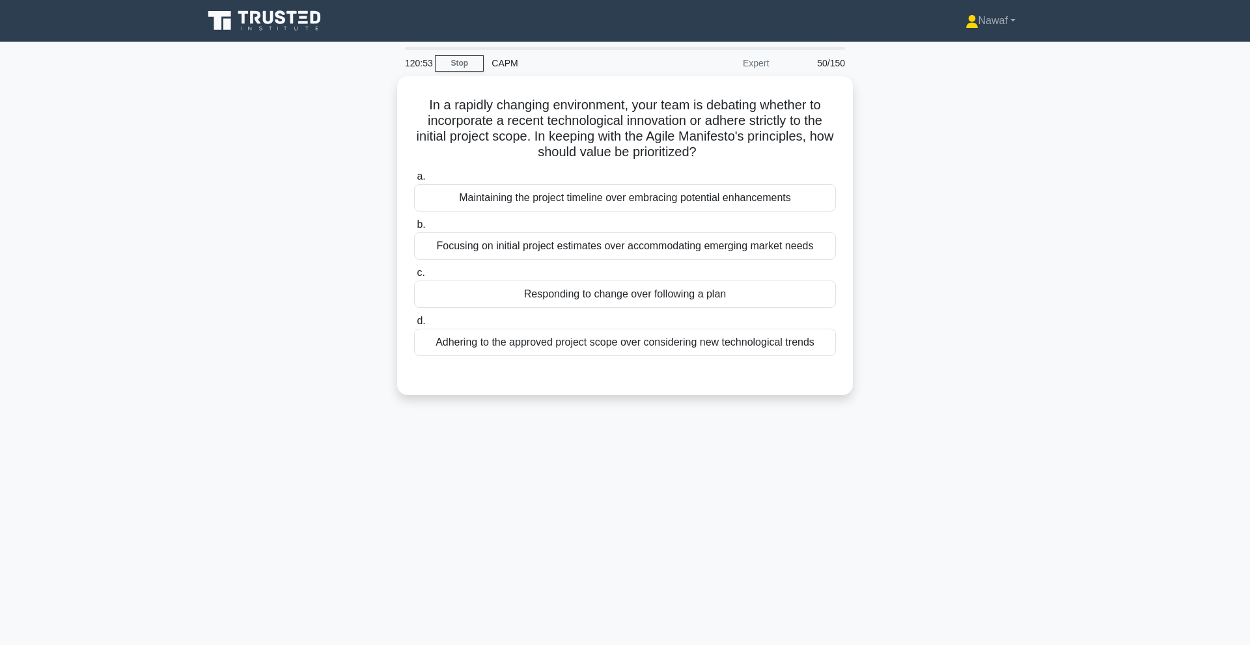
click at [103, 94] on main "120:53 Stop CAPM Expert 50/150 In a rapidly changing environment, your team is …" at bounding box center [625, 372] width 1250 height 661
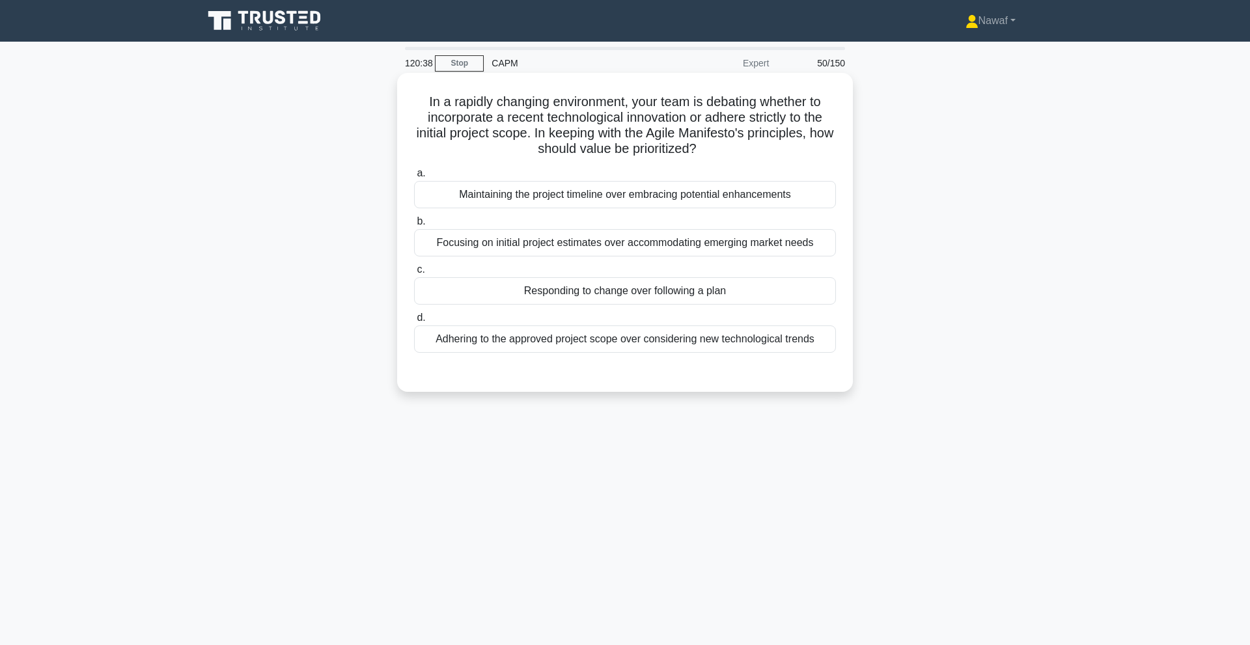
click at [588, 282] on div "Responding to change over following a plan" at bounding box center [625, 290] width 422 height 27
click at [414, 274] on input "c. Responding to change over following a plan" at bounding box center [414, 270] width 0 height 8
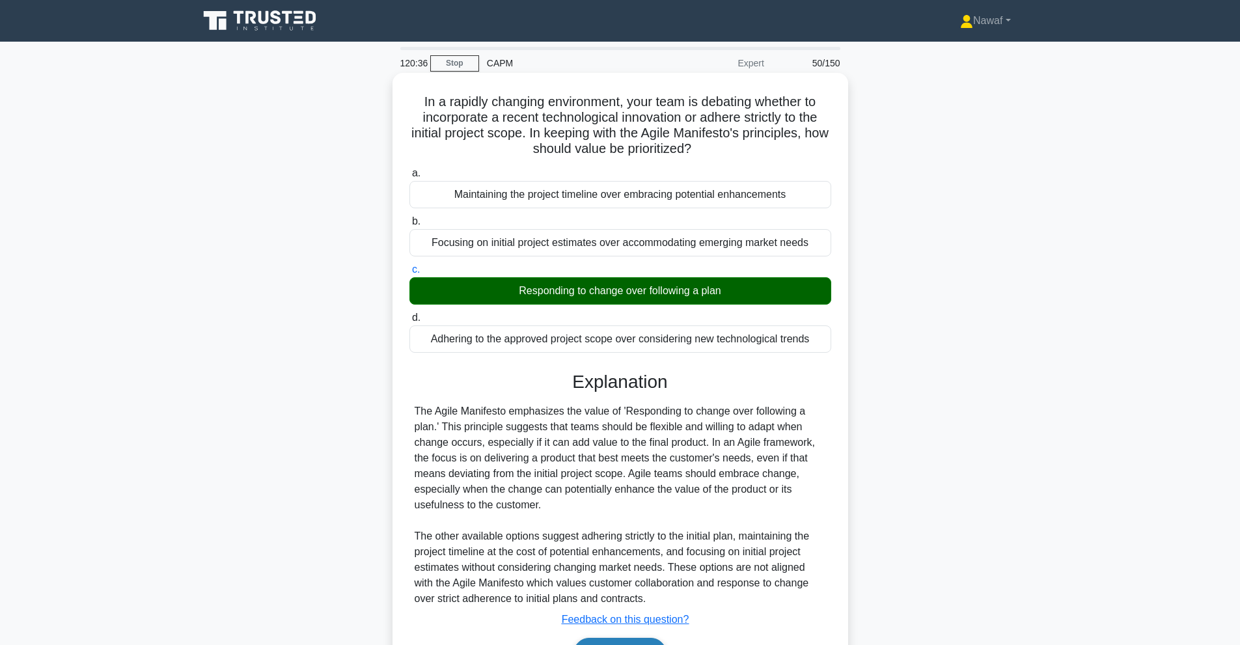
click at [609, 638] on button "Next" at bounding box center [619, 653] width 93 height 31
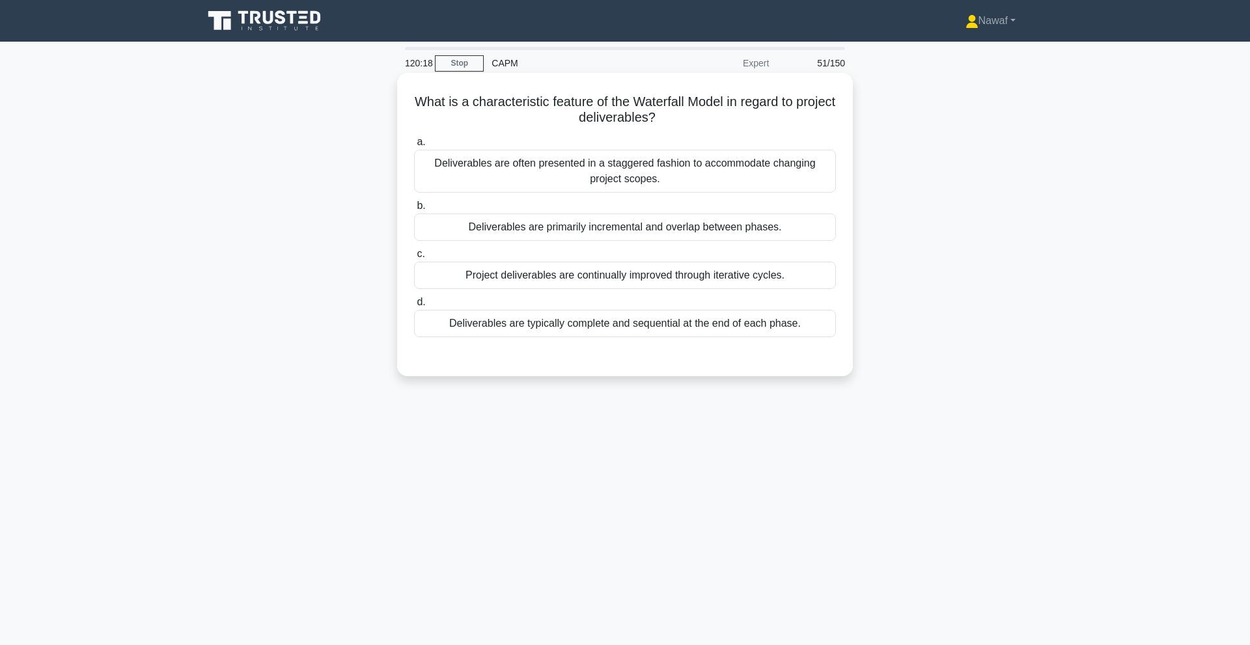
click at [612, 314] on div "Deliverables are typically complete and sequential at the end of each phase." at bounding box center [625, 323] width 422 height 27
click at [414, 307] on input "d. Deliverables are typically complete and sequential at the end of each phase." at bounding box center [414, 302] width 0 height 8
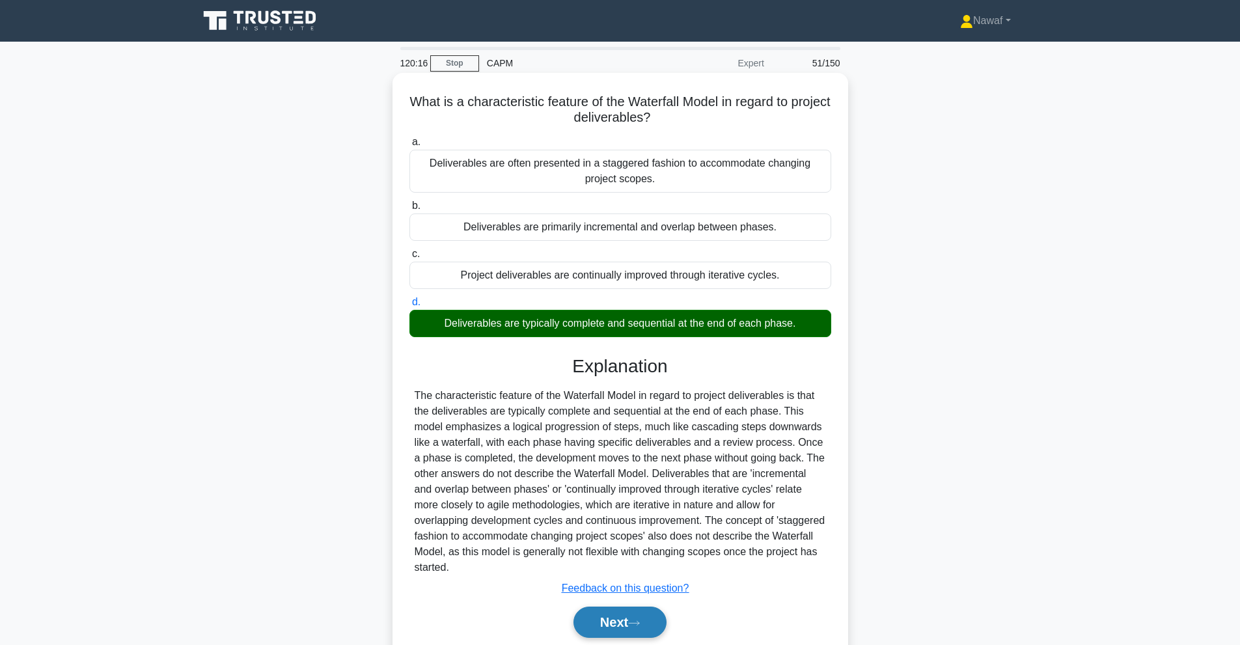
click at [624, 609] on button "Next" at bounding box center [619, 622] width 93 height 31
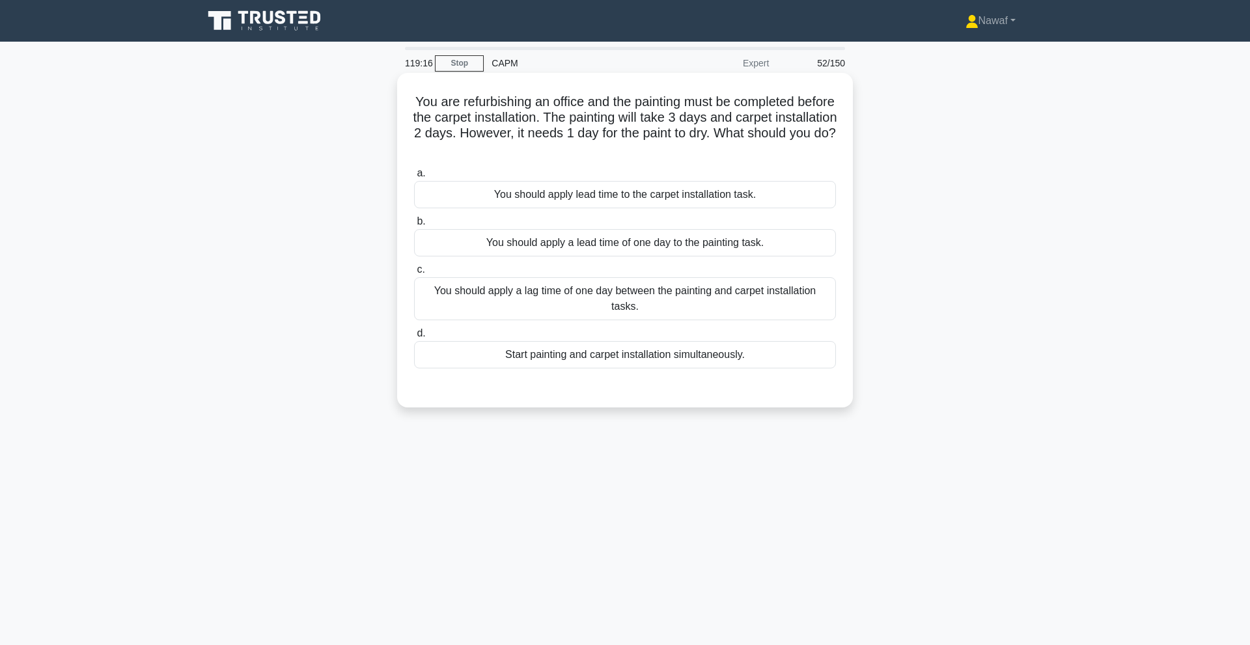
click at [591, 283] on div "You should apply a lag time of one day between the painting and carpet installa…" at bounding box center [625, 298] width 422 height 43
click at [414, 274] on input "c. You should apply a lag time of one day between the painting and carpet insta…" at bounding box center [414, 270] width 0 height 8
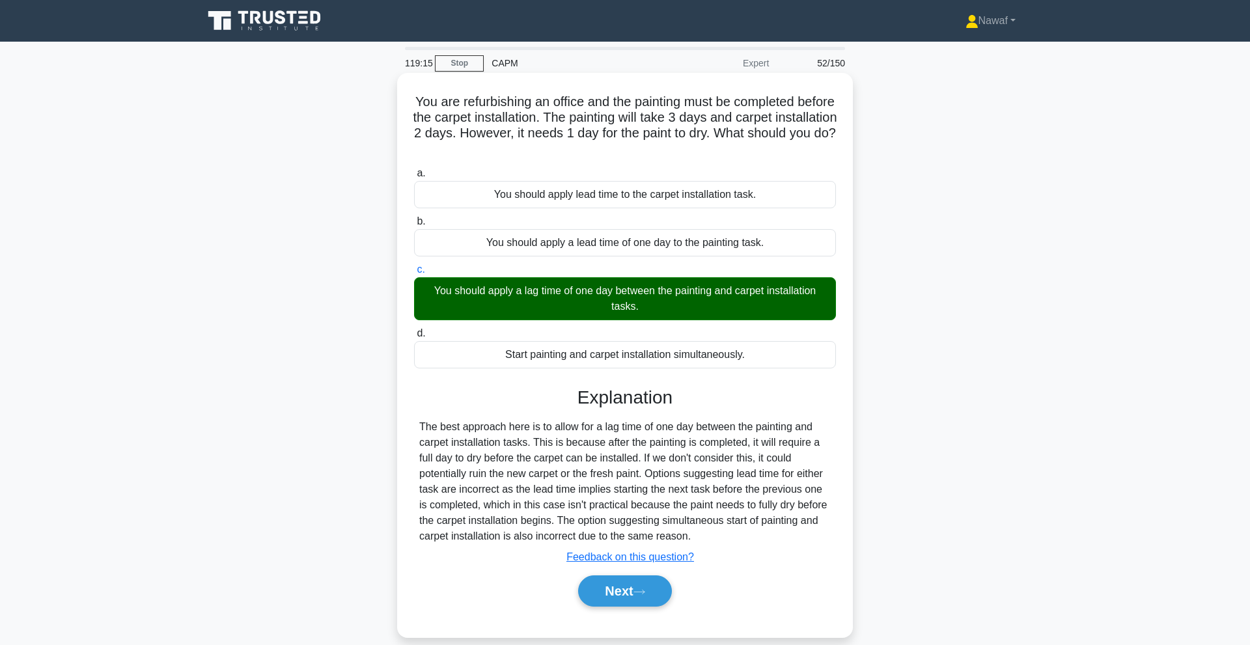
click at [616, 603] on div "Next" at bounding box center [625, 591] width 422 height 42
click at [620, 590] on button "Next" at bounding box center [624, 590] width 93 height 31
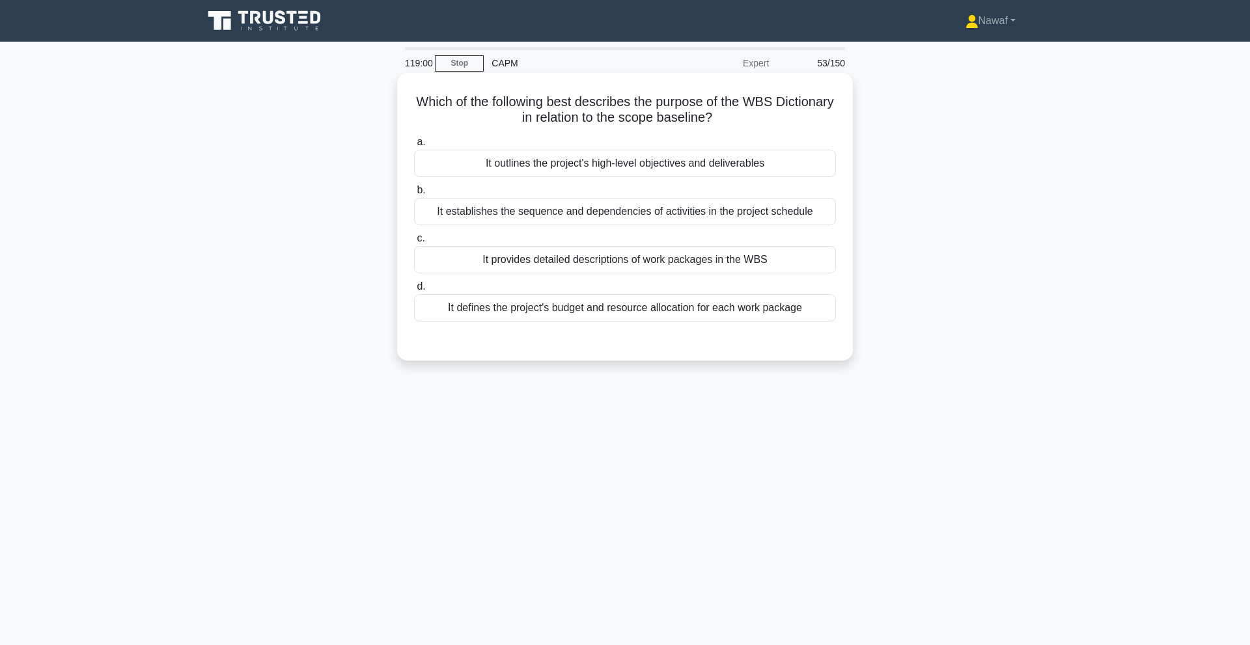
click at [604, 253] on div "It provides detailed descriptions of work packages in the WBS" at bounding box center [625, 259] width 422 height 27
click at [414, 243] on input "c. It provides detailed descriptions of work packages in the WBS" at bounding box center [414, 238] width 0 height 8
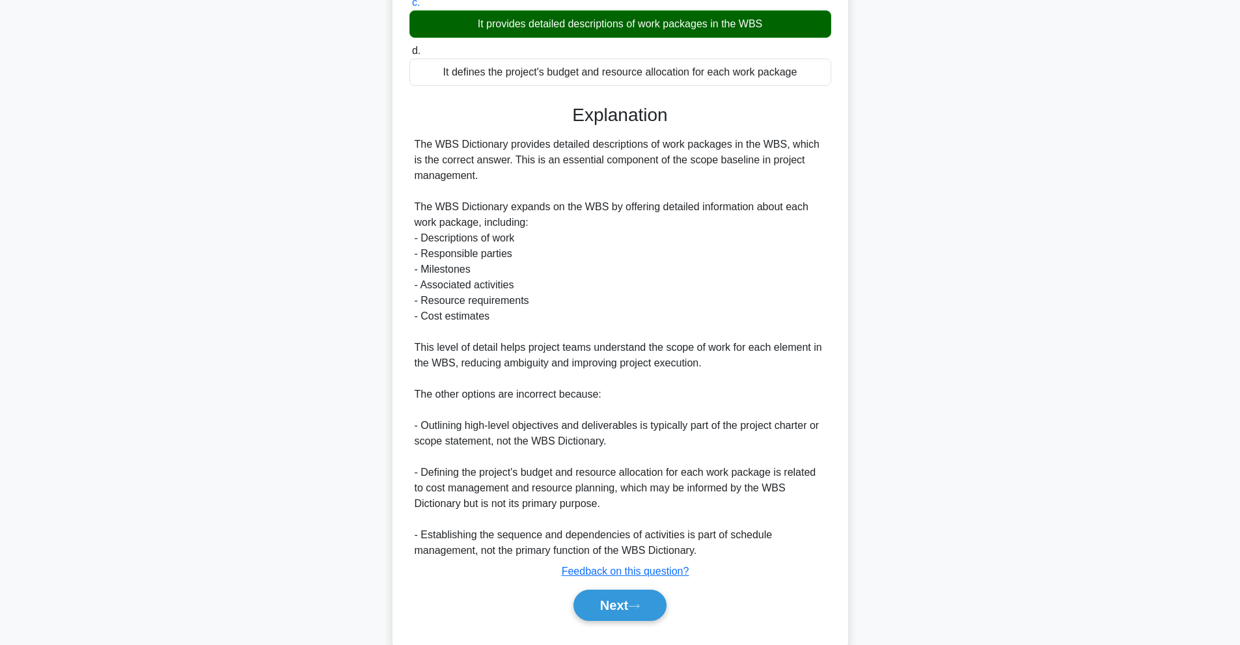
scroll to position [246, 0]
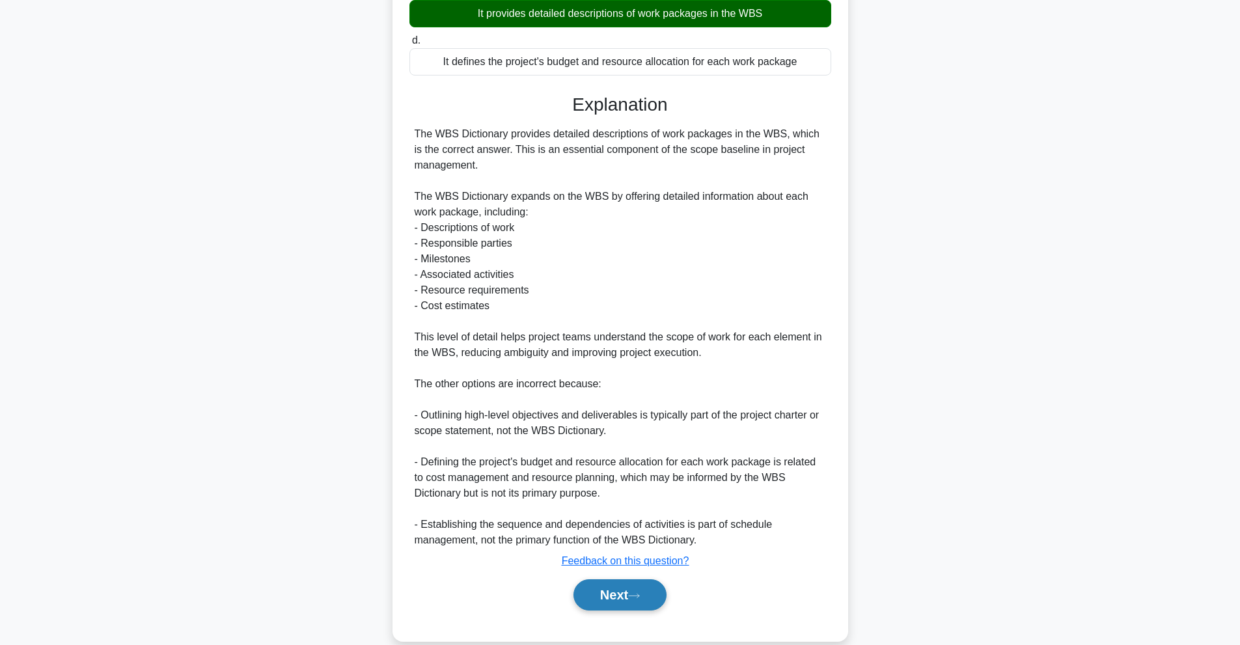
click at [629, 593] on button "Next" at bounding box center [619, 594] width 93 height 31
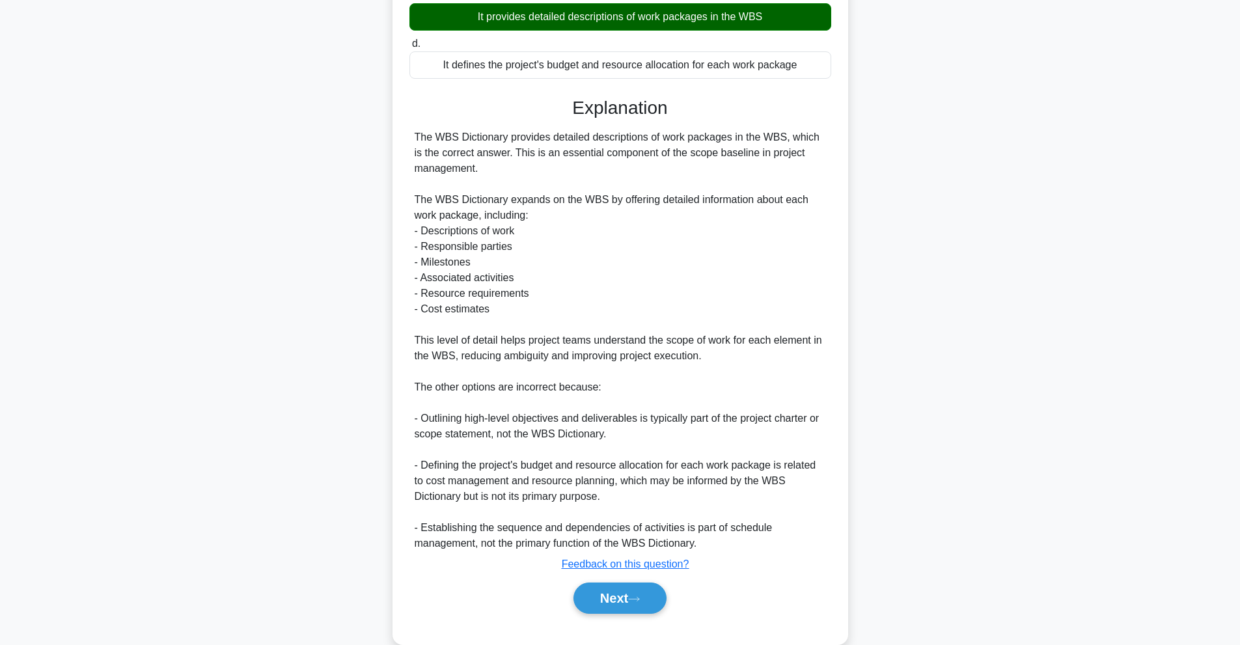
scroll to position [0, 0]
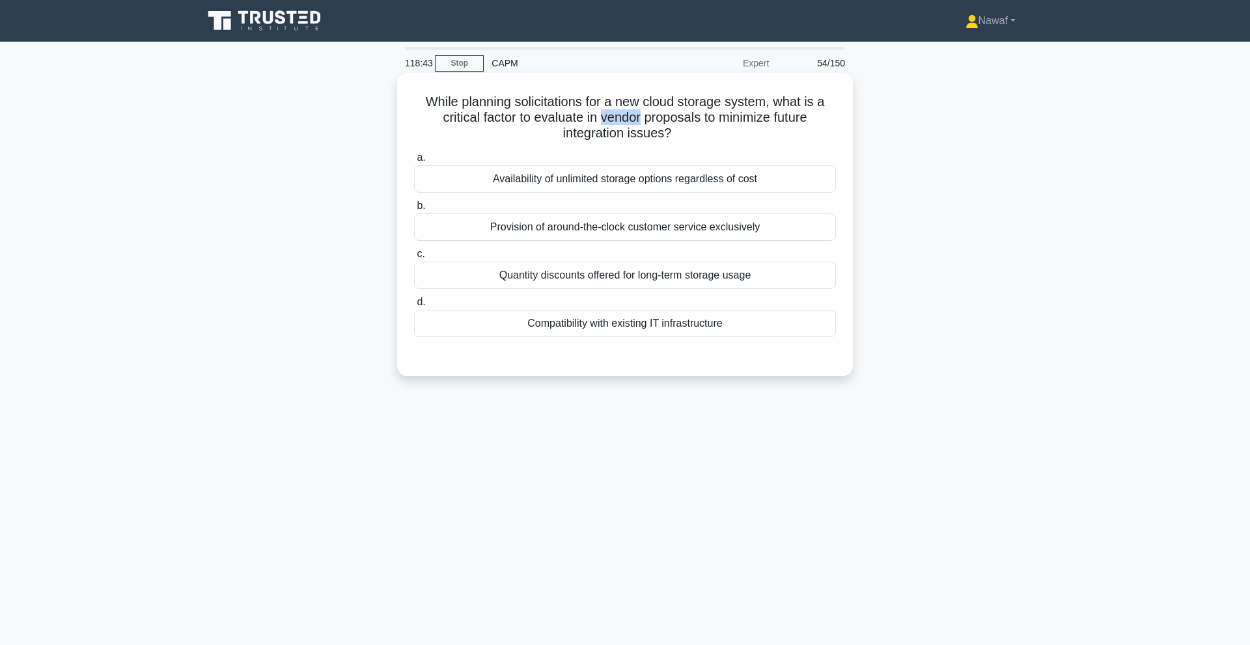
drag, startPoint x: 601, startPoint y: 111, endPoint x: 640, endPoint y: 106, distance: 39.4
click at [640, 106] on h5 "While planning solicitations for a new cloud storage system, what is a critical…" at bounding box center [625, 118] width 424 height 48
click at [516, 122] on h5 "While planning solicitations for a new cloud storage system, what is a critical…" at bounding box center [625, 118] width 424 height 48
click at [612, 313] on div "Compatibility with existing IT infrastructure" at bounding box center [625, 323] width 422 height 27
click at [414, 307] on input "d. Compatibility with existing IT infrastructure" at bounding box center [414, 302] width 0 height 8
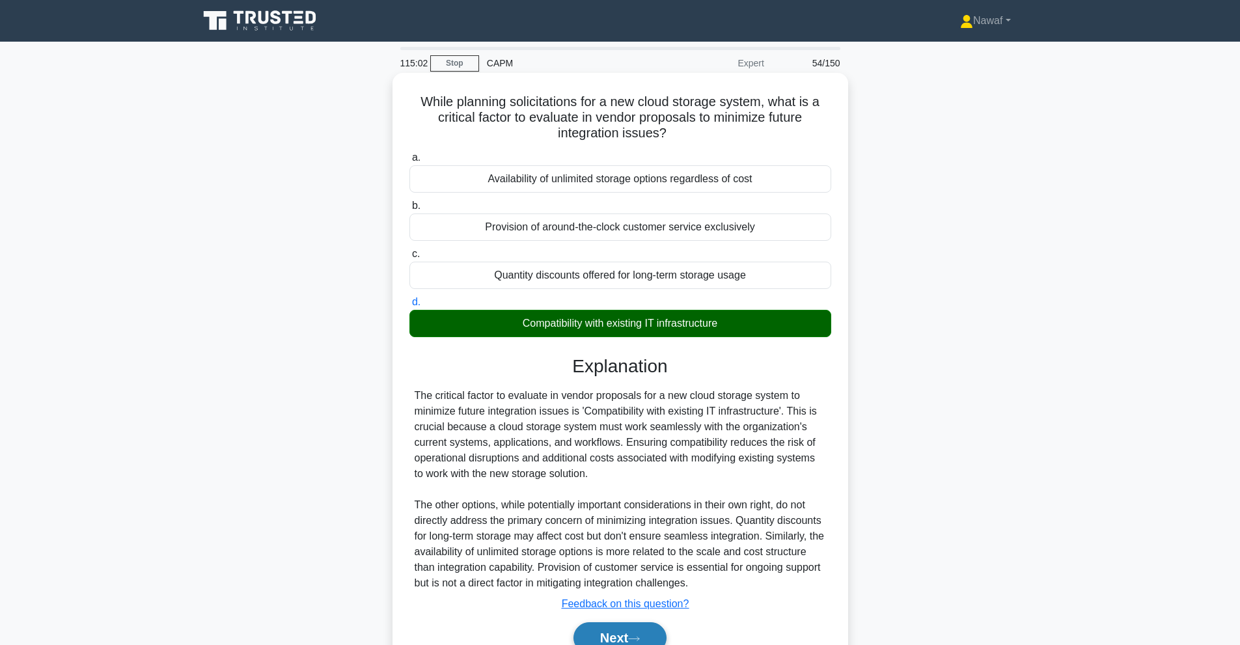
click at [637, 627] on button "Next" at bounding box center [619, 637] width 93 height 31
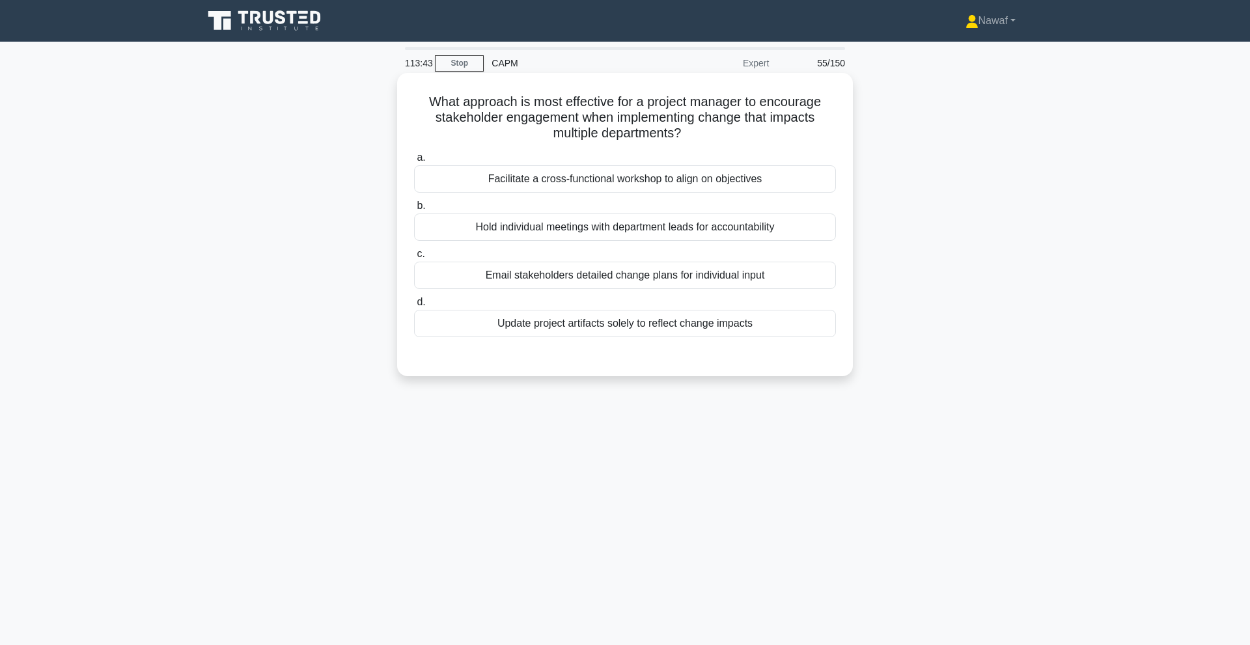
click at [698, 269] on div "Email stakeholders detailed change plans for individual input" at bounding box center [625, 275] width 422 height 27
click at [414, 258] on input "c. Email stakeholders detailed change plans for individual input" at bounding box center [414, 254] width 0 height 8
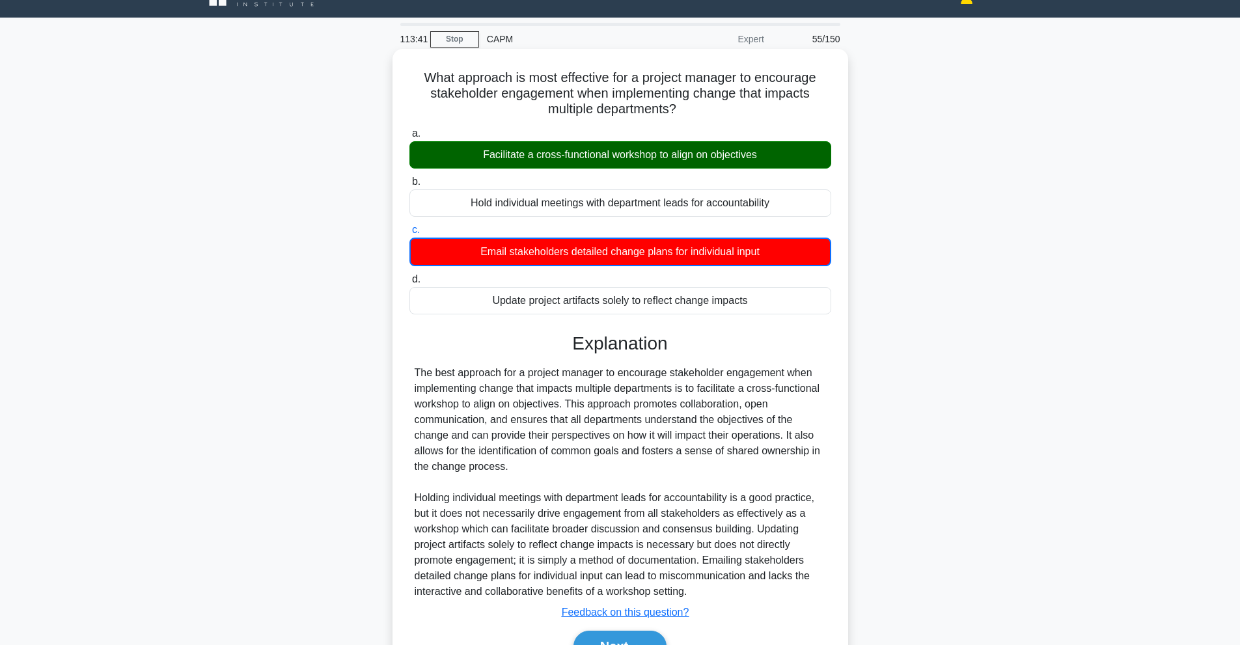
scroll to position [74, 0]
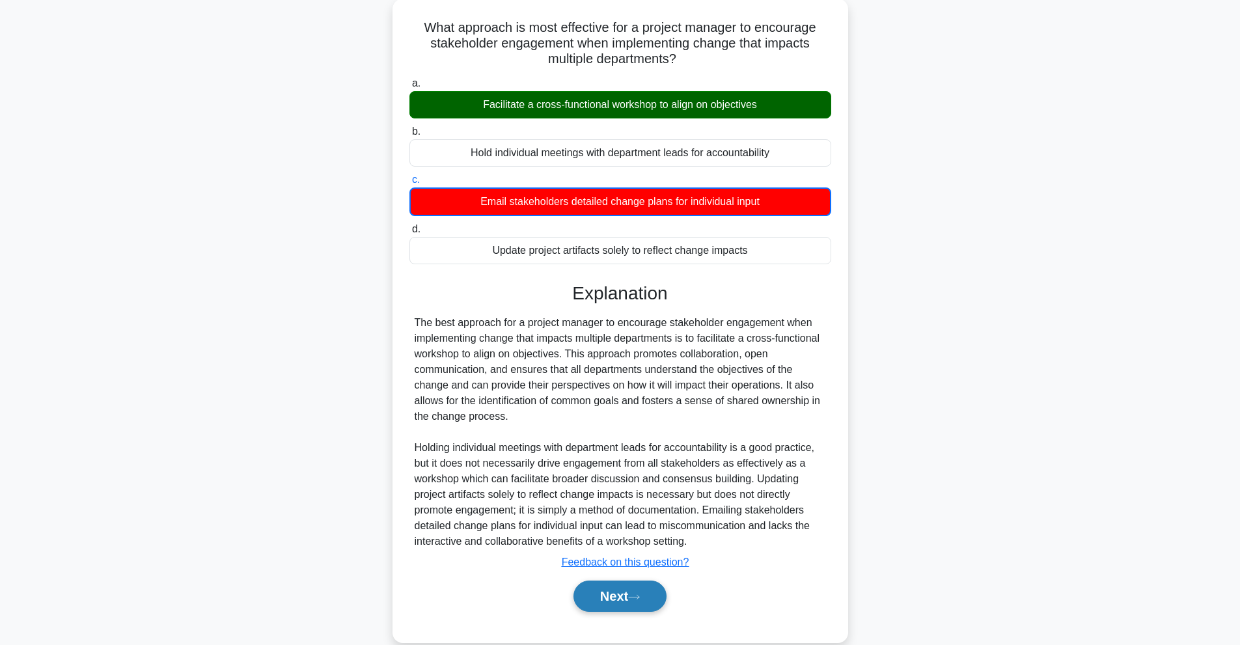
click at [610, 598] on button "Next" at bounding box center [619, 596] width 93 height 31
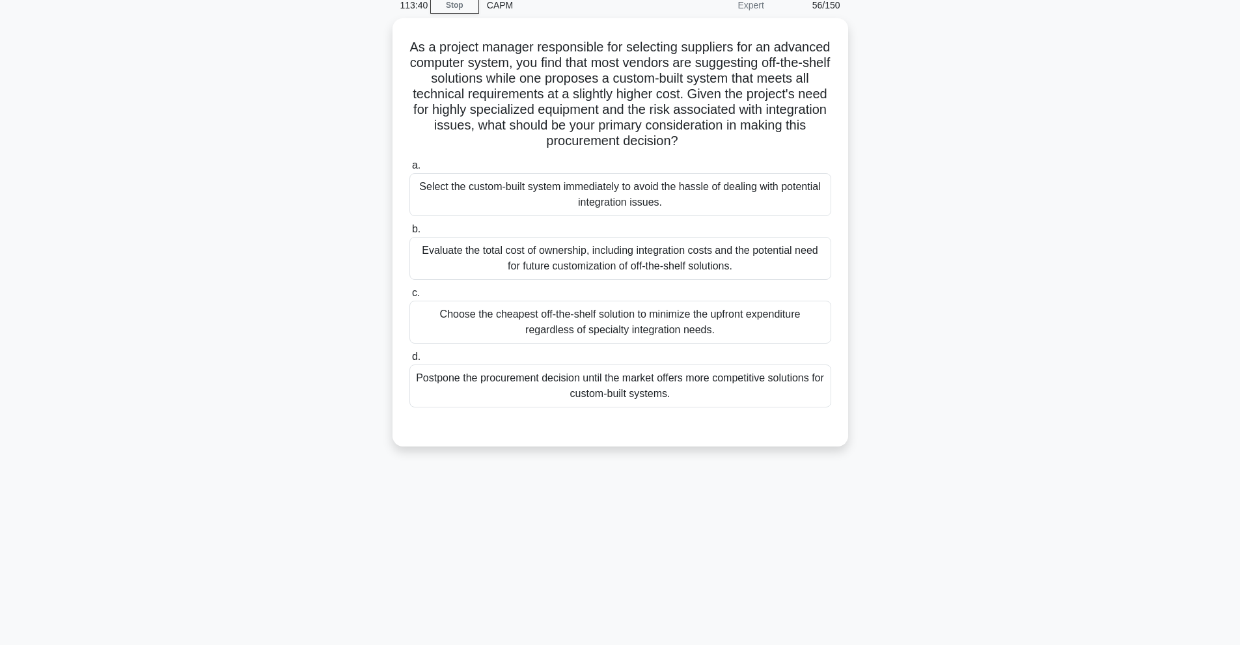
scroll to position [0, 0]
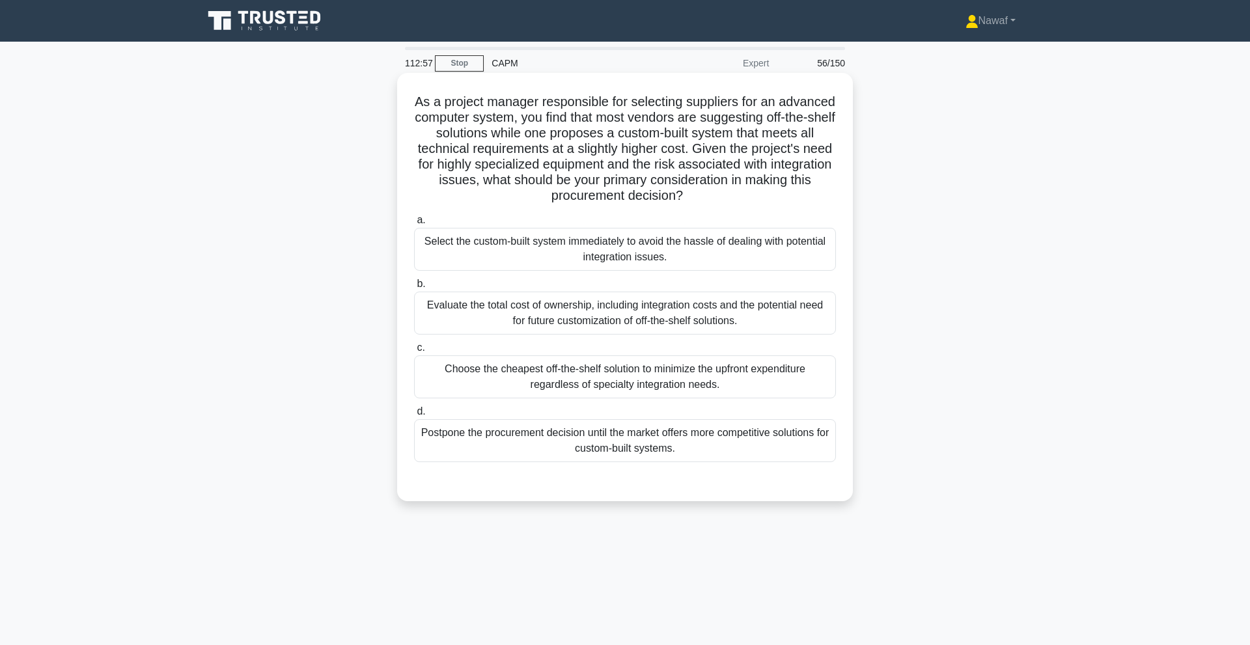
click at [504, 305] on div "Evaluate the total cost of ownership, including integration costs and the poten…" at bounding box center [625, 313] width 422 height 43
click at [414, 288] on input "b. Evaluate the total cost of ownership, including integration costs and the po…" at bounding box center [414, 284] width 0 height 8
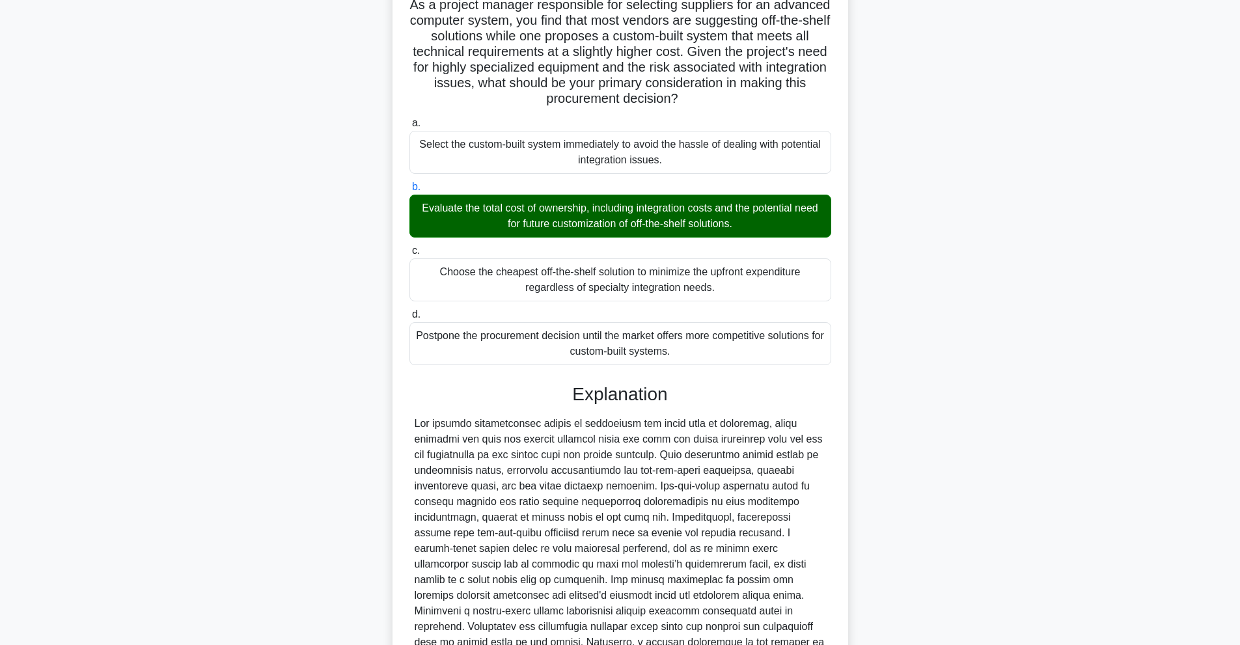
scroll to position [199, 0]
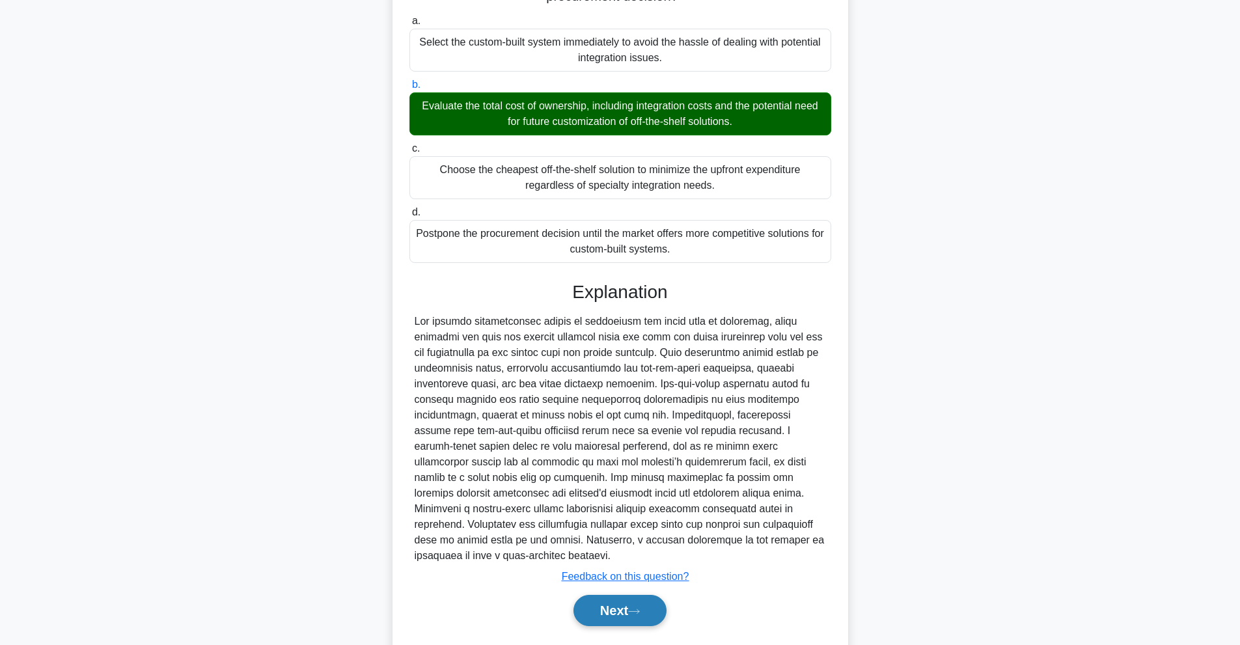
click at [632, 595] on button "Next" at bounding box center [619, 610] width 93 height 31
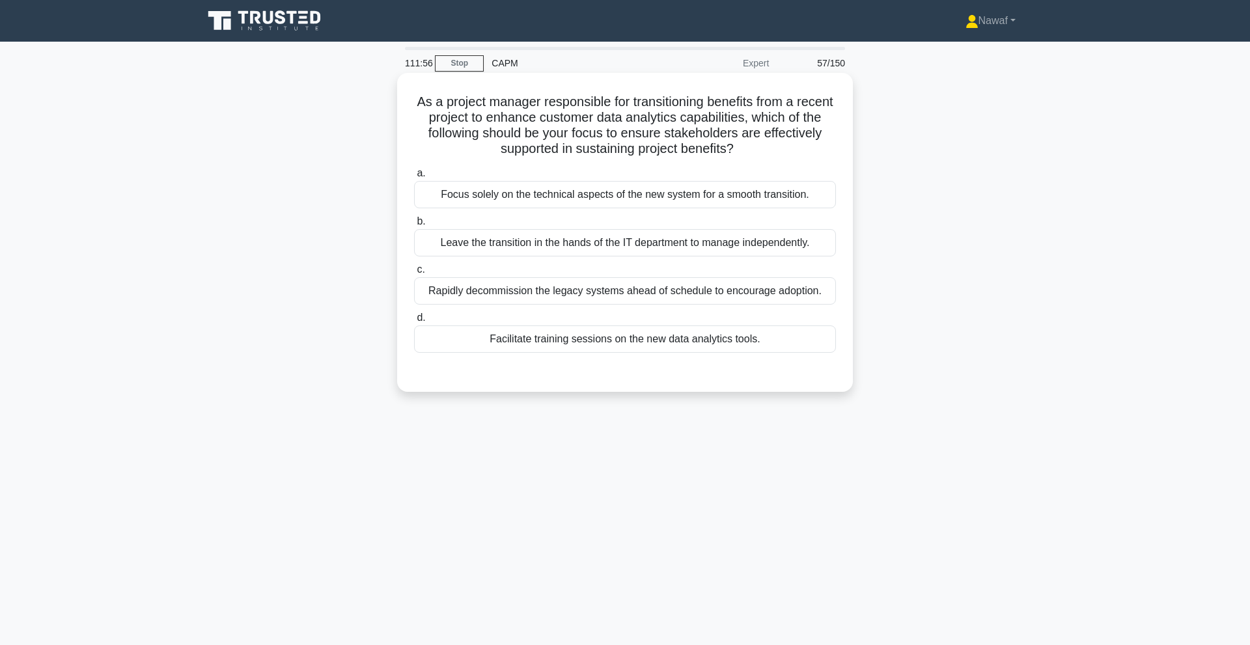
click at [785, 336] on div "Facilitate training sessions on the new data analytics tools." at bounding box center [625, 338] width 422 height 27
click at [414, 322] on input "d. Facilitate training sessions on the new data analytics tools." at bounding box center [414, 318] width 0 height 8
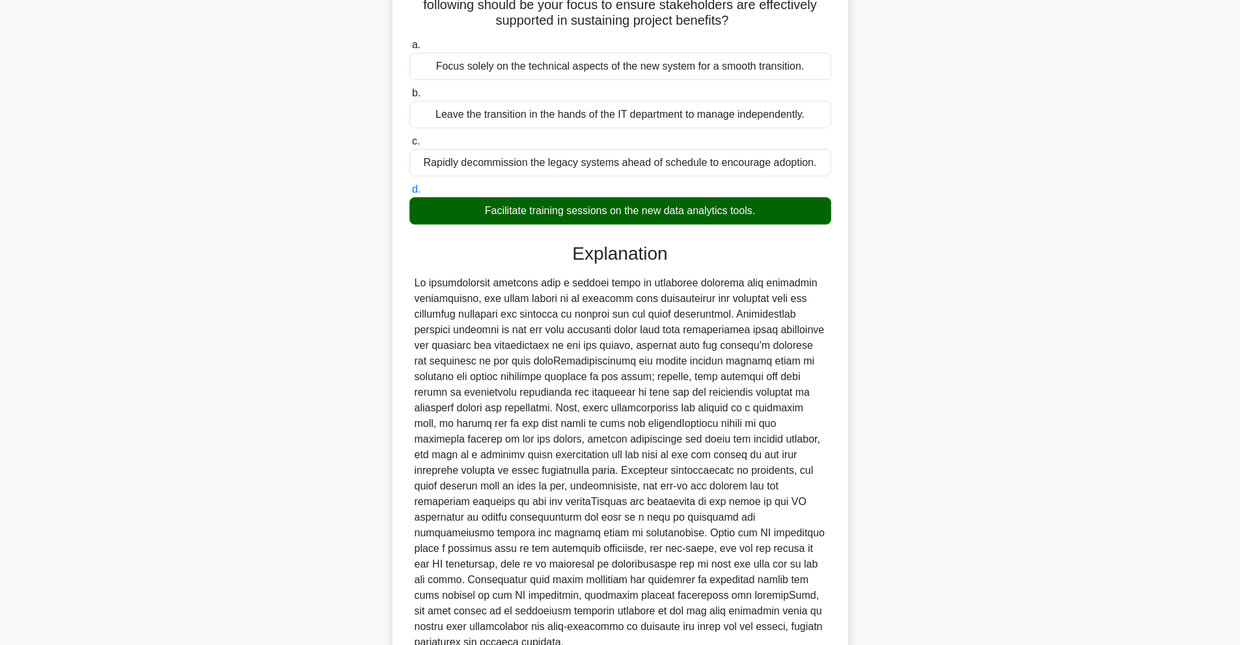
scroll to position [215, 0]
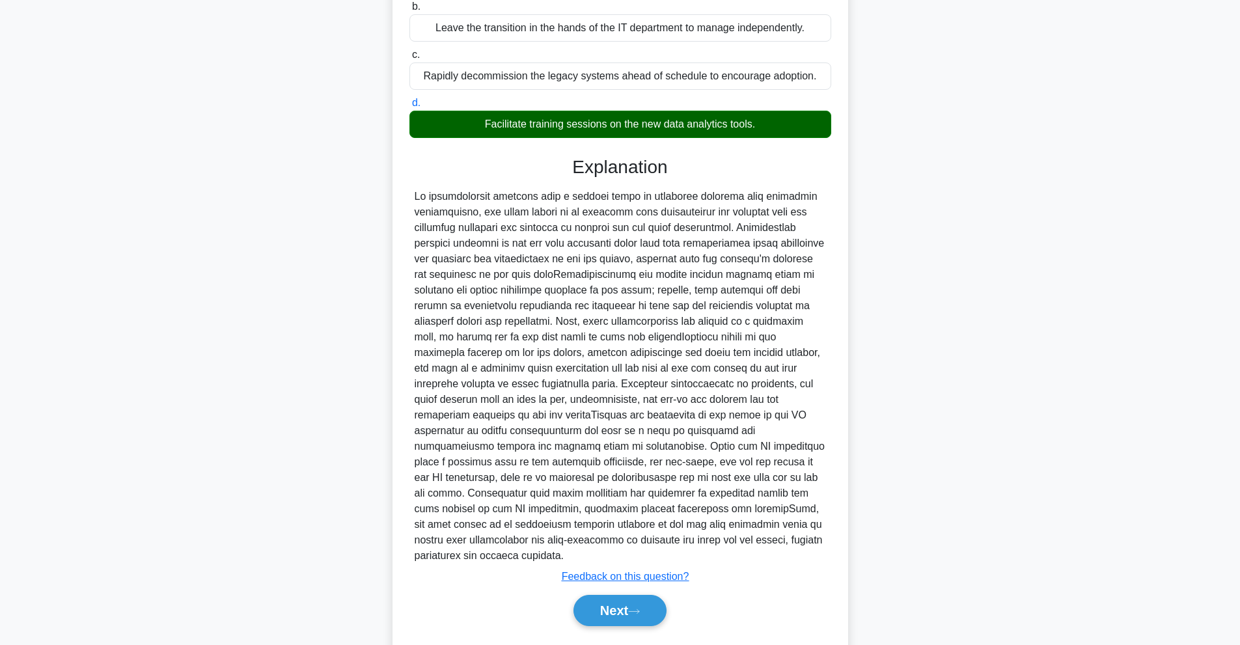
click at [620, 605] on div "Next" at bounding box center [620, 611] width 422 height 42
click at [621, 595] on button "Next" at bounding box center [619, 610] width 93 height 31
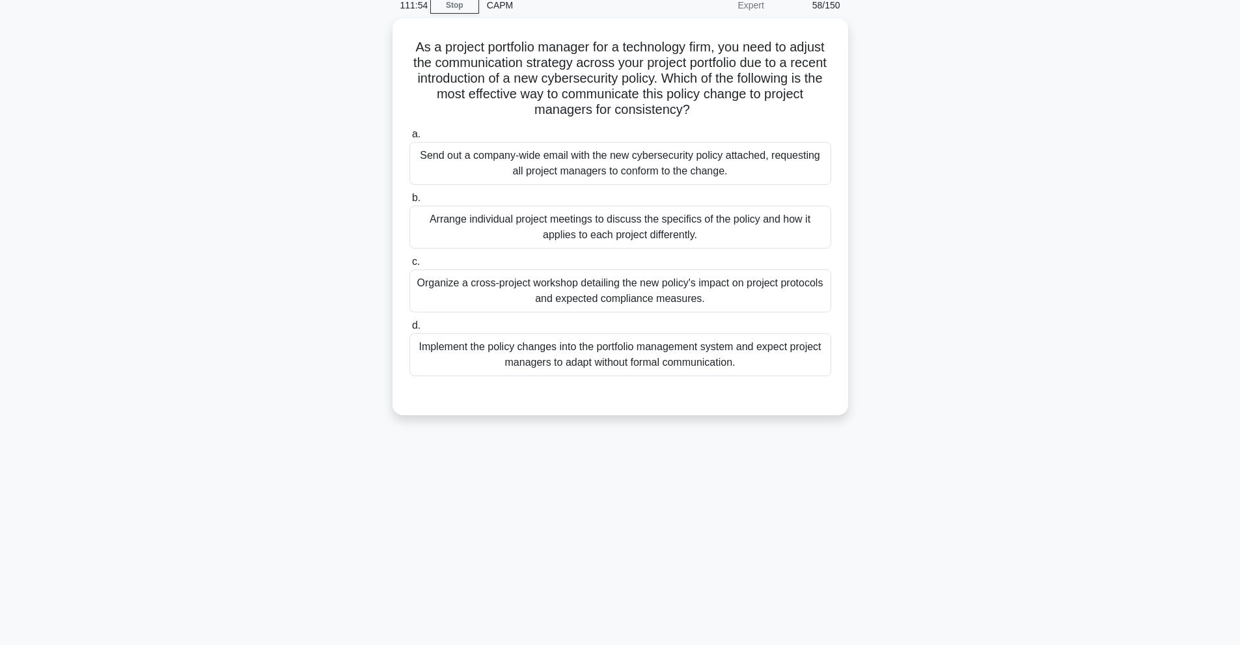
scroll to position [0, 0]
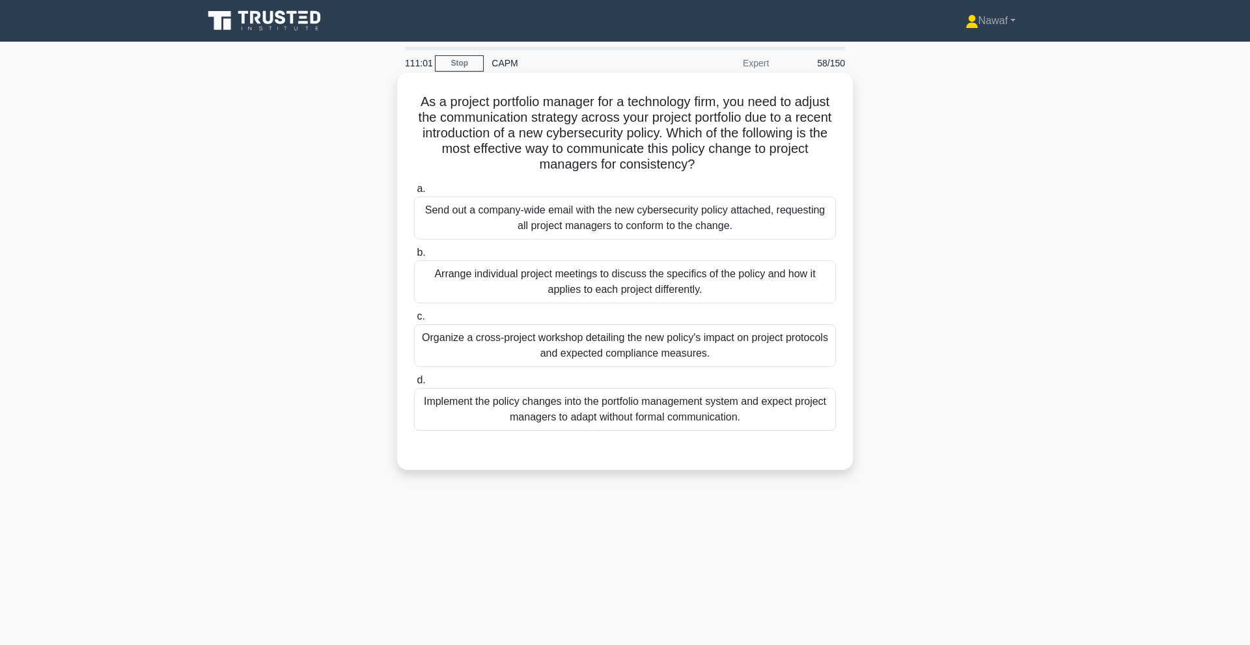
click at [680, 275] on div "Arrange individual project meetings to discuss the specifics of the policy and …" at bounding box center [625, 281] width 422 height 43
click at [414, 257] on input "b. Arrange individual project meetings to discuss the specifics of the policy a…" at bounding box center [414, 253] width 0 height 8
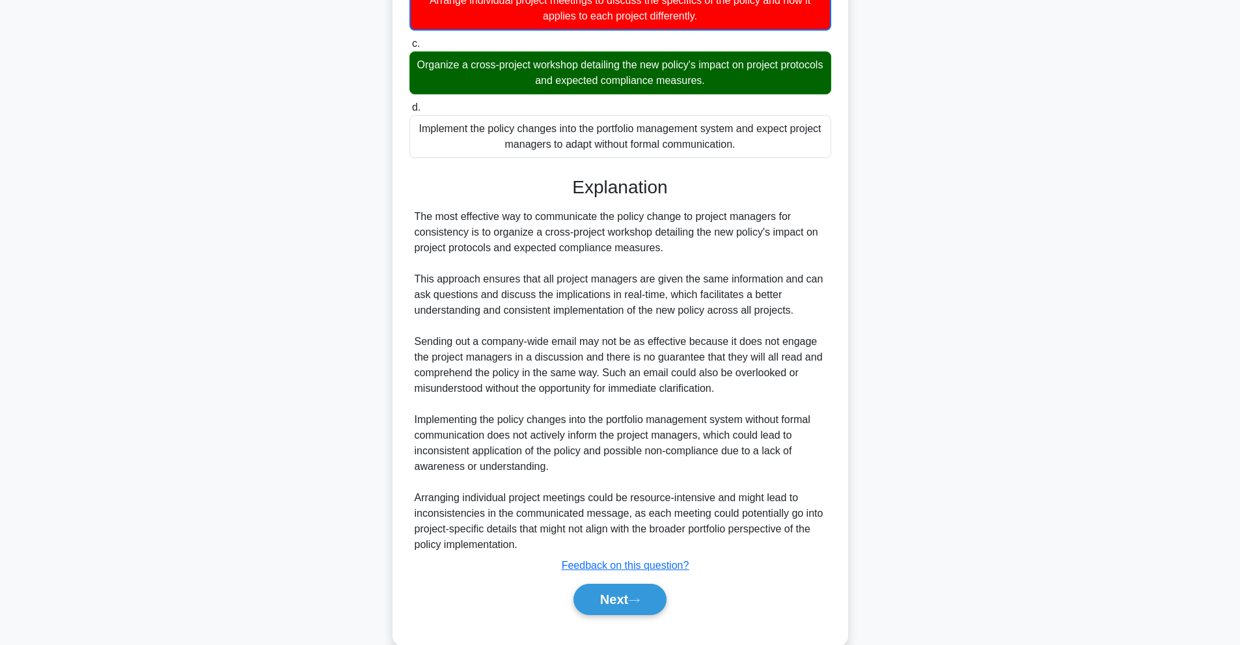
scroll to position [277, 0]
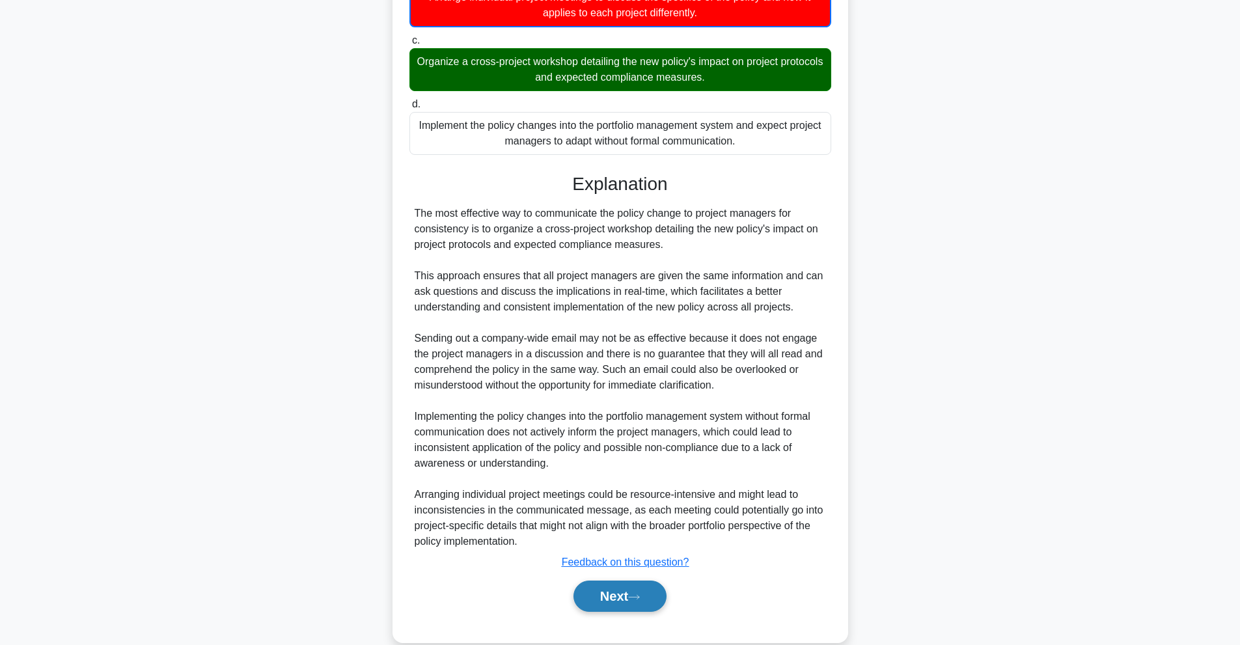
click at [627, 585] on button "Next" at bounding box center [619, 596] width 93 height 31
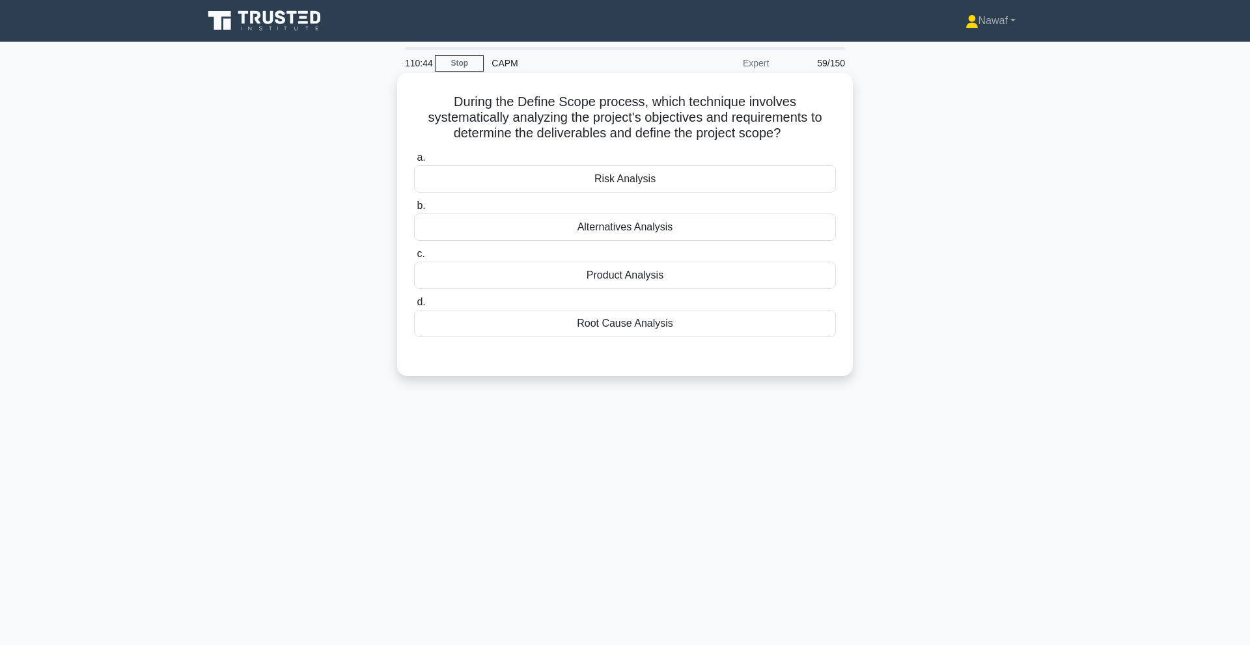
click at [624, 272] on div "Product Analysis" at bounding box center [625, 275] width 422 height 27
click at [414, 258] on input "c. Product Analysis" at bounding box center [414, 254] width 0 height 8
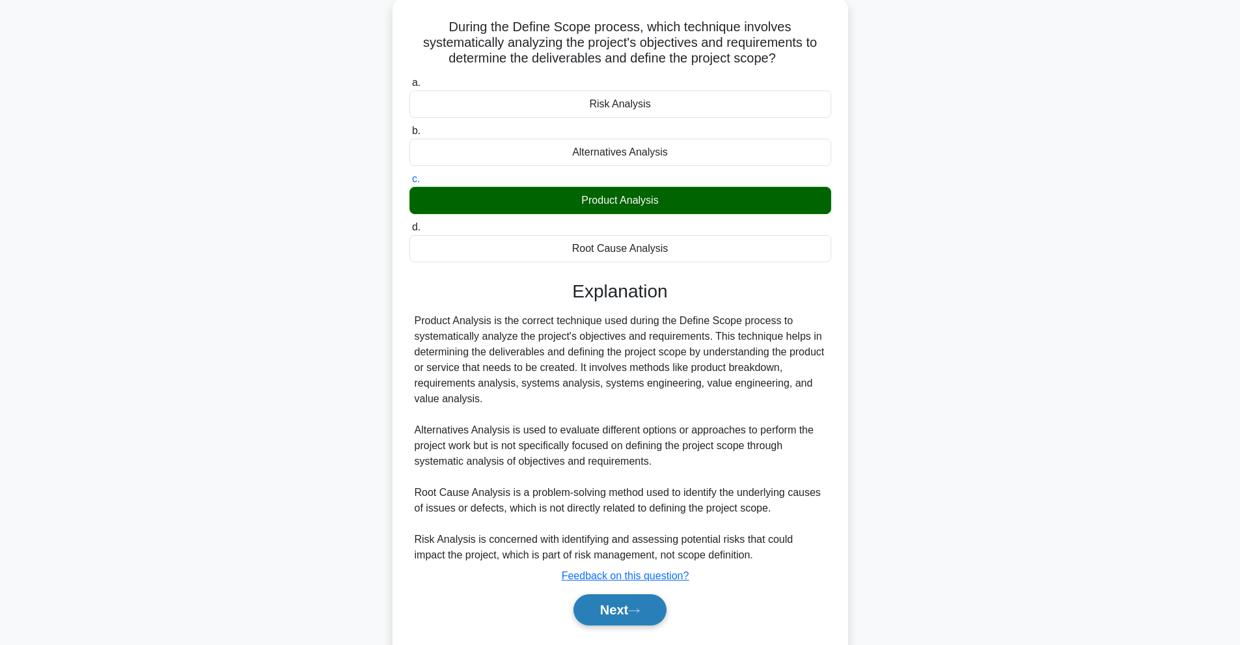
scroll to position [90, 0]
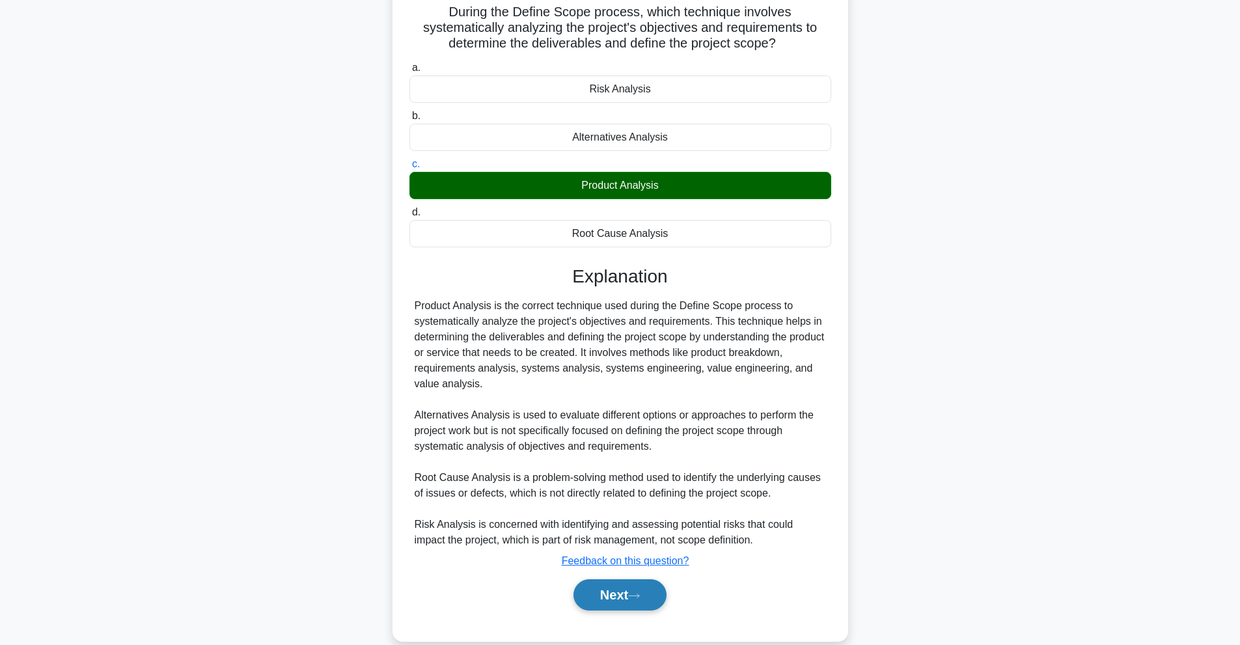
drag, startPoint x: 607, startPoint y: 605, endPoint x: 611, endPoint y: 598, distance: 8.2
click at [608, 604] on div "Next" at bounding box center [620, 595] width 422 height 42
click at [621, 584] on button "Next" at bounding box center [619, 594] width 93 height 31
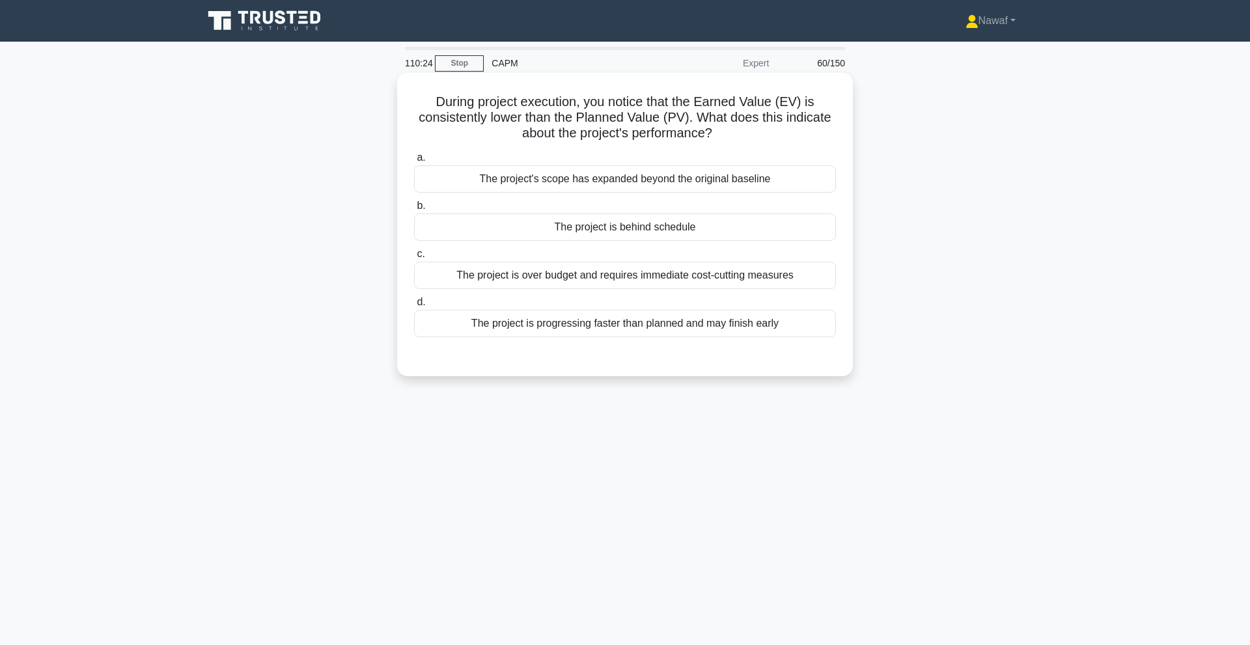
click at [658, 323] on div "The project is progressing faster than planned and may finish early" at bounding box center [625, 323] width 422 height 27
click at [414, 307] on input "d. The project is progressing faster than planned and may finish early" at bounding box center [414, 302] width 0 height 8
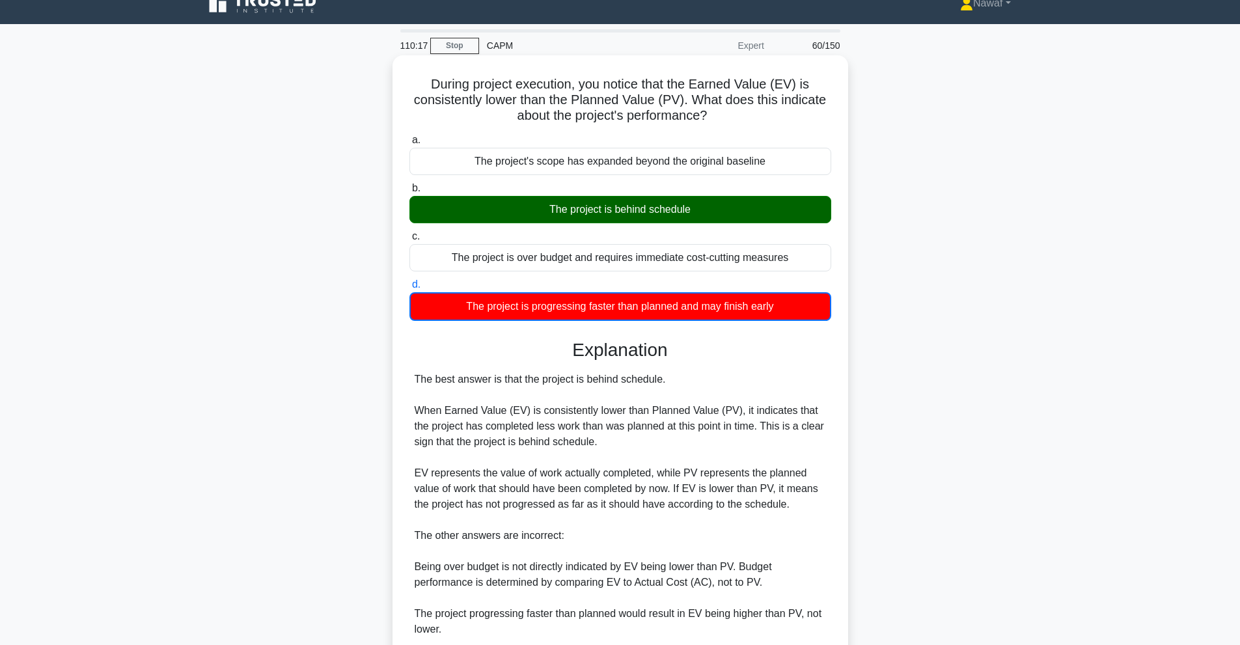
scroll to position [168, 0]
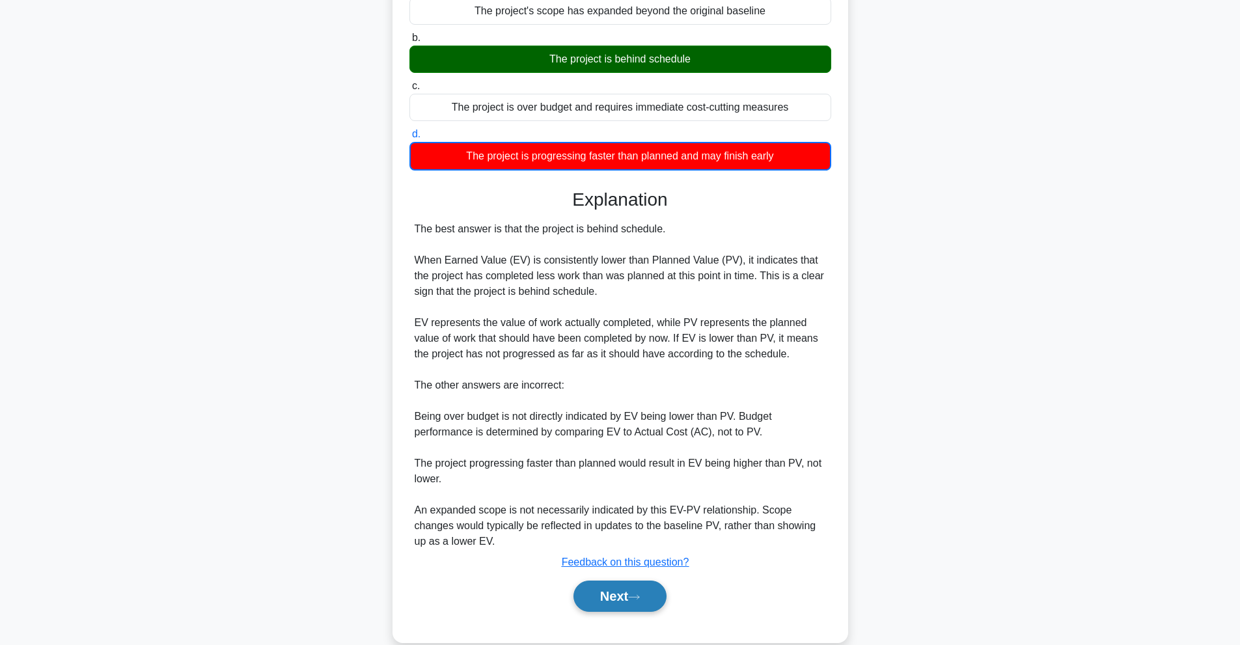
click at [642, 586] on button "Next" at bounding box center [619, 596] width 93 height 31
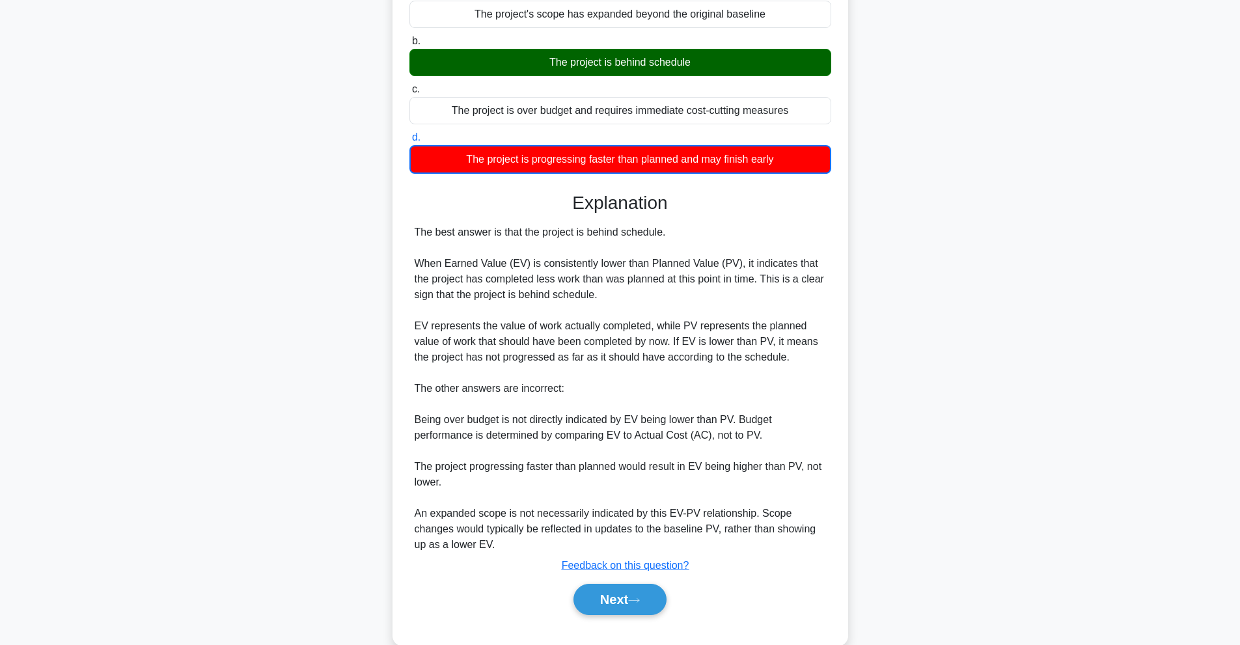
scroll to position [0, 0]
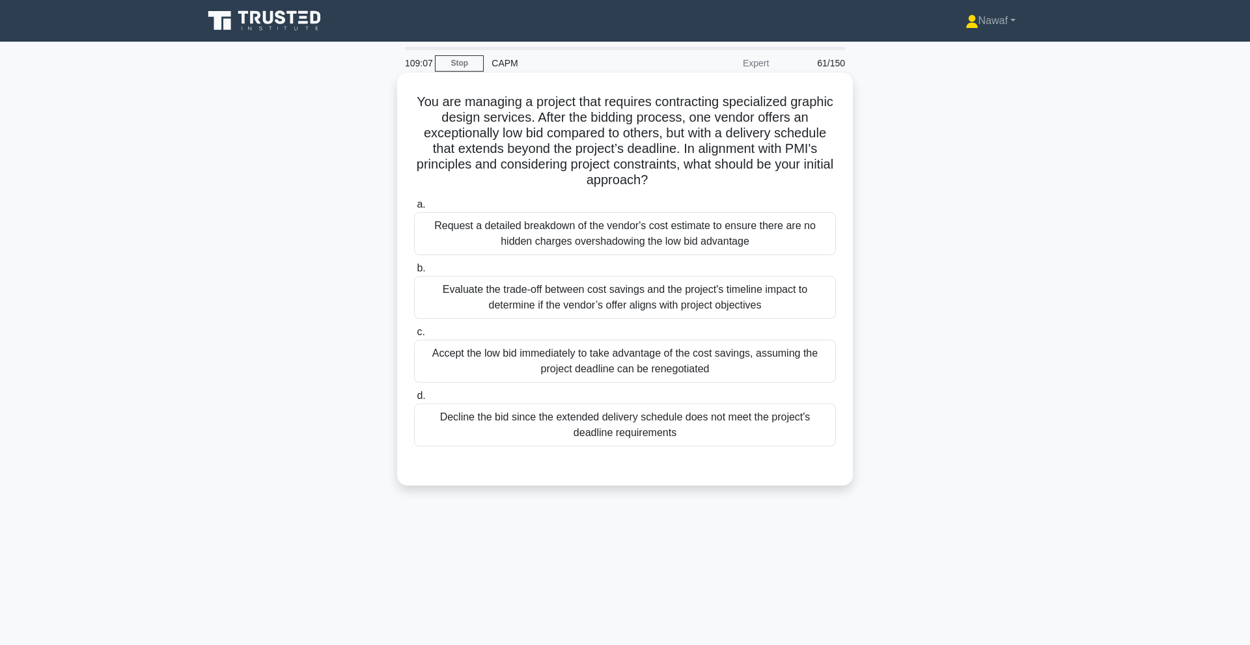
click at [532, 303] on div "Evaluate the trade-off between cost savings and the project's timeline impact t…" at bounding box center [625, 297] width 422 height 43
click at [414, 273] on input "b. Evaluate the trade-off between cost savings and the project's timeline impac…" at bounding box center [414, 268] width 0 height 8
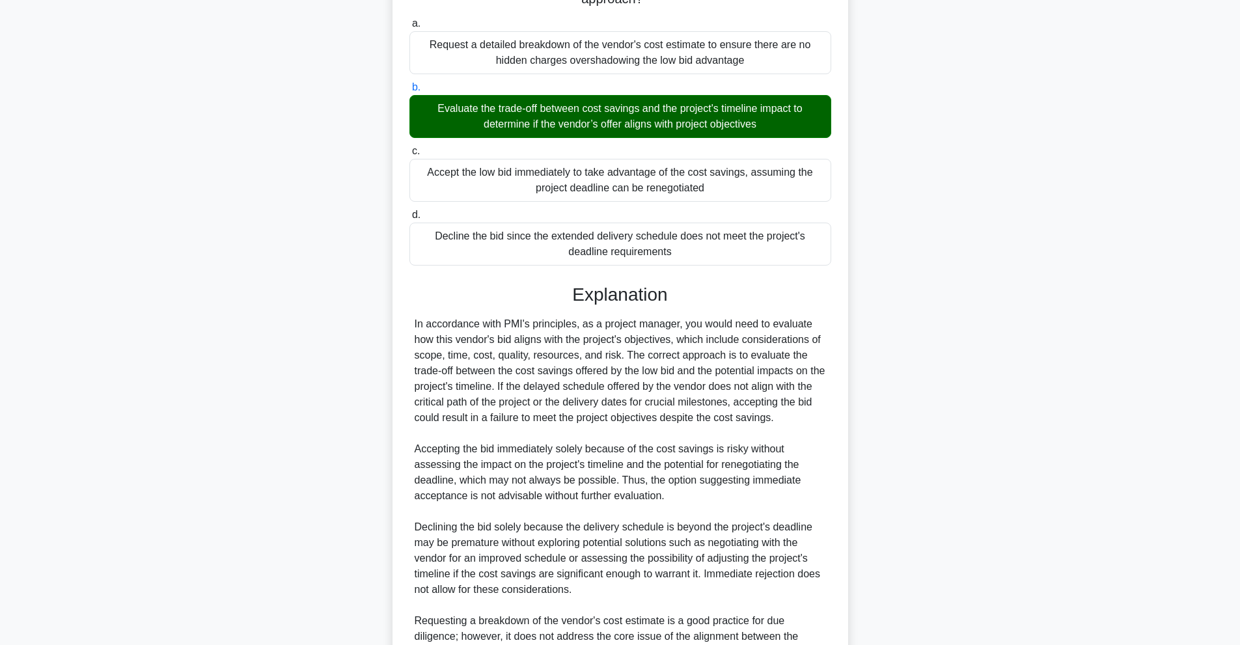
scroll to position [324, 0]
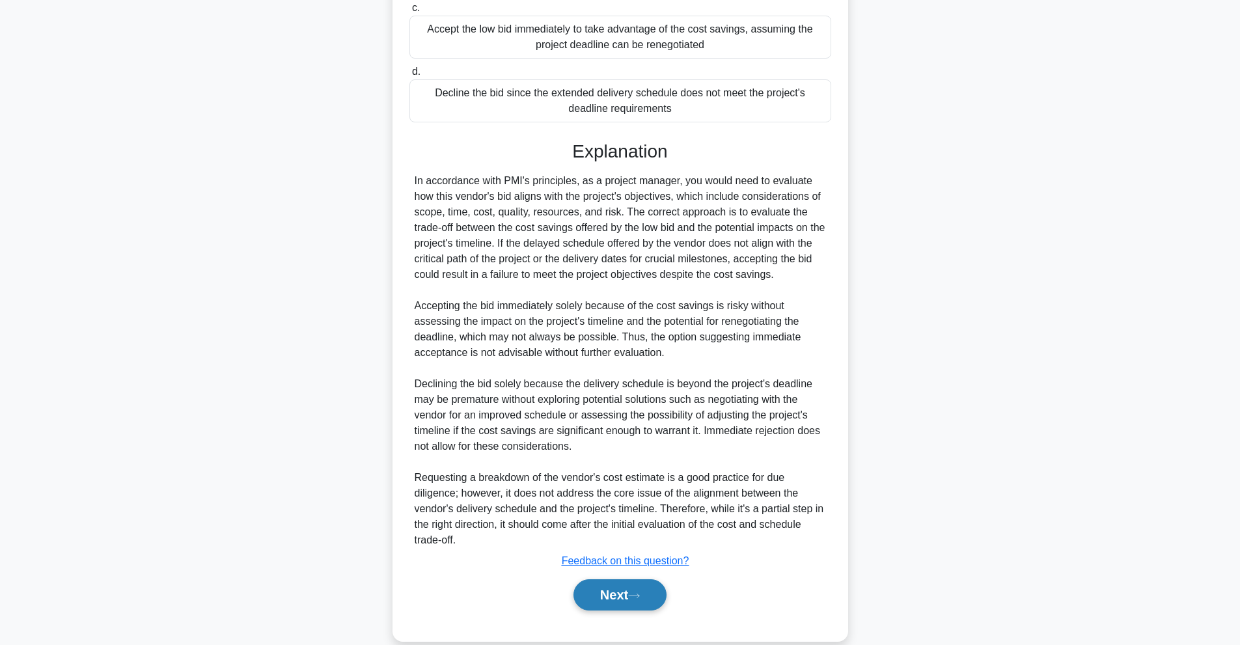
click at [607, 597] on button "Next" at bounding box center [619, 594] width 93 height 31
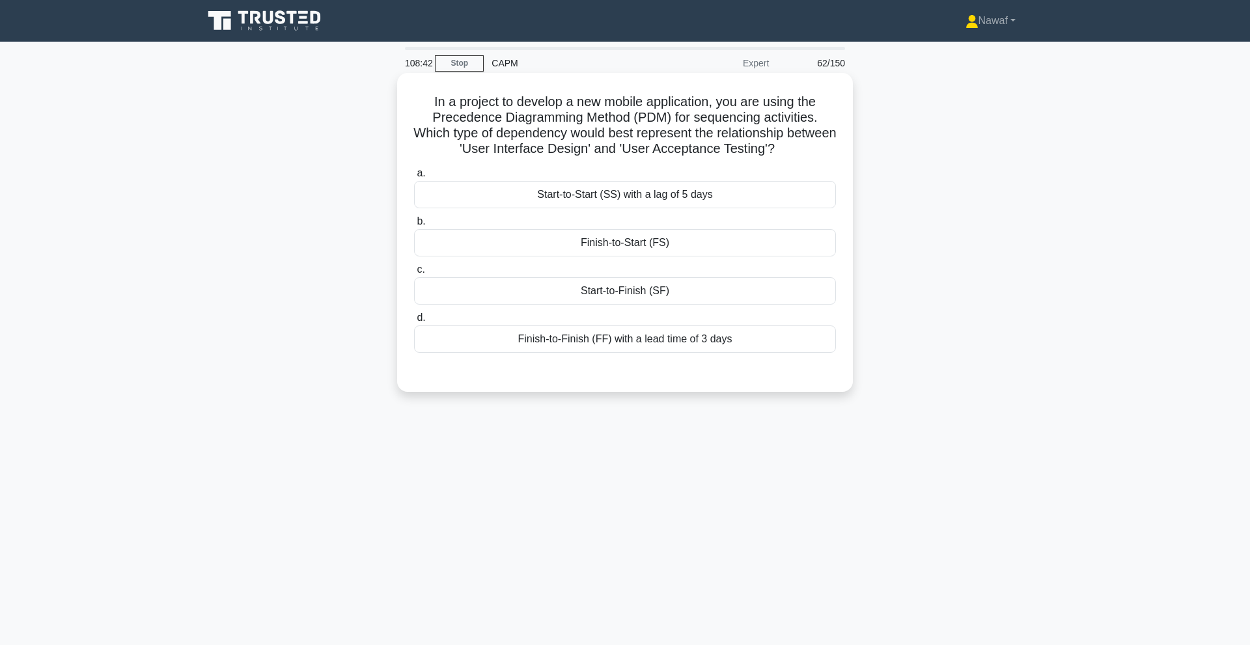
click at [532, 243] on div "Finish-to-Start (FS)" at bounding box center [625, 242] width 422 height 27
click at [414, 226] on input "b. Finish-to-Start (FS)" at bounding box center [414, 221] width 0 height 8
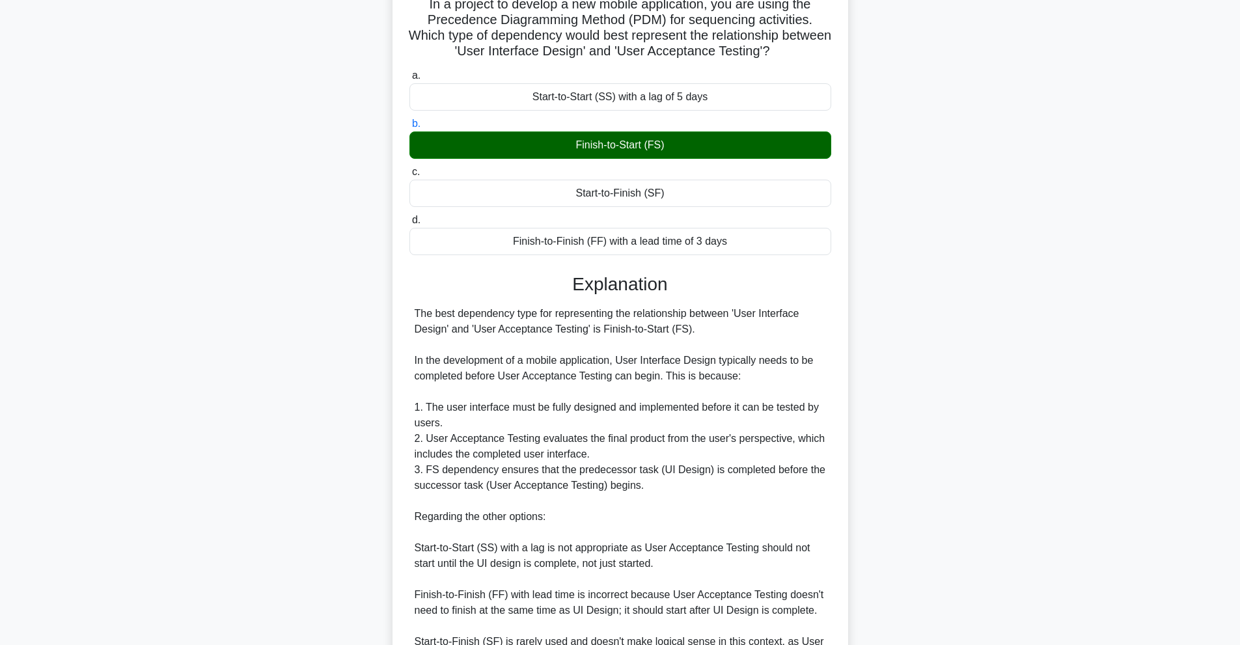
scroll to position [262, 0]
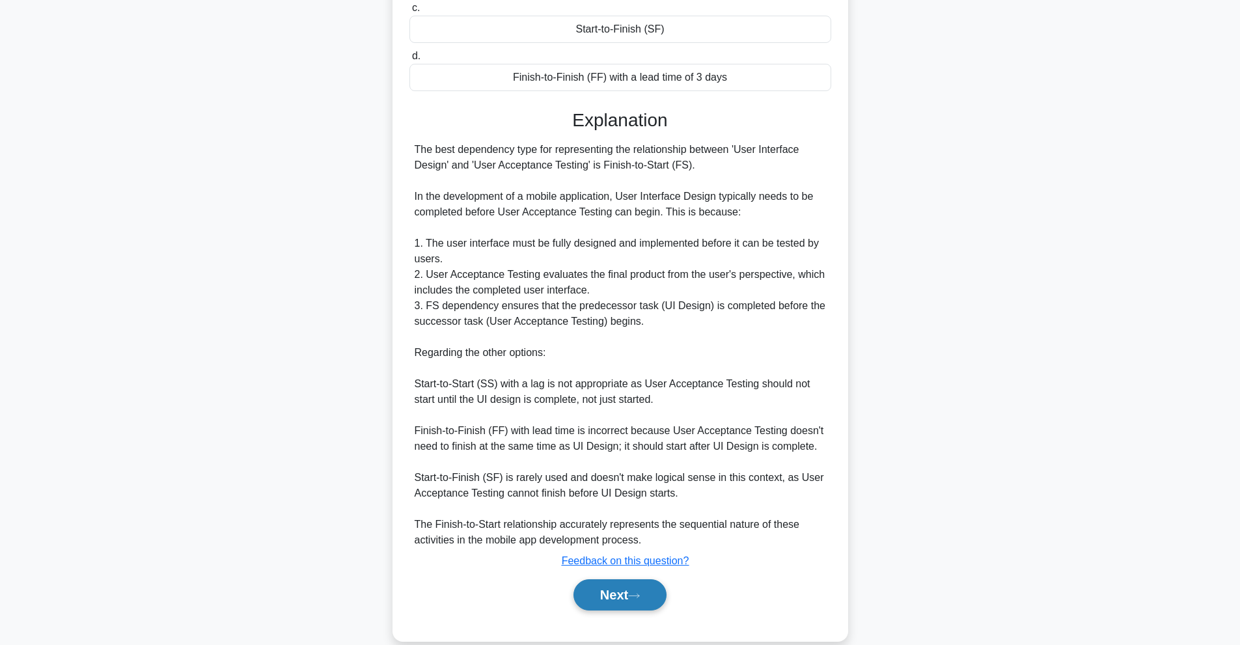
click at [606, 590] on button "Next" at bounding box center [619, 594] width 93 height 31
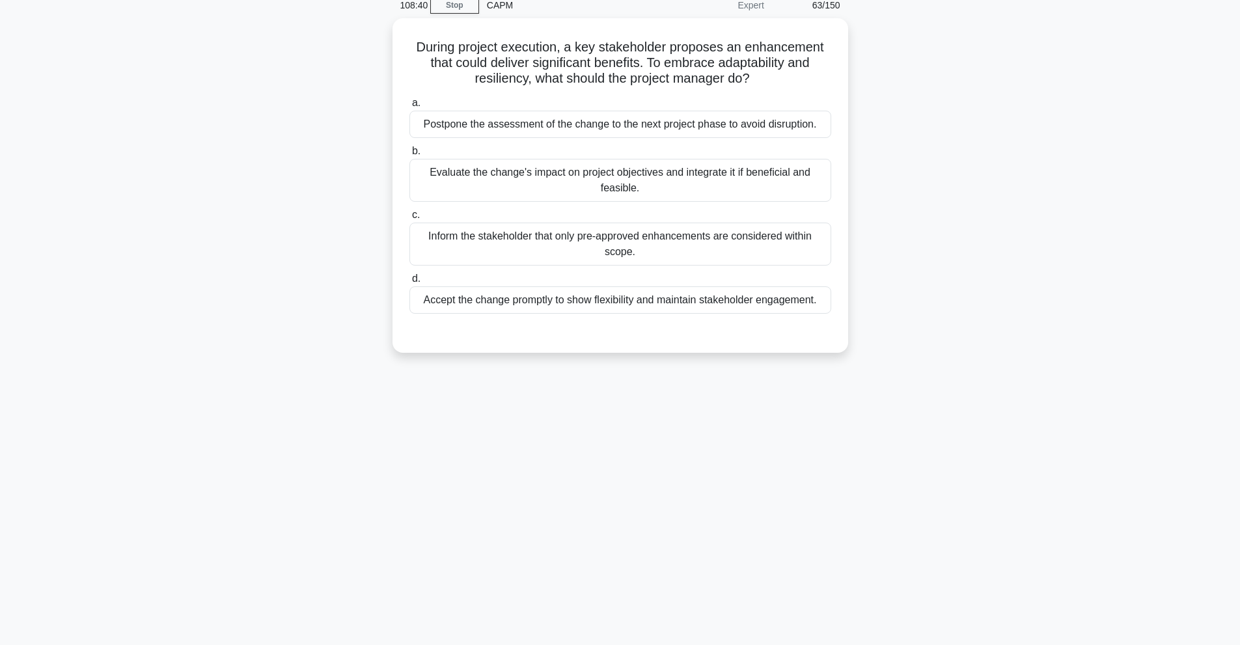
scroll to position [0, 0]
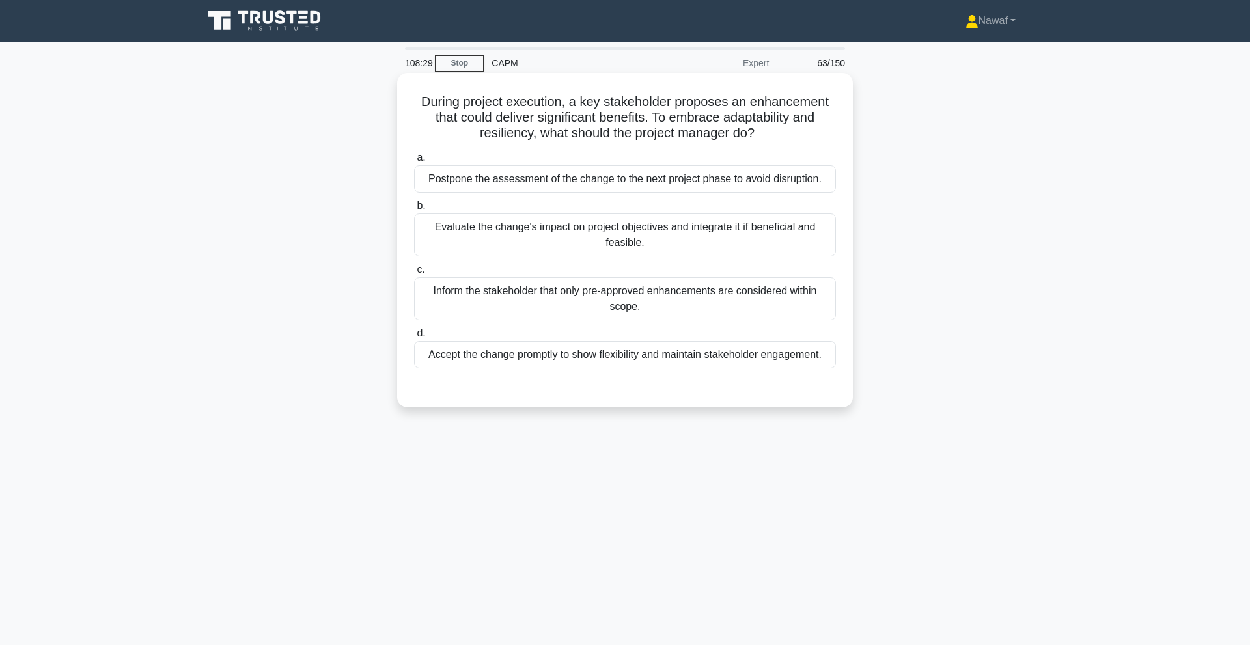
click at [553, 238] on div "Evaluate the change's impact on project objectives and integrate it if benefici…" at bounding box center [625, 234] width 422 height 43
click at [414, 210] on input "b. Evaluate the change's impact on project objectives and integrate it if benef…" at bounding box center [414, 206] width 0 height 8
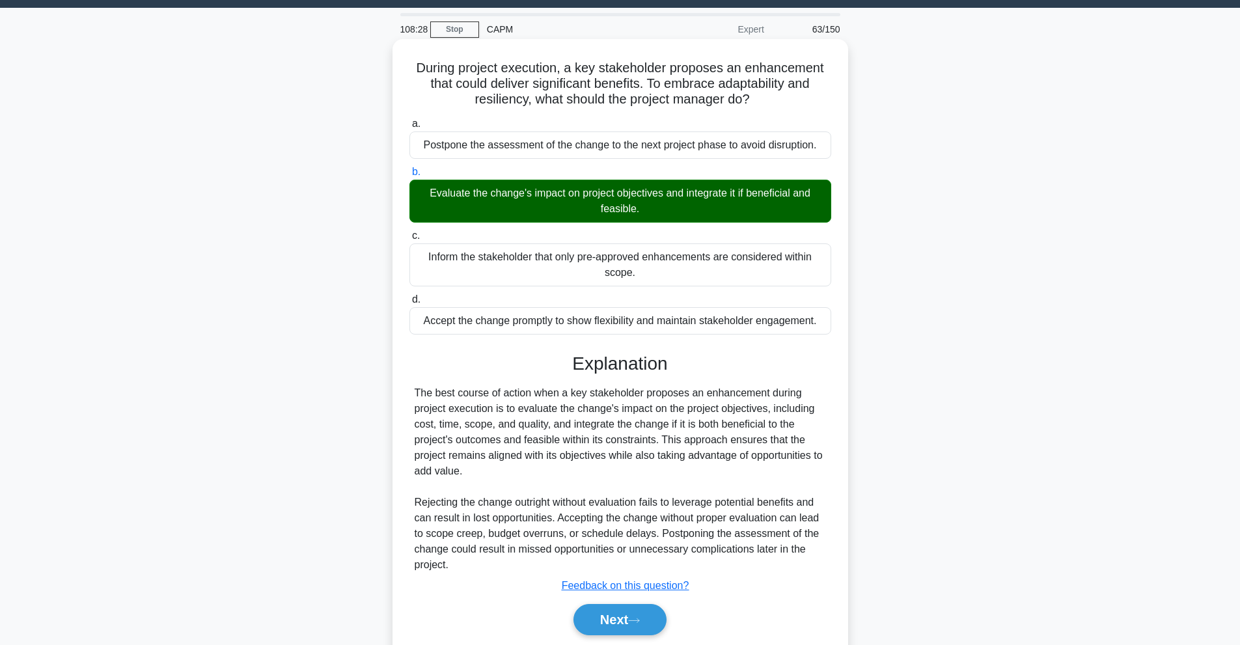
scroll to position [59, 0]
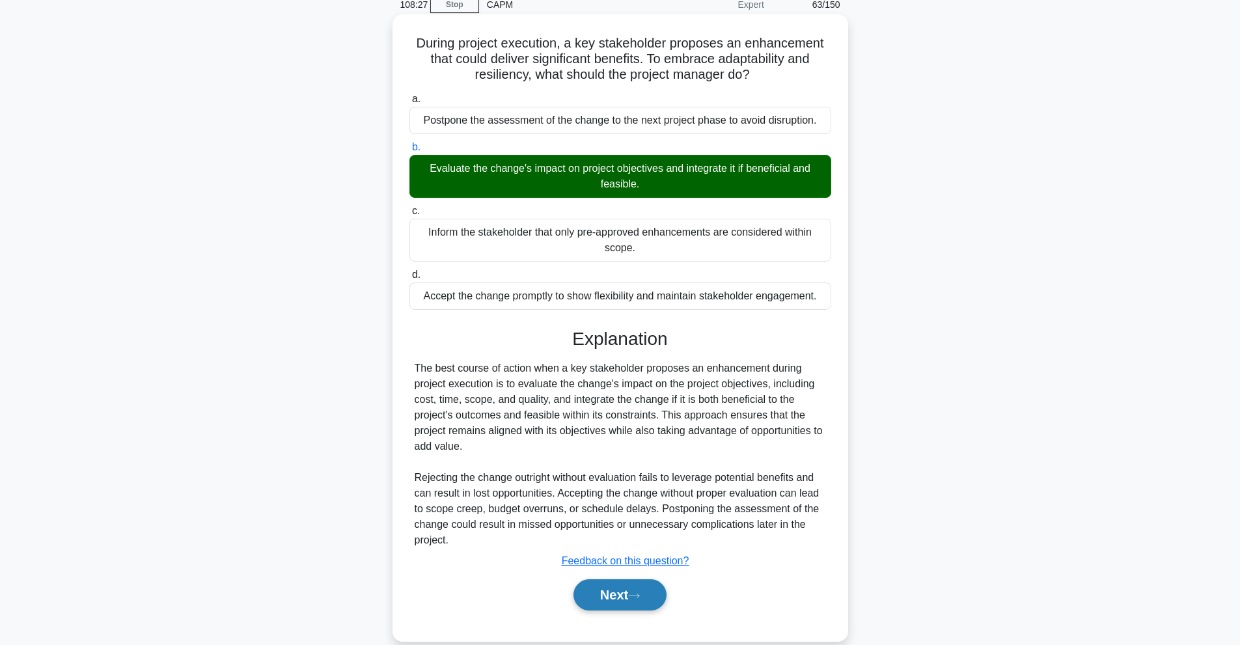
click at [624, 601] on button "Next" at bounding box center [619, 594] width 93 height 31
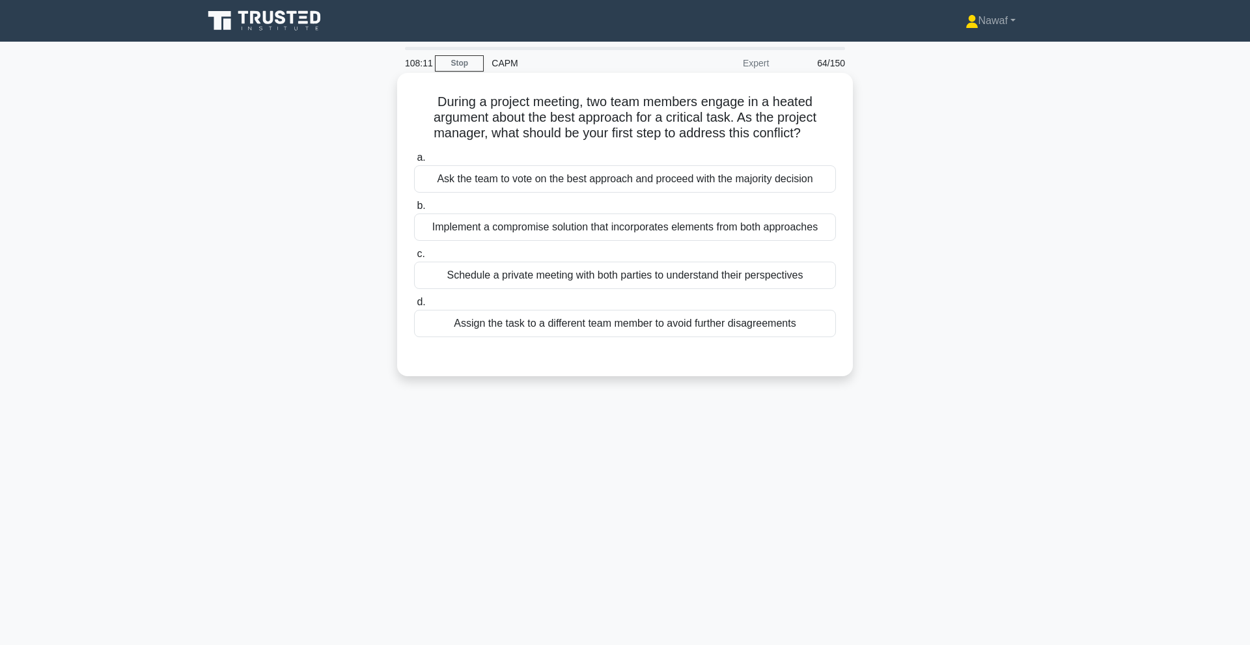
click at [676, 179] on div "Ask the team to vote on the best approach and proceed with the majority decision" at bounding box center [625, 178] width 422 height 27
click at [414, 162] on input "a. Ask the team to vote on the best approach and proceed with the majority deci…" at bounding box center [414, 158] width 0 height 8
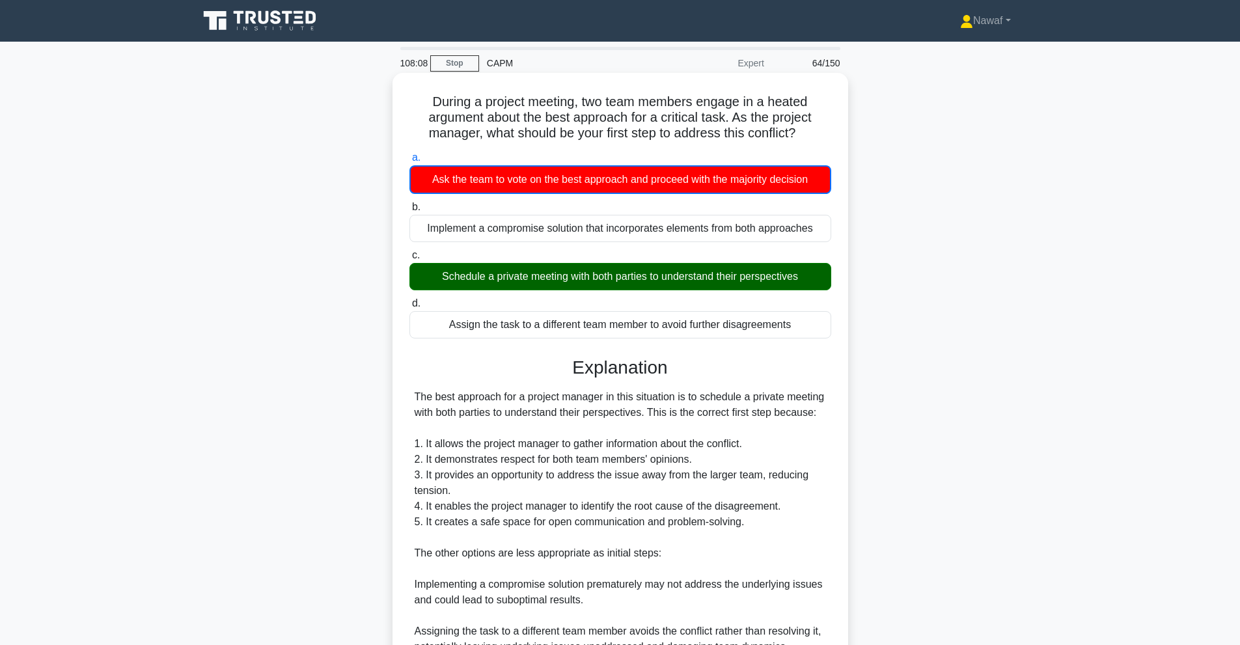
scroll to position [215, 0]
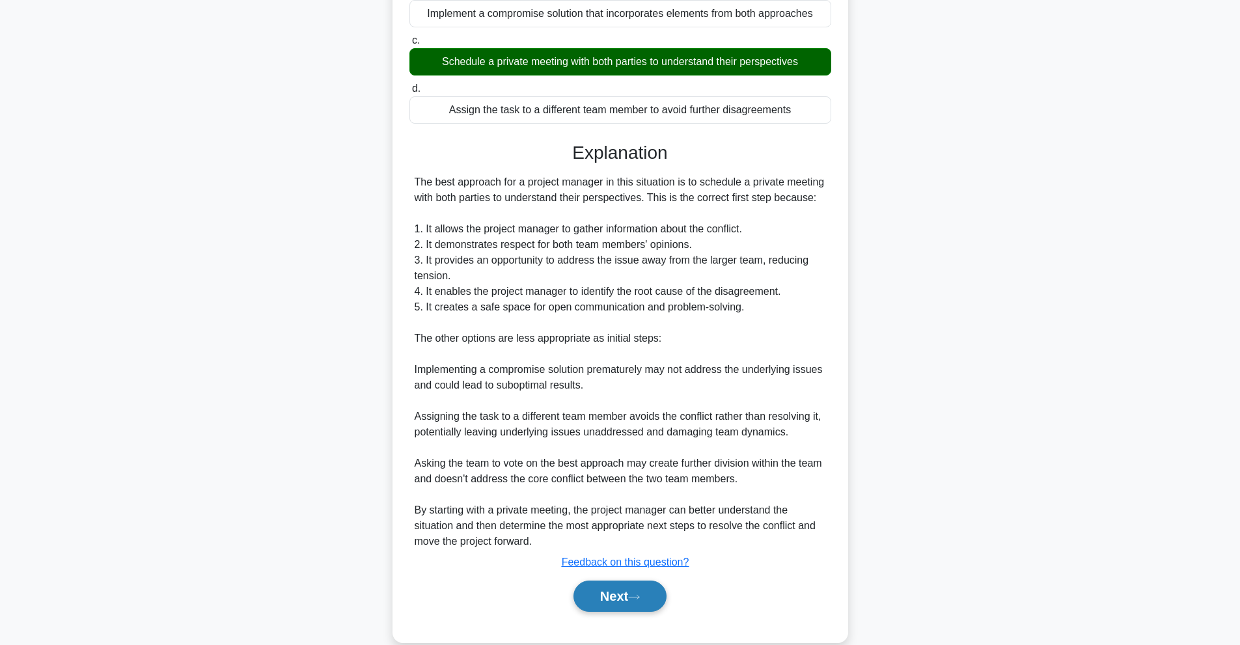
click at [586, 581] on button "Next" at bounding box center [619, 596] width 93 height 31
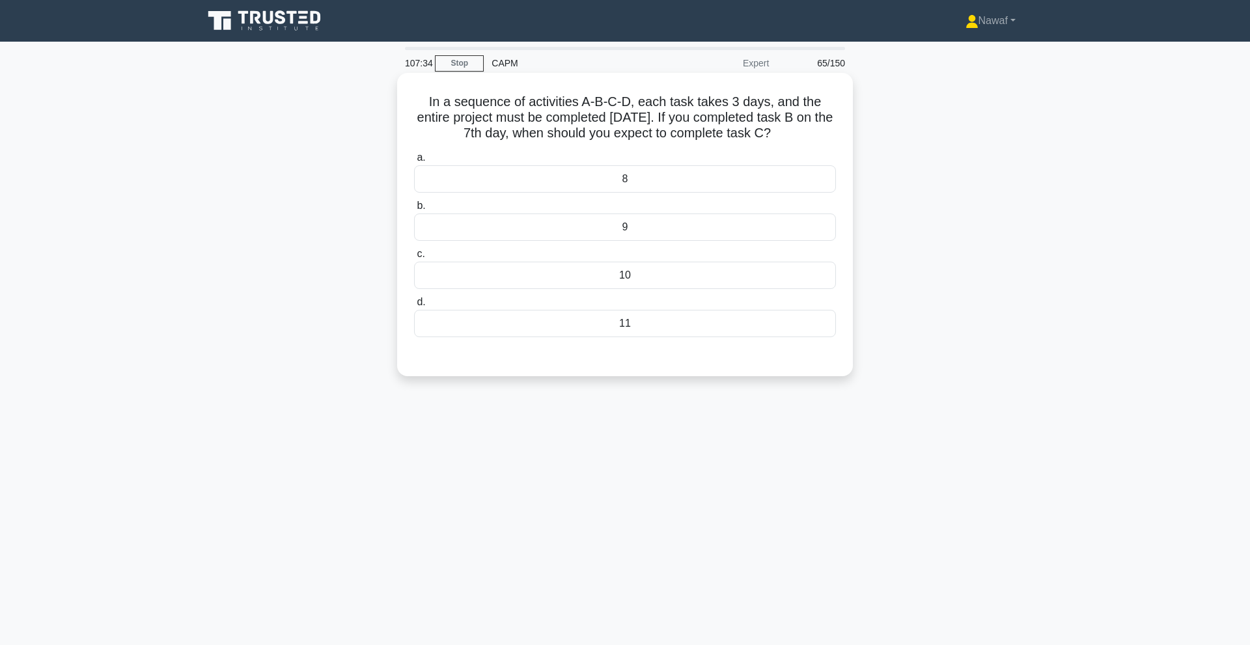
click at [629, 268] on div "10" at bounding box center [625, 275] width 422 height 27
click at [414, 258] on input "c. 10" at bounding box center [414, 254] width 0 height 8
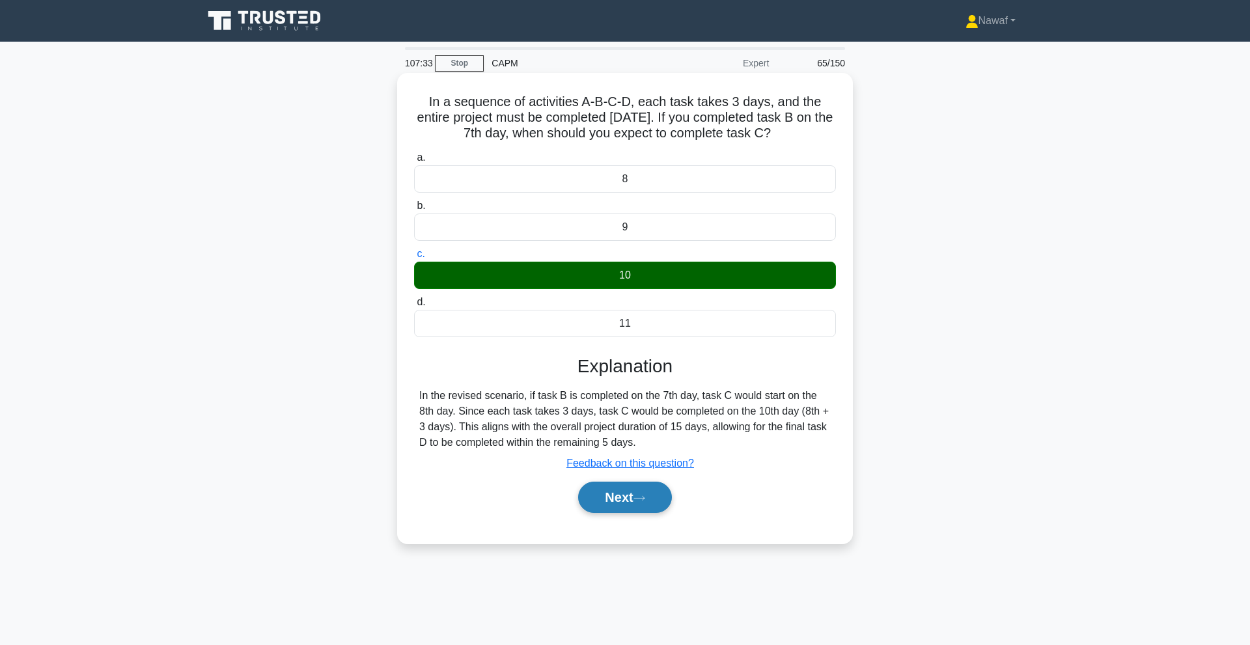
click at [631, 489] on button "Next" at bounding box center [624, 497] width 93 height 31
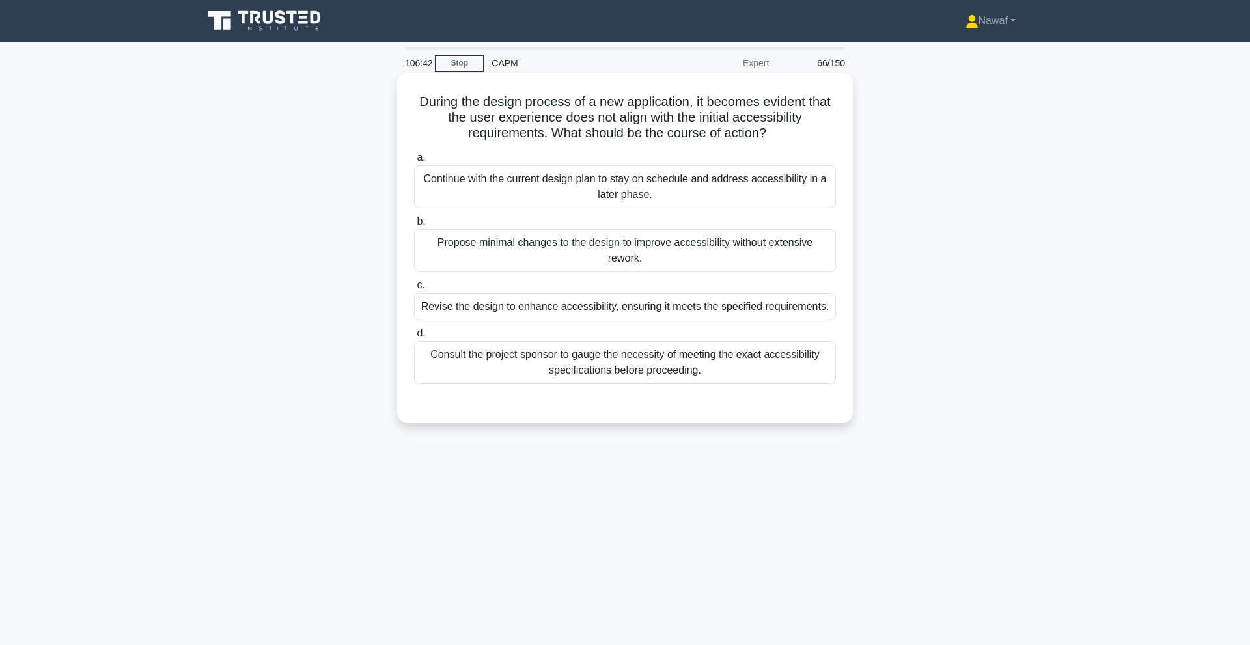
click at [584, 247] on div "Propose minimal changes to the design to improve accessibility without extensiv…" at bounding box center [625, 250] width 422 height 43
click at [414, 226] on input "b. Propose minimal changes to the design to improve accessibility without exten…" at bounding box center [414, 221] width 0 height 8
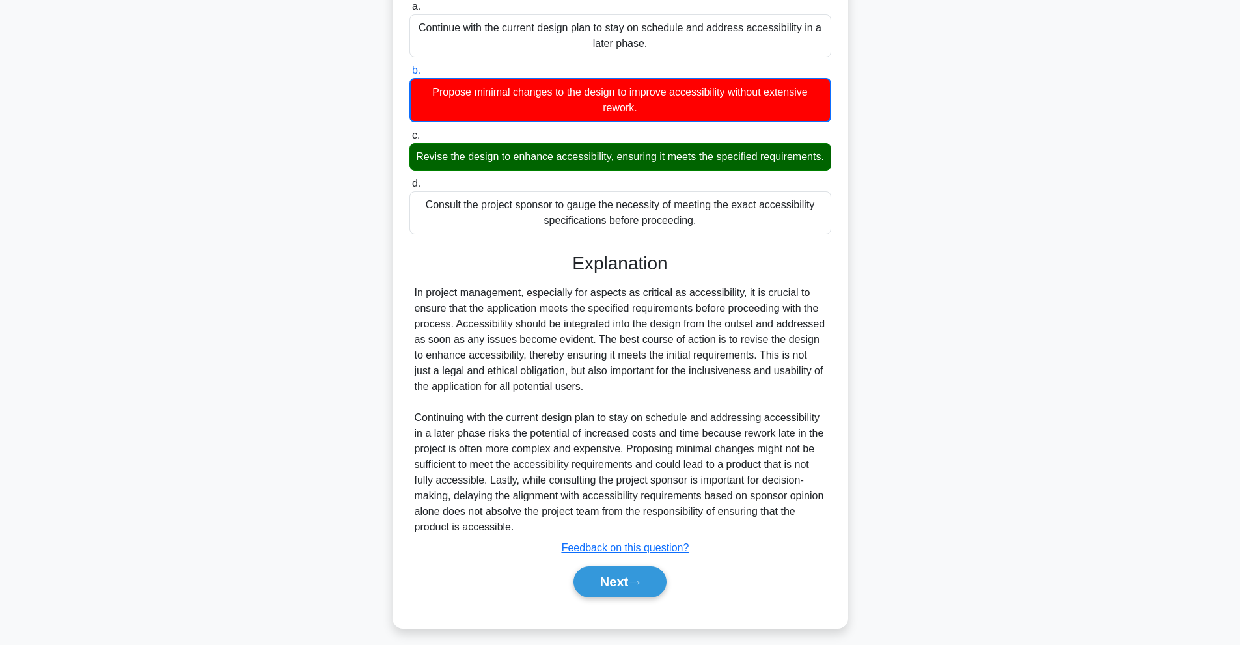
scroll to position [152, 0]
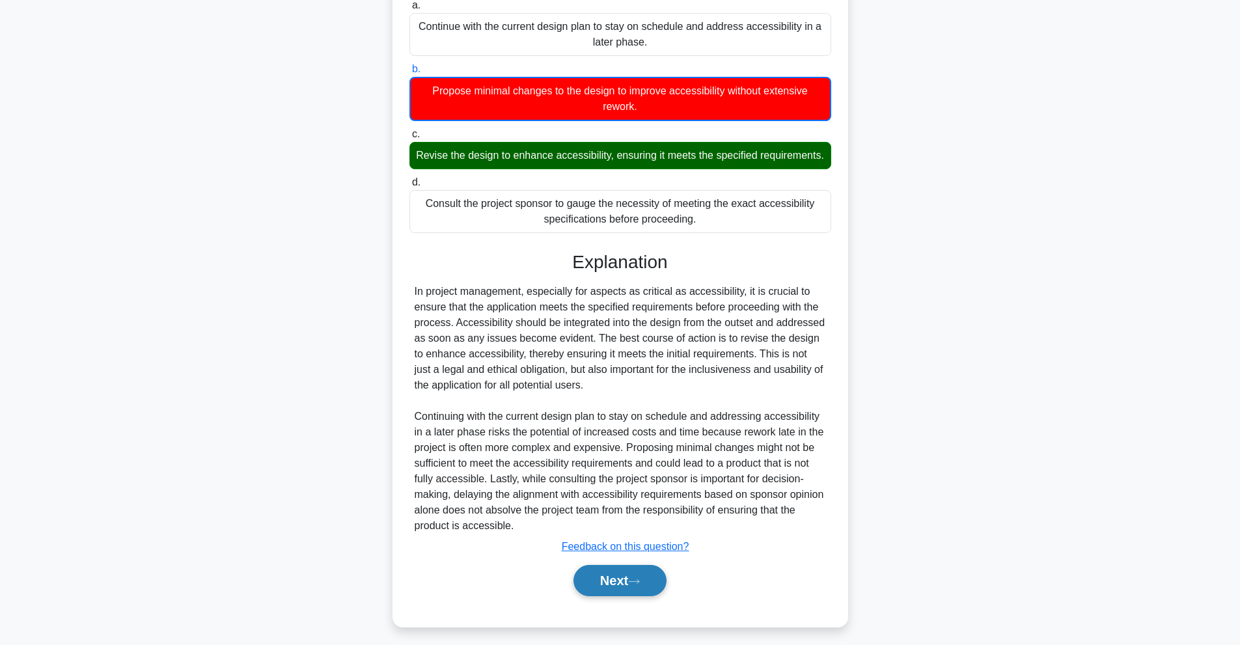
click at [606, 584] on button "Next" at bounding box center [619, 580] width 93 height 31
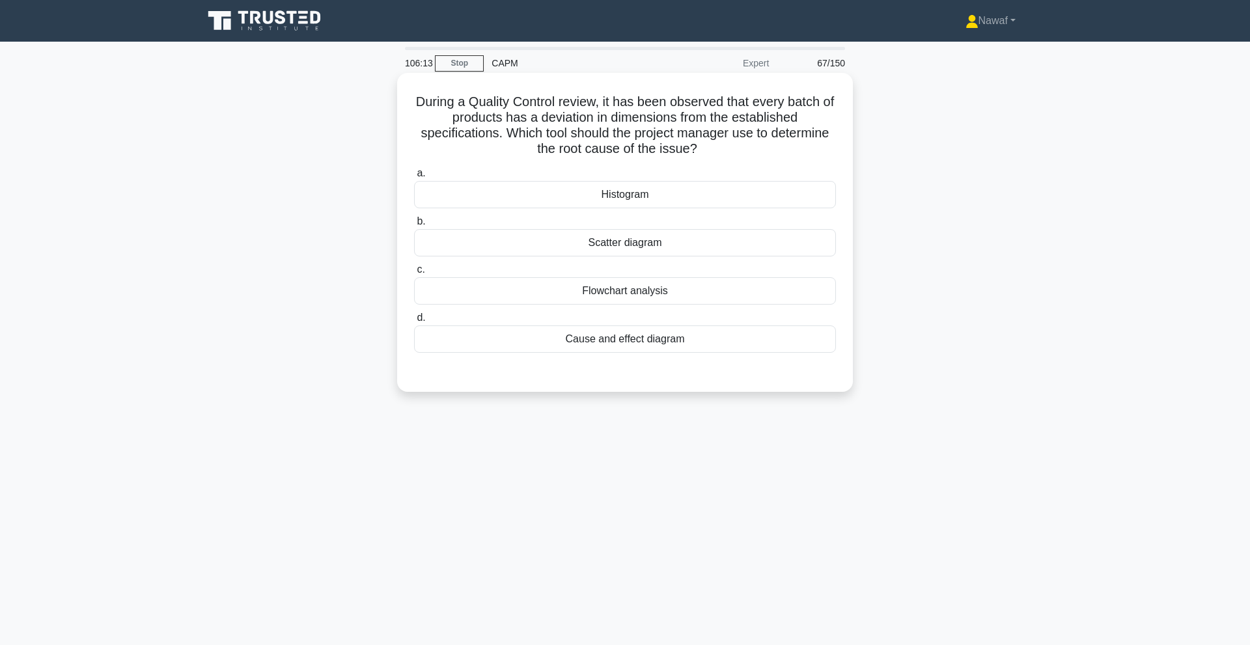
click at [627, 240] on div "Scatter diagram" at bounding box center [625, 242] width 422 height 27
click at [414, 226] on input "b. Scatter diagram" at bounding box center [414, 221] width 0 height 8
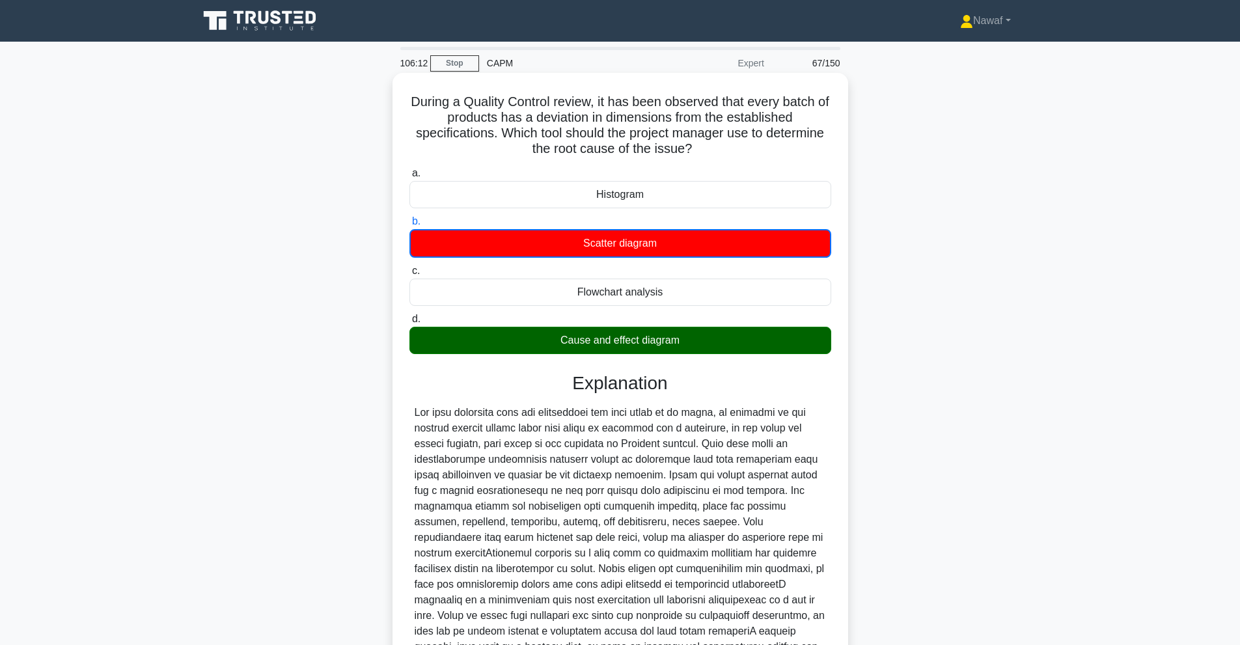
scroll to position [184, 0]
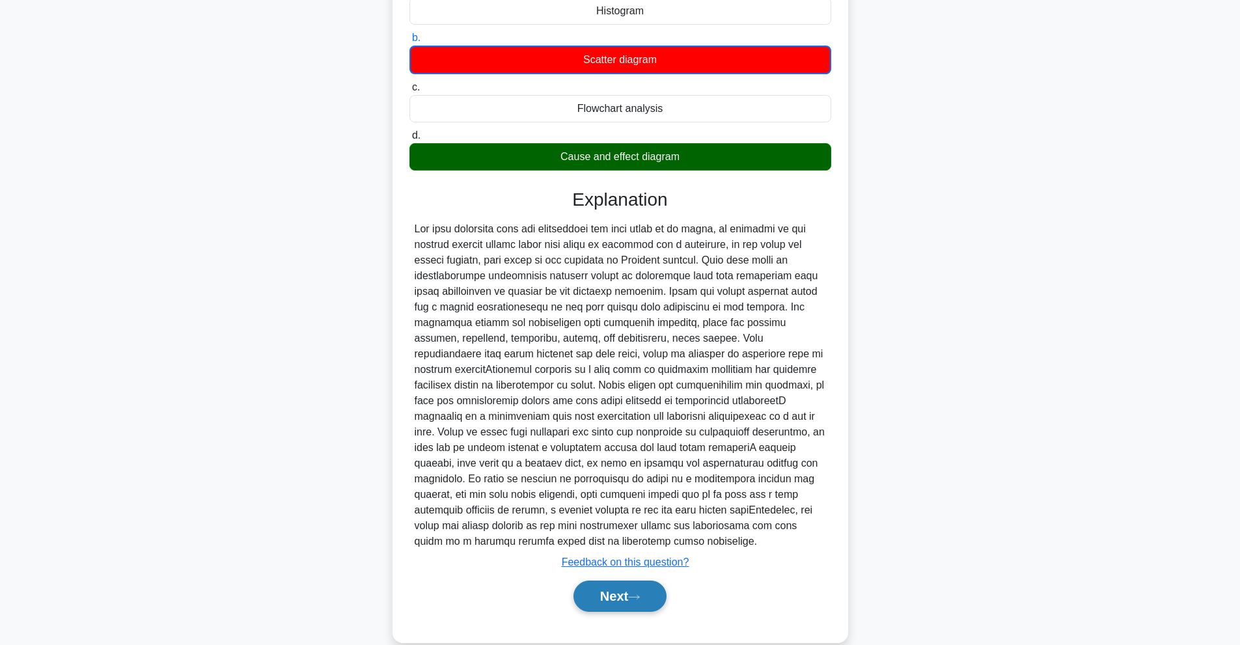
click at [622, 581] on button "Next" at bounding box center [619, 596] width 93 height 31
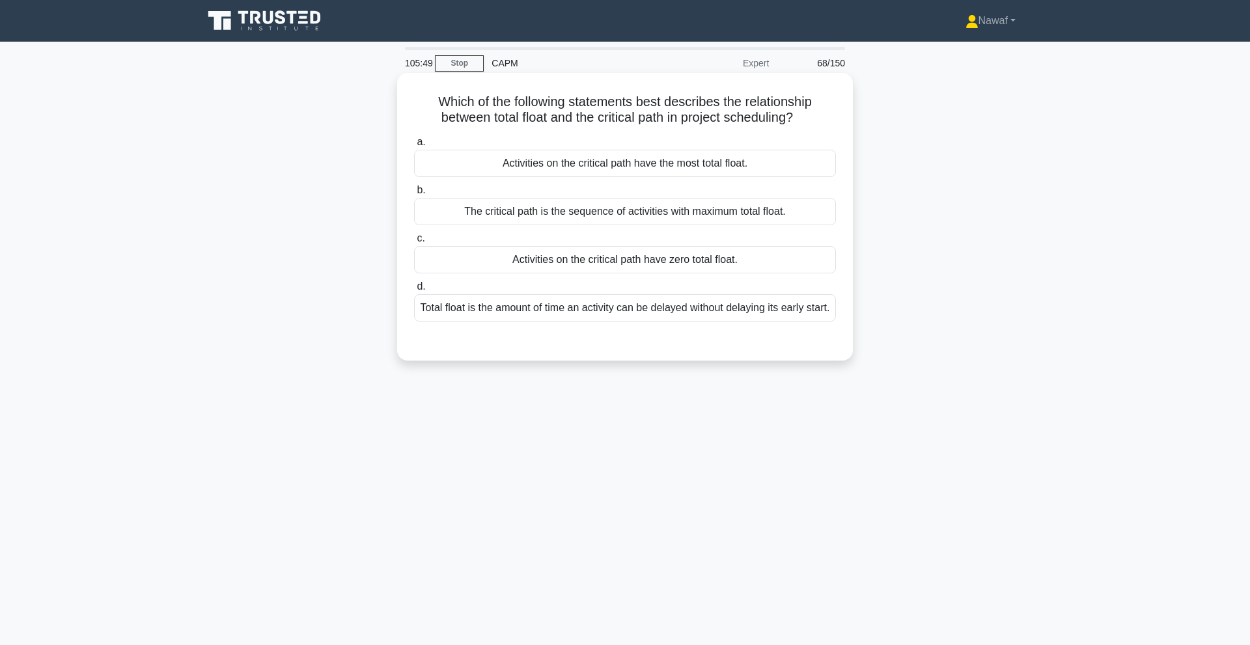
click at [502, 256] on div "Activities on the critical path have zero total float." at bounding box center [625, 259] width 422 height 27
click at [414, 243] on input "c. Activities on the critical path have zero total float." at bounding box center [414, 238] width 0 height 8
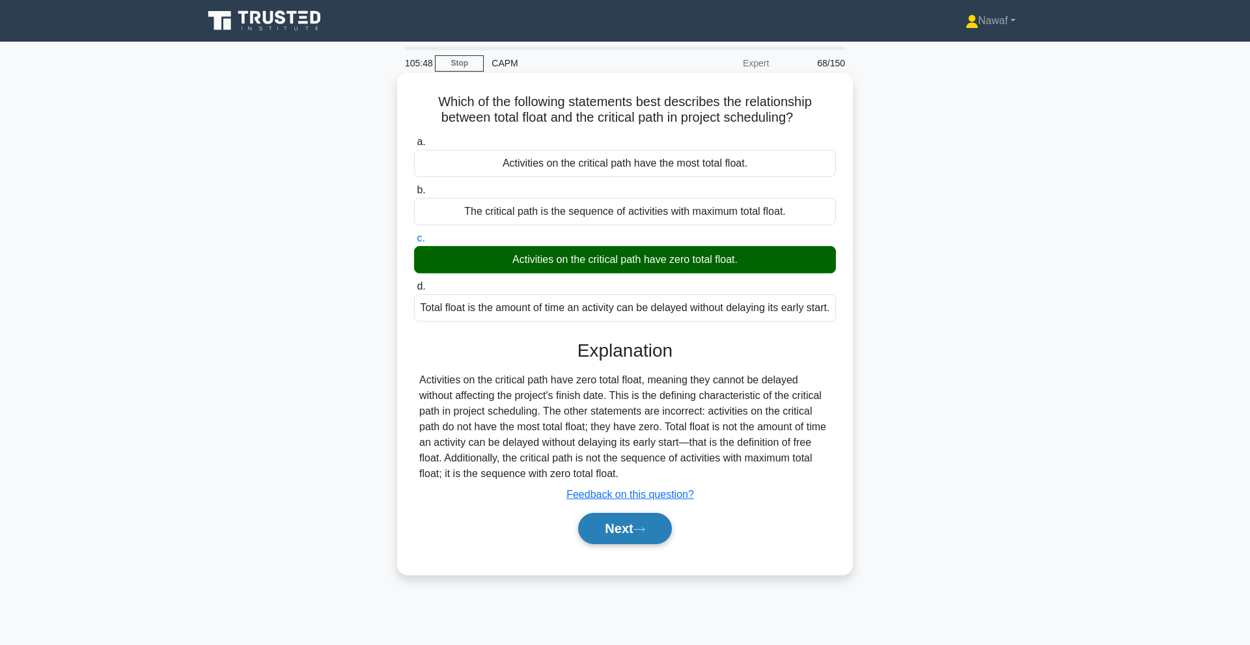
click at [618, 536] on button "Next" at bounding box center [624, 528] width 93 height 31
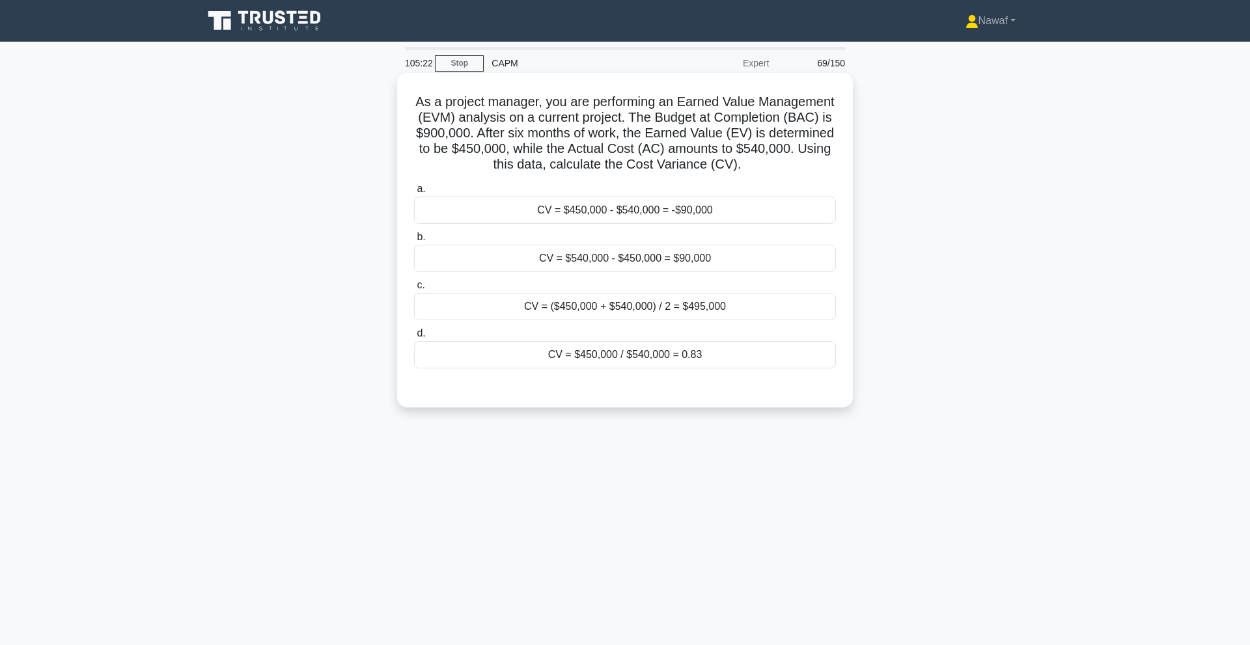
click at [575, 221] on div "CV = $450,000 - $540,000 = -$90,000" at bounding box center [625, 210] width 422 height 27
click at [414, 193] on input "a. CV = $450,000 - $540,000 = -$90,000" at bounding box center [414, 189] width 0 height 8
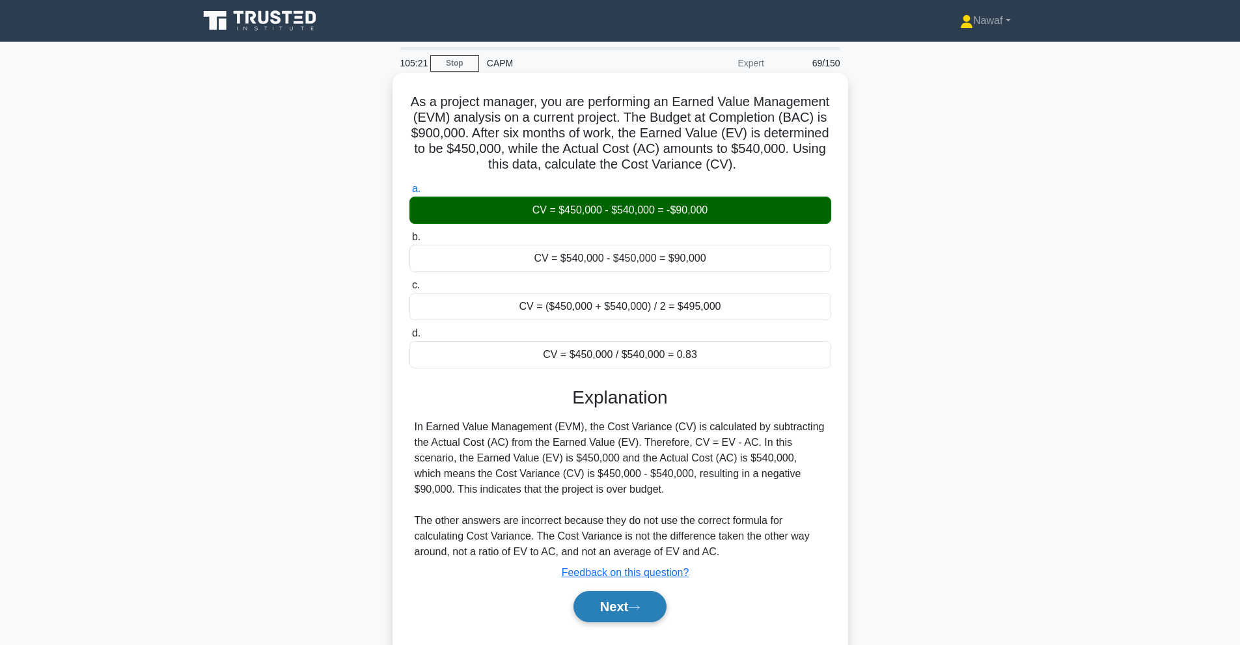
click at [594, 618] on button "Next" at bounding box center [619, 606] width 93 height 31
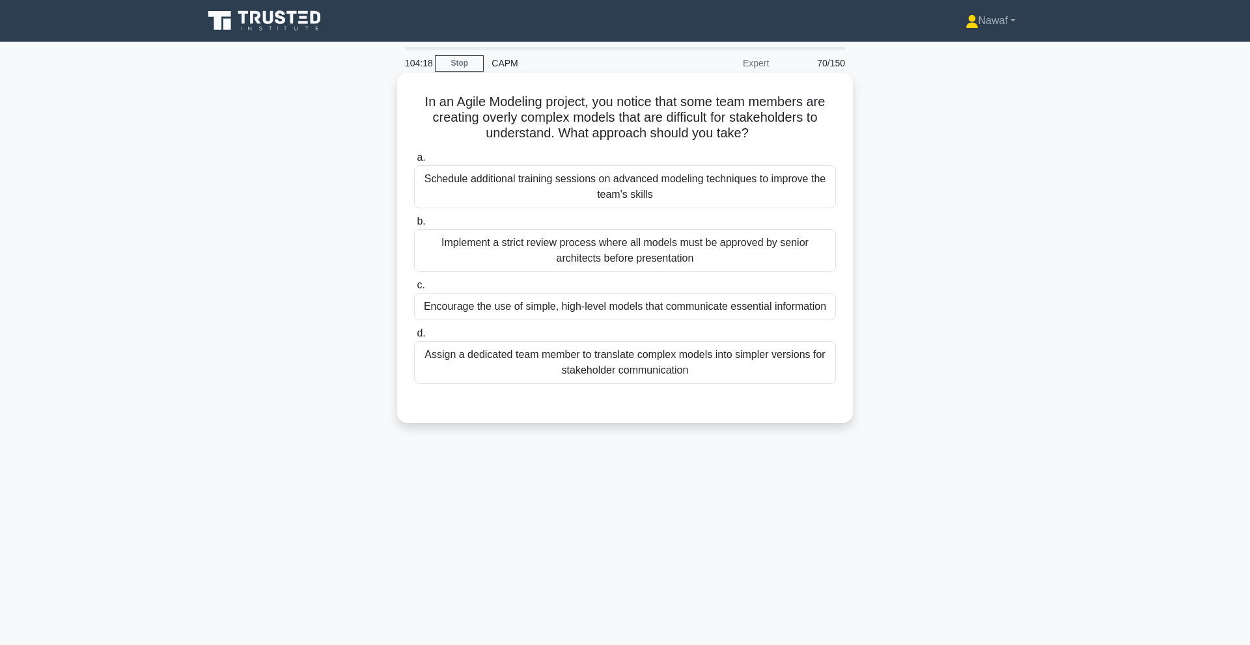
click at [612, 355] on div "Assign a dedicated team member to translate complex models into simpler version…" at bounding box center [625, 362] width 422 height 43
click at [414, 338] on input "d. Assign a dedicated team member to translate complex models into simpler vers…" at bounding box center [414, 333] width 0 height 8
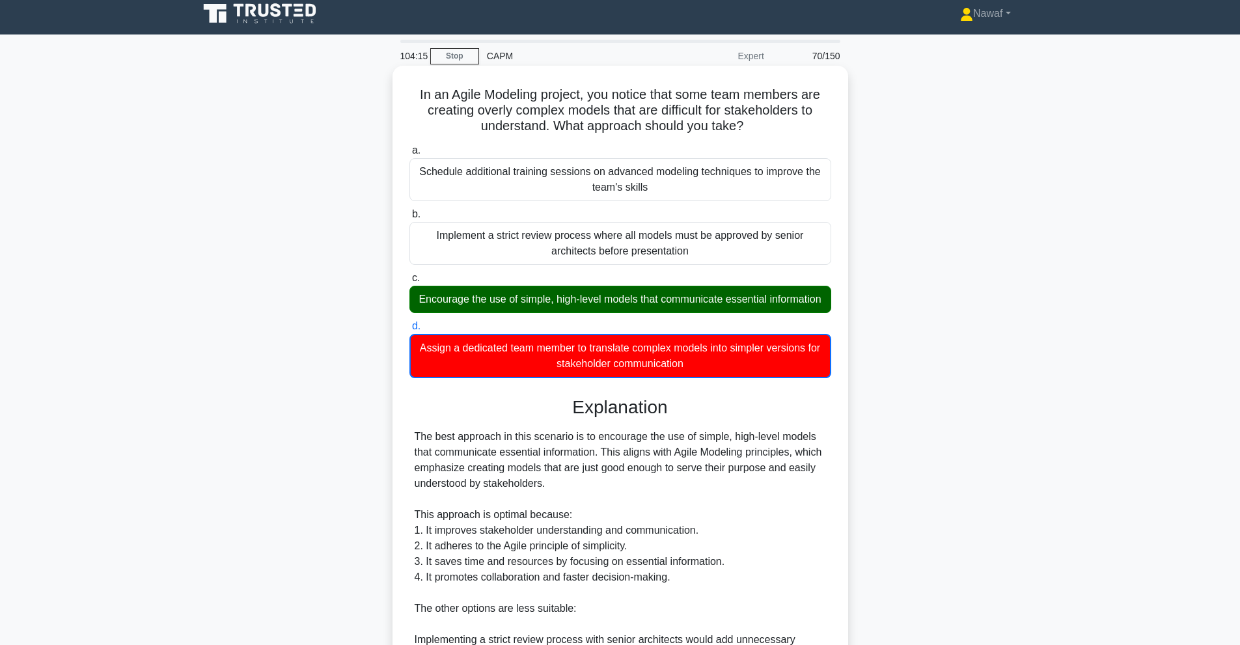
scroll to position [217, 0]
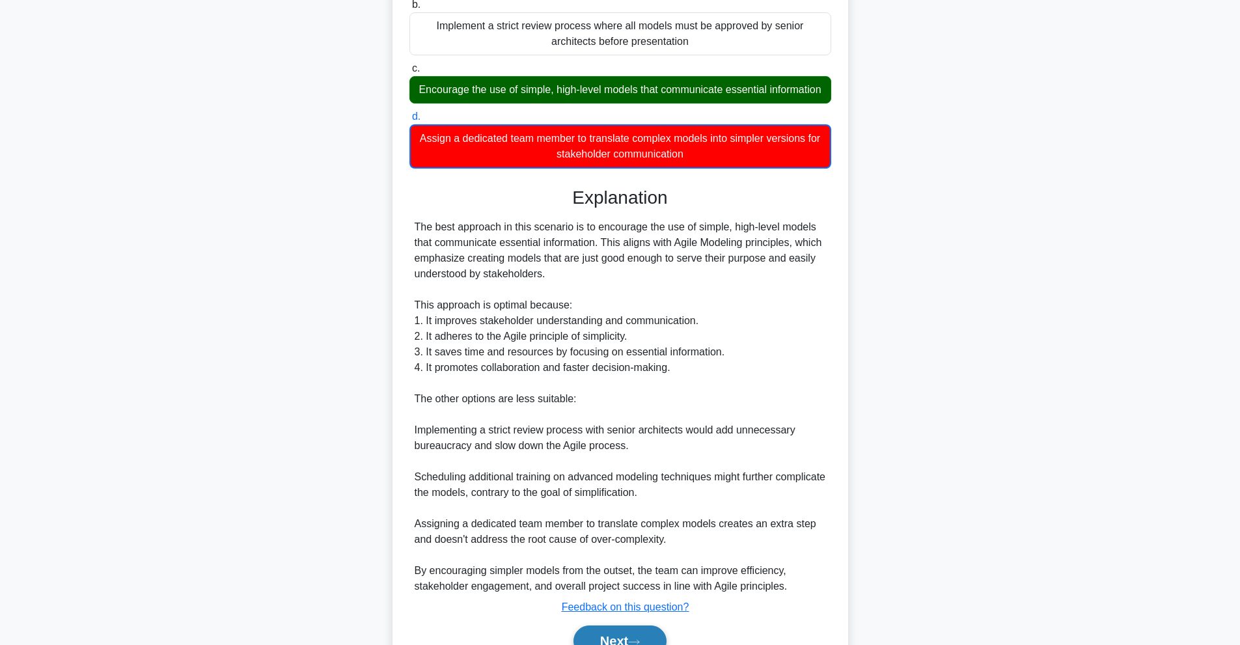
click at [615, 640] on button "Next" at bounding box center [619, 640] width 93 height 31
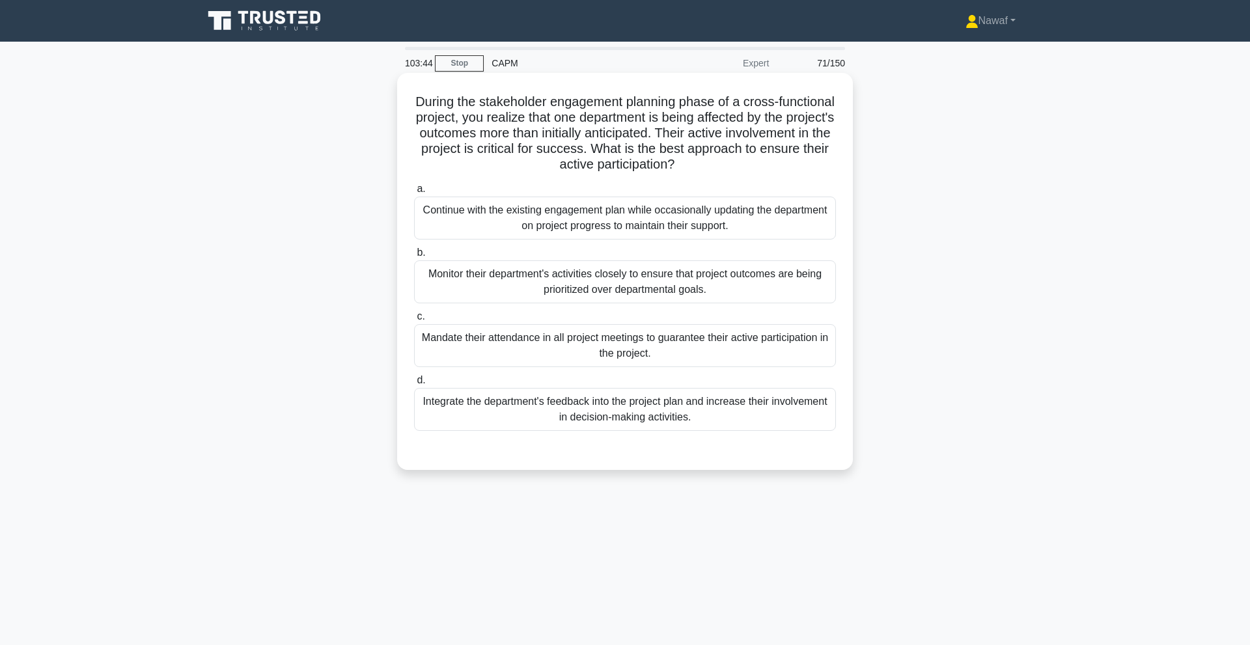
click at [518, 279] on div "Monitor their department's activities closely to ensure that project outcomes a…" at bounding box center [625, 281] width 422 height 43
click at [414, 257] on input "b. Monitor their department's activities closely to ensure that project outcome…" at bounding box center [414, 253] width 0 height 8
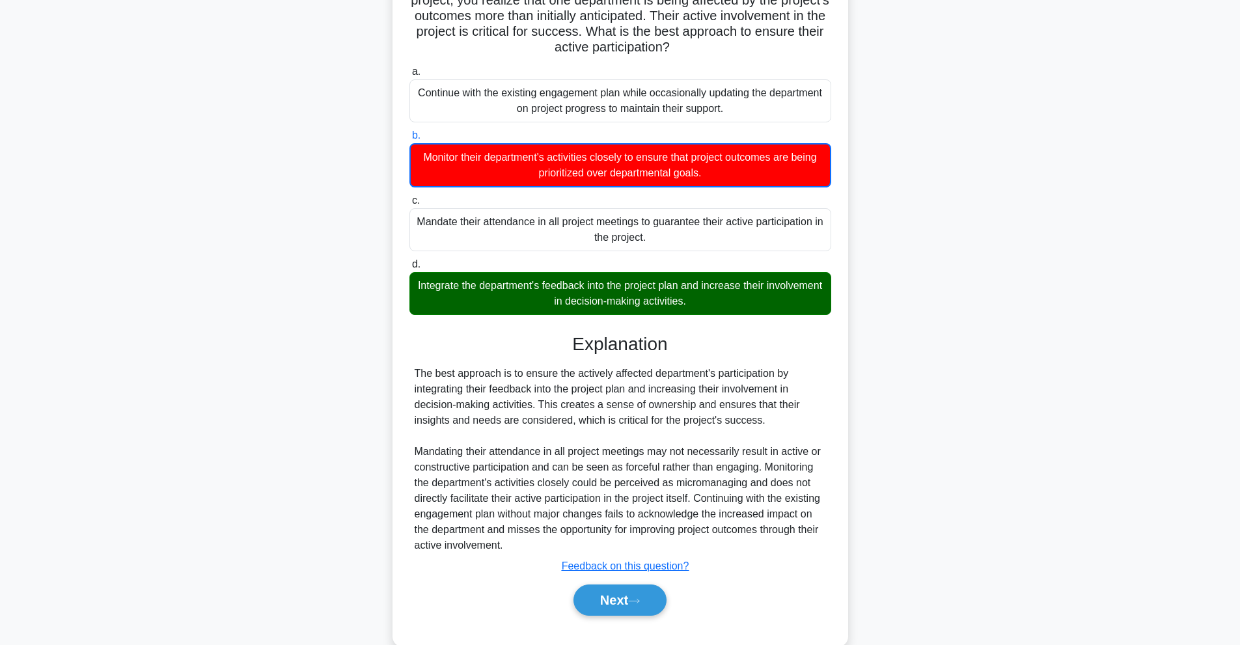
scroll to position [121, 0]
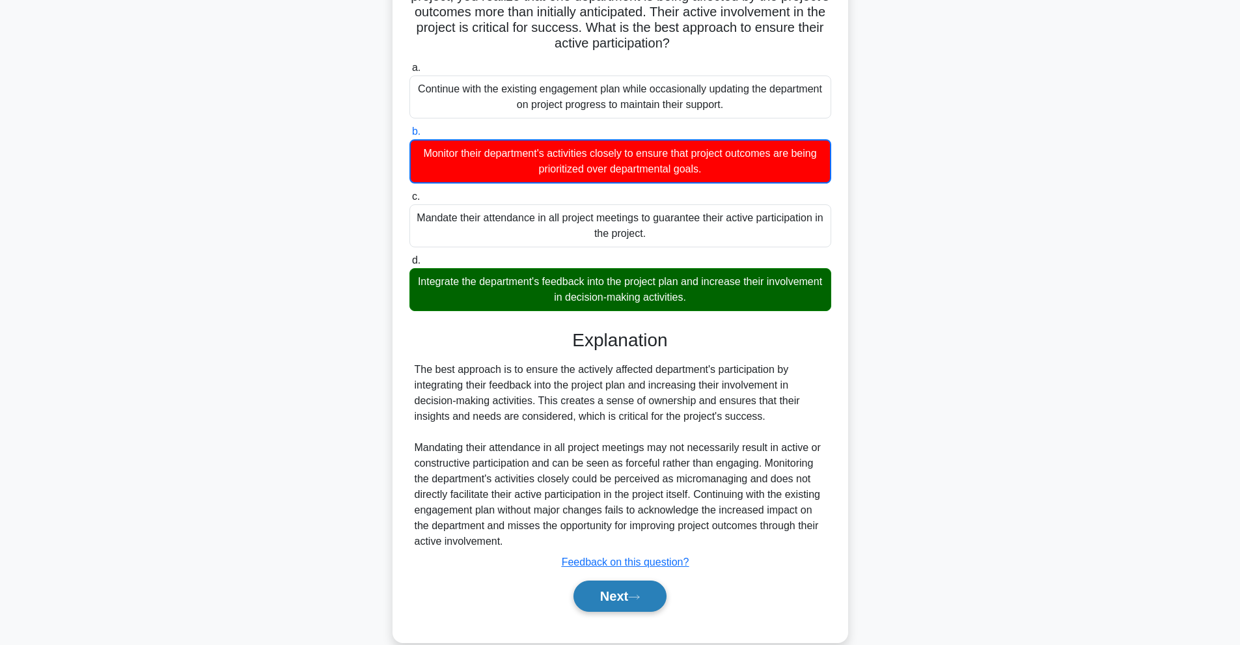
click at [625, 581] on button "Next" at bounding box center [619, 596] width 93 height 31
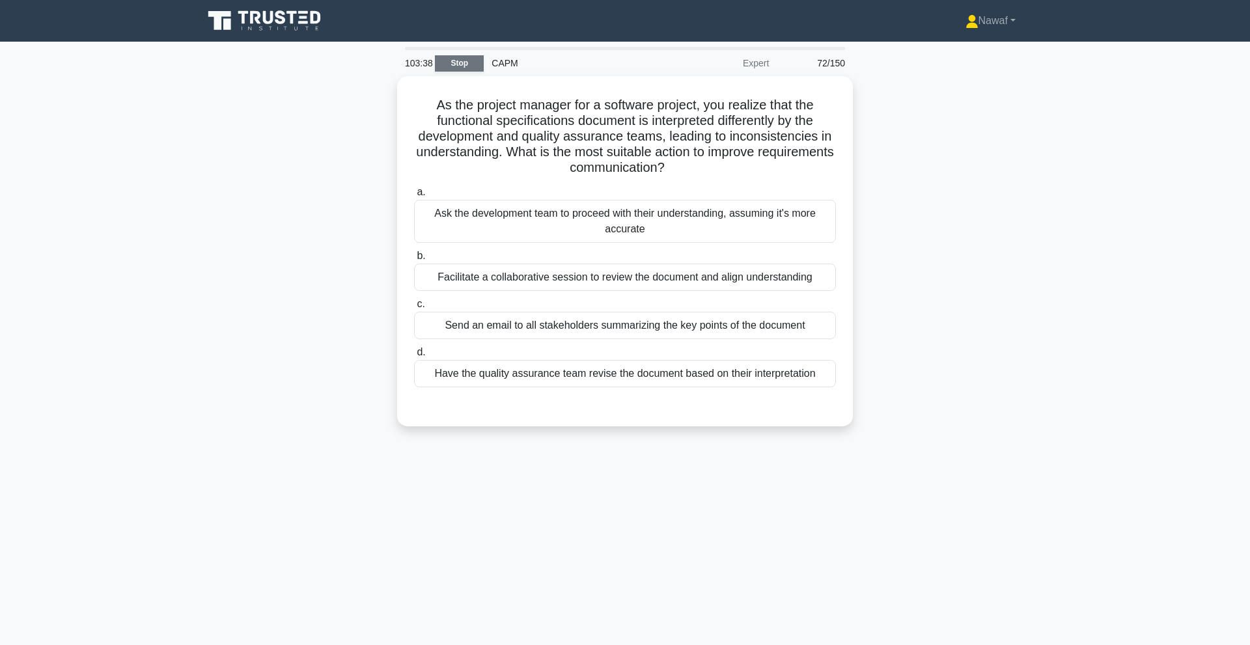
click at [454, 62] on link "Stop" at bounding box center [459, 63] width 49 height 16
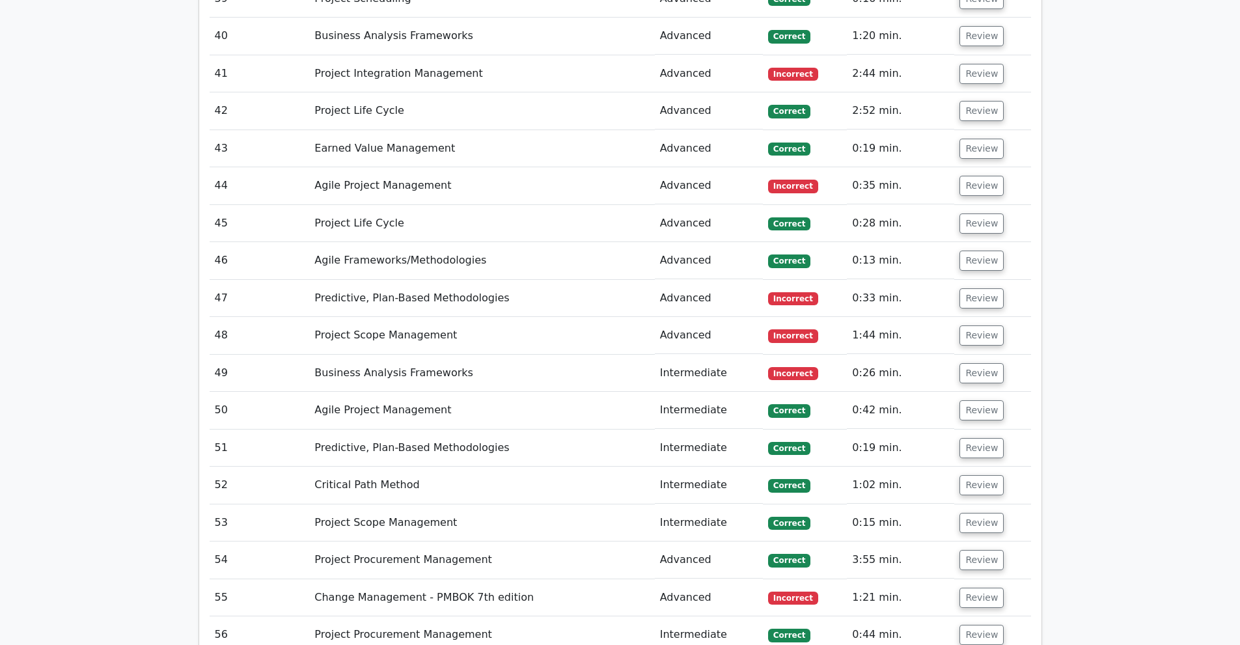
scroll to position [4059, 0]
